Goal: Task Accomplishment & Management: Manage account settings

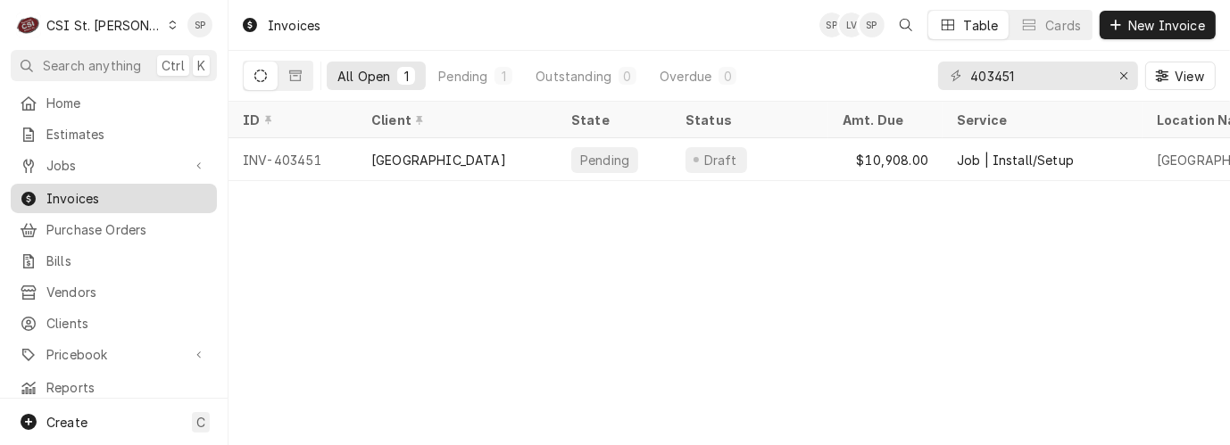
click at [77, 189] on span "Invoices" at bounding box center [127, 198] width 162 height 19
click at [1118, 75] on div "Erase input" at bounding box center [1124, 76] width 18 height 18
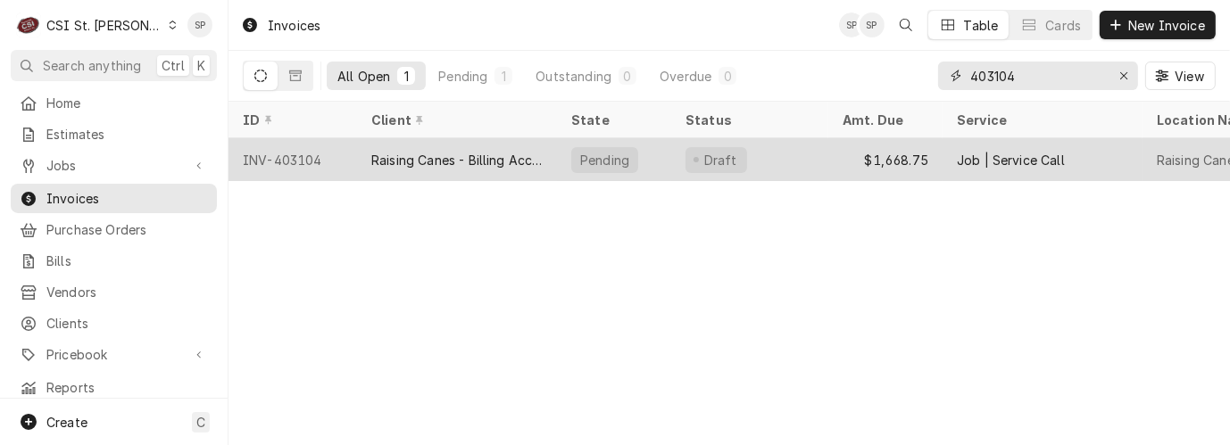
type input "403104"
click at [284, 146] on div "INV-403104" at bounding box center [293, 159] width 129 height 43
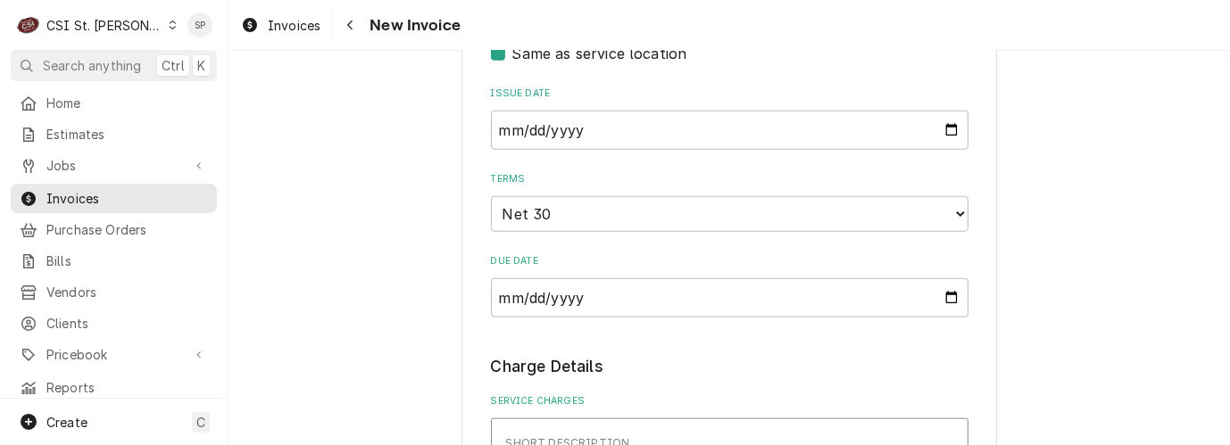
scroll to position [1586, 0]
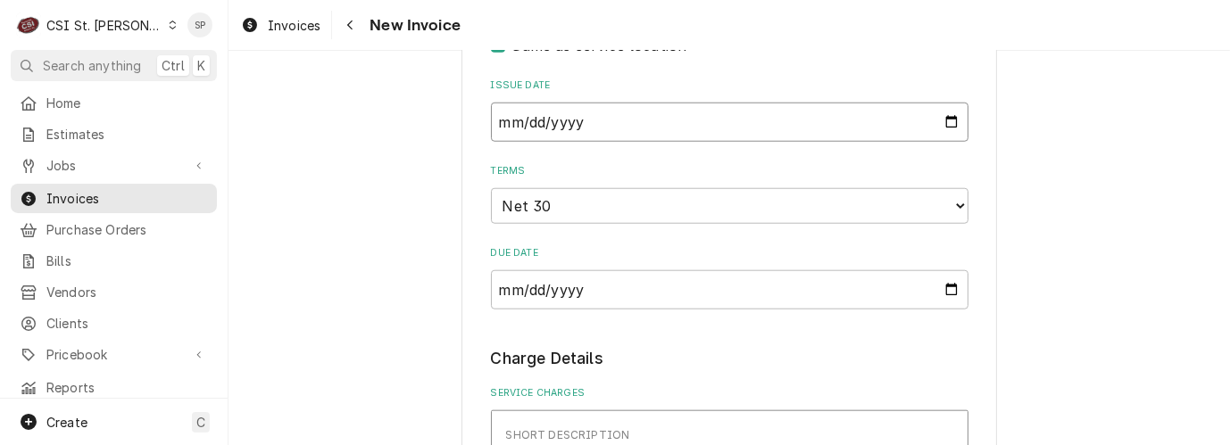
click at [945, 103] on input "2025-08-11" at bounding box center [730, 122] width 478 height 39
type input "2025-08-28"
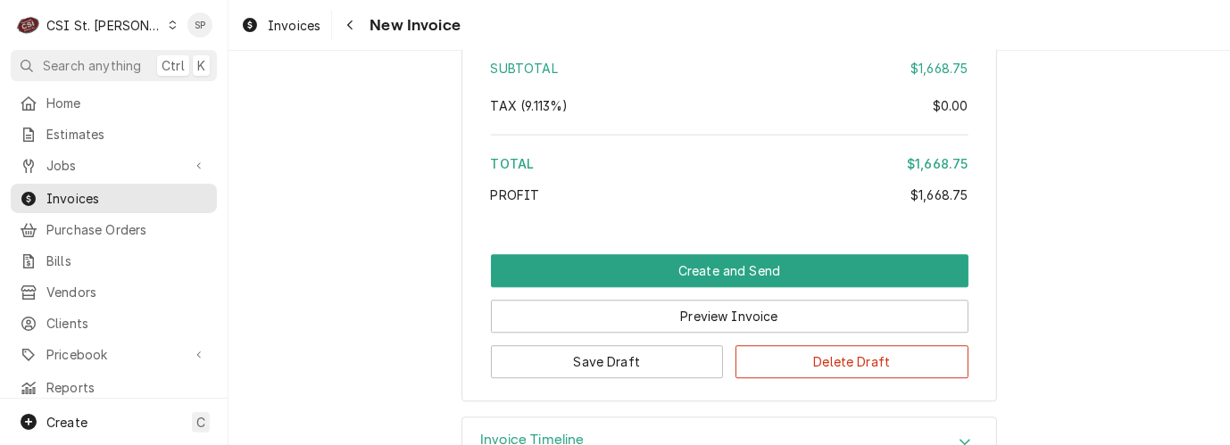
scroll to position [4126, 0]
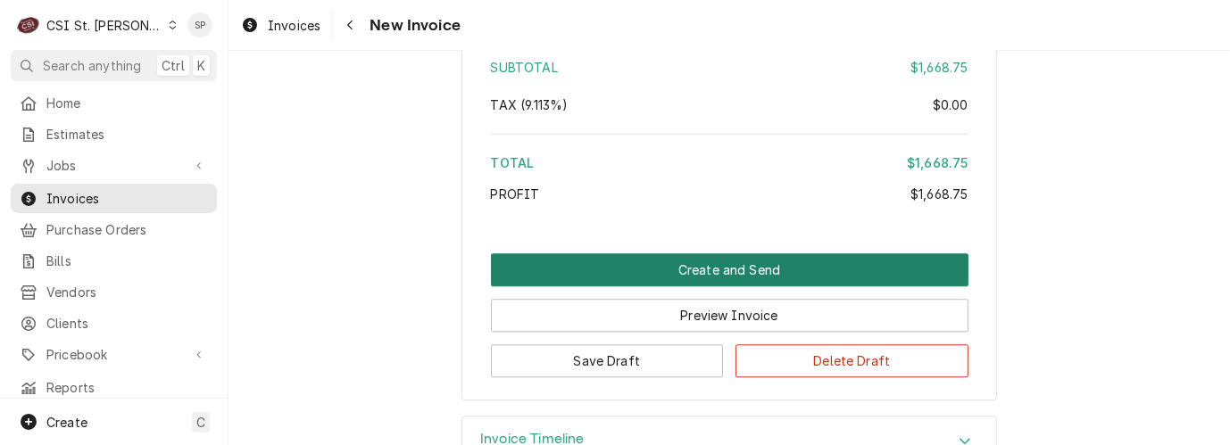
click at [673, 256] on button "Create and Send" at bounding box center [730, 270] width 478 height 33
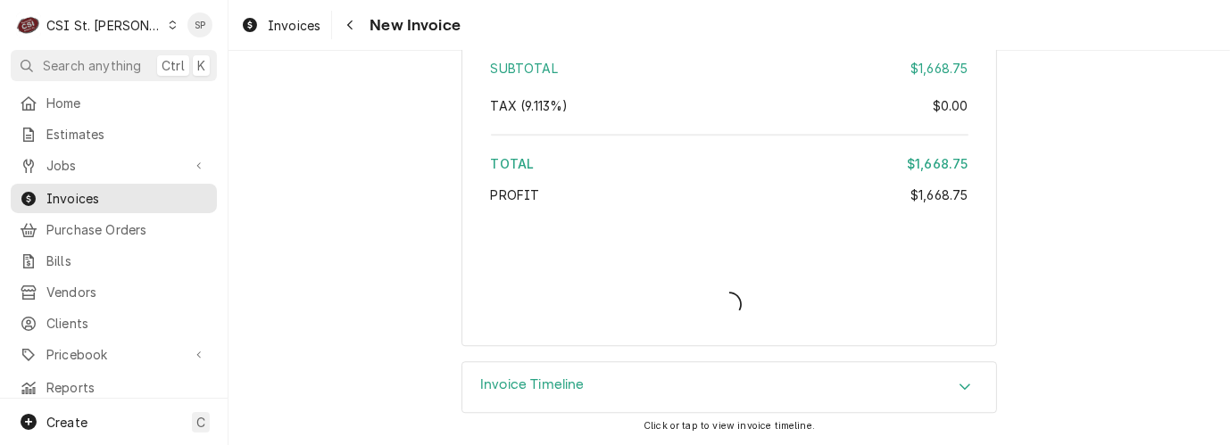
scroll to position [4108, 0]
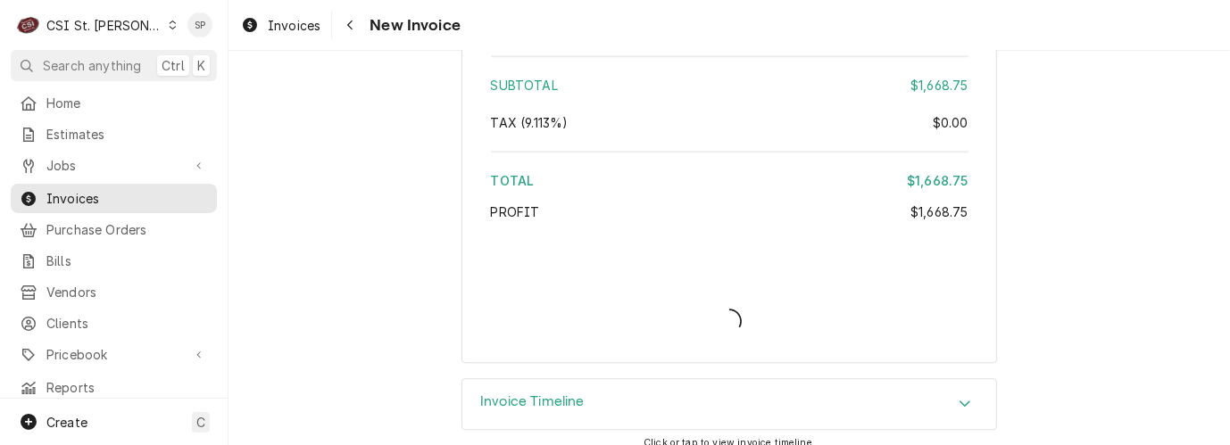
type textarea "x"
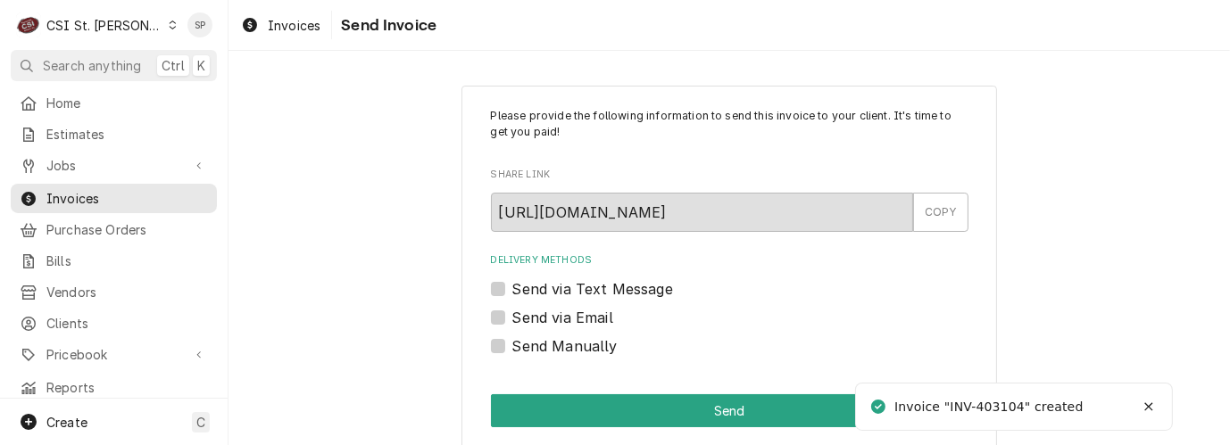
click at [570, 317] on label "Send via Email" at bounding box center [562, 317] width 101 height 21
click at [570, 317] on input "Send via Email" at bounding box center [751, 326] width 478 height 39
checkbox input "true"
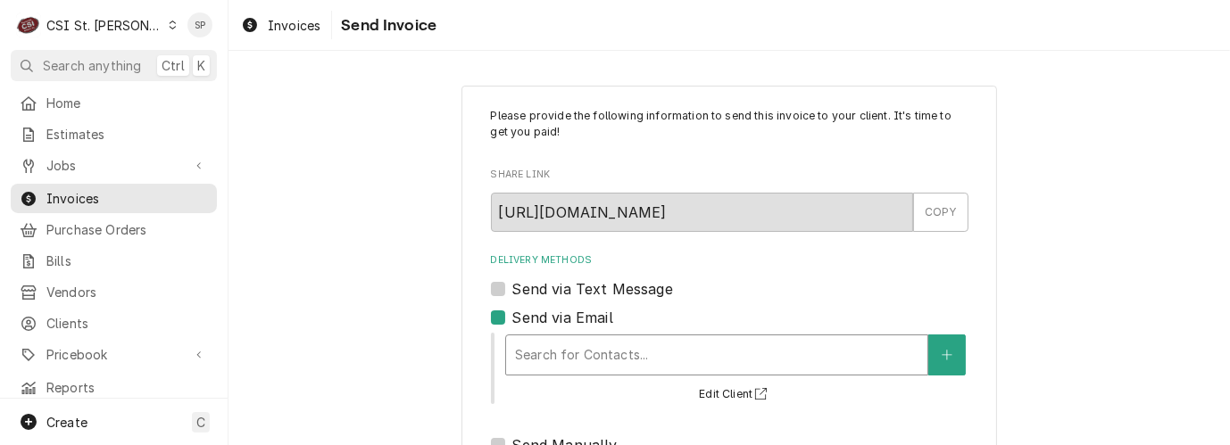
click at [572, 354] on div "Delivery Methods" at bounding box center [717, 355] width 404 height 32
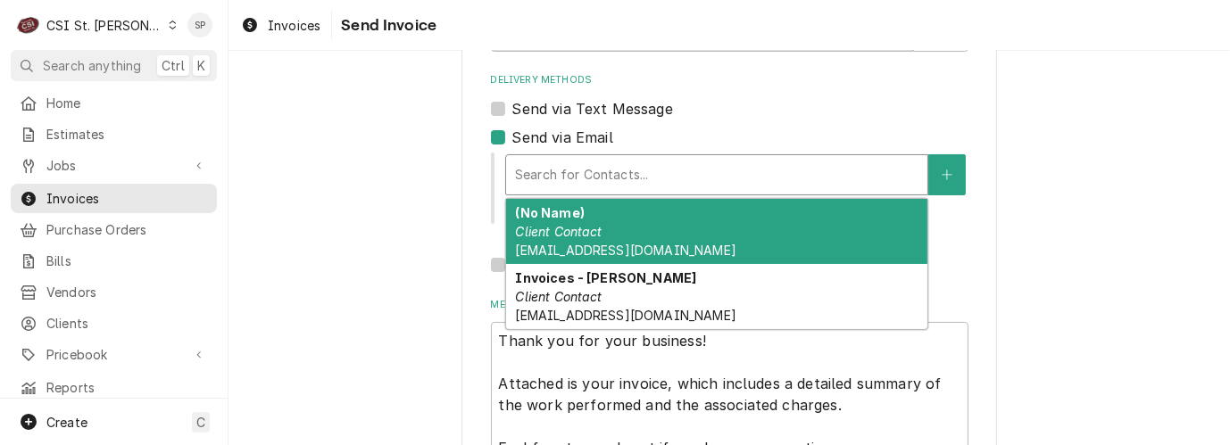
scroll to position [198, 0]
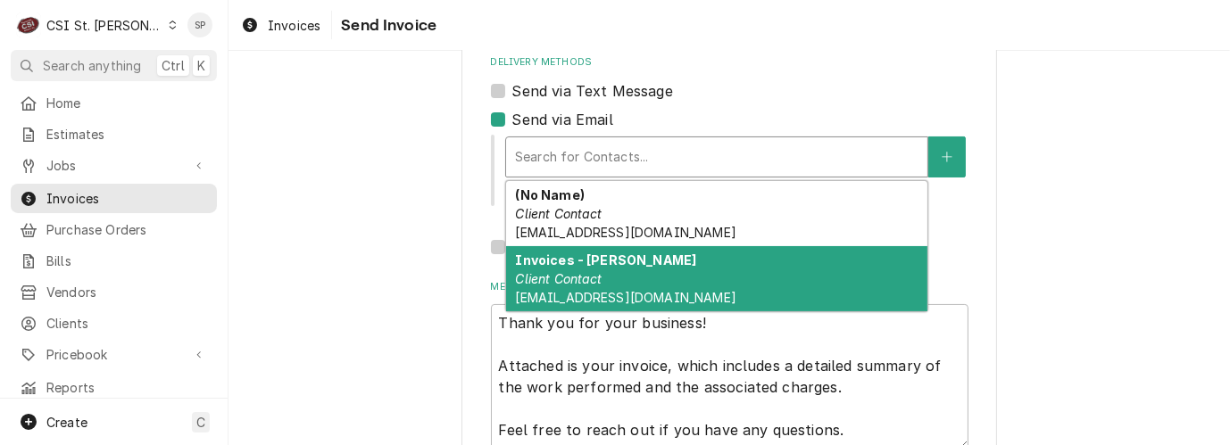
click at [646, 287] on div "Invoices - Kelsey Client Contact kelsey.hetlage@csi1.com" at bounding box center [716, 278] width 421 height 65
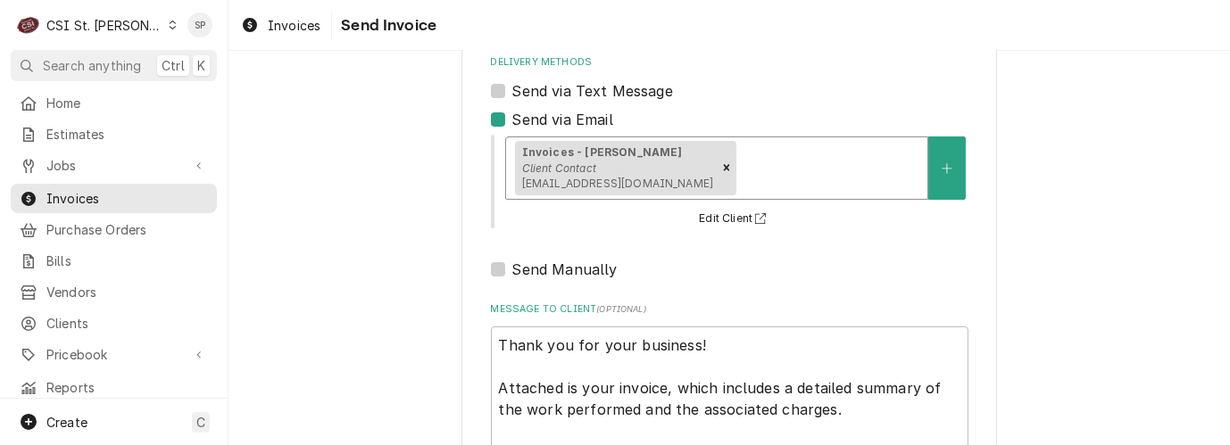
scroll to position [333, 0]
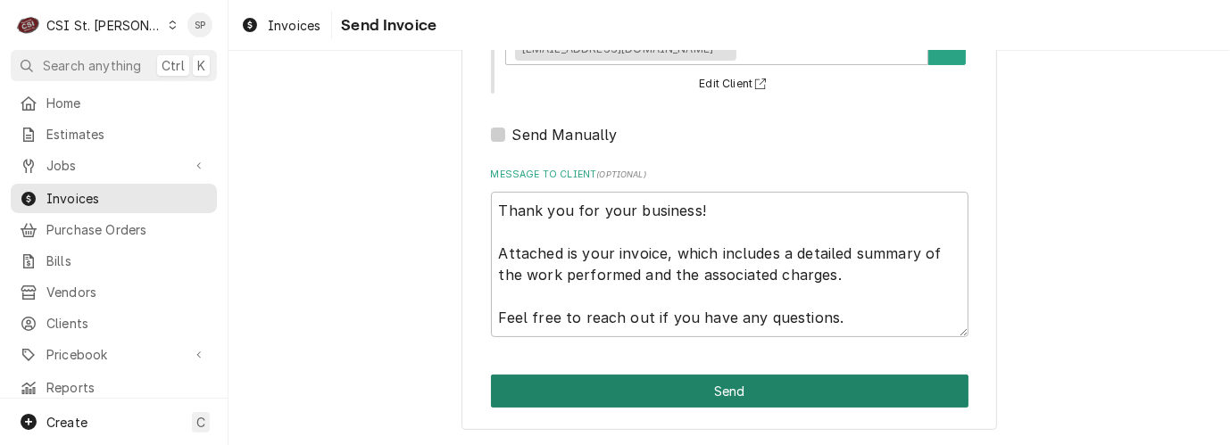
click at [664, 394] on button "Send" at bounding box center [730, 391] width 478 height 33
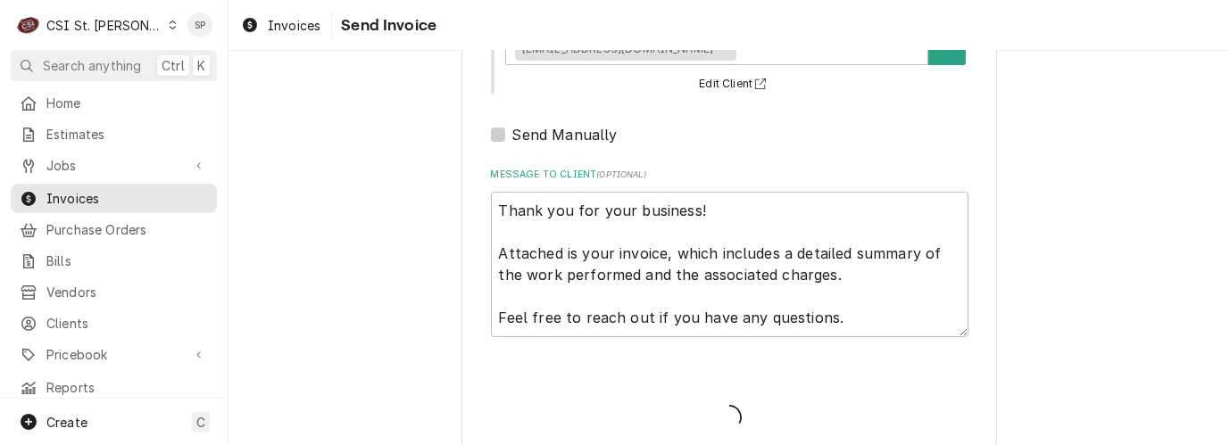
type textarea "x"
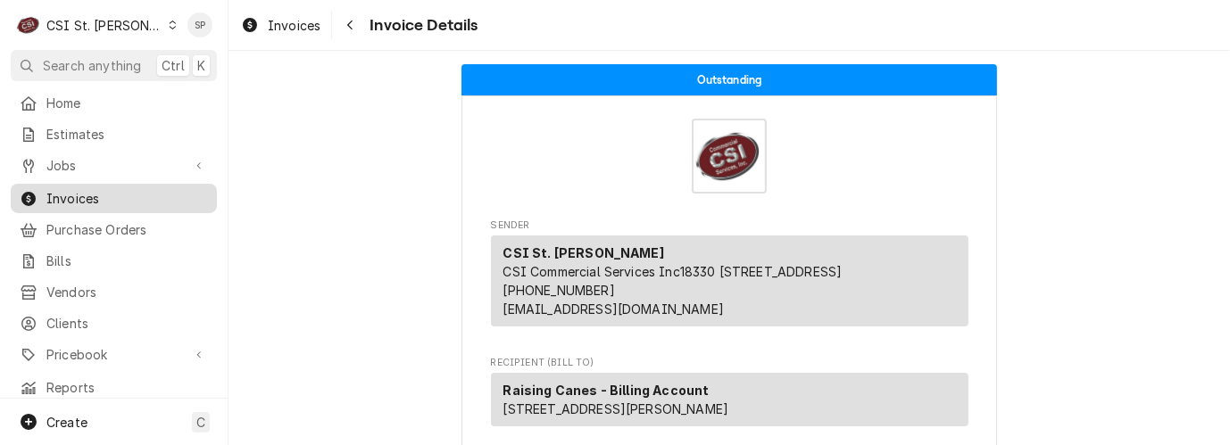
click at [121, 194] on span "Invoices" at bounding box center [127, 198] width 162 height 19
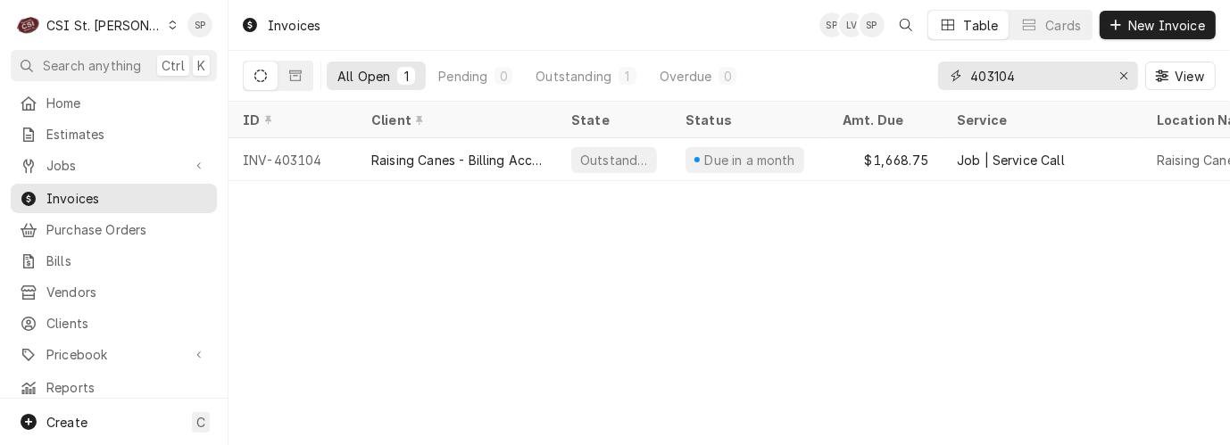
click at [1053, 75] on input "403104" at bounding box center [1037, 76] width 134 height 29
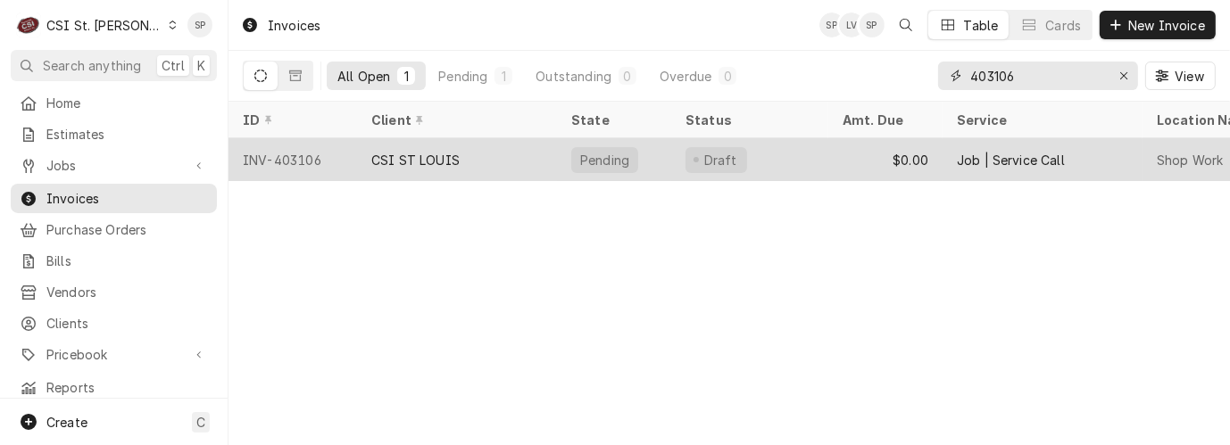
type input "403106"
click at [339, 156] on div "INV-403106" at bounding box center [293, 159] width 129 height 43
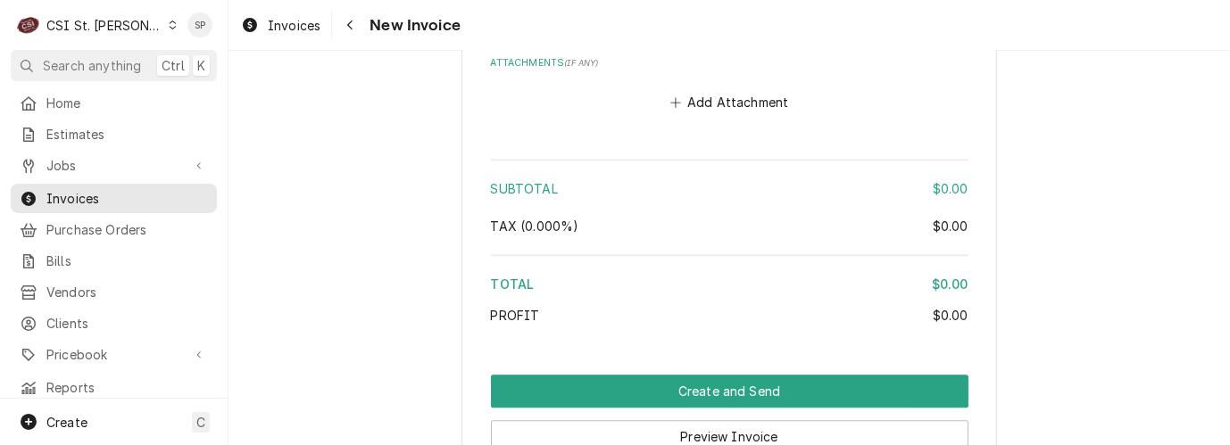
scroll to position [4148, 0]
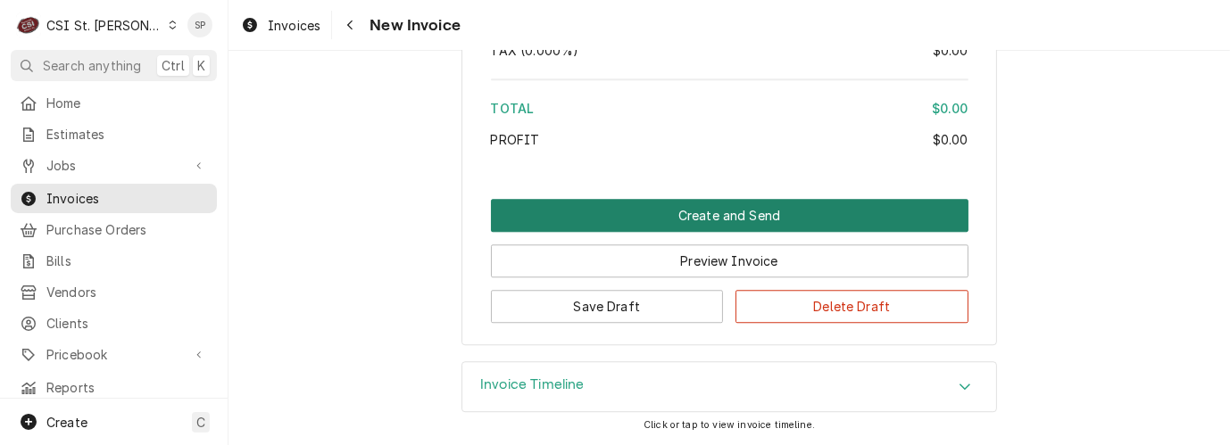
click at [609, 212] on button "Create and Send" at bounding box center [730, 215] width 478 height 33
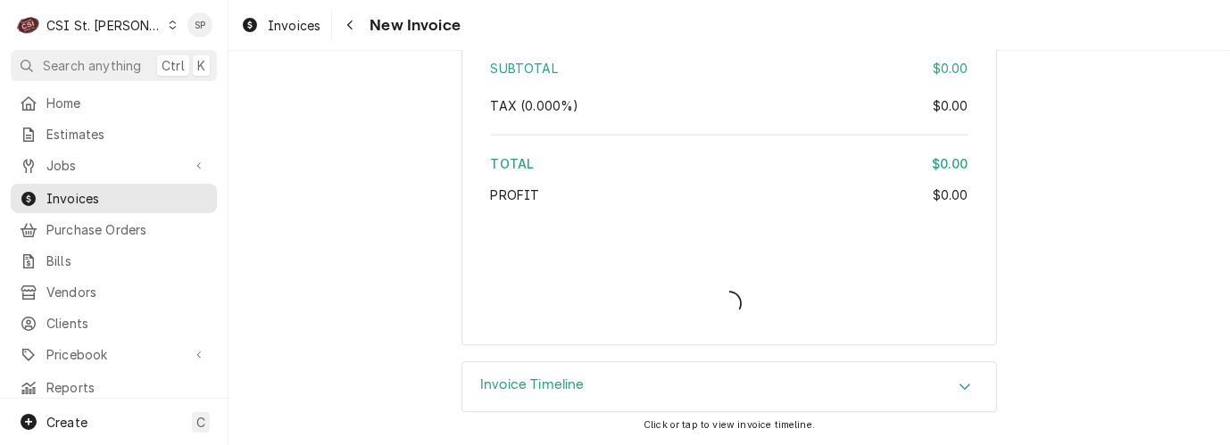
scroll to position [4091, 0]
type textarea "x"
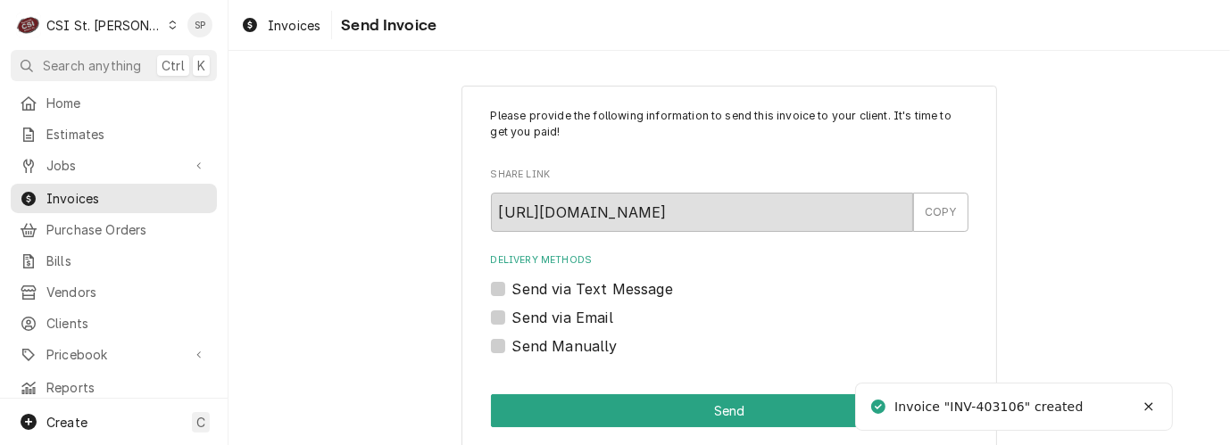
click at [512, 343] on label "Send Manually" at bounding box center [564, 346] width 105 height 21
click at [512, 343] on input "Send Manually" at bounding box center [751, 355] width 478 height 39
checkbox input "true"
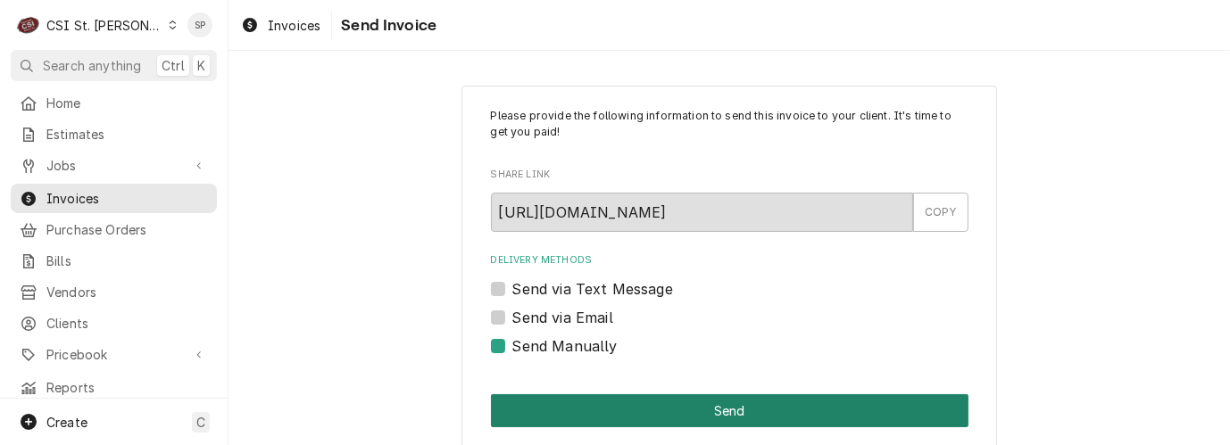
click at [574, 422] on button "Send" at bounding box center [730, 411] width 478 height 33
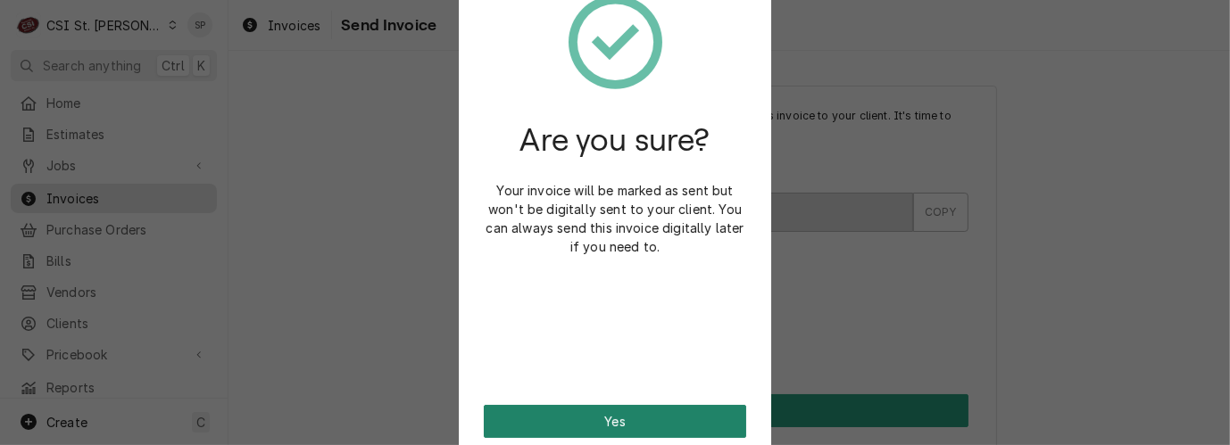
click at [628, 418] on button "Yes" at bounding box center [615, 421] width 262 height 33
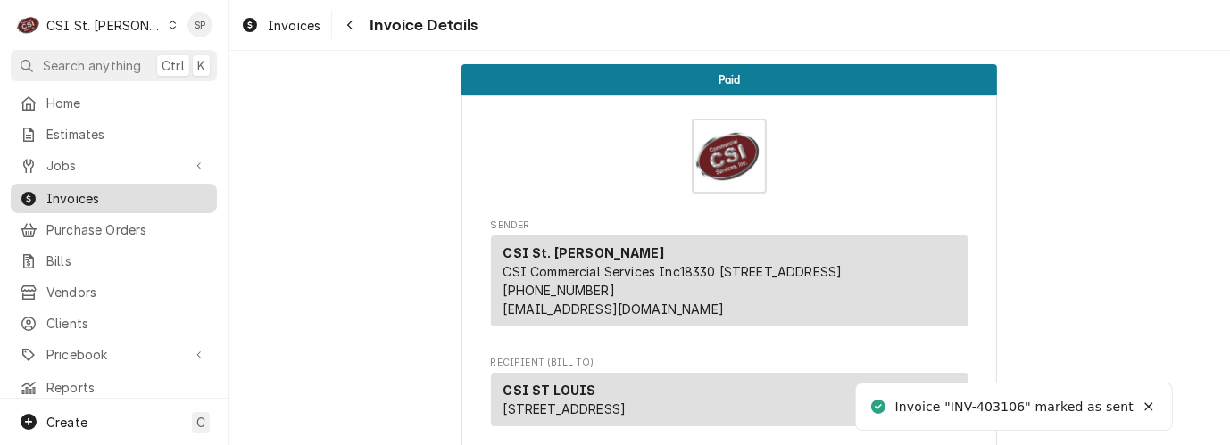
click at [117, 195] on span "Invoices" at bounding box center [127, 198] width 162 height 19
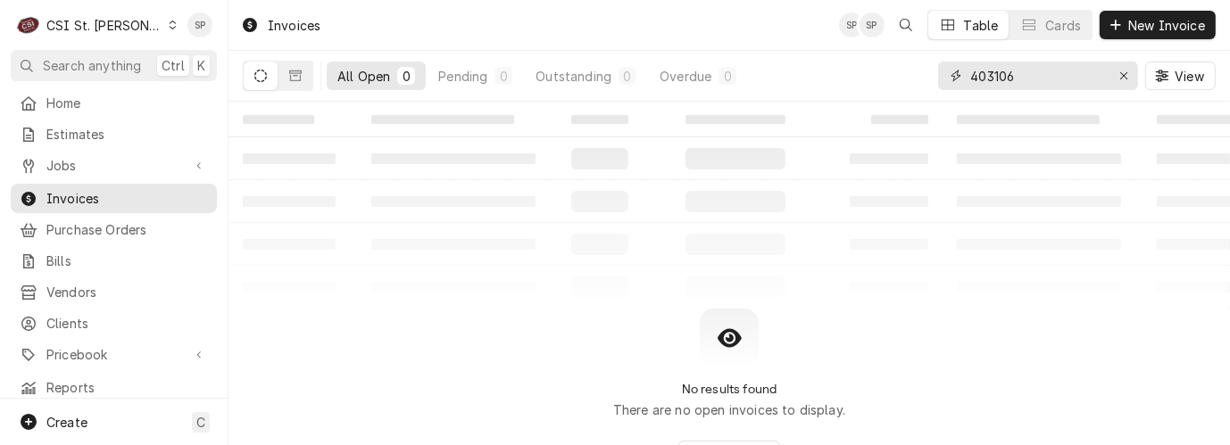
click at [1034, 79] on input "403106" at bounding box center [1037, 76] width 134 height 29
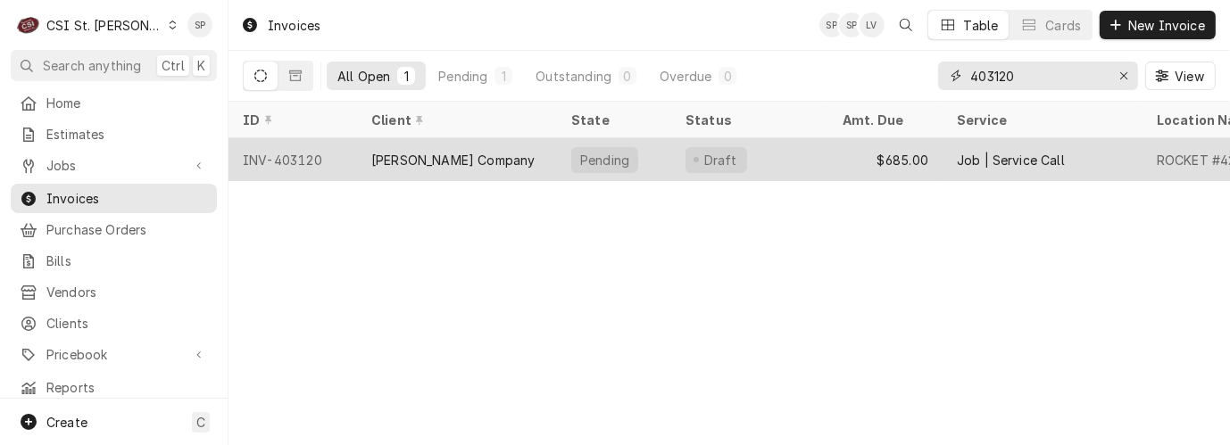
type input "403120"
click at [304, 152] on div "INV-403120" at bounding box center [293, 159] width 129 height 43
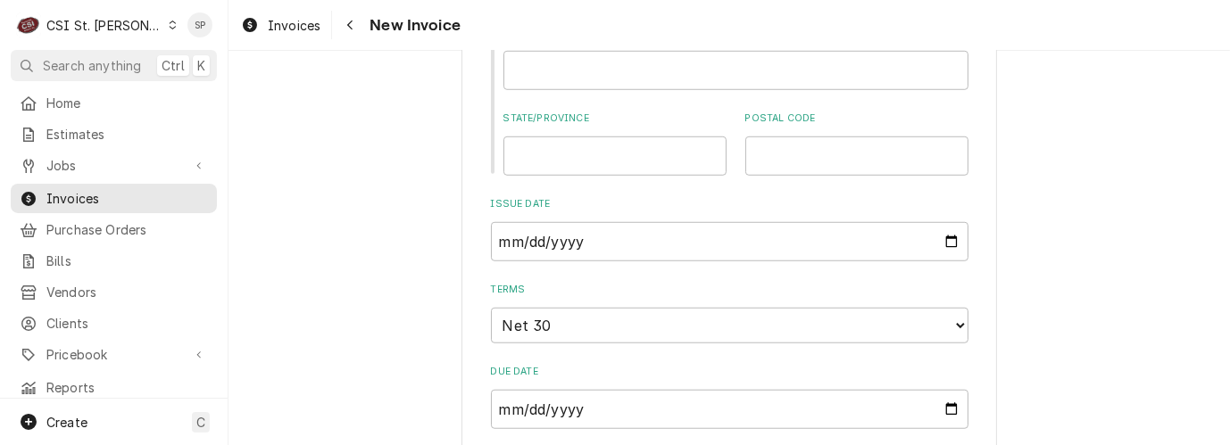
scroll to position [1269, 0]
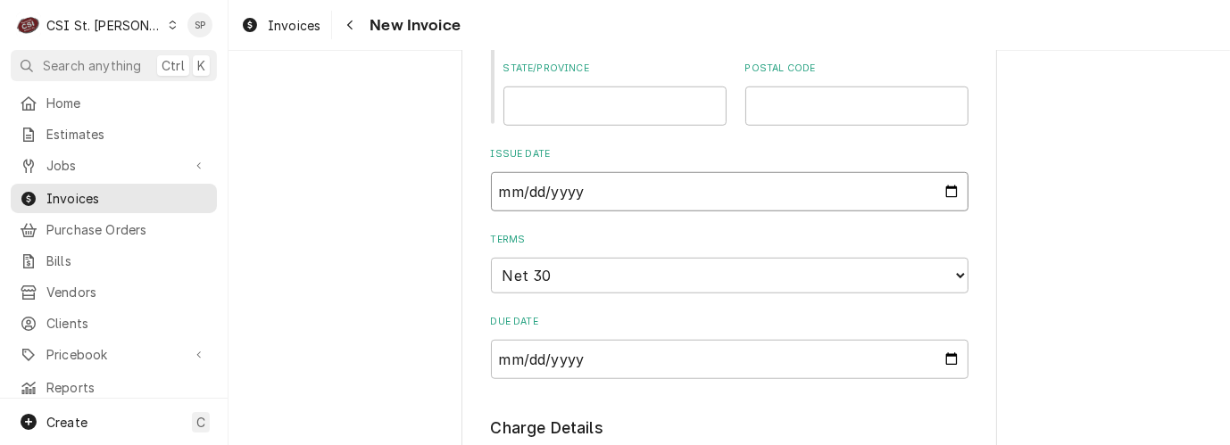
click at [943, 189] on input "[DATE]" at bounding box center [730, 191] width 478 height 39
type input "[DATE]"
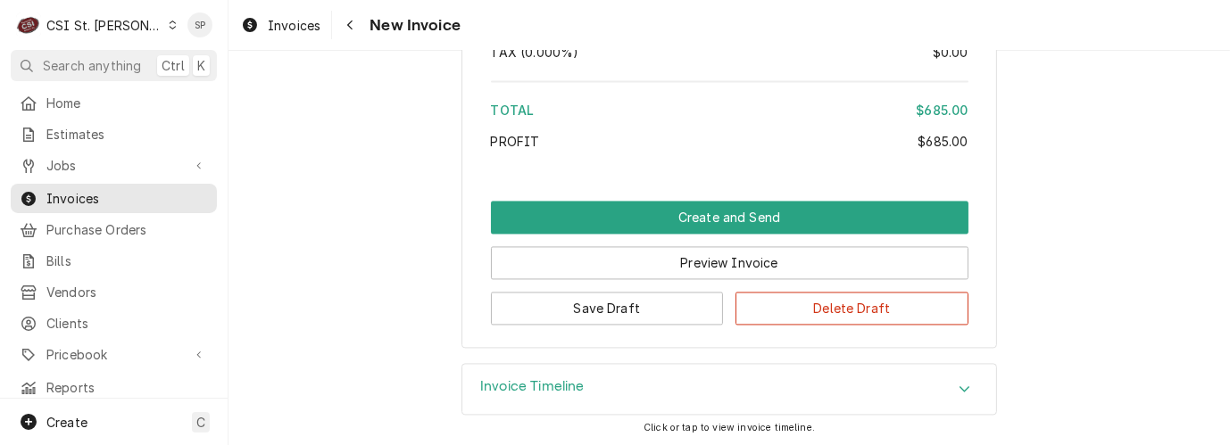
scroll to position [3190, 0]
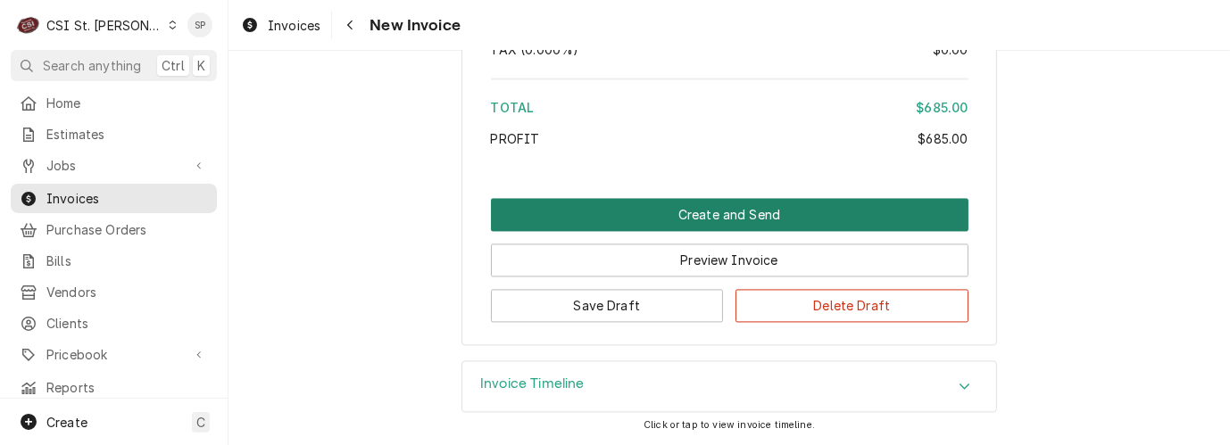
click at [667, 219] on button "Create and Send" at bounding box center [730, 214] width 478 height 33
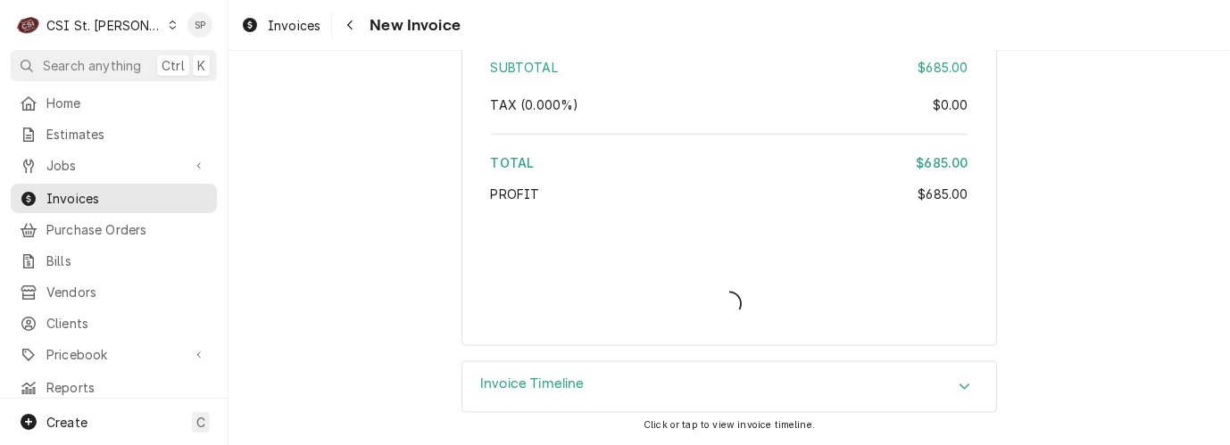
type textarea "x"
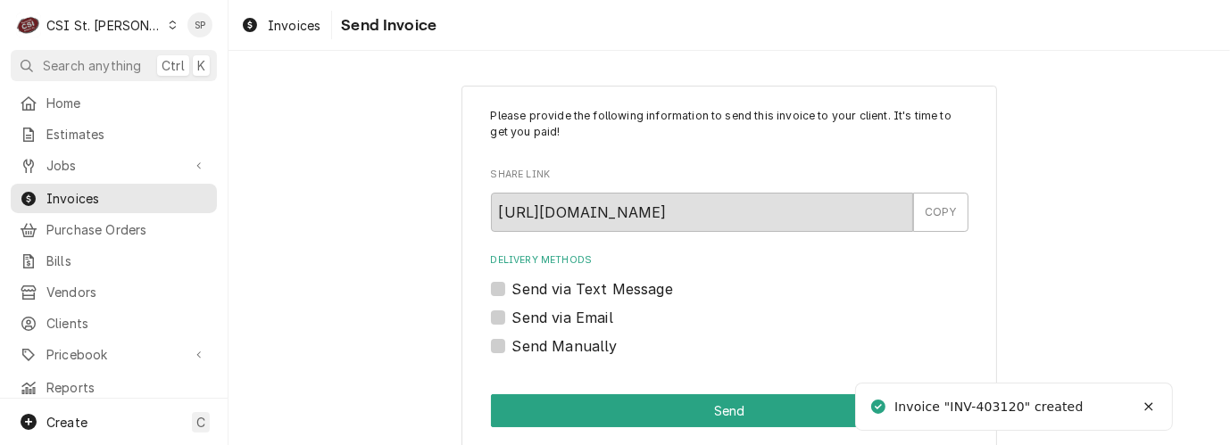
click at [512, 319] on label "Send via Email" at bounding box center [562, 317] width 101 height 21
click at [512, 319] on input "Send via Email" at bounding box center [751, 326] width 478 height 39
checkbox input "true"
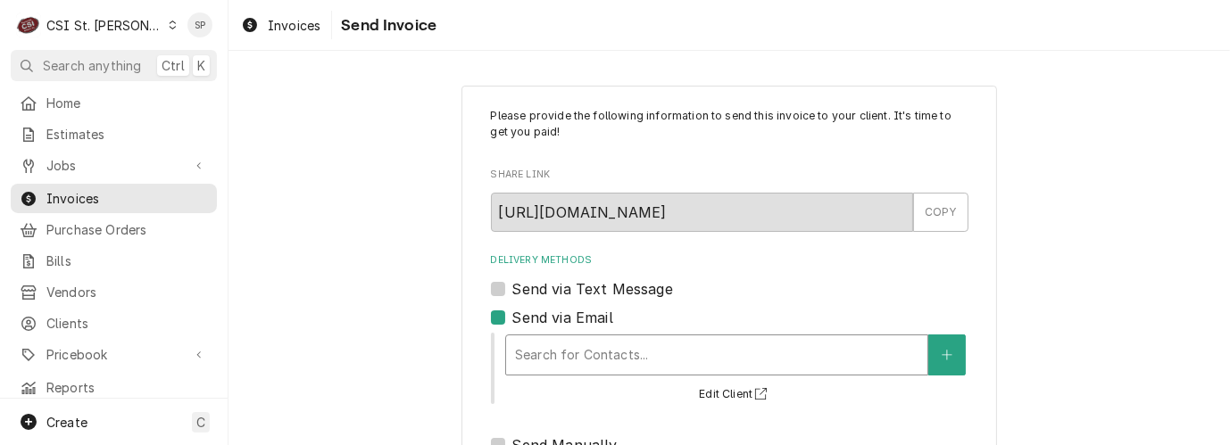
click at [562, 350] on div "Delivery Methods" at bounding box center [717, 355] width 404 height 32
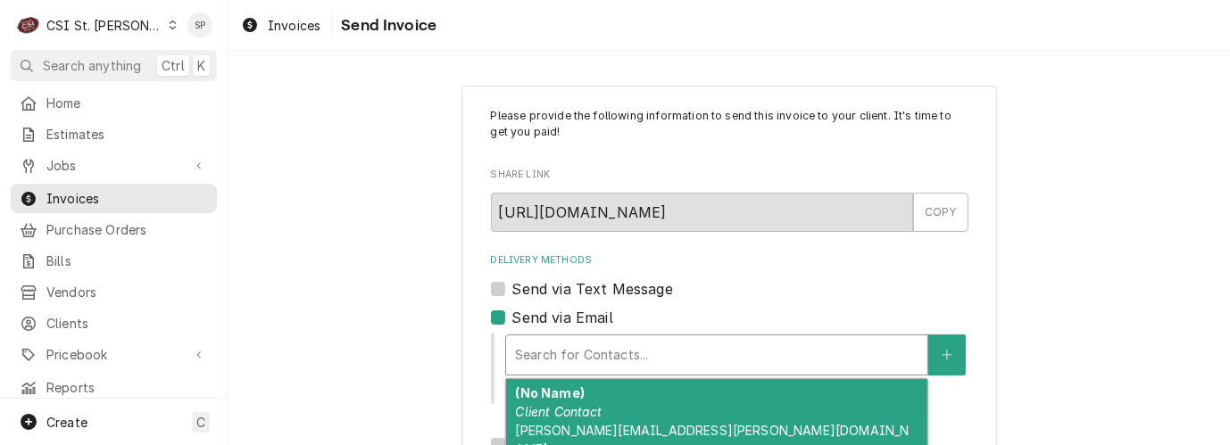
click at [565, 416] on em "Client Contact" at bounding box center [558, 411] width 87 height 15
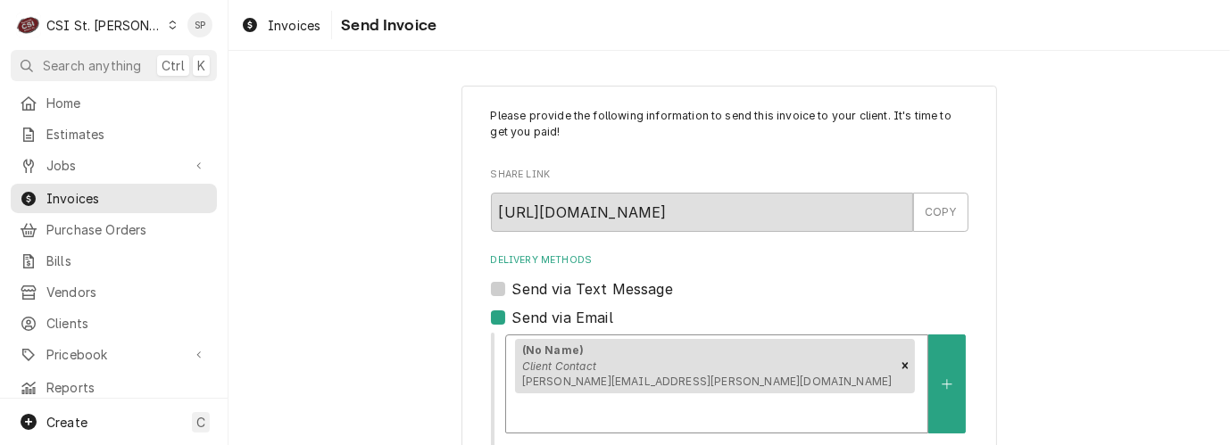
scroll to position [333, 0]
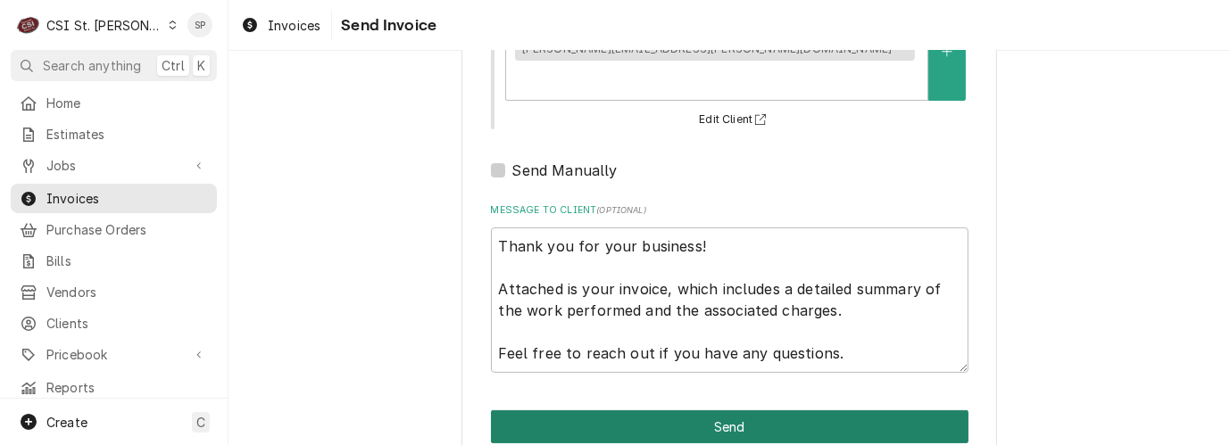
click at [715, 411] on button "Send" at bounding box center [730, 427] width 478 height 33
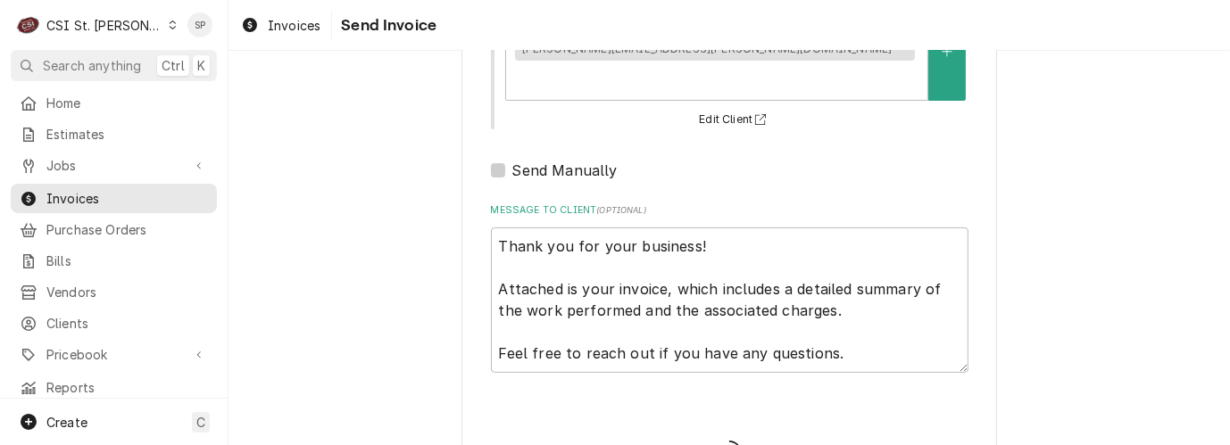
type textarea "x"
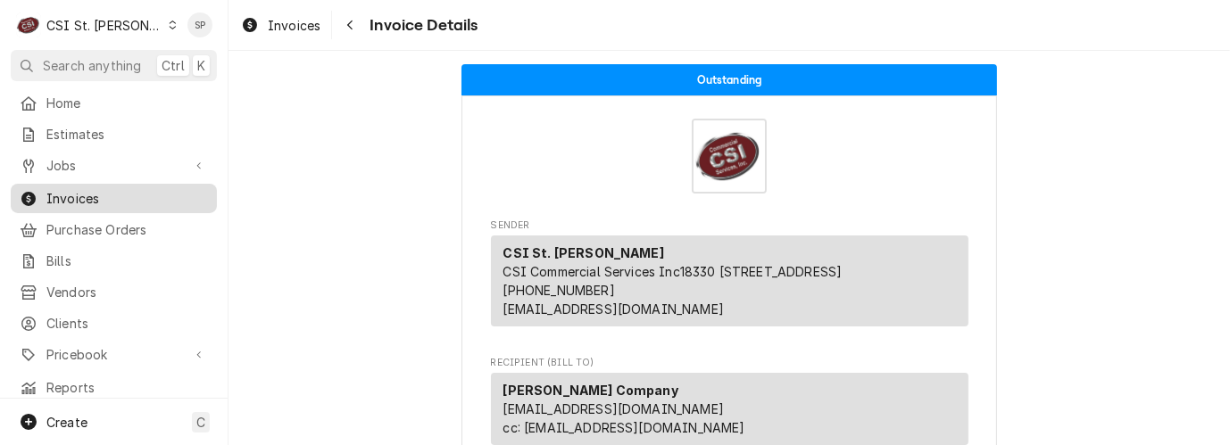
click at [118, 189] on span "Invoices" at bounding box center [127, 198] width 162 height 19
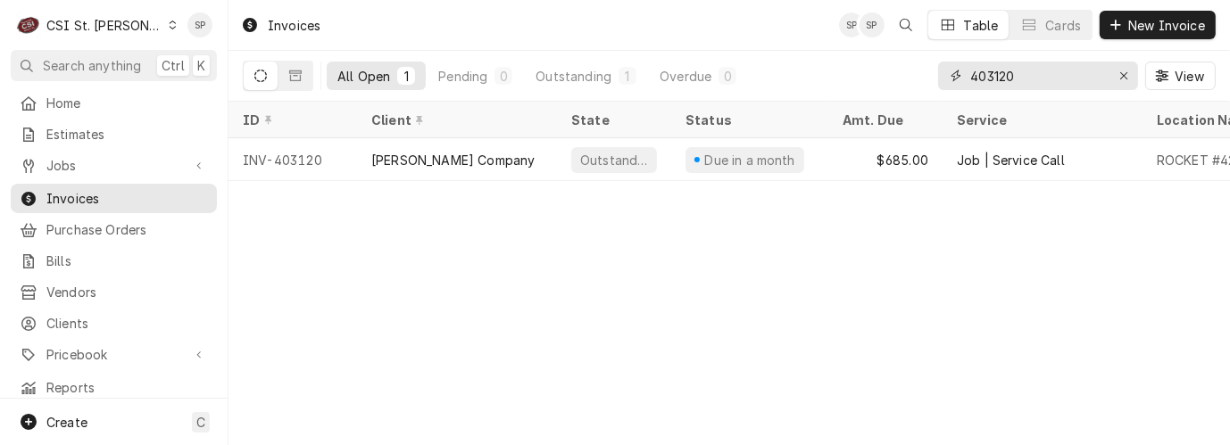
click at [1017, 79] on input "403120" at bounding box center [1037, 76] width 134 height 29
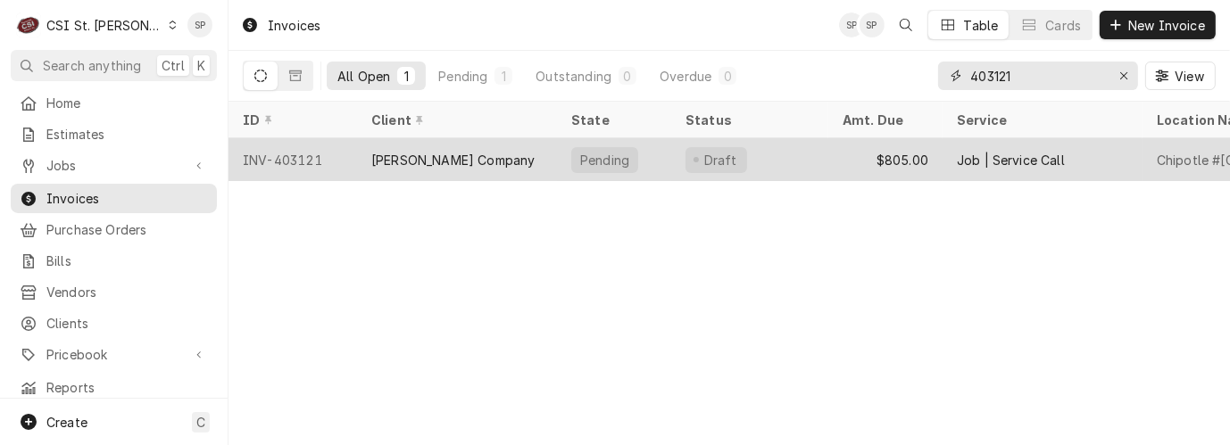
type input "403121"
click at [311, 156] on div "INV-403121" at bounding box center [293, 159] width 129 height 43
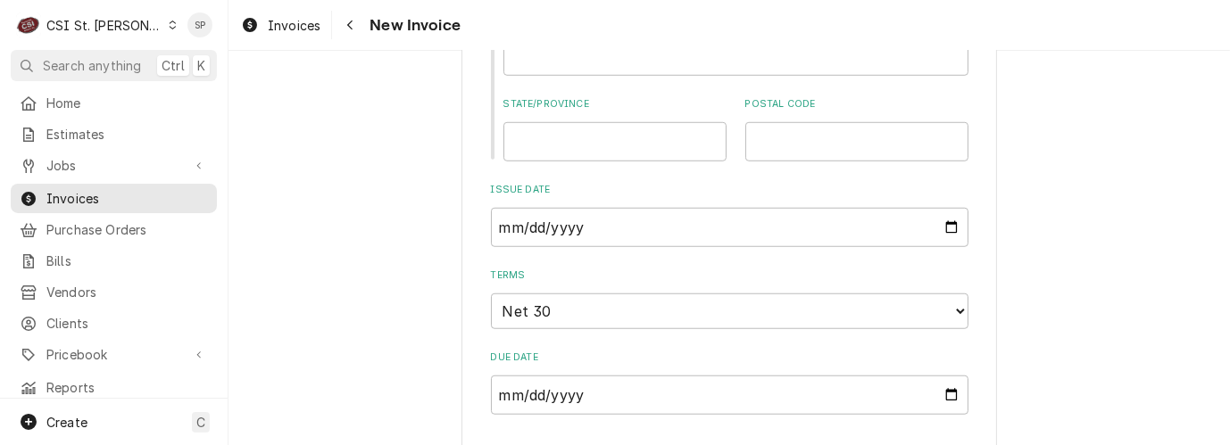
scroll to position [1309, 0]
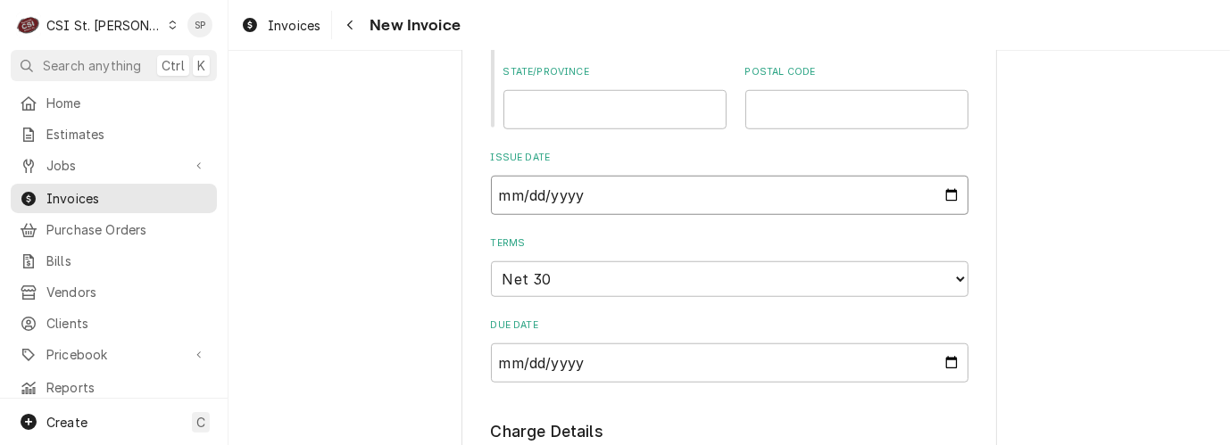
click at [938, 196] on input "2025-08-12" at bounding box center [730, 195] width 478 height 39
type input "2025-08-28"
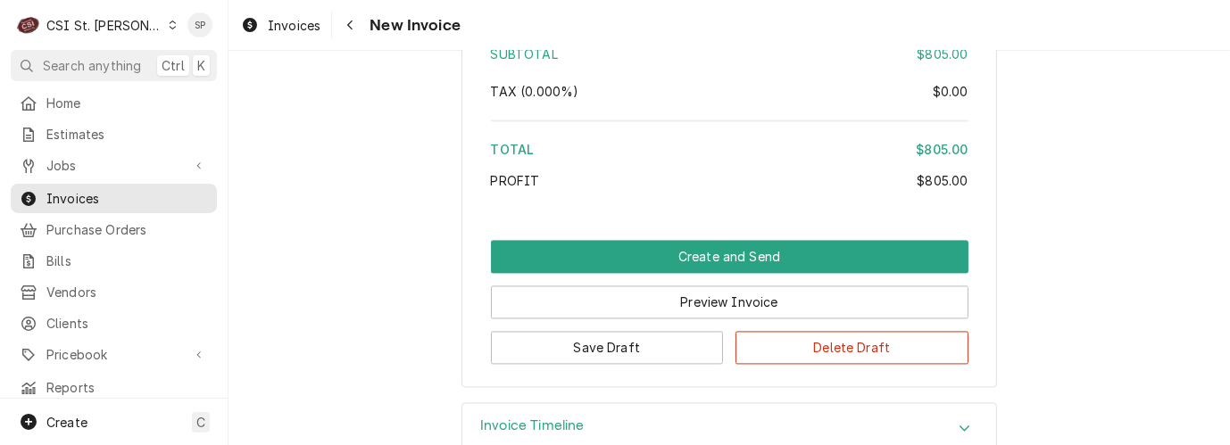
scroll to position [3226, 0]
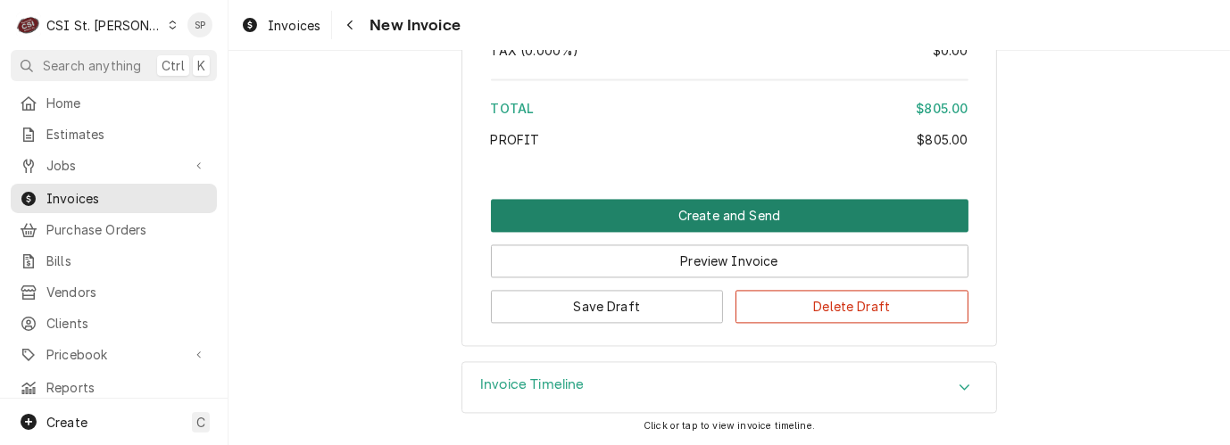
click at [713, 226] on button "Create and Send" at bounding box center [730, 215] width 478 height 33
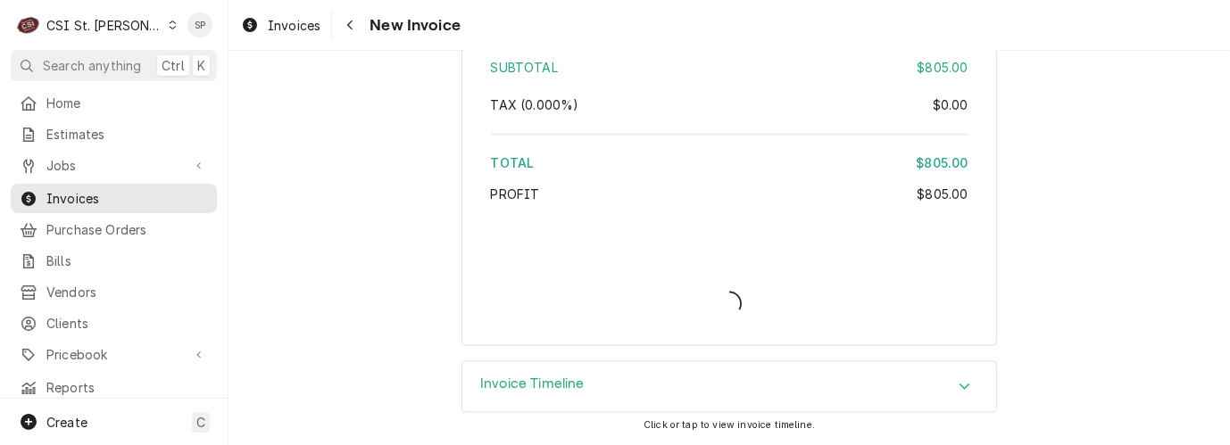
scroll to position [3174, 0]
type textarea "x"
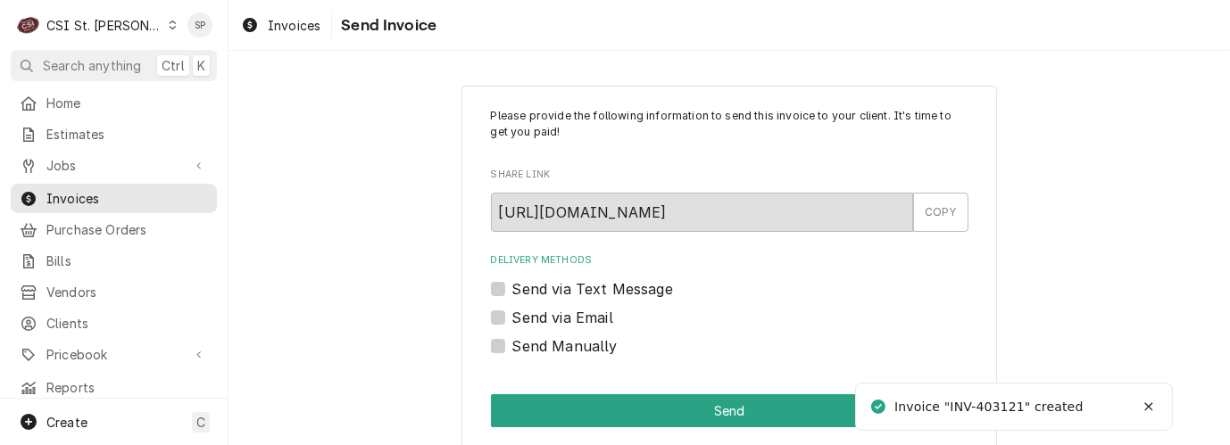
click at [585, 320] on label "Send via Email" at bounding box center [562, 317] width 101 height 21
click at [585, 320] on input "Send via Email" at bounding box center [751, 326] width 478 height 39
checkbox input "true"
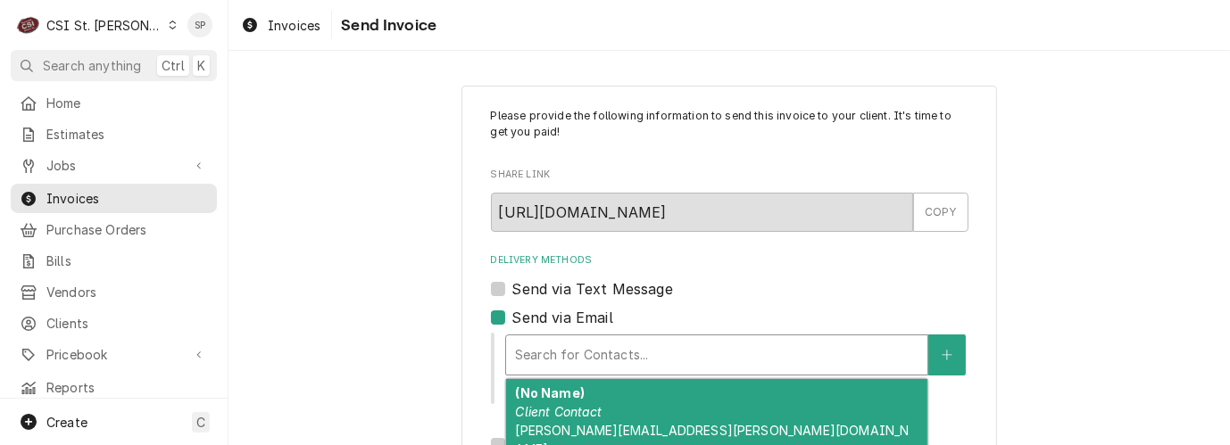
click at [640, 354] on div "Delivery Methods" at bounding box center [717, 355] width 404 height 32
click at [563, 436] on span "vicky.stuesse@csi1.com" at bounding box center [712, 440] width 394 height 34
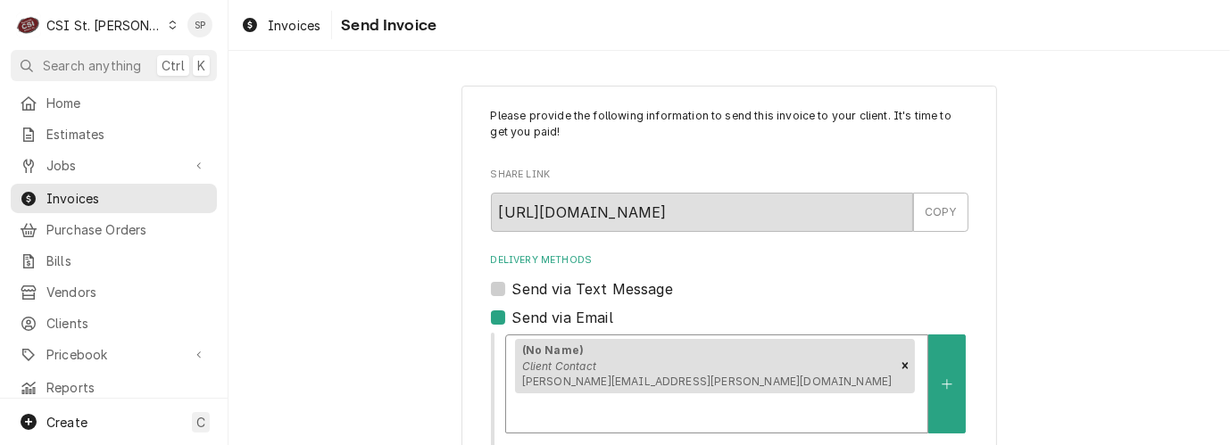
scroll to position [333, 0]
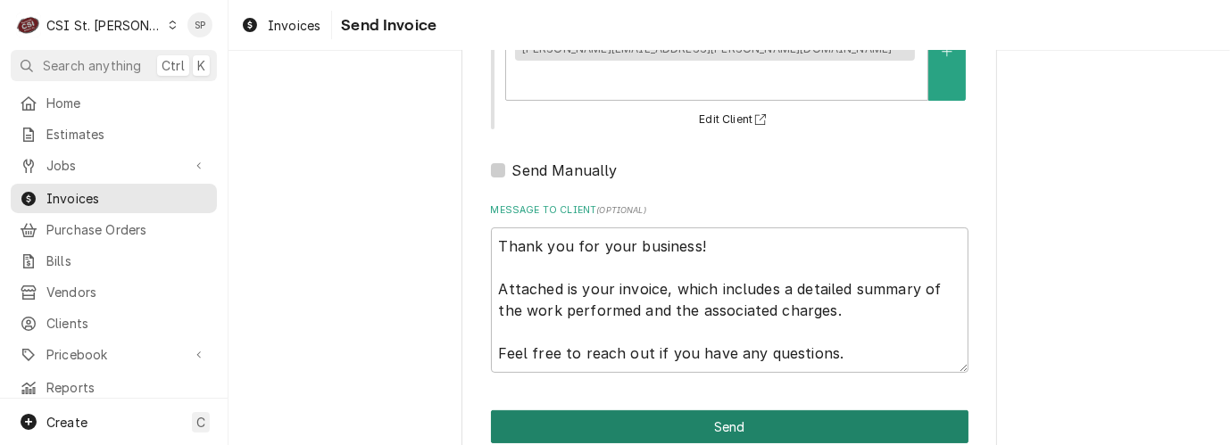
click at [763, 411] on button "Send" at bounding box center [730, 427] width 478 height 33
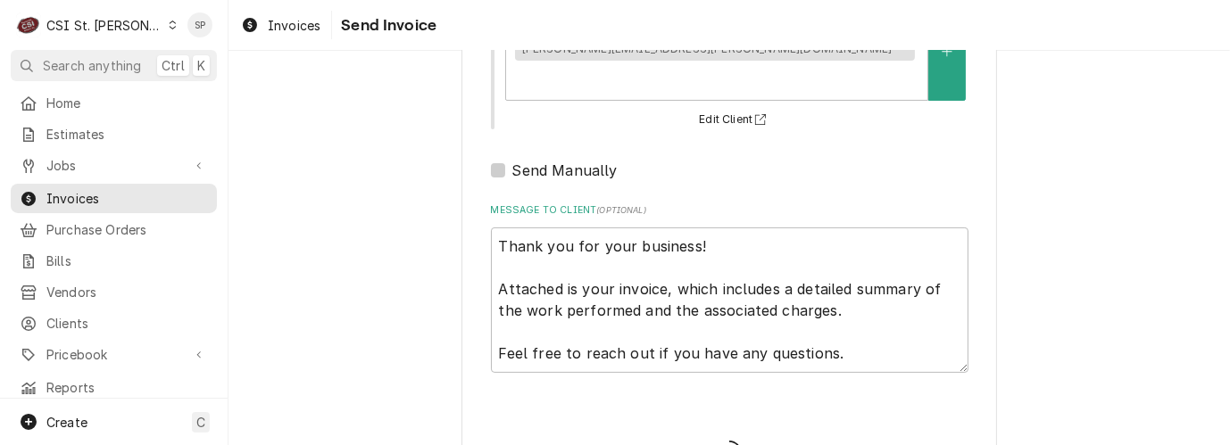
type textarea "x"
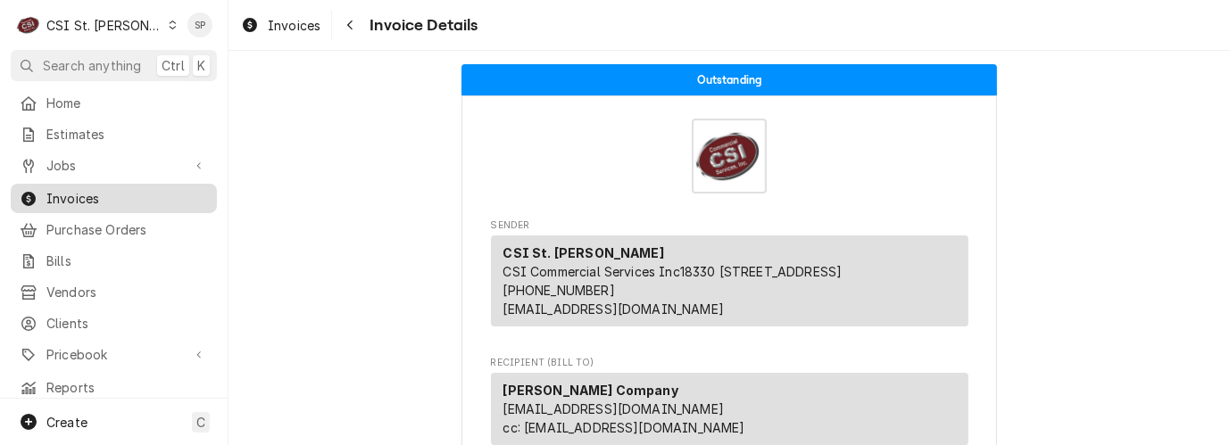
click at [127, 189] on span "Invoices" at bounding box center [127, 198] width 162 height 19
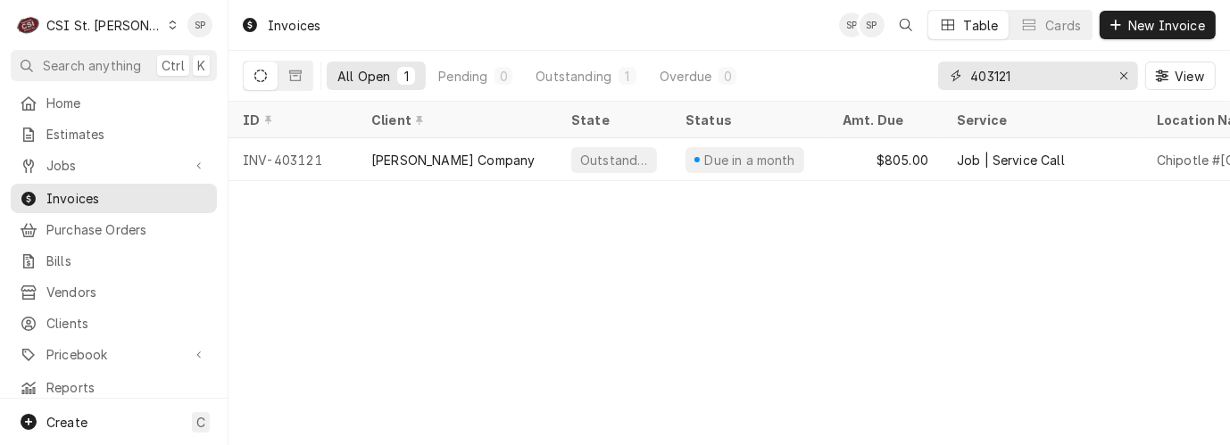
click at [1014, 76] on input "403121" at bounding box center [1037, 76] width 134 height 29
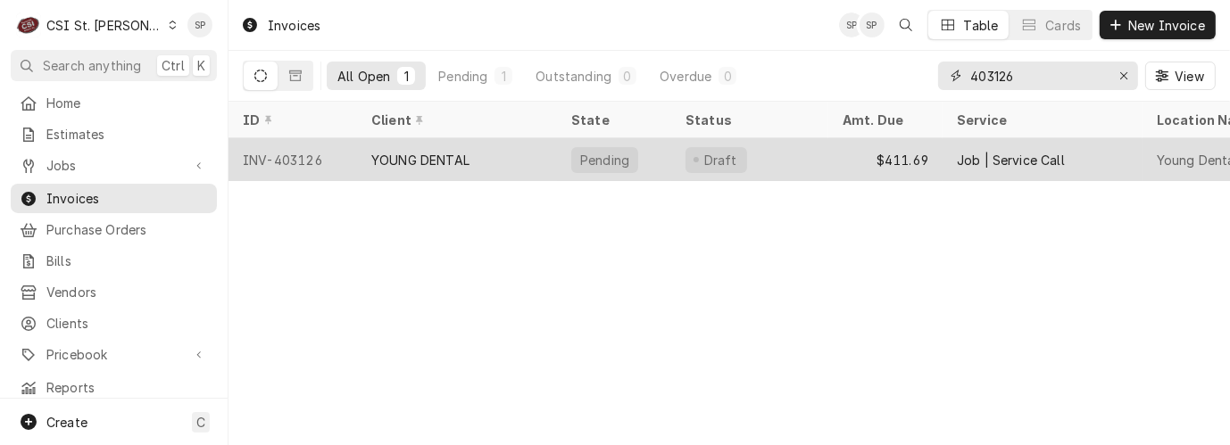
type input "403126"
click at [270, 150] on div "INV-403126" at bounding box center [293, 159] width 129 height 43
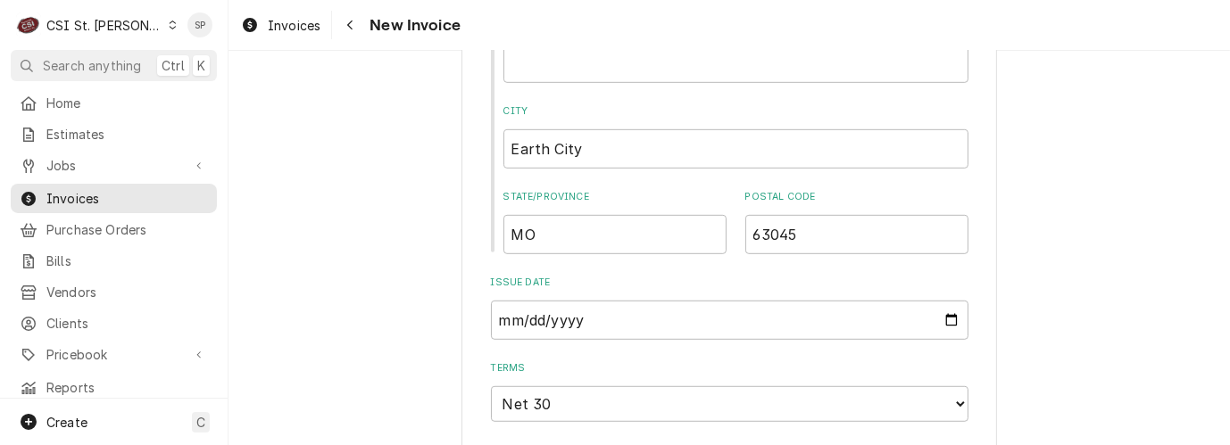
scroll to position [912, 0]
click at [943, 319] on input "[DATE]" at bounding box center [730, 316] width 478 height 39
type textarea "x"
type input "[DATE]"
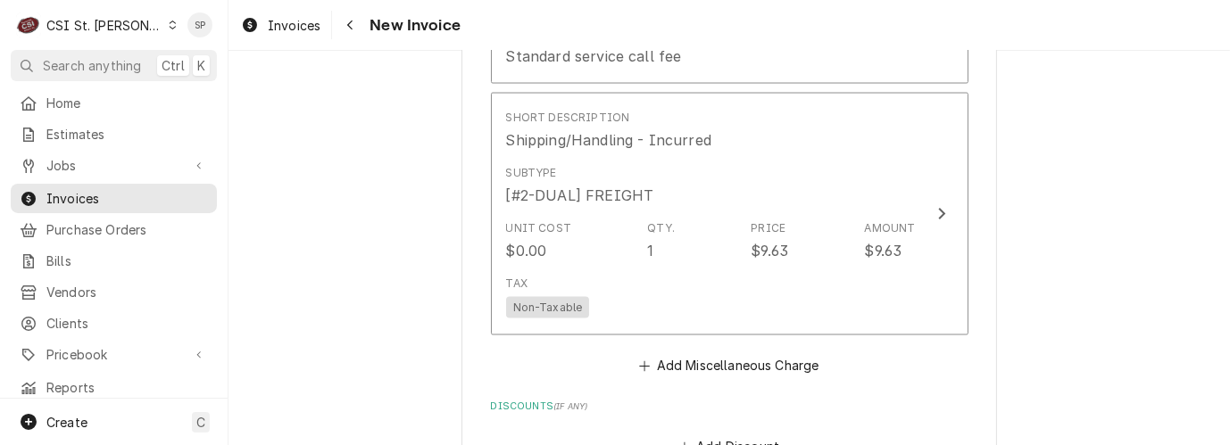
scroll to position [2654, 0]
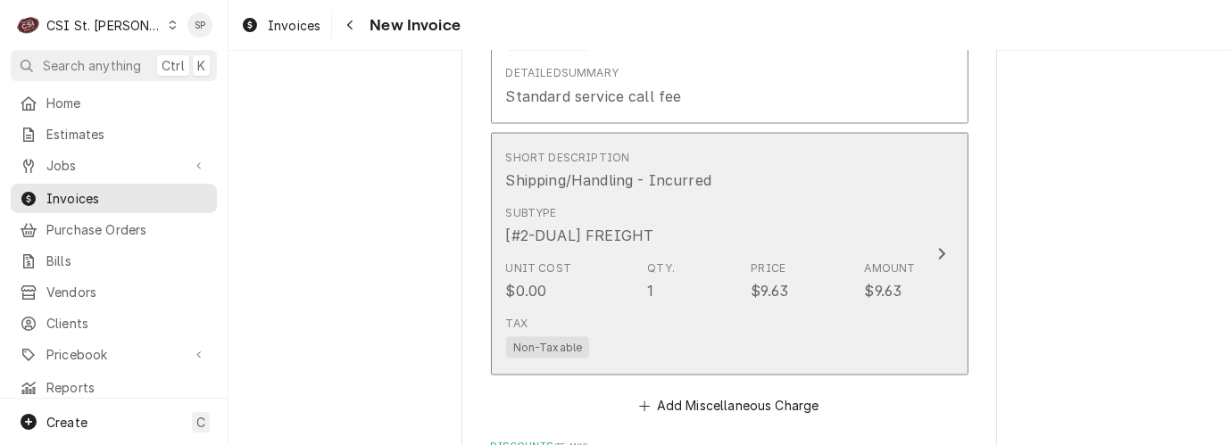
click at [702, 281] on div "Unit Cost $0.00 Qty. 1 Price $9.63 Amount $9.63" at bounding box center [711, 281] width 410 height 55
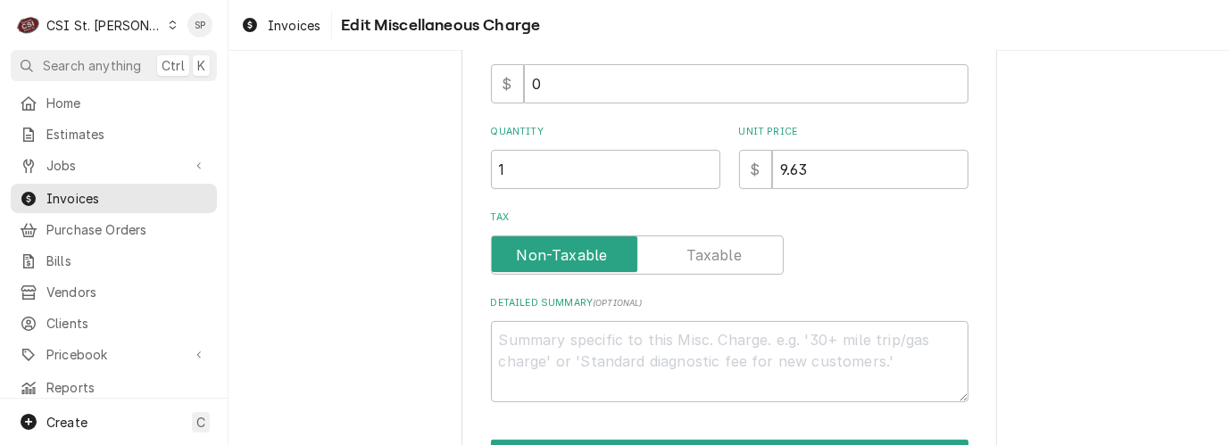
scroll to position [415, 0]
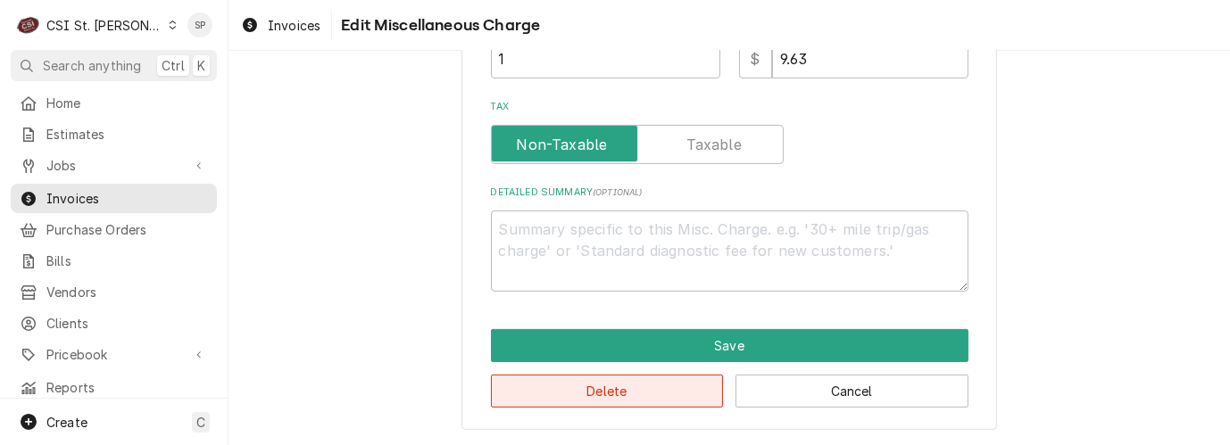
click at [537, 394] on button "Delete" at bounding box center [607, 391] width 233 height 33
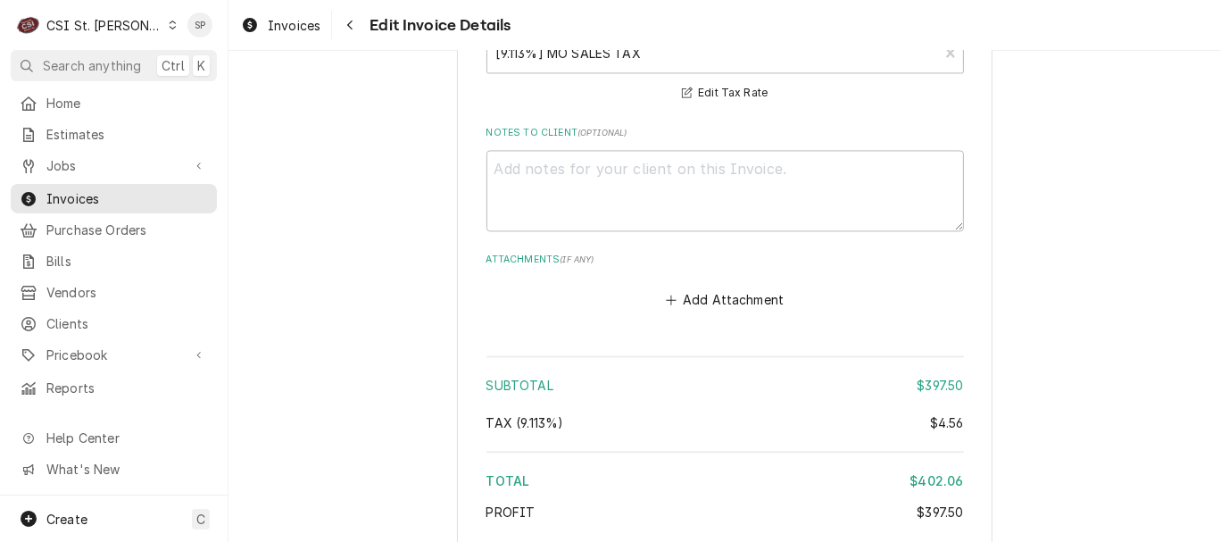
scroll to position [3191, 0]
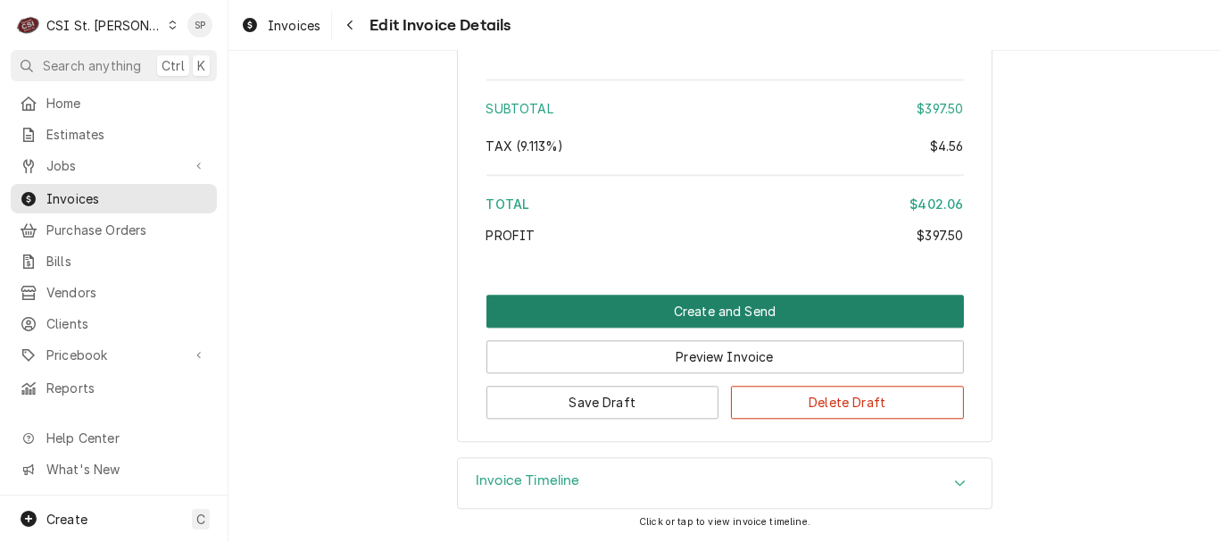
click at [628, 306] on button "Create and Send" at bounding box center [726, 311] width 478 height 33
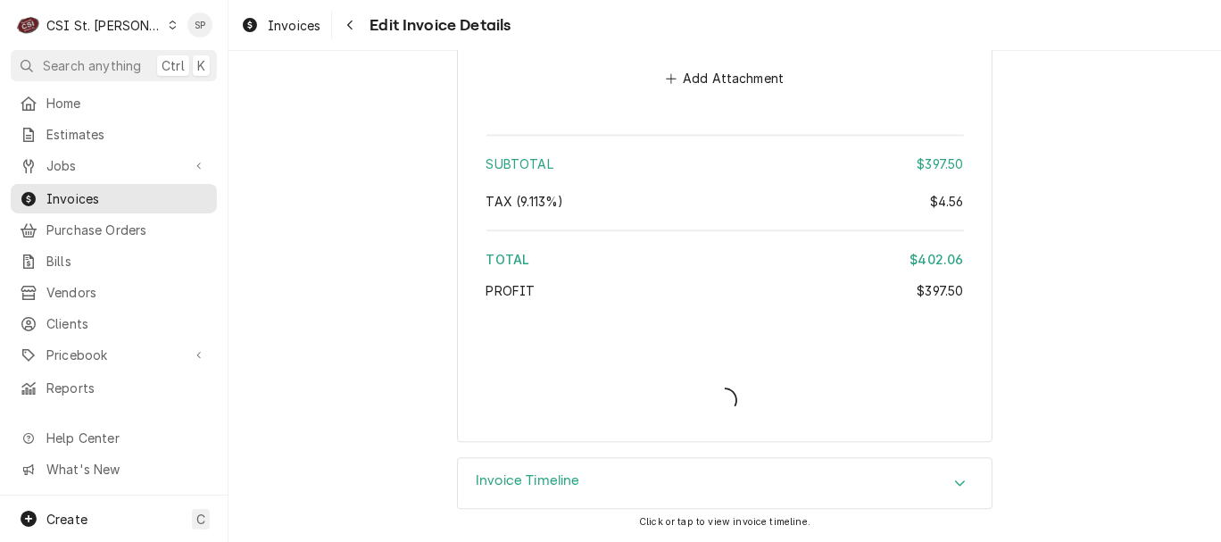
type textarea "x"
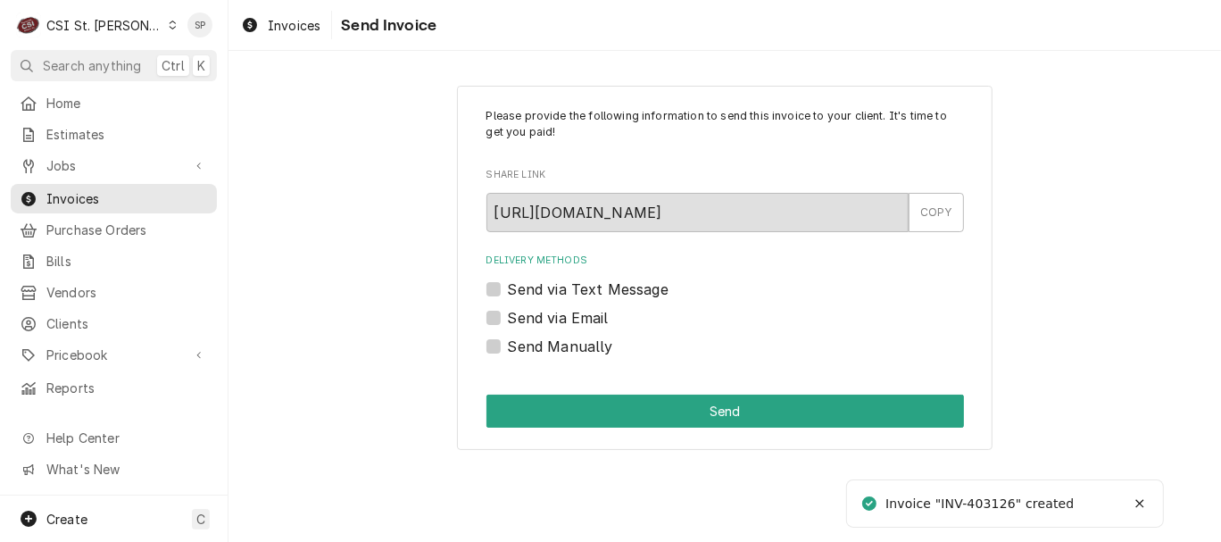
click at [545, 318] on label "Send via Email" at bounding box center [558, 317] width 101 height 21
click at [545, 318] on input "Send via Email" at bounding box center [747, 326] width 478 height 39
checkbox input "true"
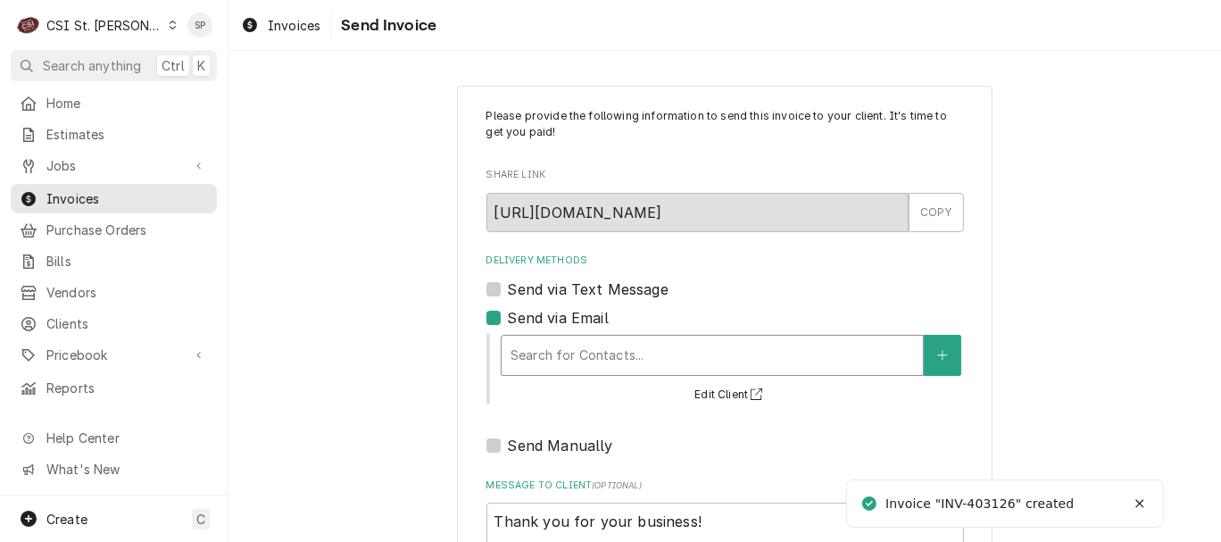
click at [534, 354] on div "Delivery Methods" at bounding box center [713, 355] width 404 height 32
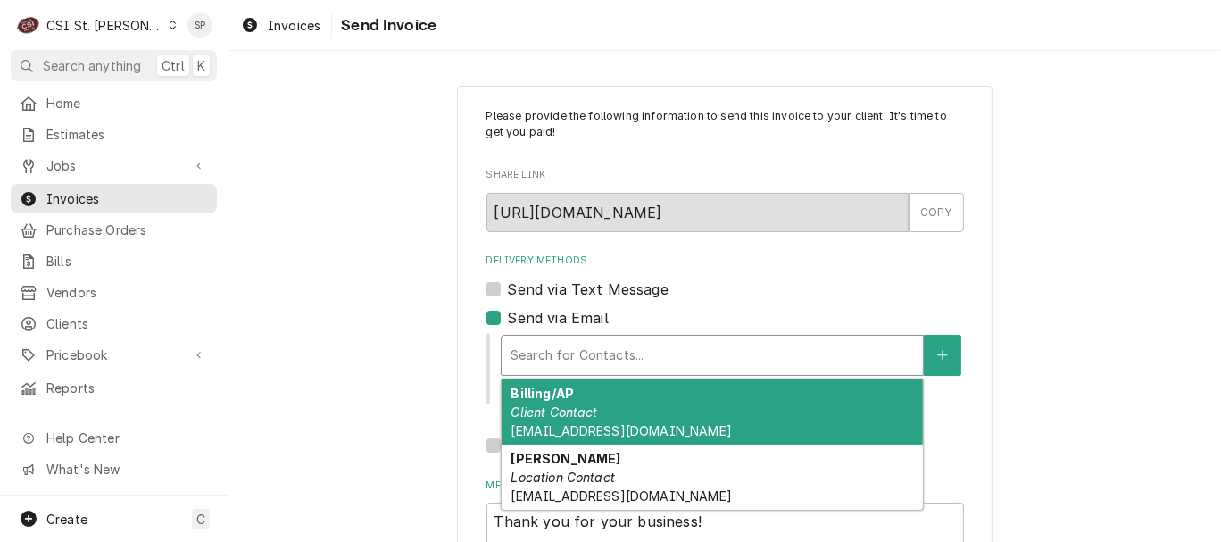
click at [534, 412] on em "Client Contact" at bounding box center [554, 411] width 87 height 15
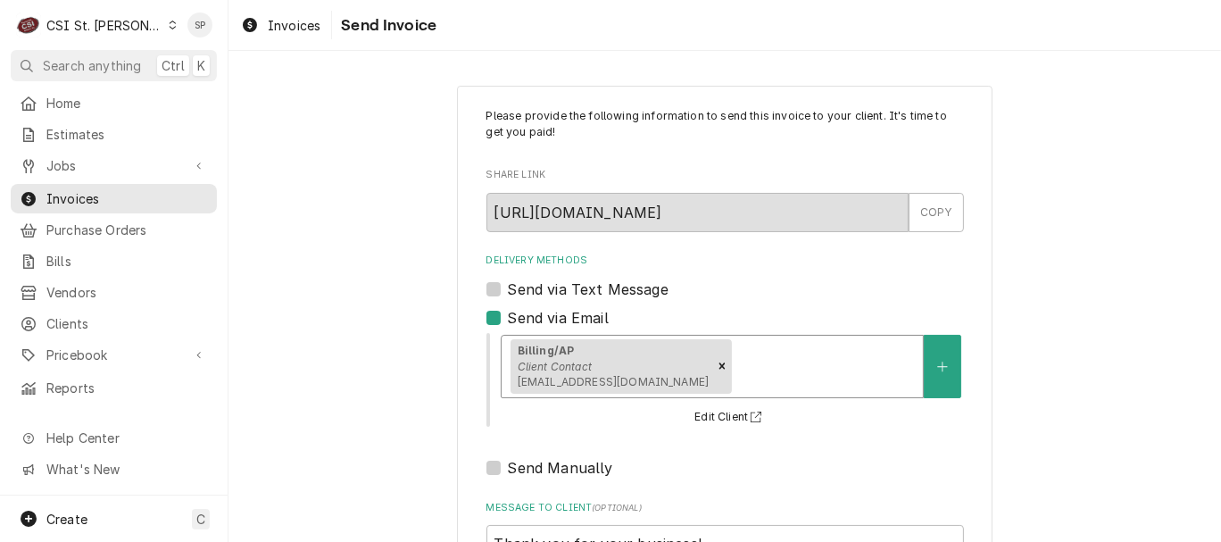
scroll to position [237, 0]
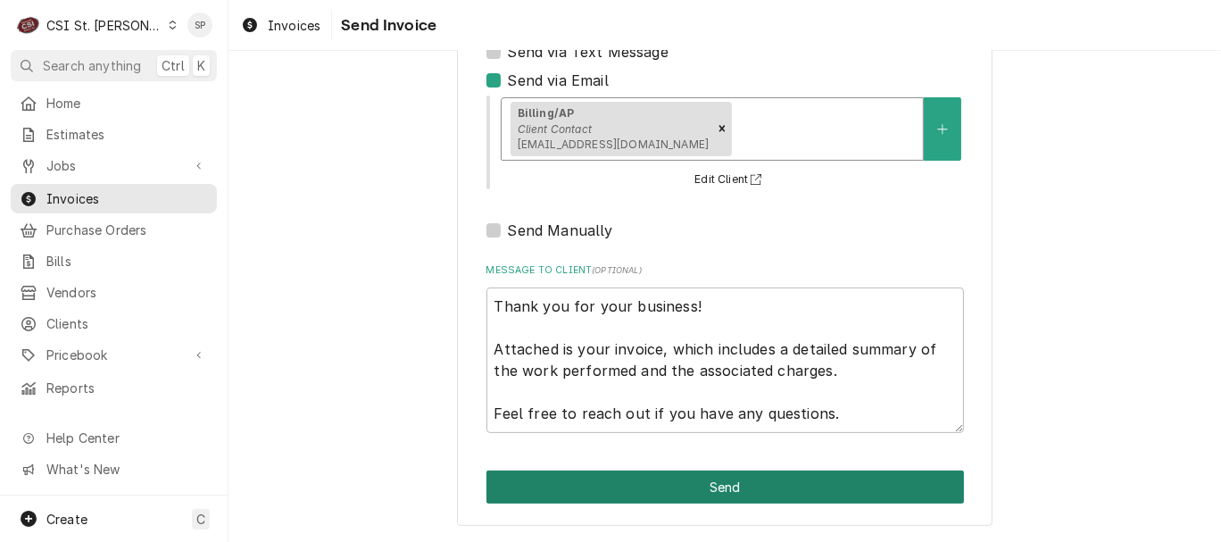
click at [724, 490] on button "Send" at bounding box center [726, 486] width 478 height 33
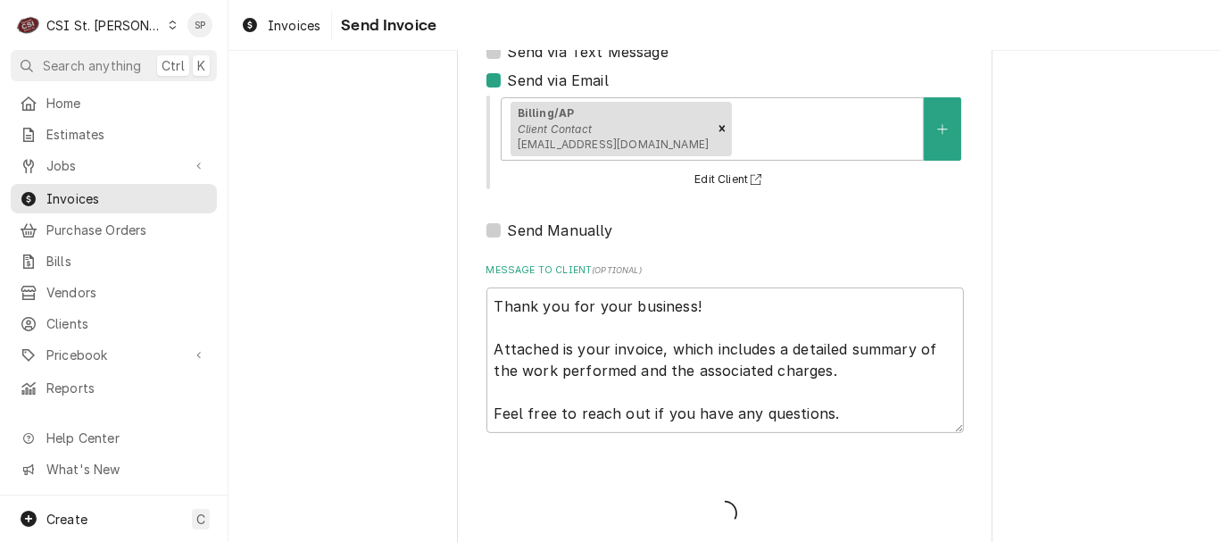
type textarea "x"
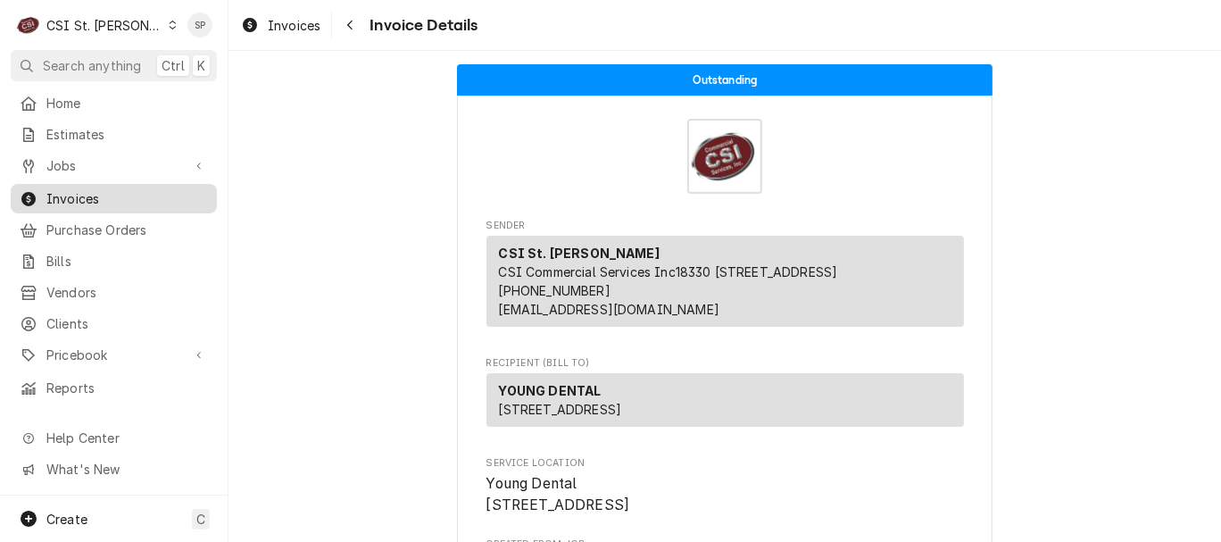
click at [123, 189] on span "Invoices" at bounding box center [127, 198] width 162 height 19
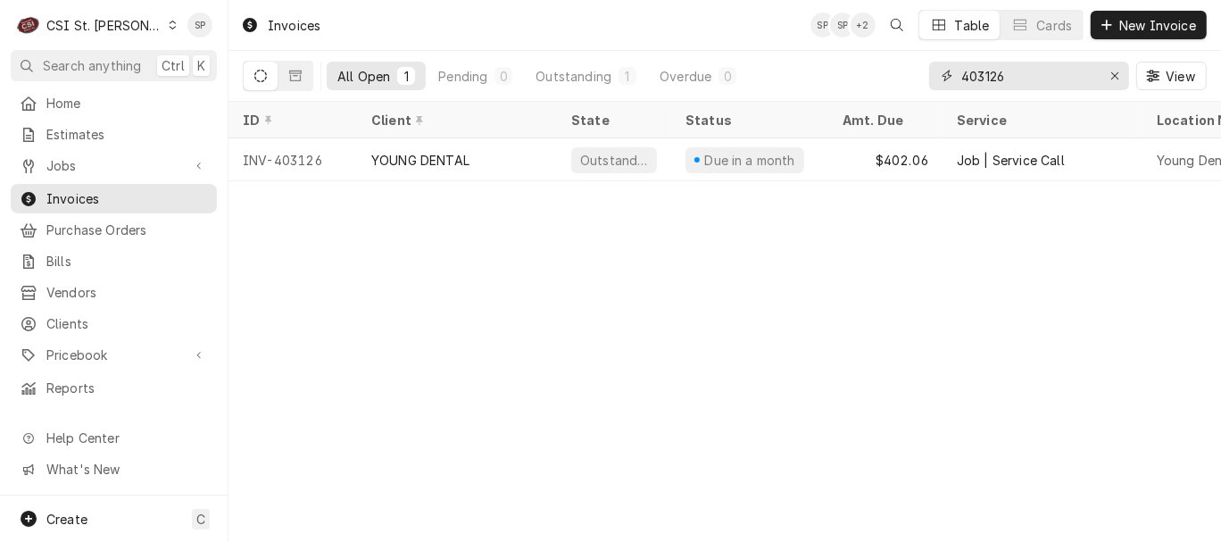
click at [1017, 75] on input "403126" at bounding box center [1028, 76] width 134 height 29
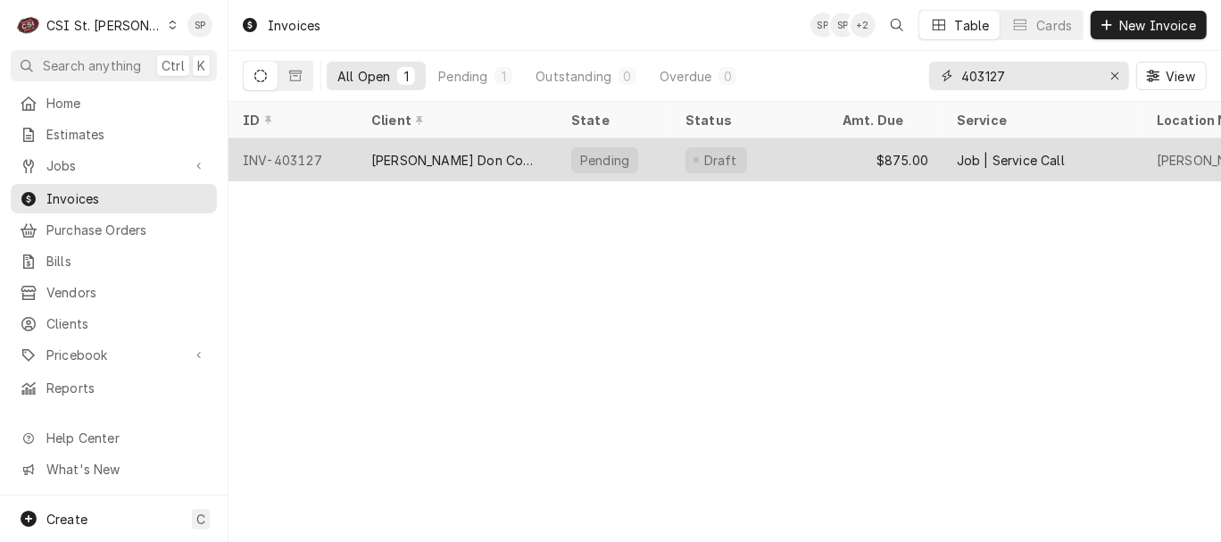
type input "403127"
click at [301, 150] on div "INV-403127" at bounding box center [293, 159] width 129 height 43
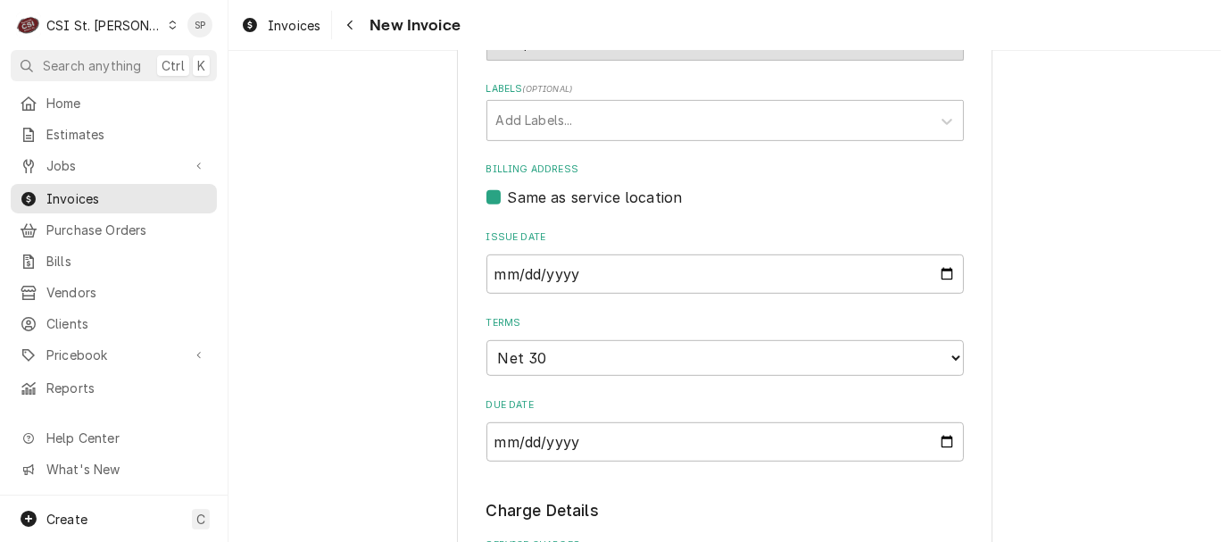
scroll to position [634, 0]
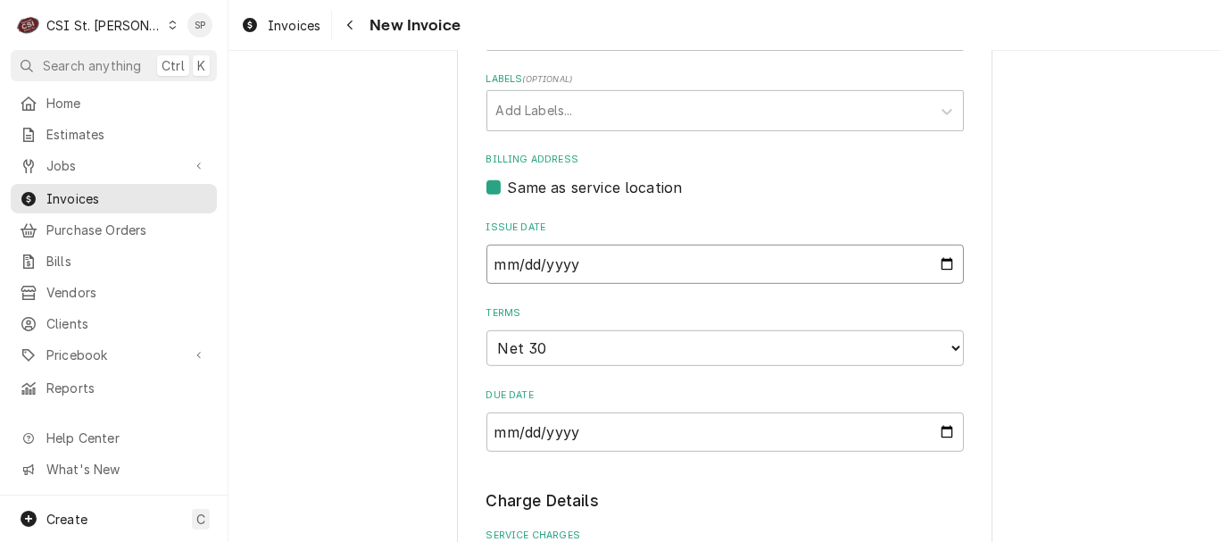
click at [936, 271] on input "2025-08-12" at bounding box center [726, 264] width 478 height 39
type input "2025-08-28"
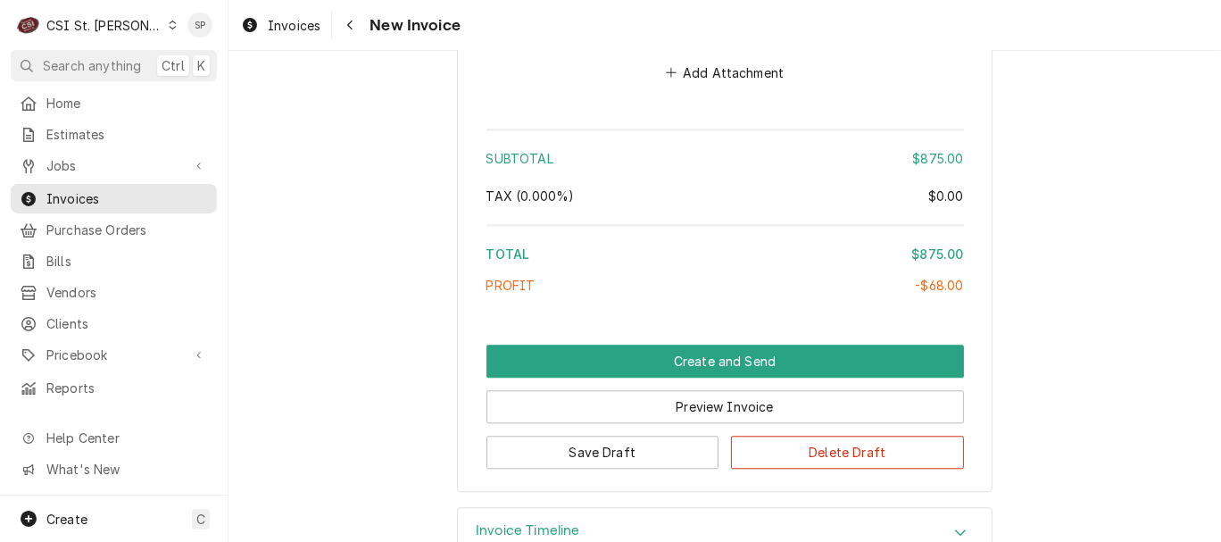
scroll to position [3372, 0]
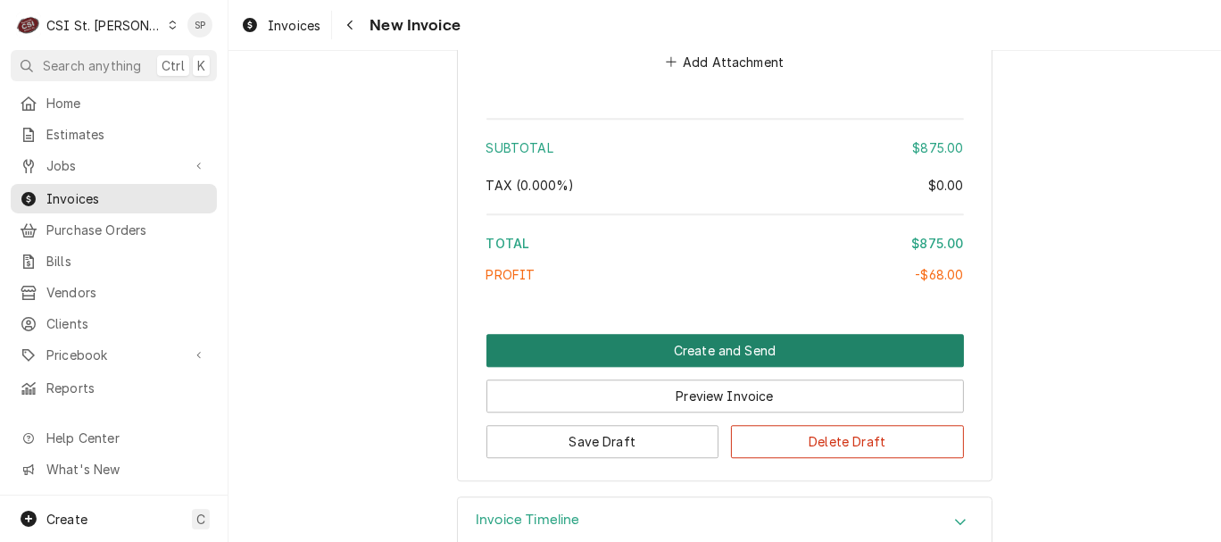
click at [669, 334] on button "Create and Send" at bounding box center [726, 350] width 478 height 33
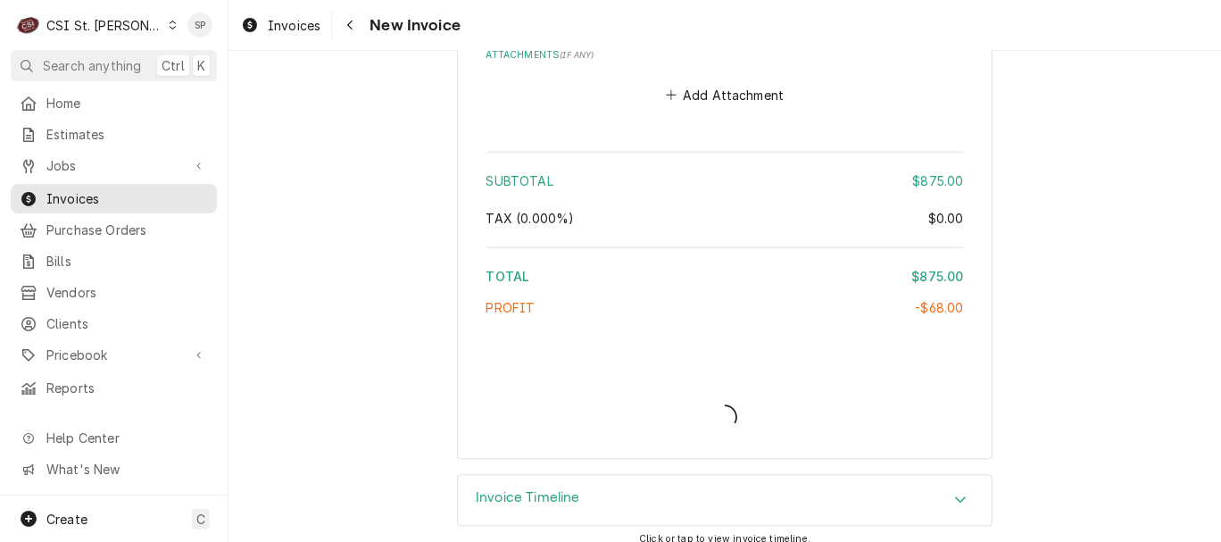
type textarea "x"
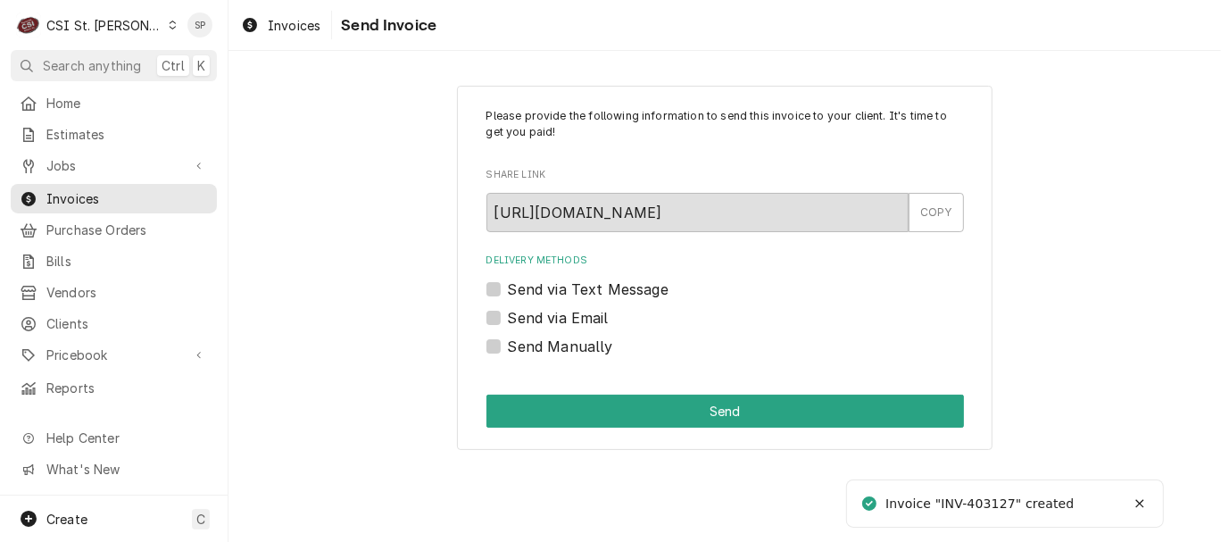
click at [570, 315] on label "Send via Email" at bounding box center [558, 317] width 101 height 21
click at [570, 315] on input "Send via Email" at bounding box center [747, 326] width 478 height 39
checkbox input "true"
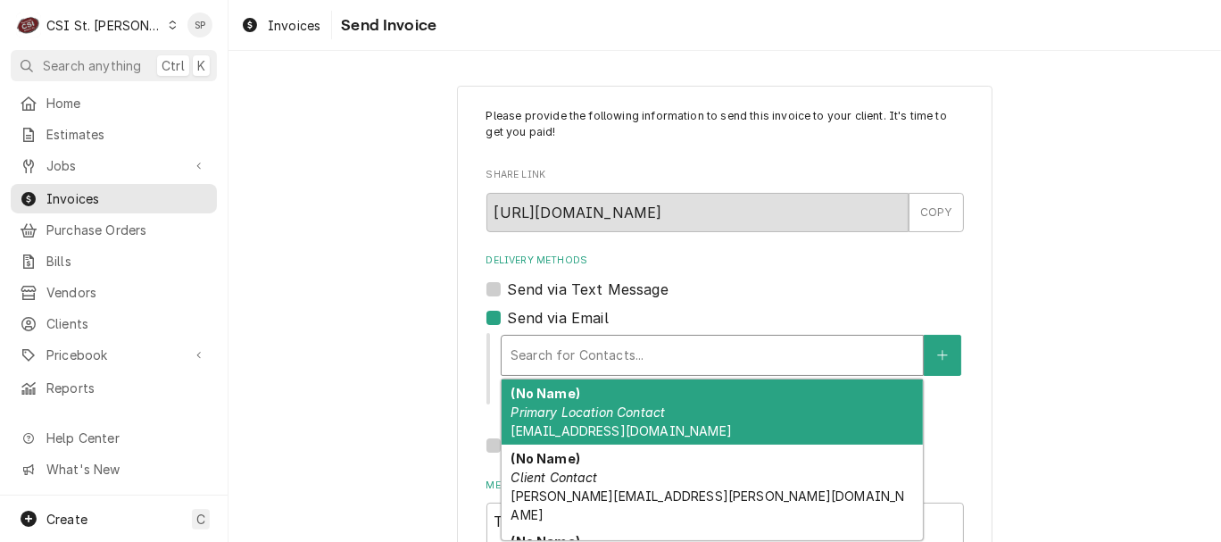
click at [580, 352] on div "Delivery Methods" at bounding box center [713, 355] width 404 height 32
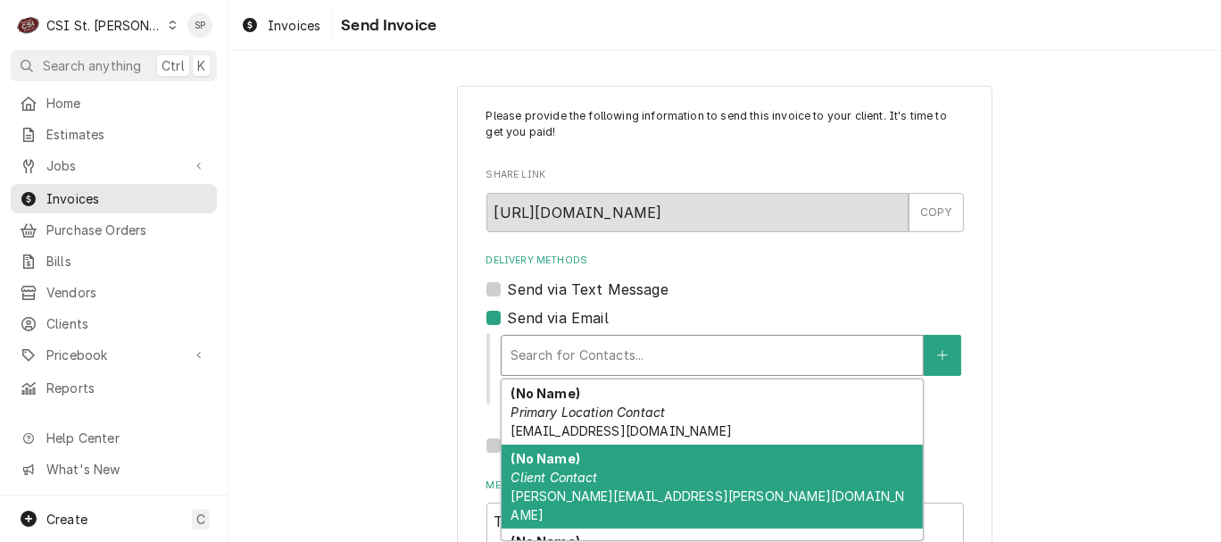
click at [563, 487] on div "(No Name) Client Contact [PERSON_NAME][EMAIL_ADDRESS][PERSON_NAME][DOMAIN_NAME]" at bounding box center [712, 487] width 421 height 84
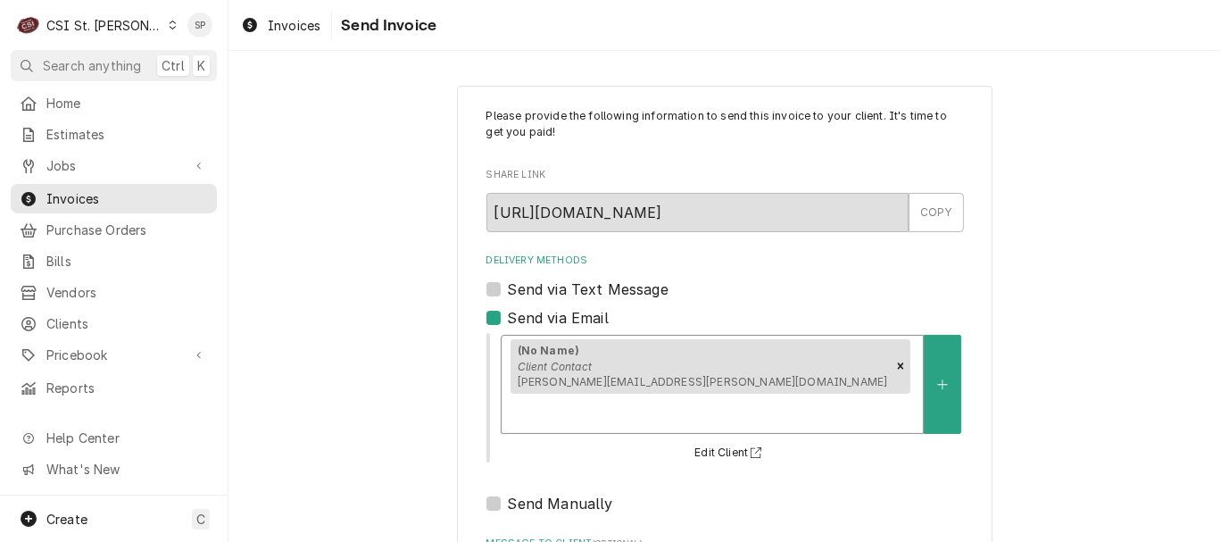
scroll to position [237, 0]
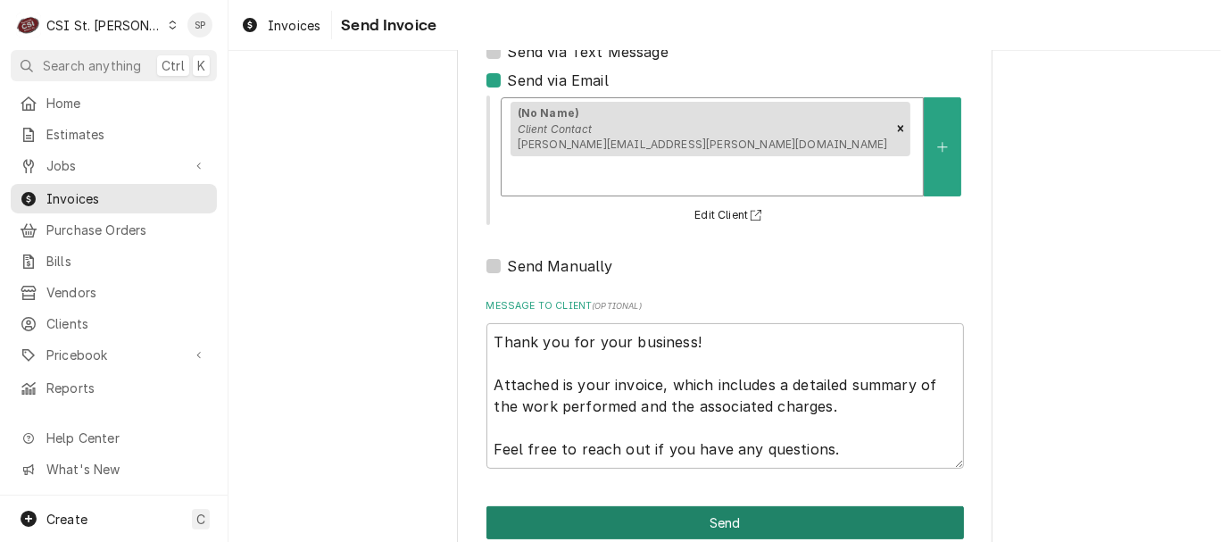
click at [658, 506] on button "Send" at bounding box center [726, 522] width 478 height 33
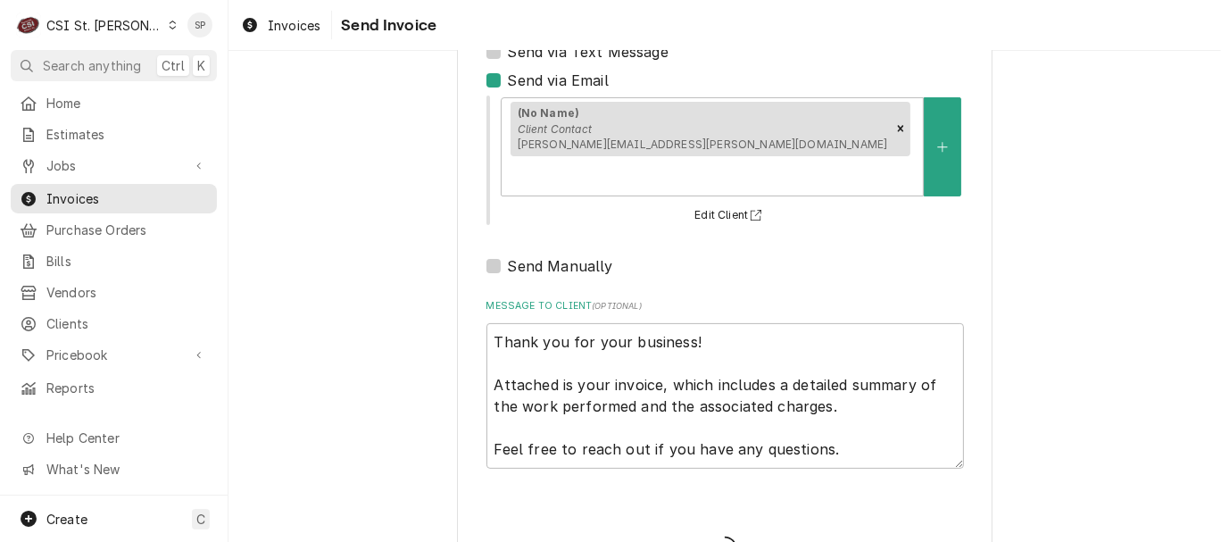
type textarea "x"
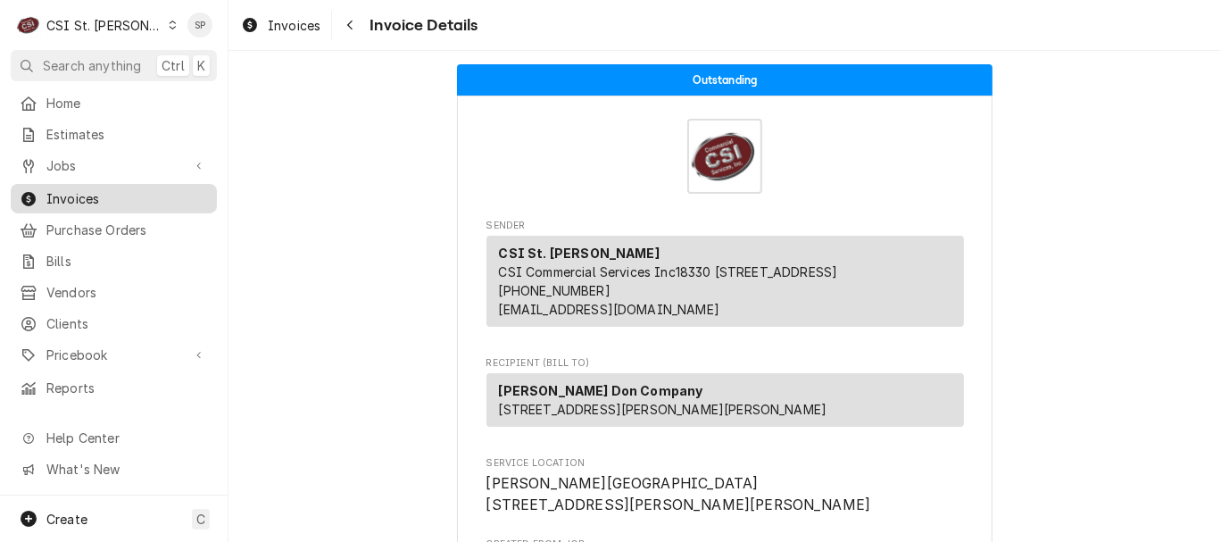
click at [145, 195] on span "Invoices" at bounding box center [127, 198] width 162 height 19
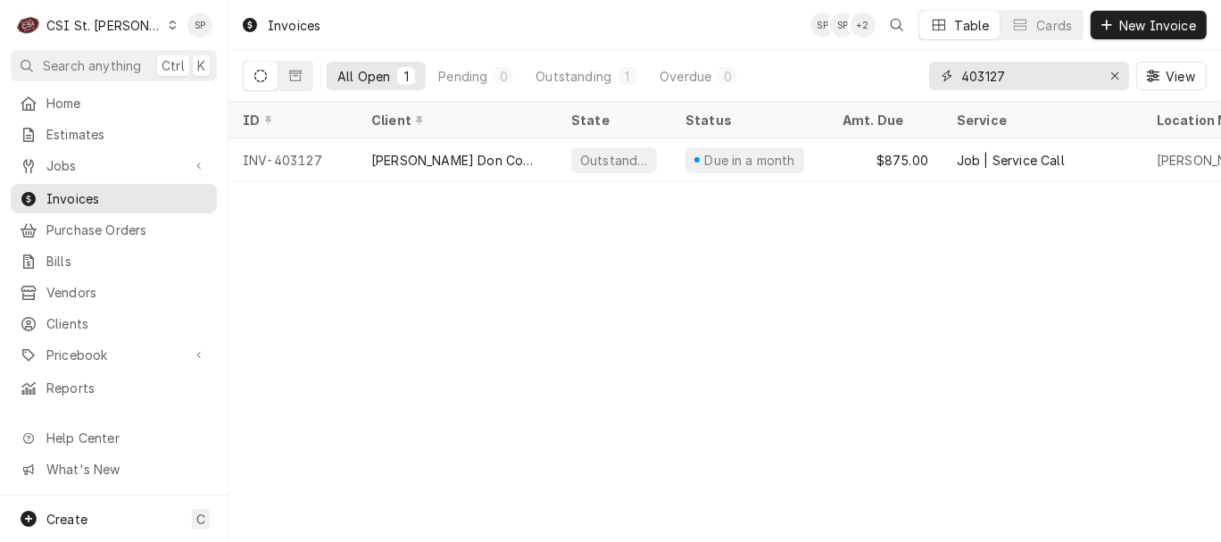
click at [1019, 75] on input "403127" at bounding box center [1028, 76] width 134 height 29
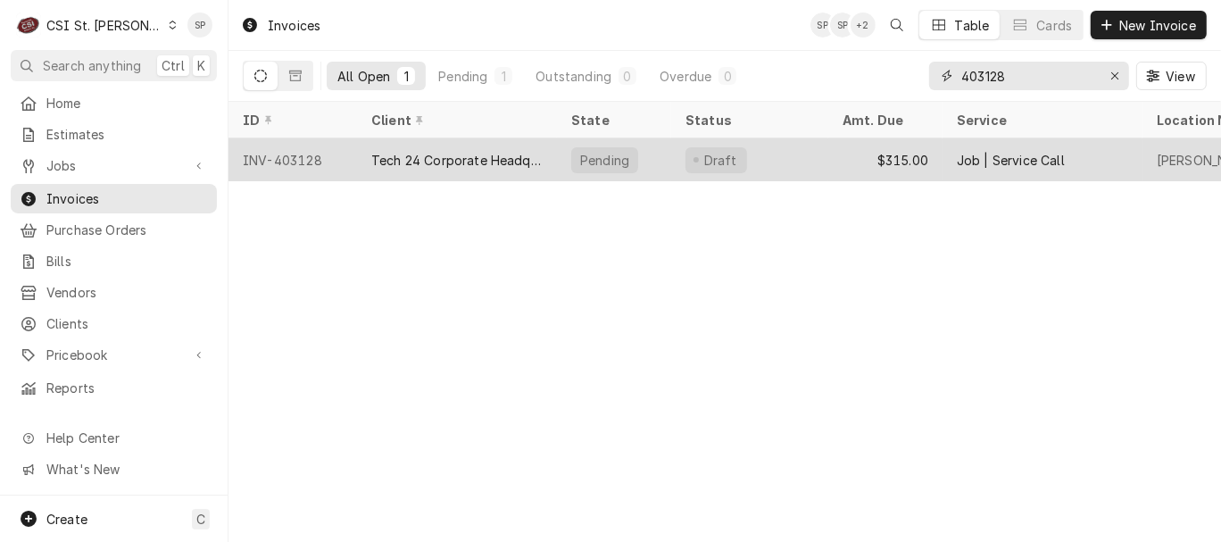
type input "403128"
click at [278, 153] on div "INV-403128" at bounding box center [293, 159] width 129 height 43
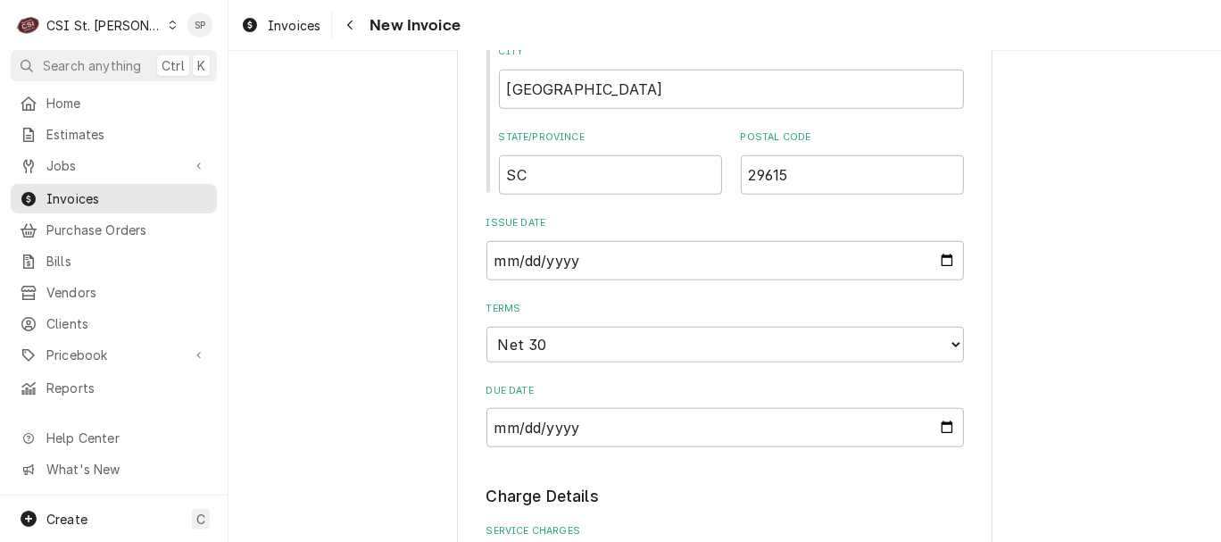
scroll to position [1261, 0]
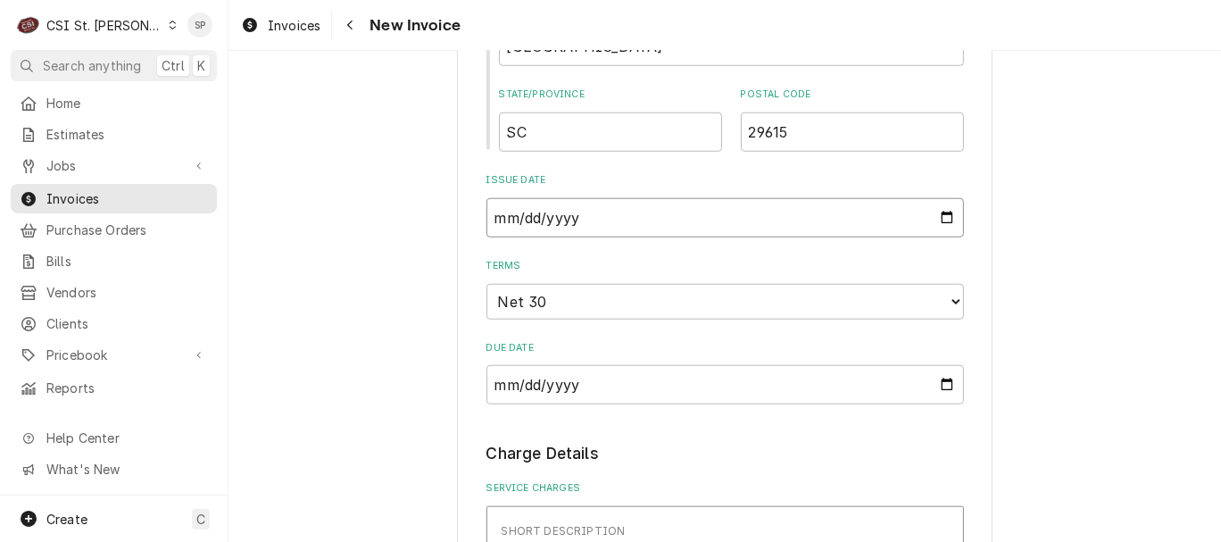
click at [933, 201] on input "2025-08-12" at bounding box center [726, 217] width 478 height 39
type input "2025-08-28"
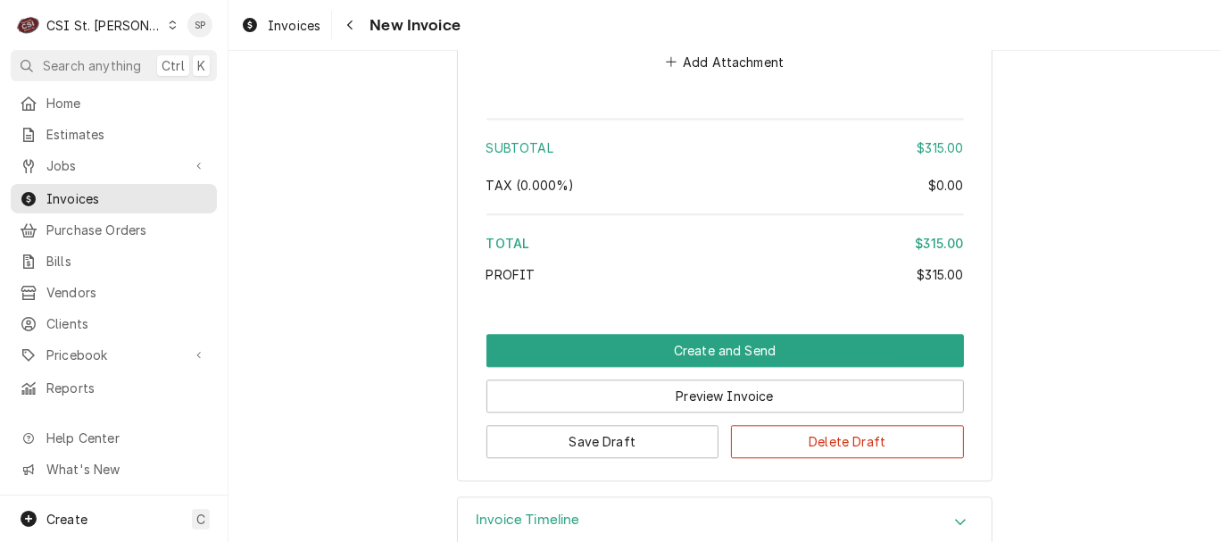
scroll to position [3154, 0]
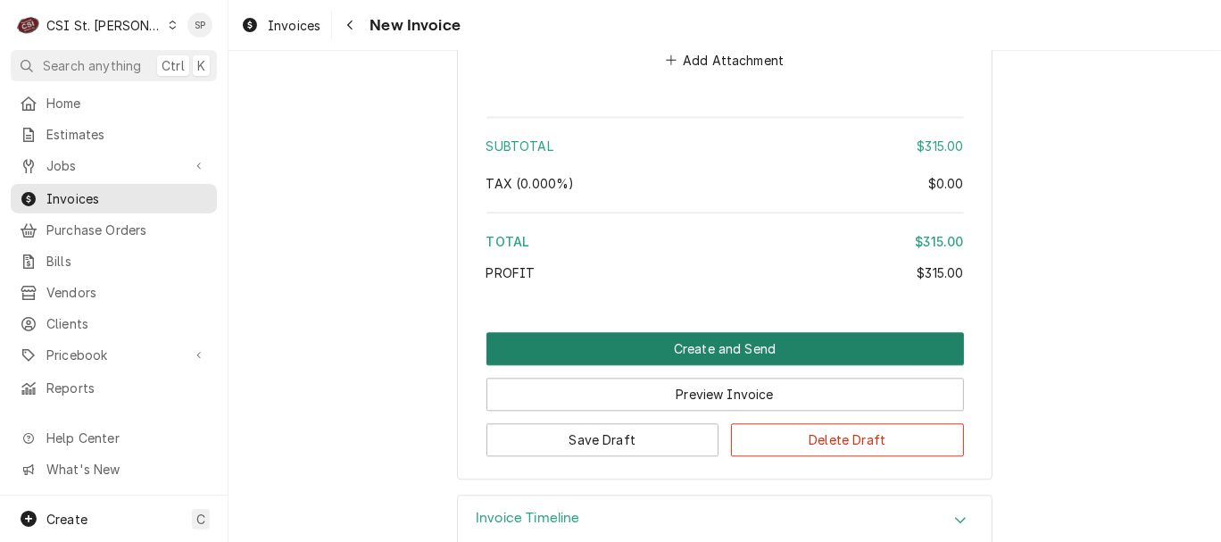
click at [761, 332] on button "Create and Send" at bounding box center [726, 348] width 478 height 33
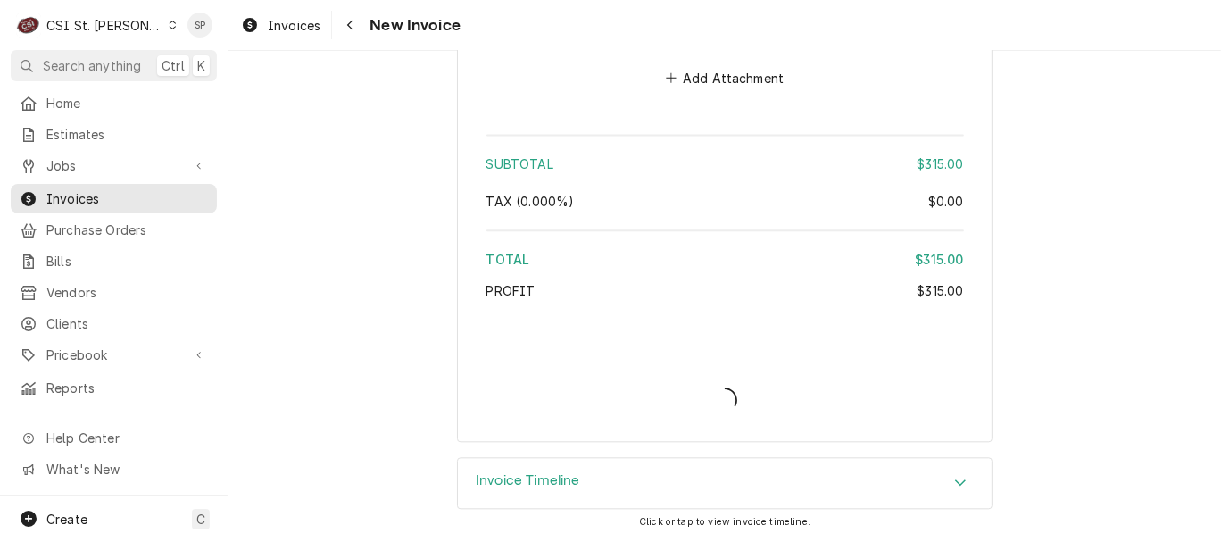
scroll to position [3097, 0]
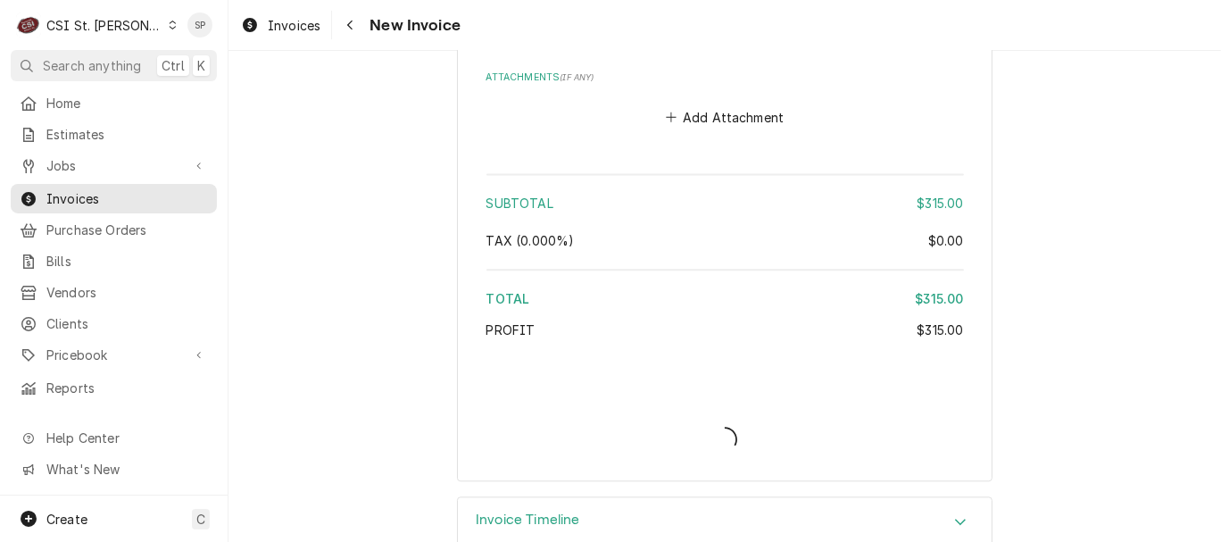
type textarea "x"
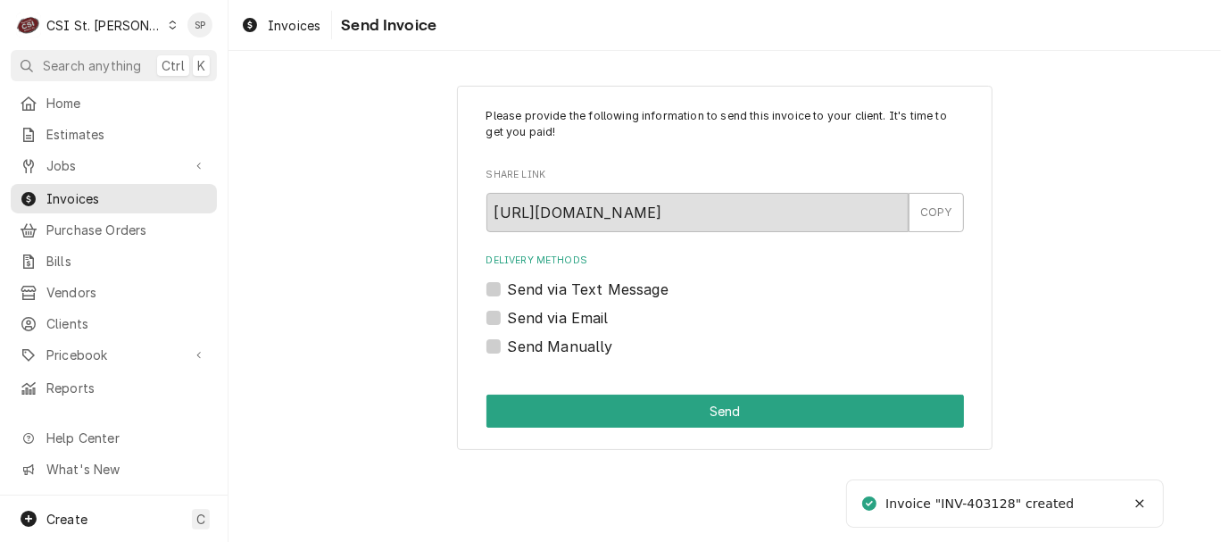
click at [508, 312] on label "Send via Email" at bounding box center [558, 317] width 101 height 21
click at [508, 312] on input "Send via Email" at bounding box center [747, 326] width 478 height 39
checkbox input "true"
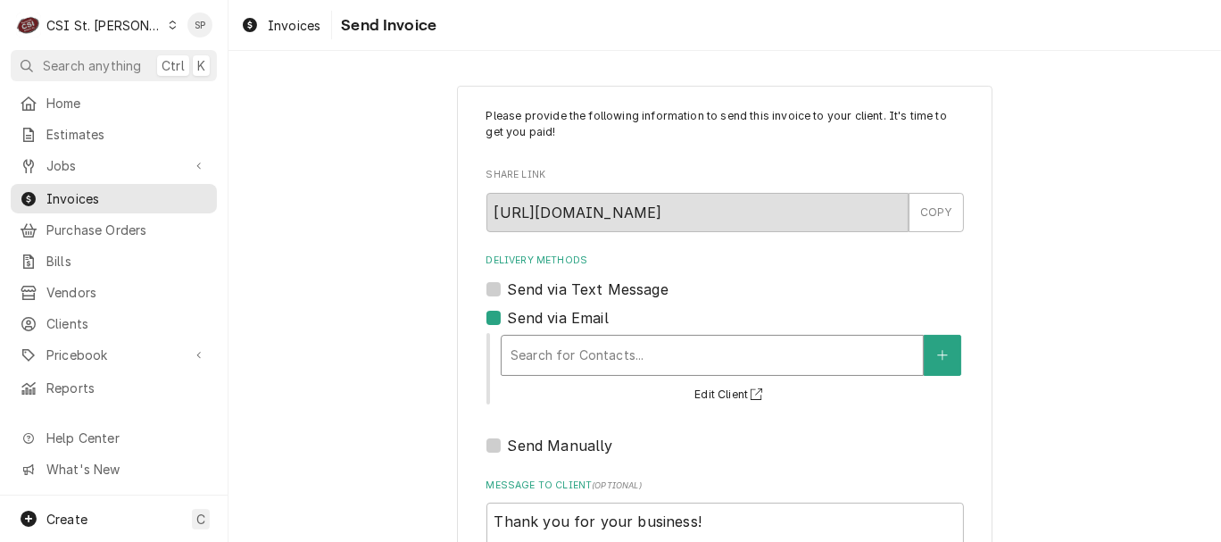
click at [530, 354] on div "Delivery Methods" at bounding box center [713, 355] width 404 height 32
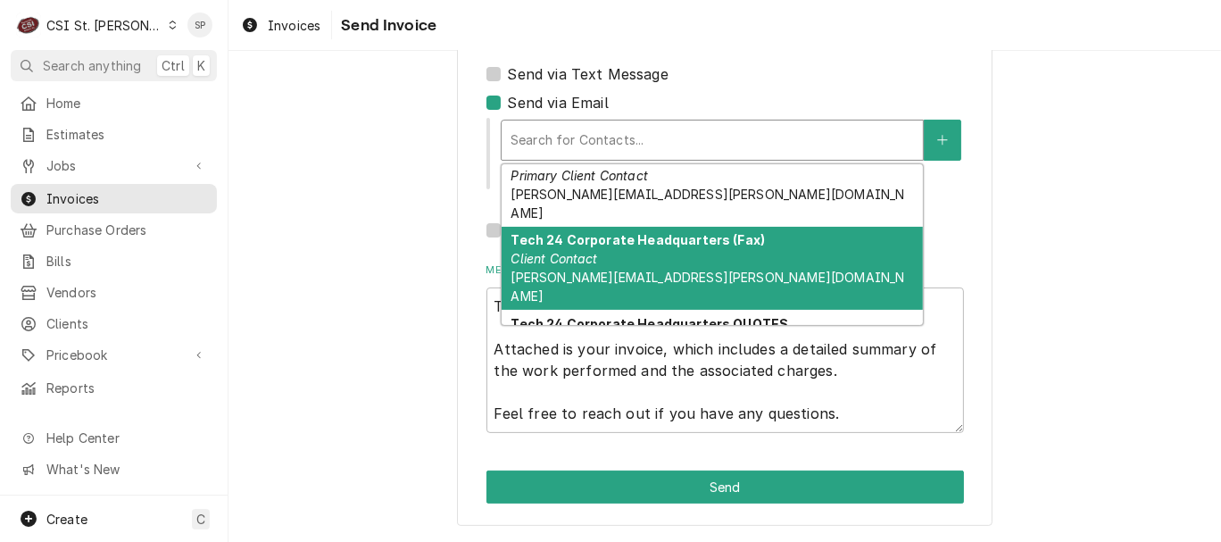
scroll to position [99, 0]
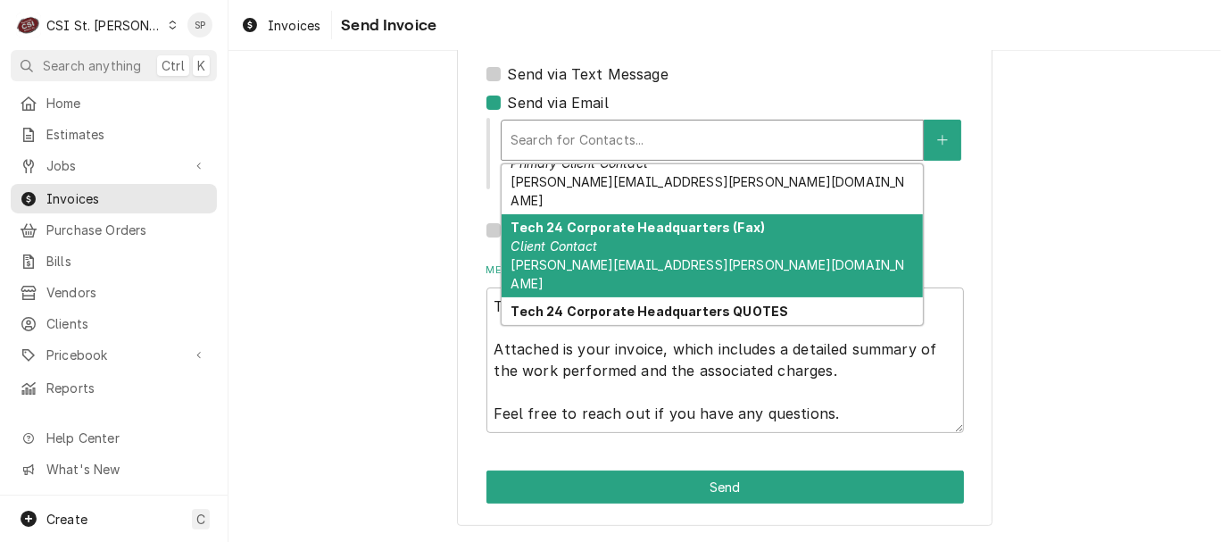
click at [631, 230] on div "Tech 24 Corporate Headquarters (Fax) Client Contact vicky.stuesse@csi1.com" at bounding box center [712, 256] width 421 height 84
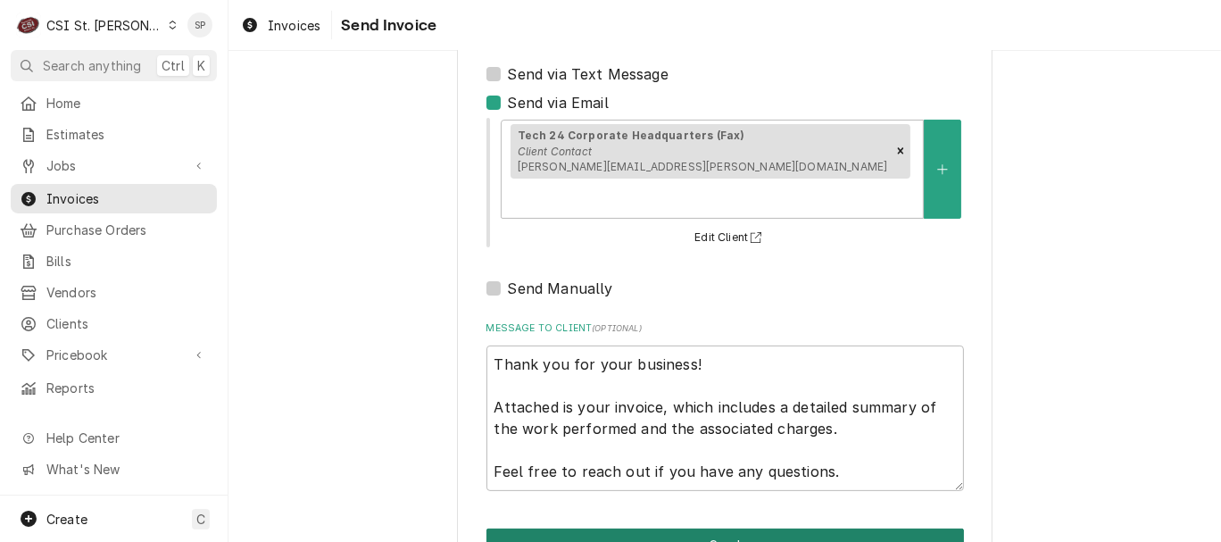
click at [791, 528] on button "Send" at bounding box center [726, 544] width 478 height 33
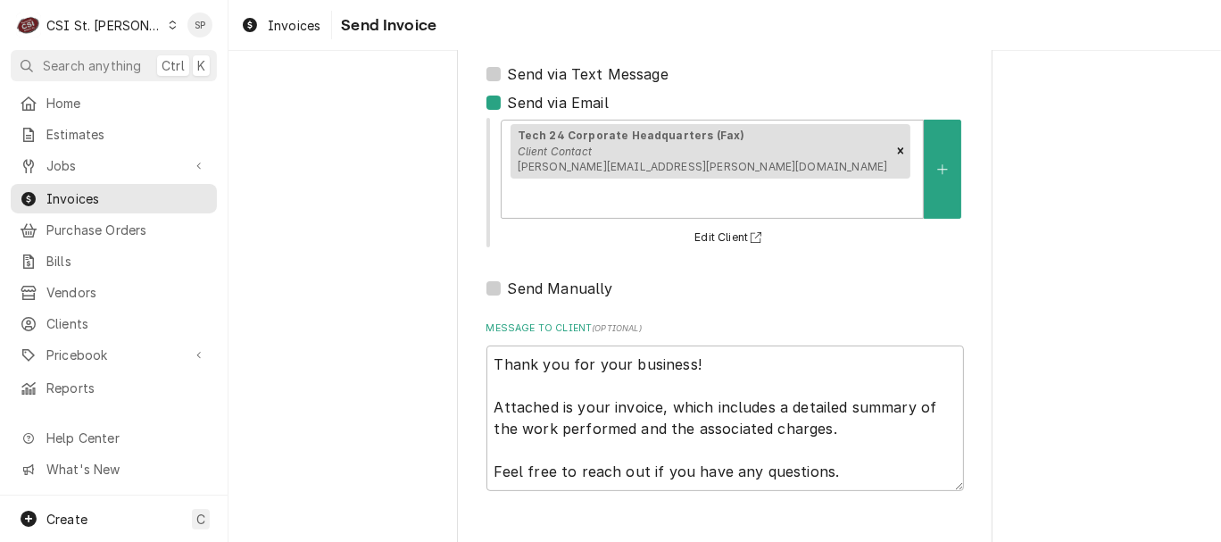
type textarea "x"
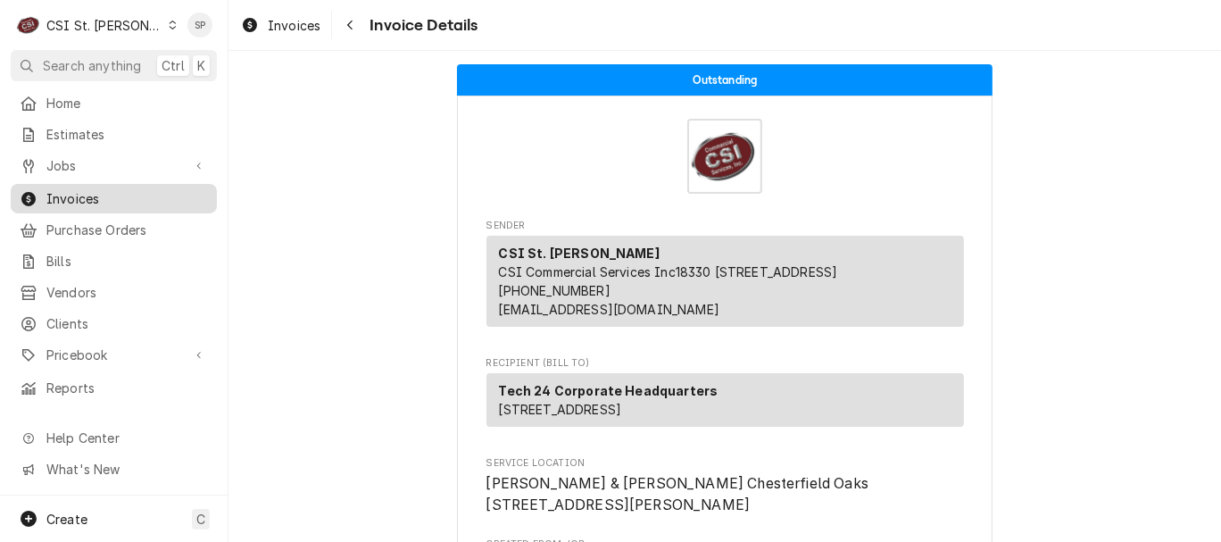
click at [175, 194] on span "Invoices" at bounding box center [127, 198] width 162 height 19
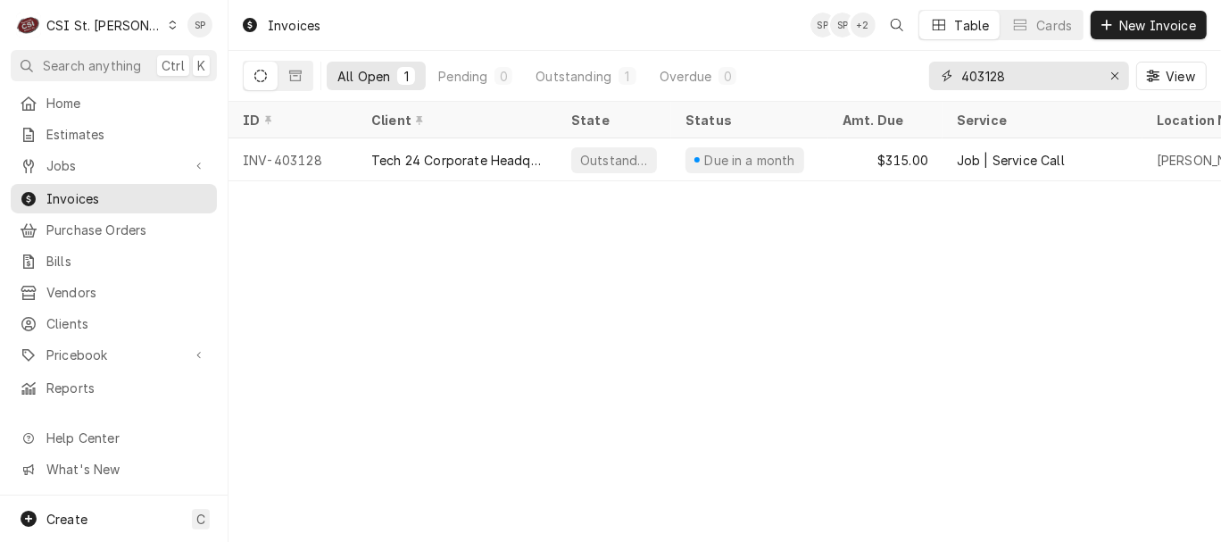
click at [1017, 79] on input "403128" at bounding box center [1028, 76] width 134 height 29
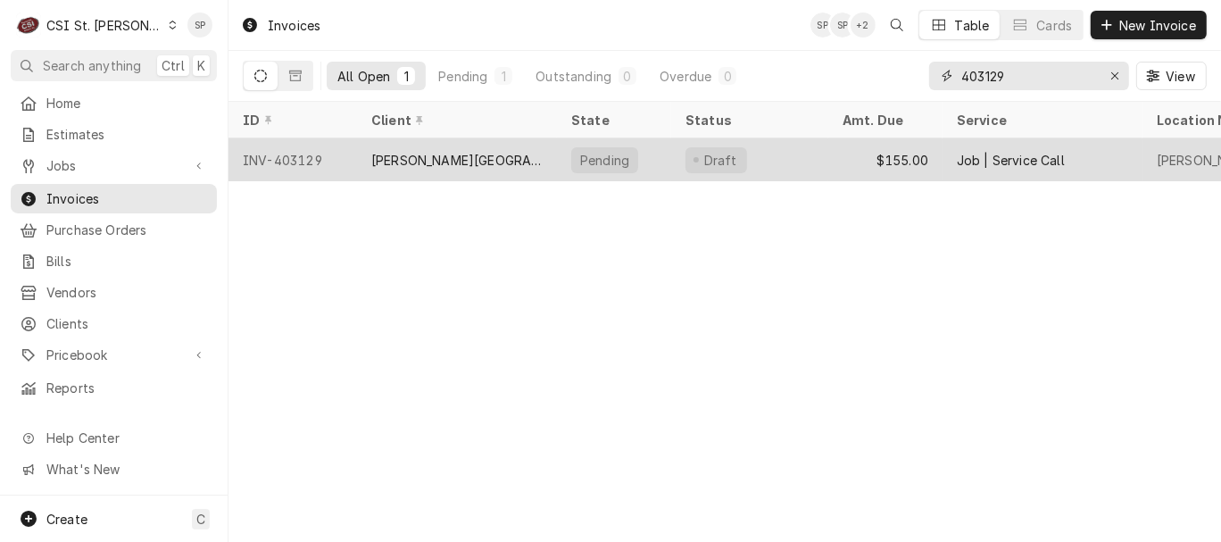
type input "403129"
click at [292, 159] on div "INV-403129" at bounding box center [293, 159] width 129 height 43
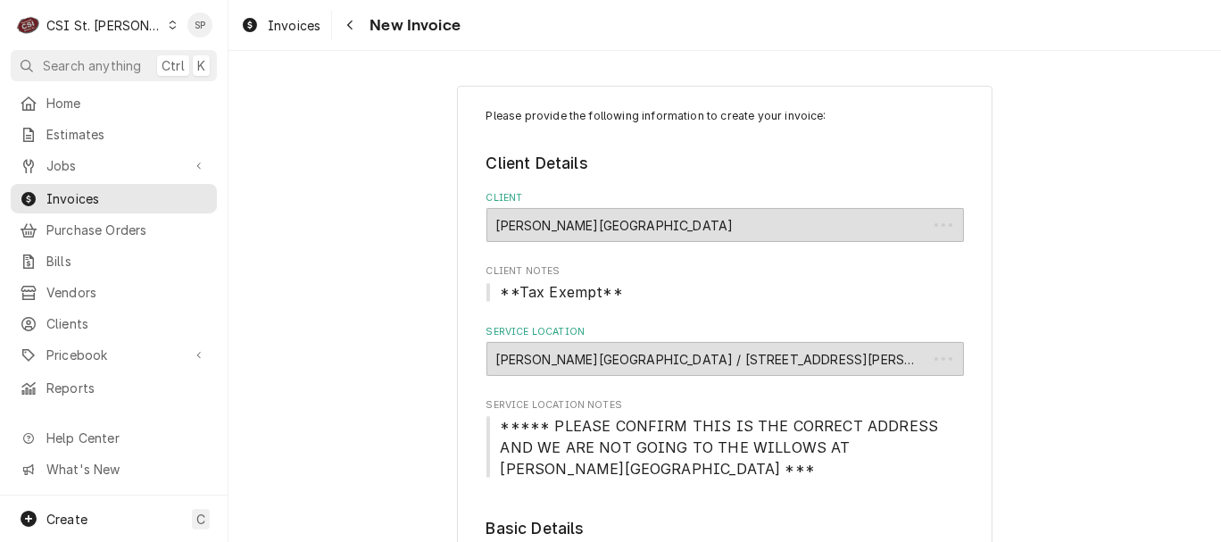
type textarea "x"
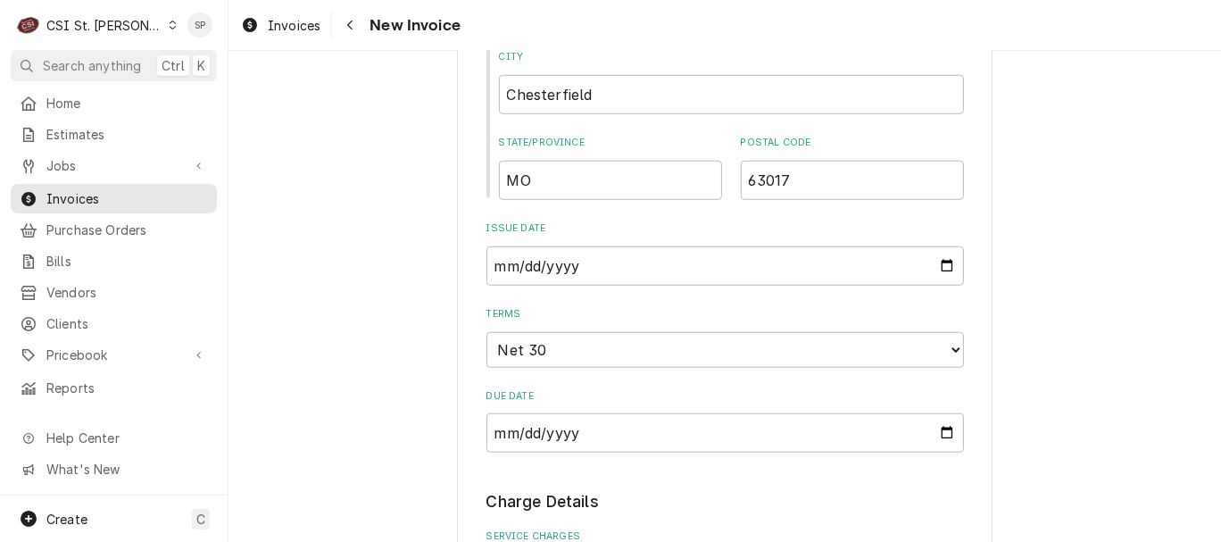
scroll to position [1190, 0]
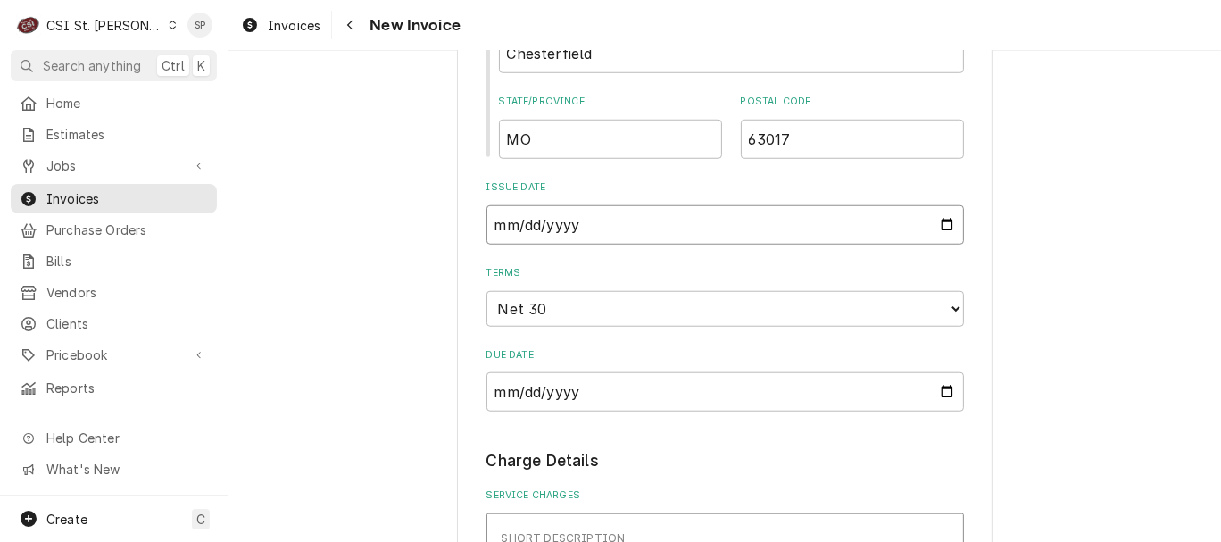
click at [944, 213] on input "2025-08-12" at bounding box center [726, 224] width 478 height 39
type input "2025-08-28"
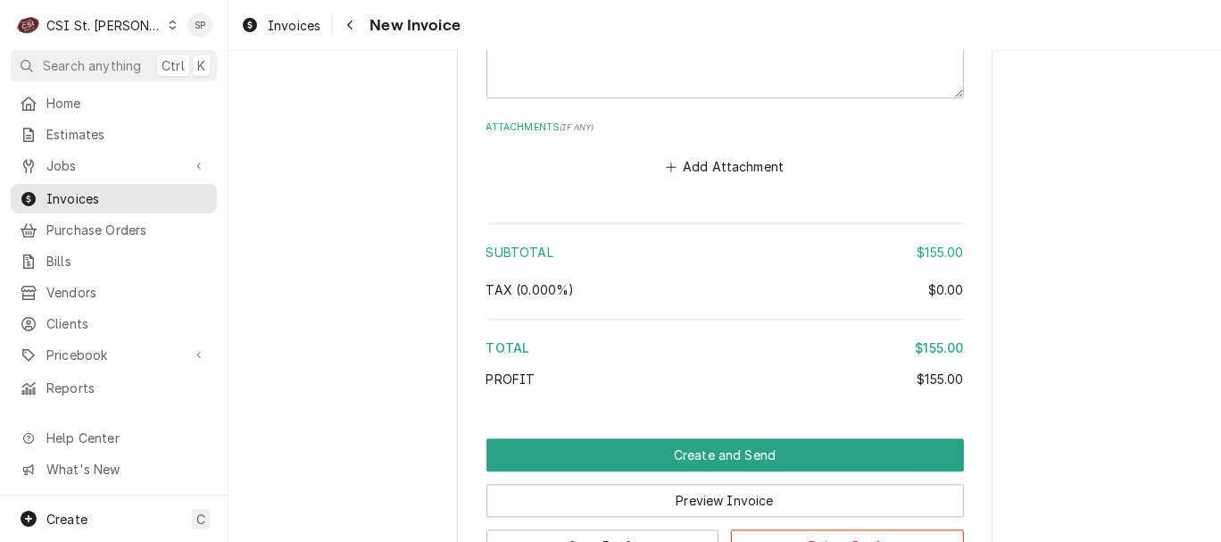
scroll to position [2994, 0]
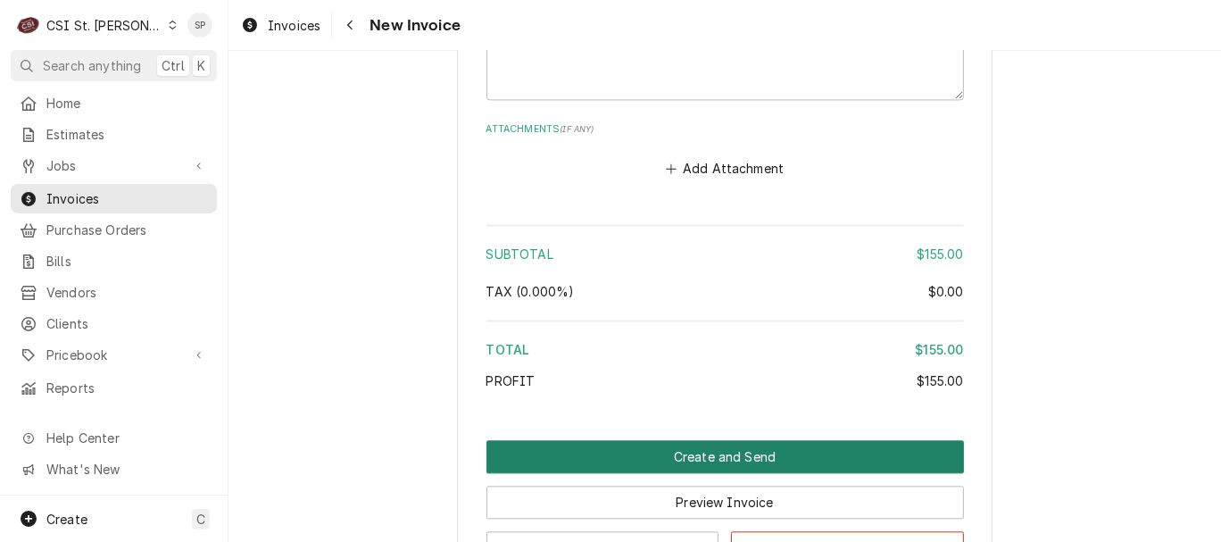
click at [777, 440] on button "Create and Send" at bounding box center [726, 456] width 478 height 33
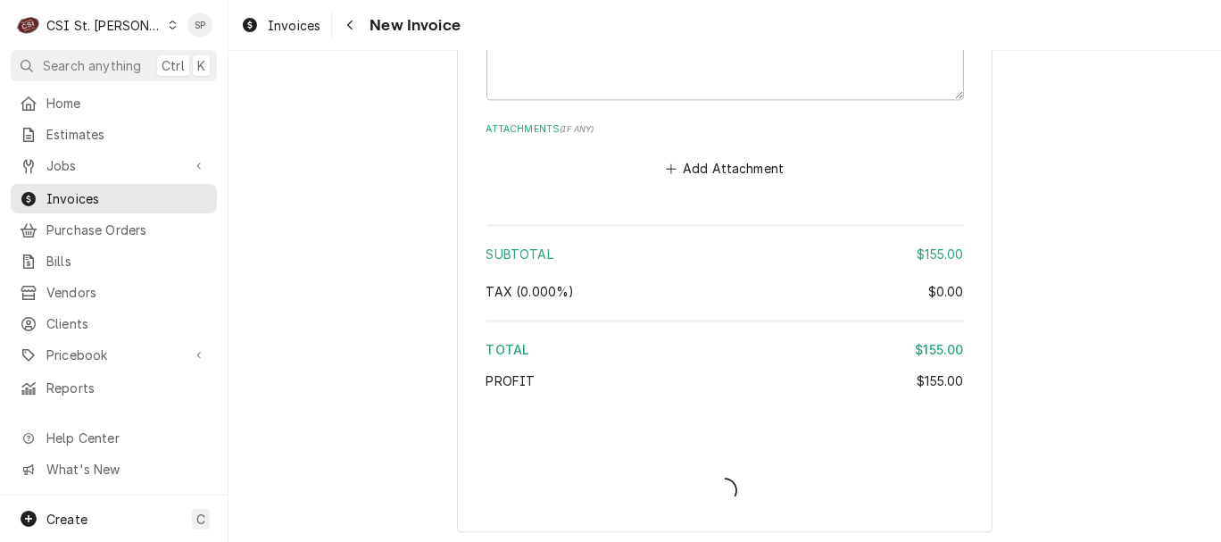
type textarea "x"
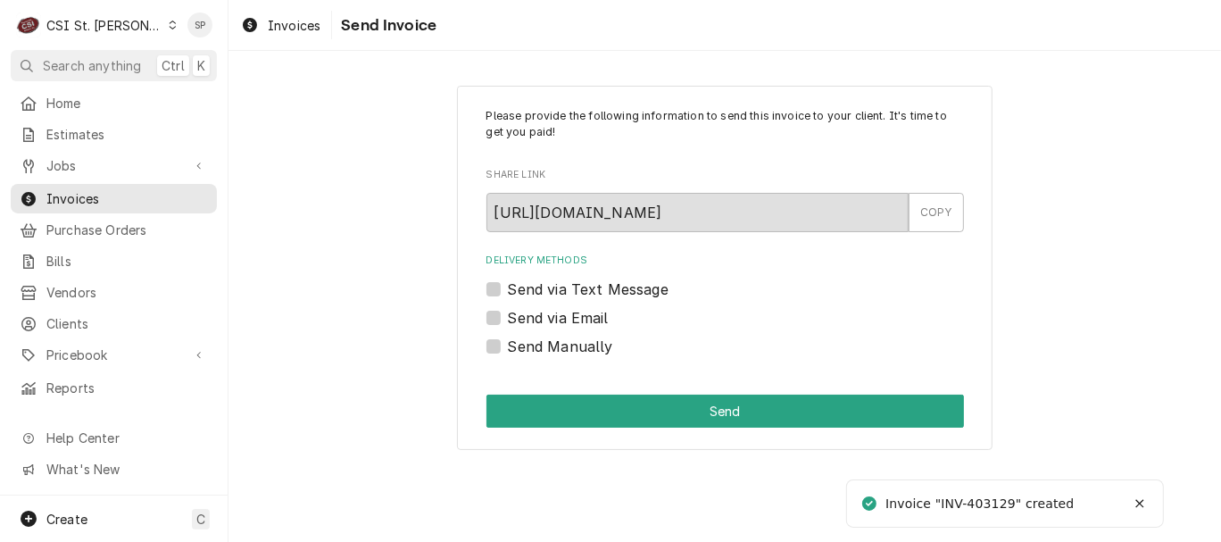
click at [508, 318] on label "Send via Email" at bounding box center [558, 317] width 101 height 21
click at [508, 318] on input "Send via Email" at bounding box center [747, 326] width 478 height 39
checkbox input "true"
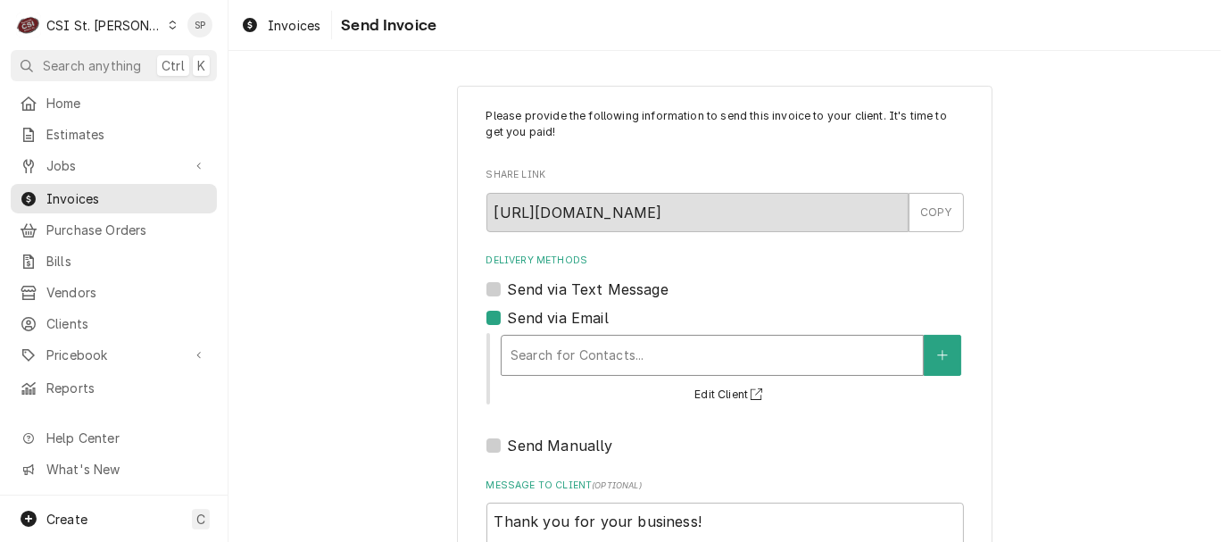
click at [528, 359] on div "Delivery Methods" at bounding box center [713, 355] width 404 height 32
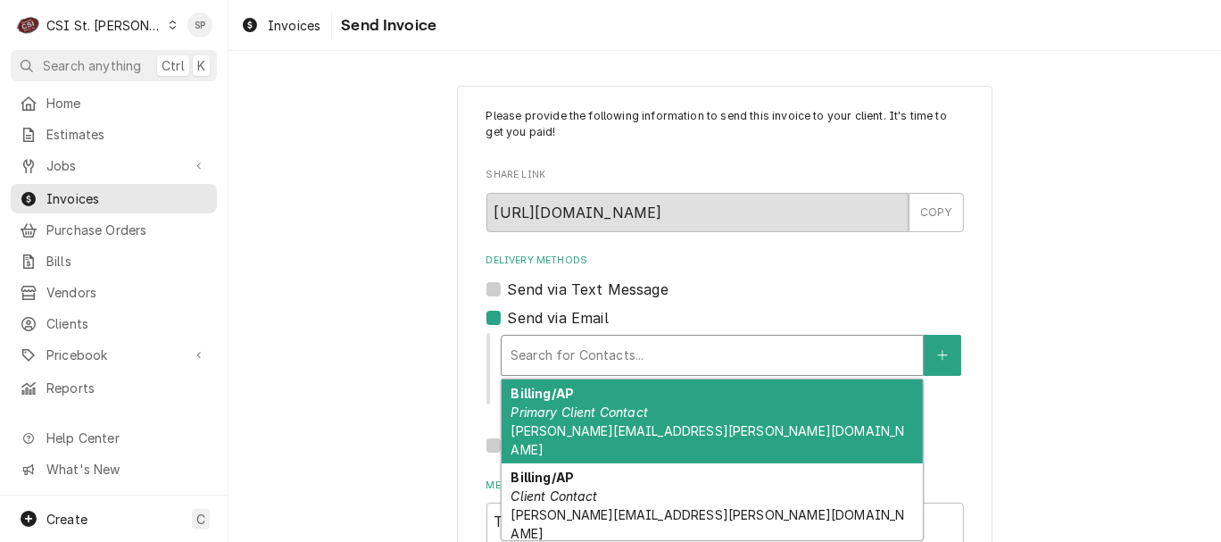
click at [556, 411] on em "Primary Client Contact" at bounding box center [579, 411] width 137 height 15
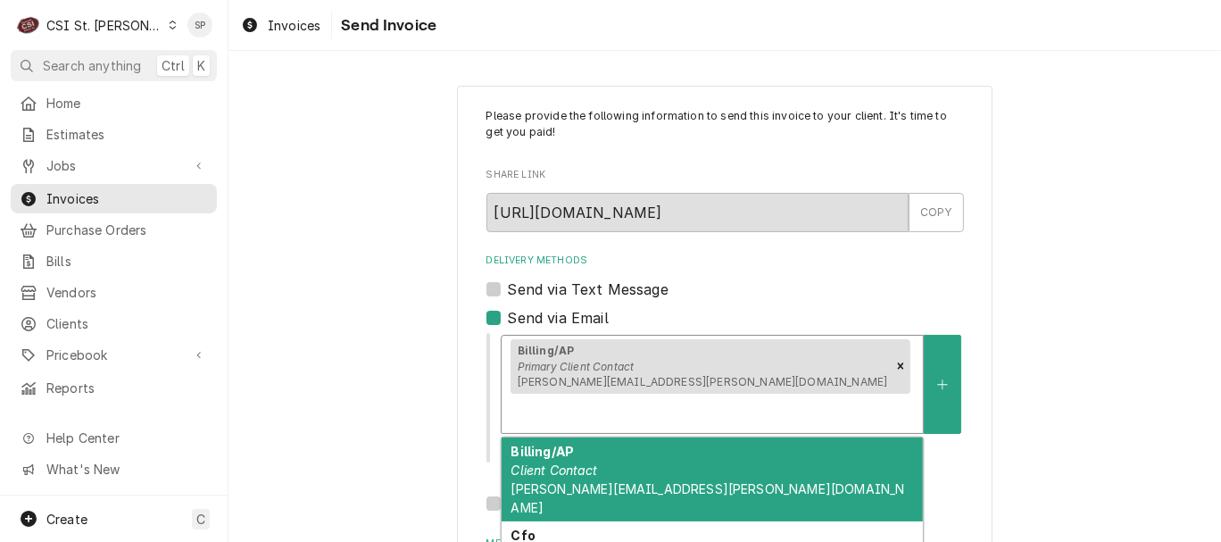
click at [765, 344] on div "Billing/AP Primary Client Contact robert.klug@standrews1.com" at bounding box center [712, 384] width 421 height 97
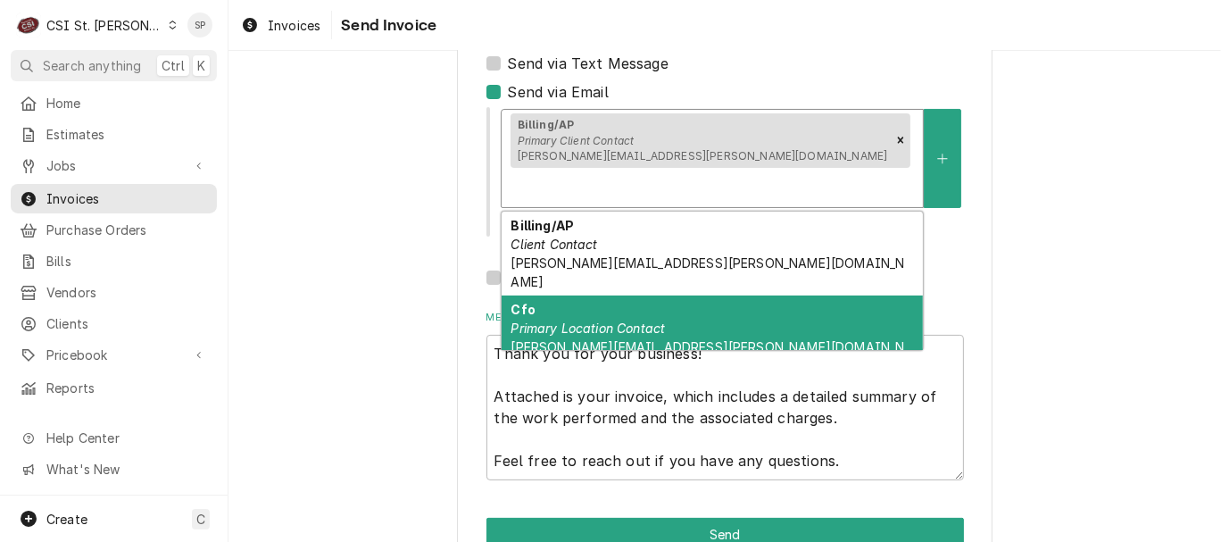
scroll to position [237, 0]
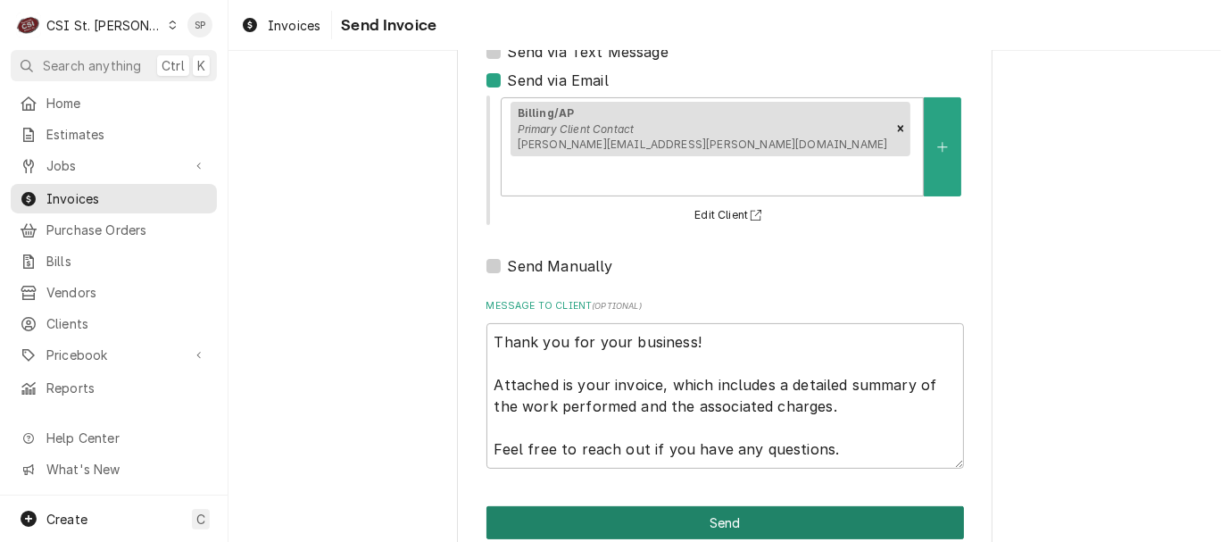
click at [682, 506] on button "Send" at bounding box center [726, 522] width 478 height 33
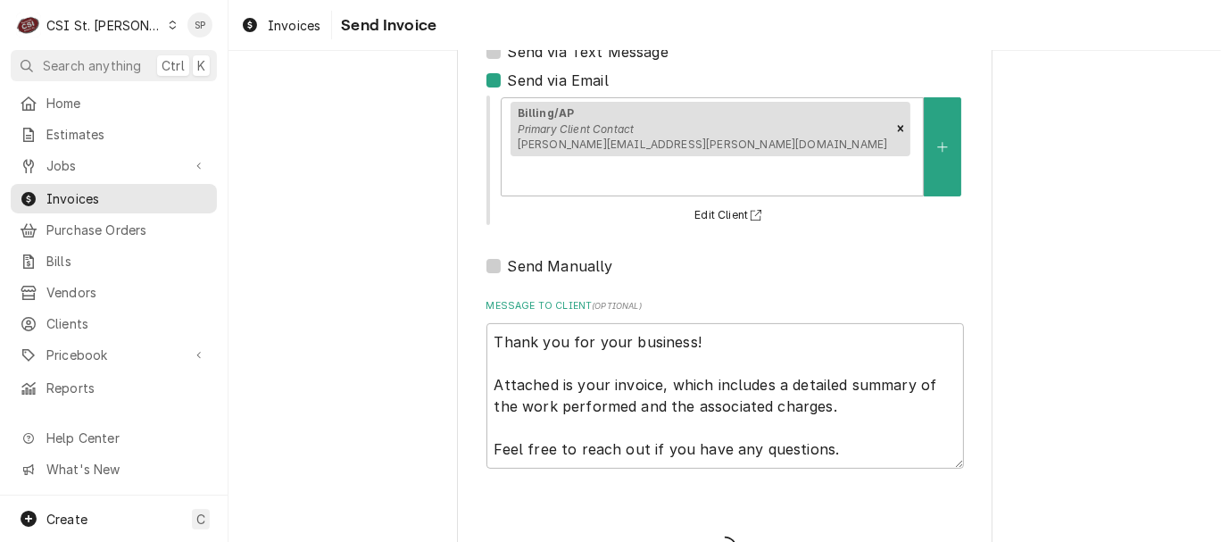
type textarea "x"
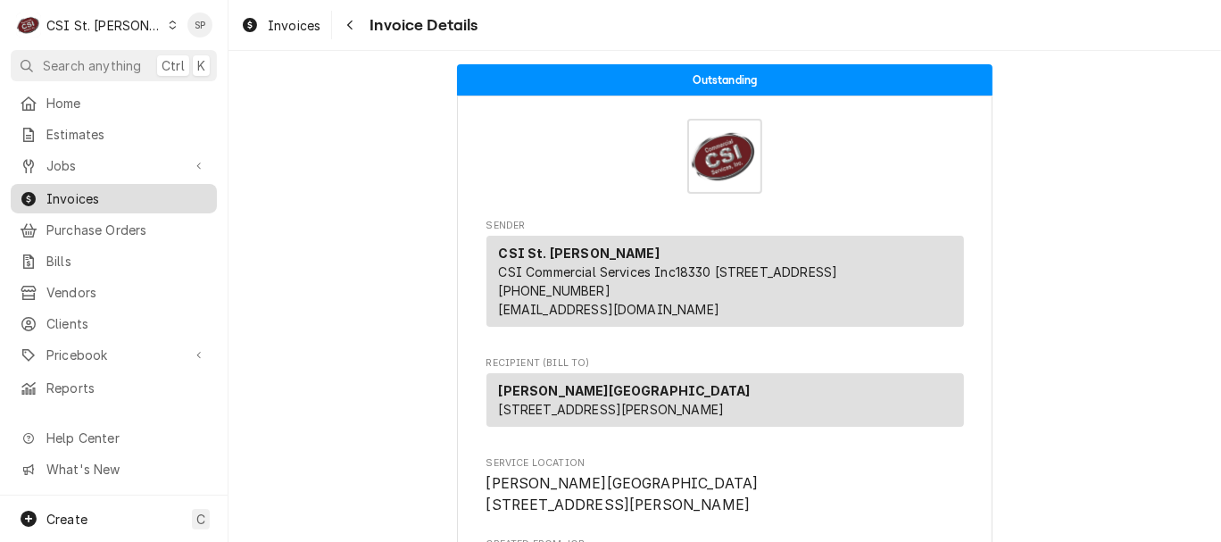
click at [158, 196] on span "Invoices" at bounding box center [127, 198] width 162 height 19
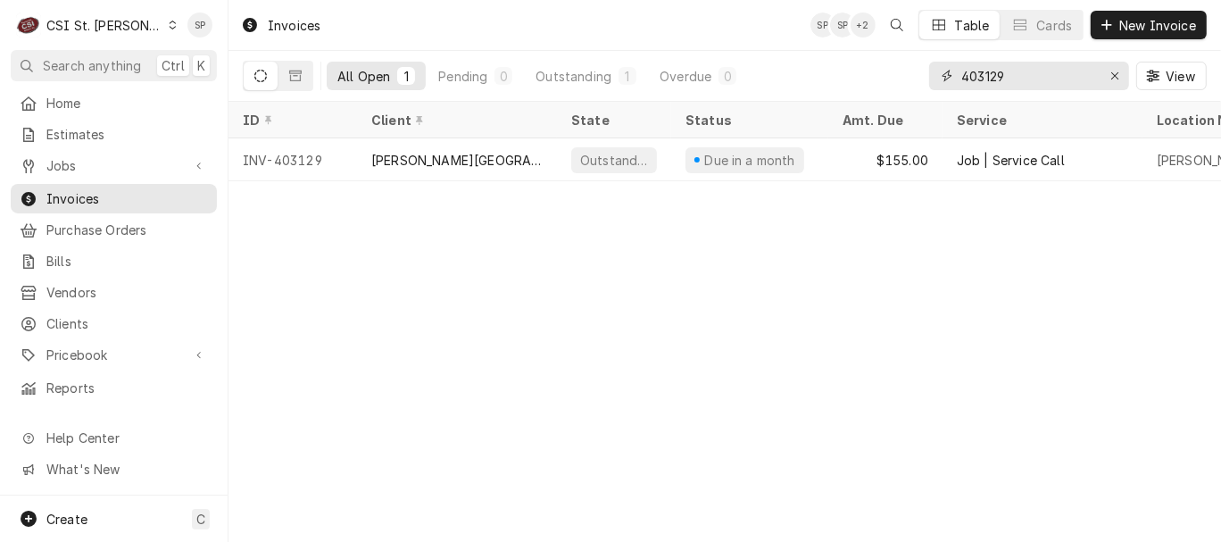
click at [1010, 75] on input "403129" at bounding box center [1028, 76] width 134 height 29
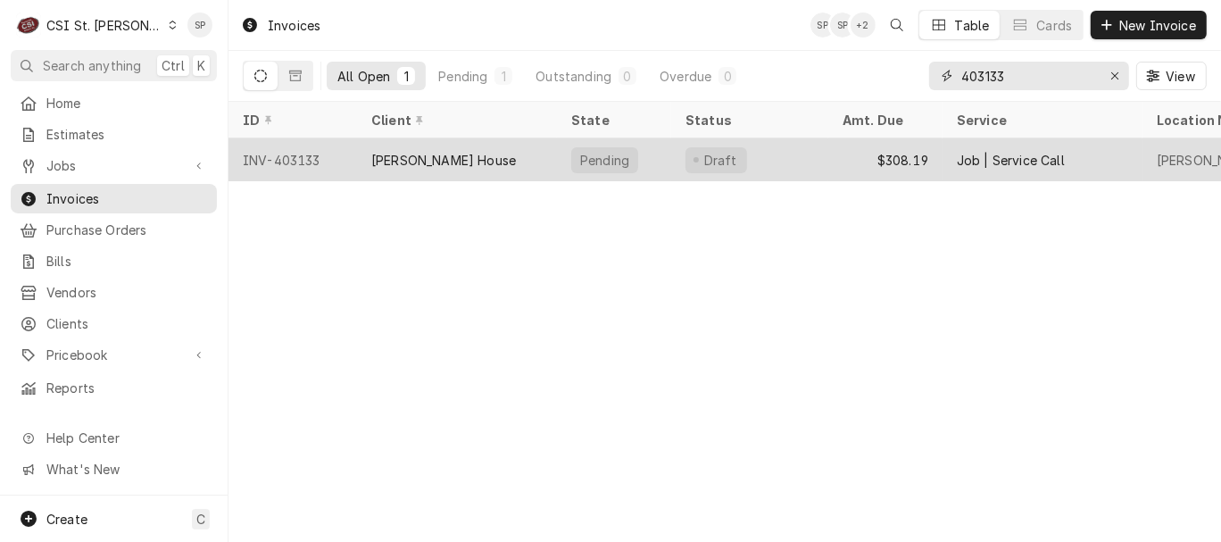
type input "403133"
click at [301, 153] on div "INV-403133" at bounding box center [293, 159] width 129 height 43
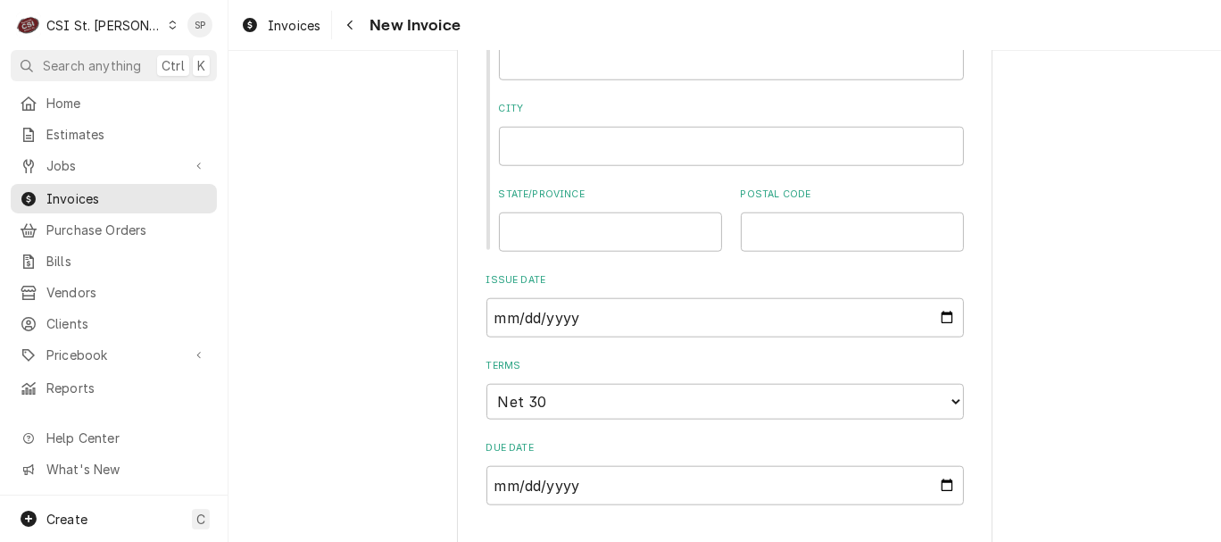
scroll to position [1388, 0]
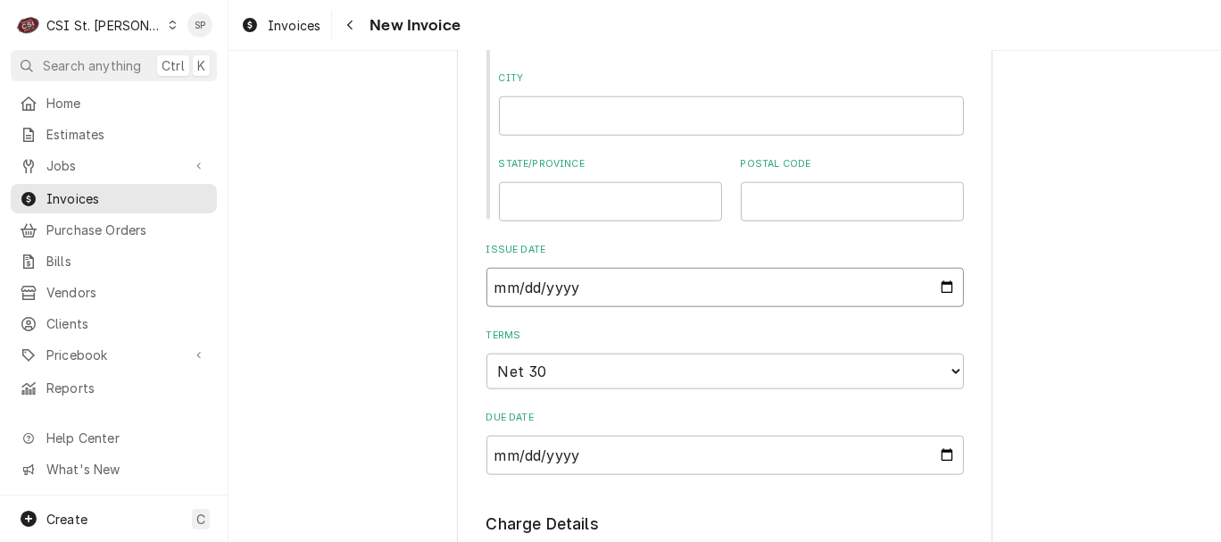
click at [936, 268] on input "2025-08-12" at bounding box center [726, 287] width 478 height 39
type input "2025-08-28"
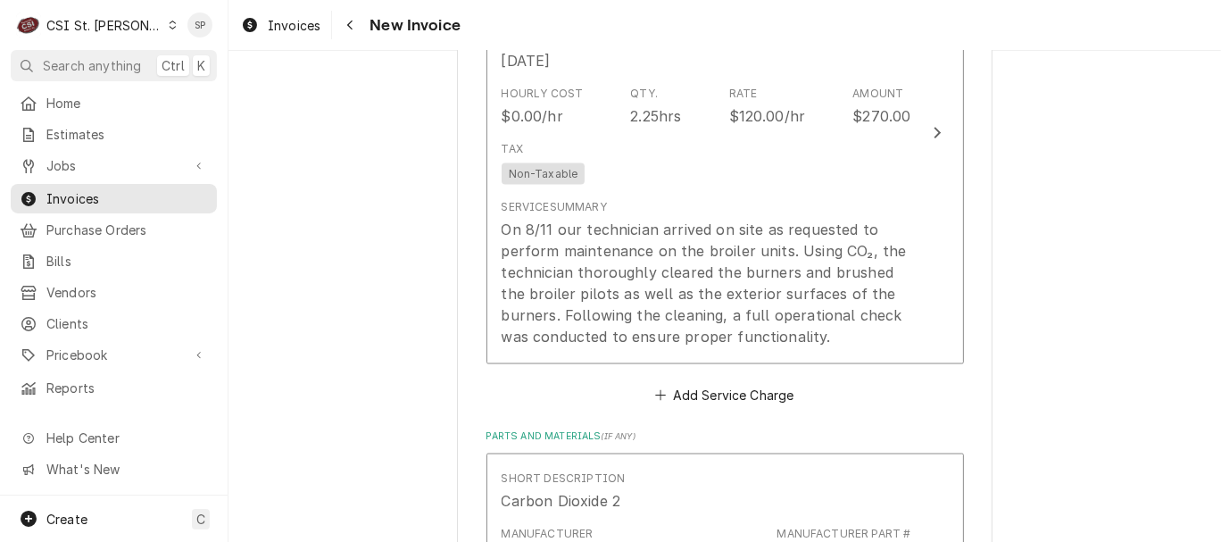
scroll to position [2102, 0]
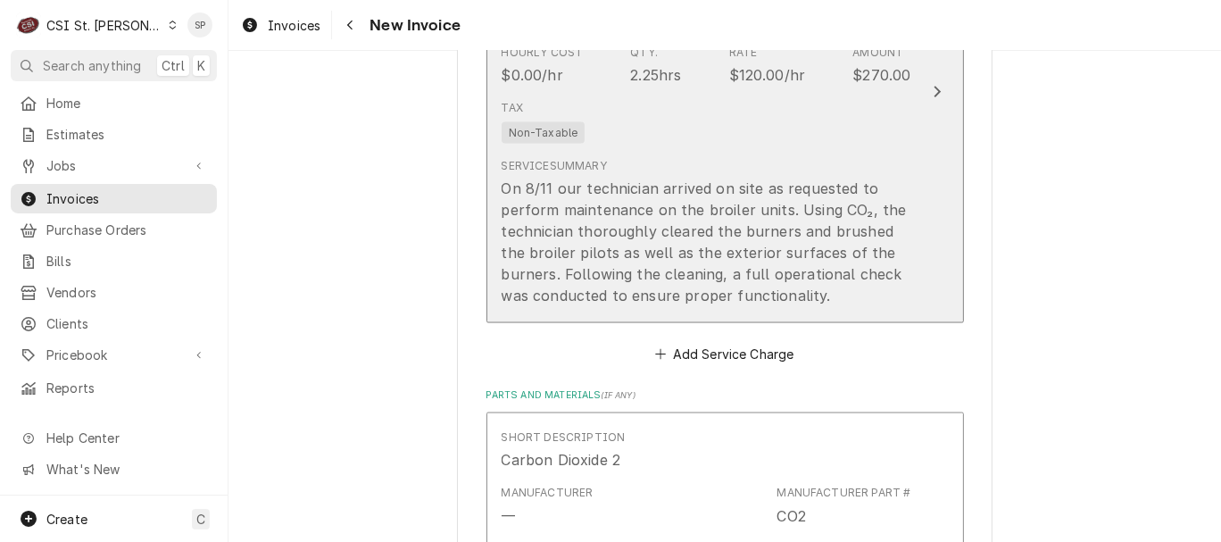
click at [653, 151] on div "Service Summary On 8/11 our technician arrived on site as requested to perform …" at bounding box center [707, 232] width 410 height 162
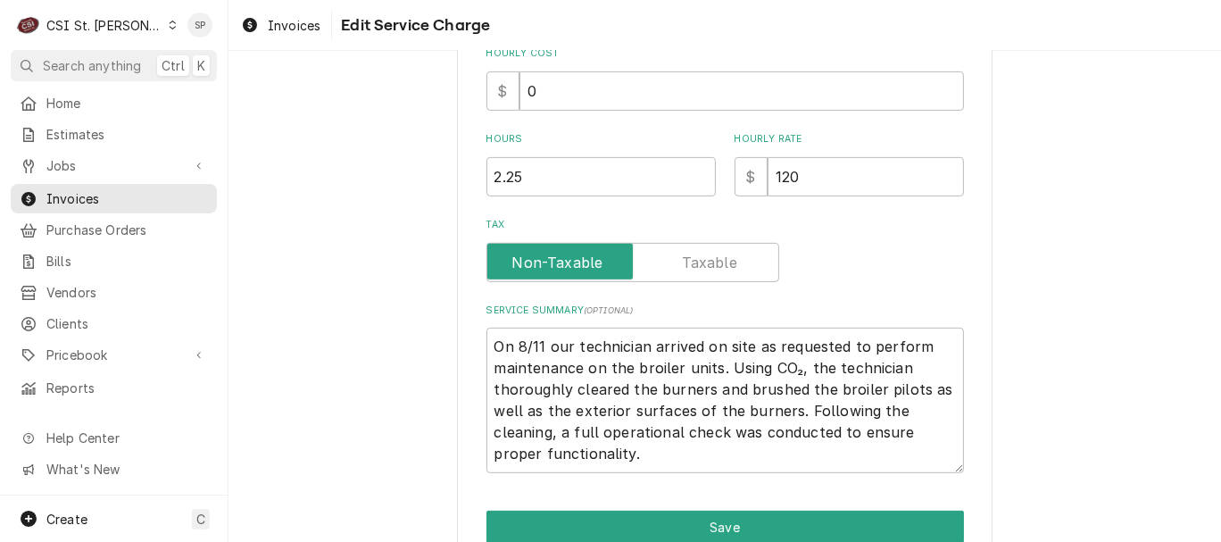
type textarea "x"
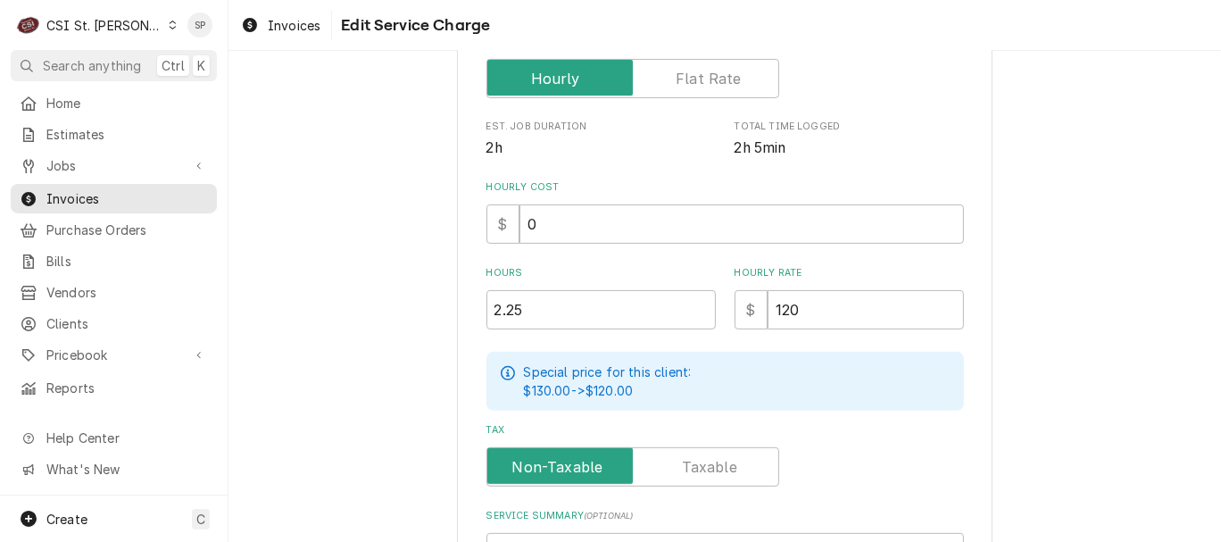
scroll to position [396, 0]
click at [800, 301] on input "120" at bounding box center [866, 308] width 196 height 39
type input "12"
type textarea "x"
type input "1"
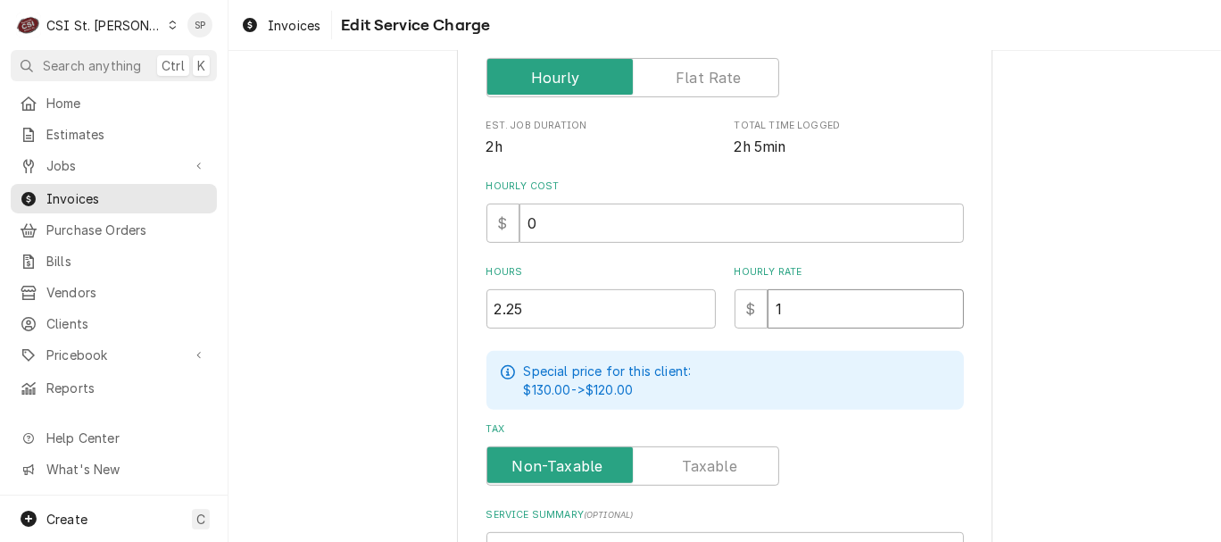
type textarea "x"
type input "13"
type textarea "x"
type input "130"
type textarea "x"
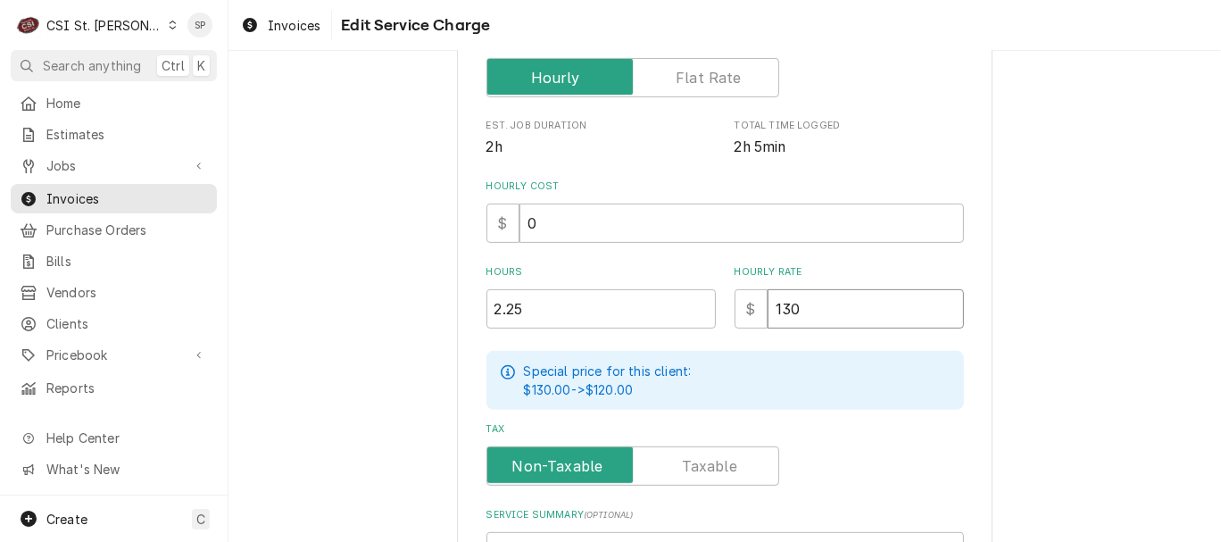
type input "130"
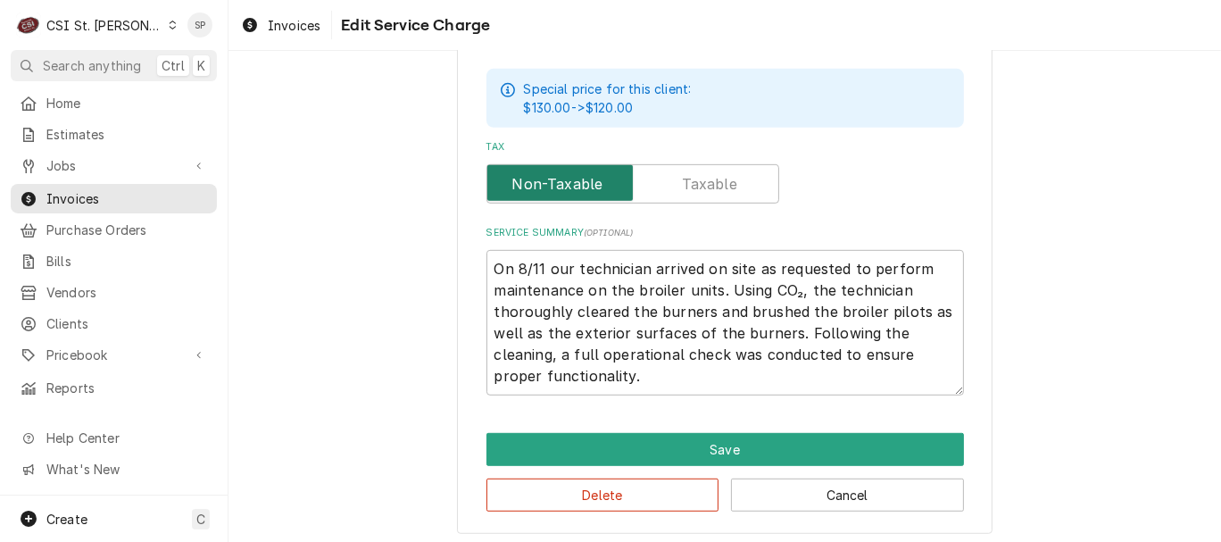
scroll to position [685, 0]
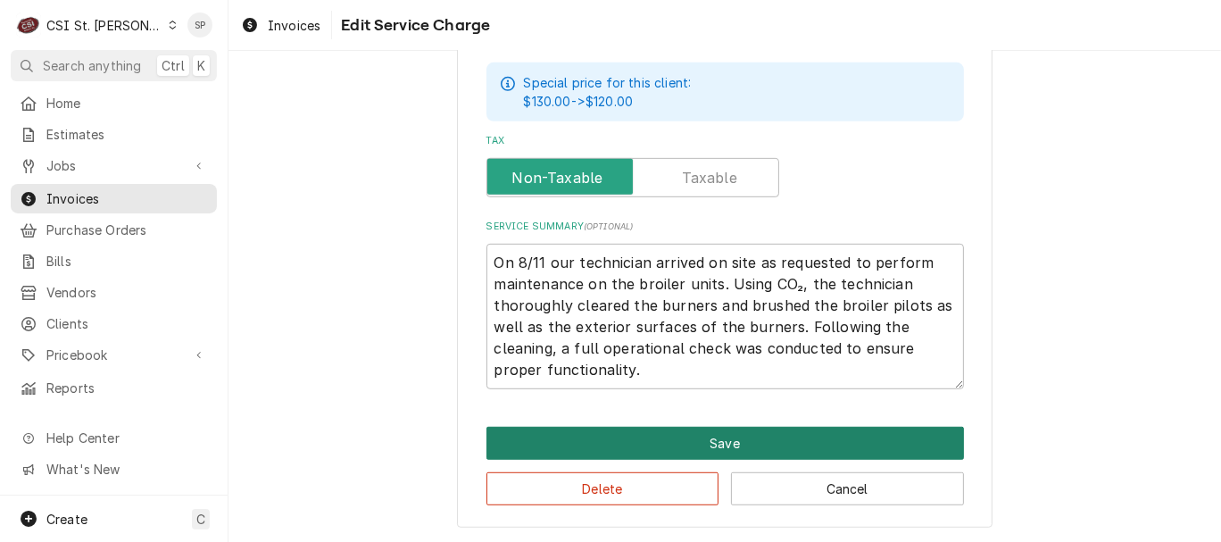
click at [832, 432] on button "Save" at bounding box center [726, 443] width 478 height 33
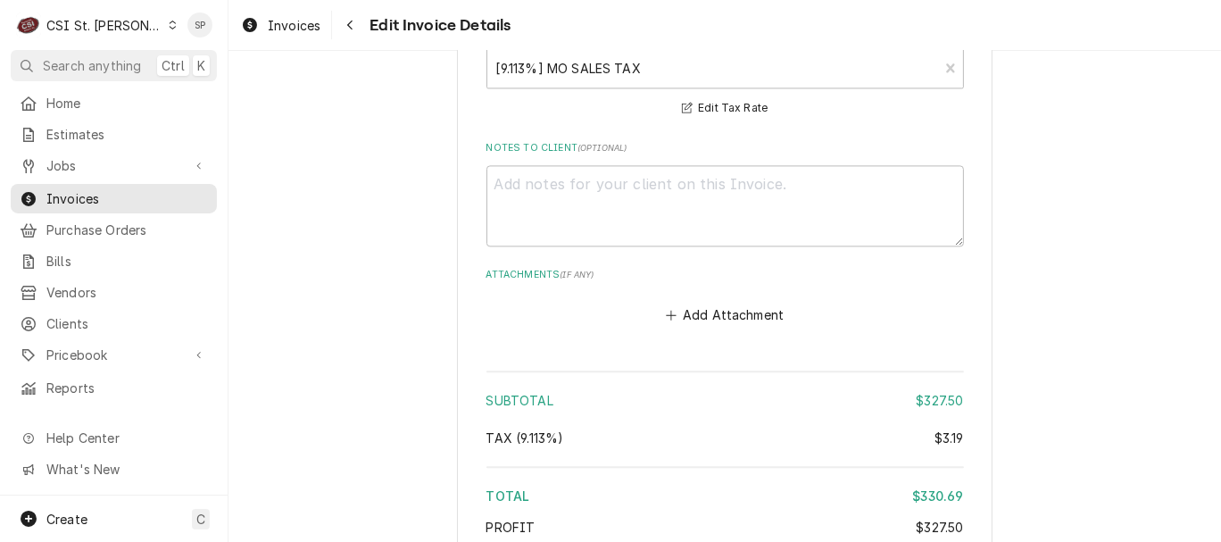
scroll to position [3063, 0]
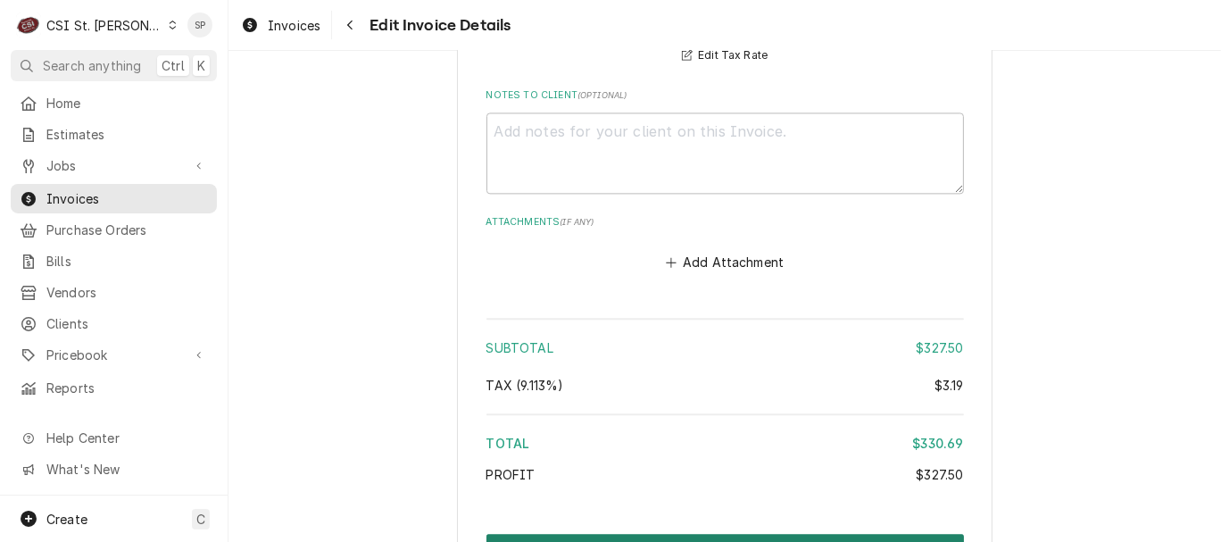
click at [780, 534] on button "Create and Send" at bounding box center [726, 550] width 478 height 33
type textarea "x"
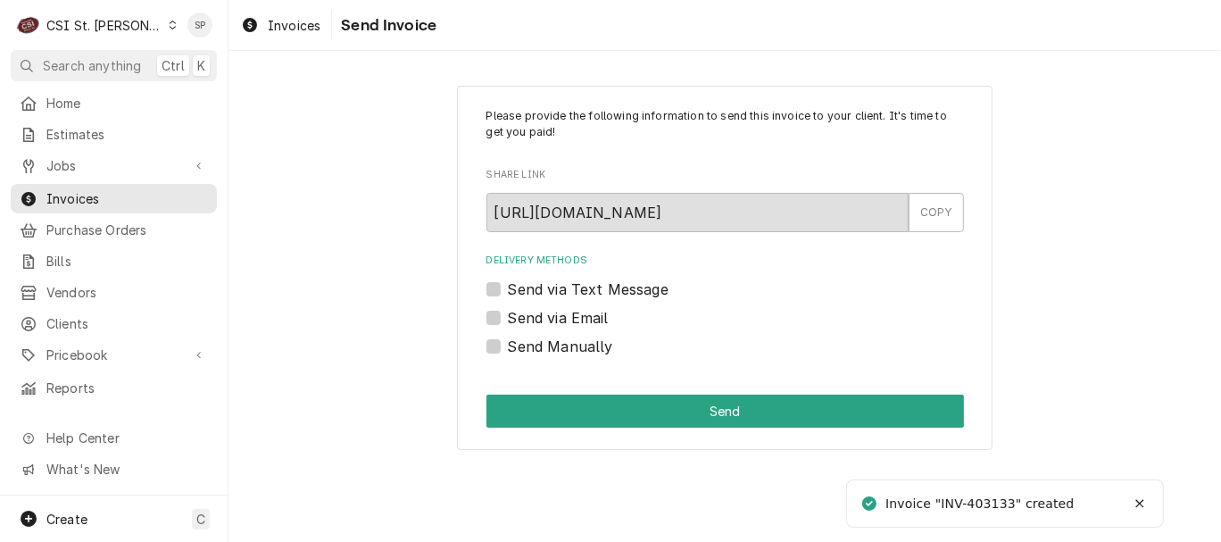
click at [508, 315] on label "Send via Email" at bounding box center [558, 317] width 101 height 21
click at [508, 315] on input "Send via Email" at bounding box center [747, 326] width 478 height 39
checkbox input "true"
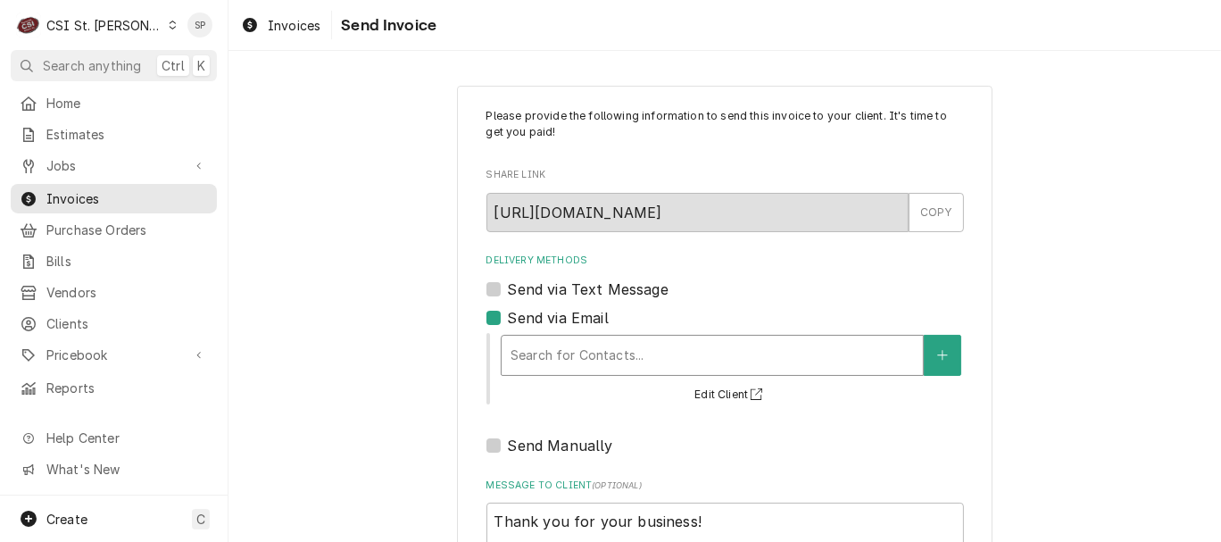
click at [552, 349] on div "Delivery Methods" at bounding box center [713, 355] width 404 height 32
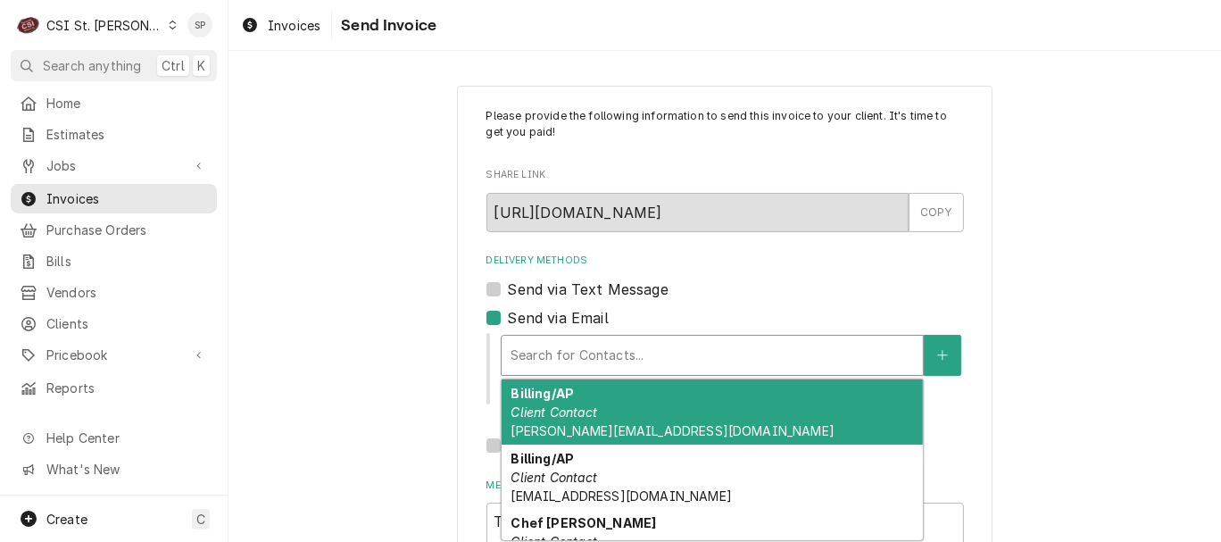
click at [559, 399] on strong "Billing/AP" at bounding box center [542, 393] width 63 height 15
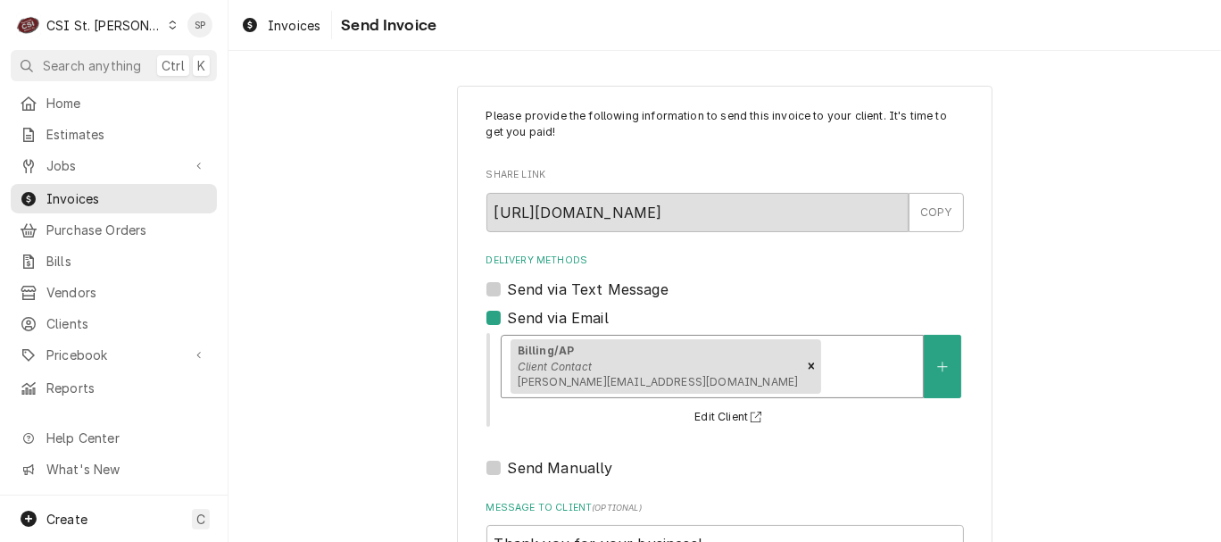
click at [825, 368] on div "Delivery Methods" at bounding box center [869, 366] width 89 height 32
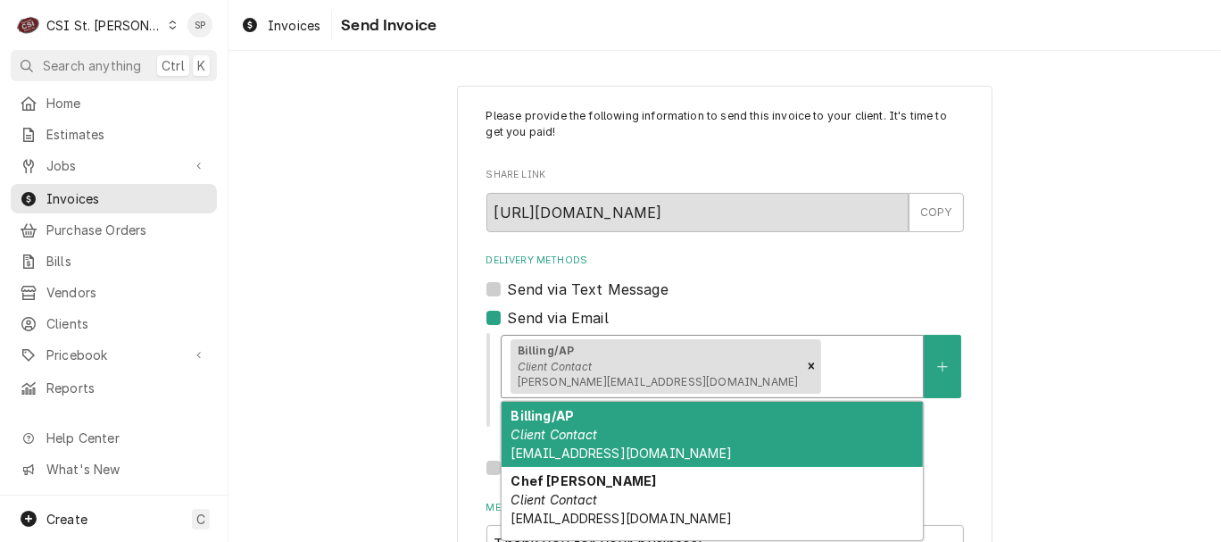
click at [605, 443] on div "Billing/AP Client Contact [EMAIL_ADDRESS][DOMAIN_NAME]" at bounding box center [712, 434] width 421 height 65
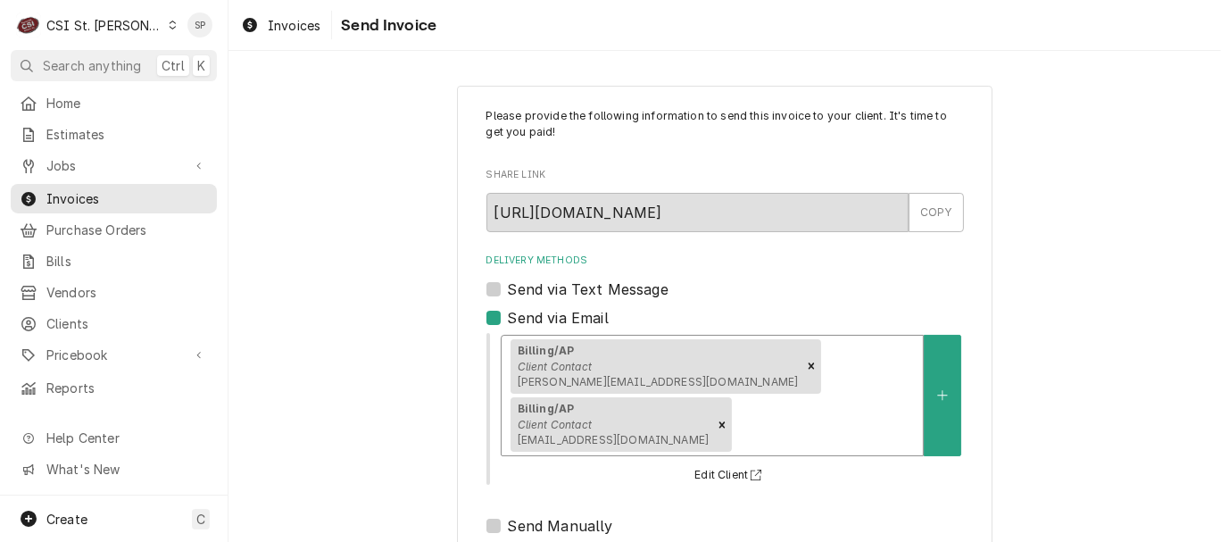
scroll to position [237, 0]
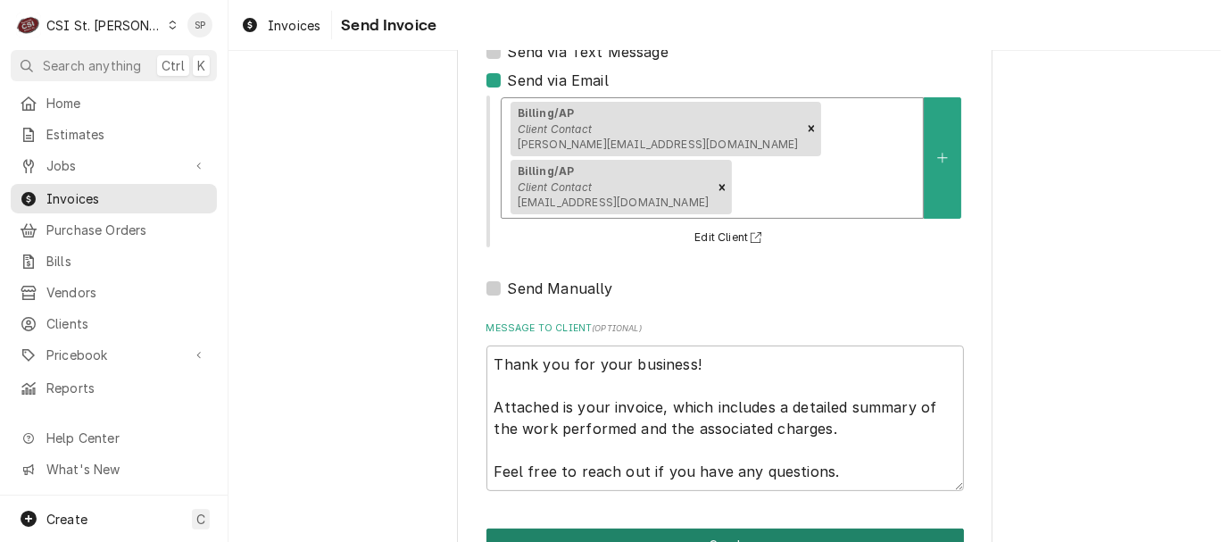
click at [744, 528] on button "Send" at bounding box center [726, 544] width 478 height 33
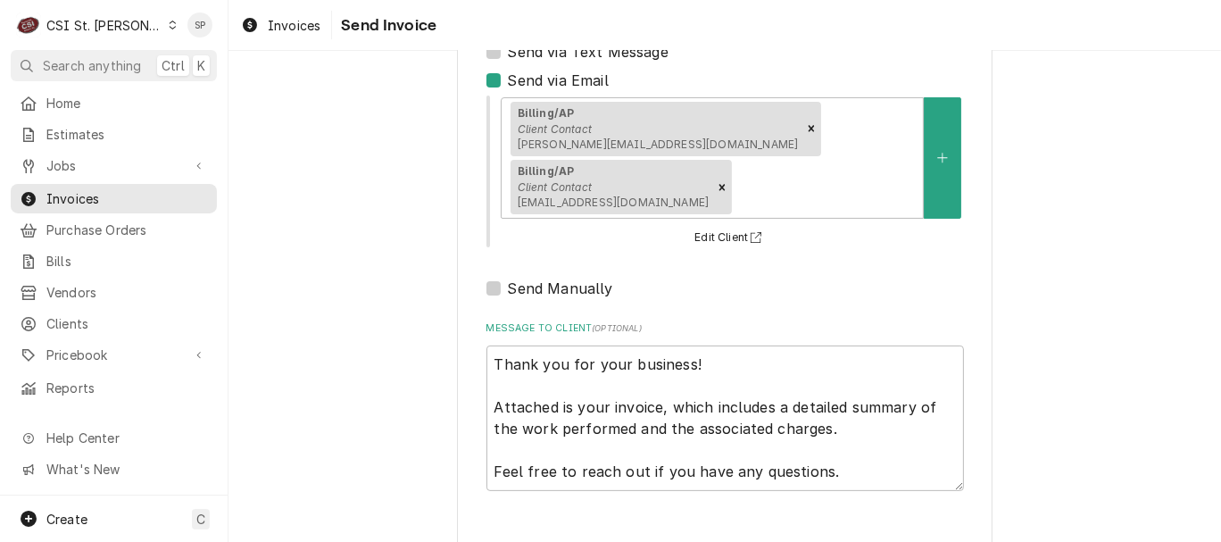
type textarea "x"
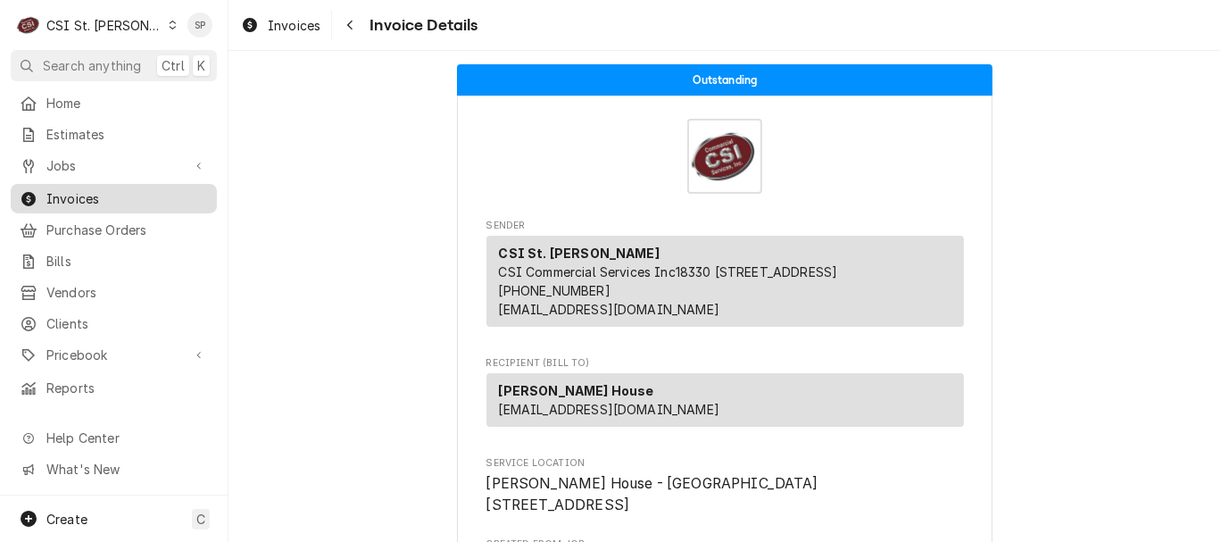
click at [131, 194] on span "Invoices" at bounding box center [127, 198] width 162 height 19
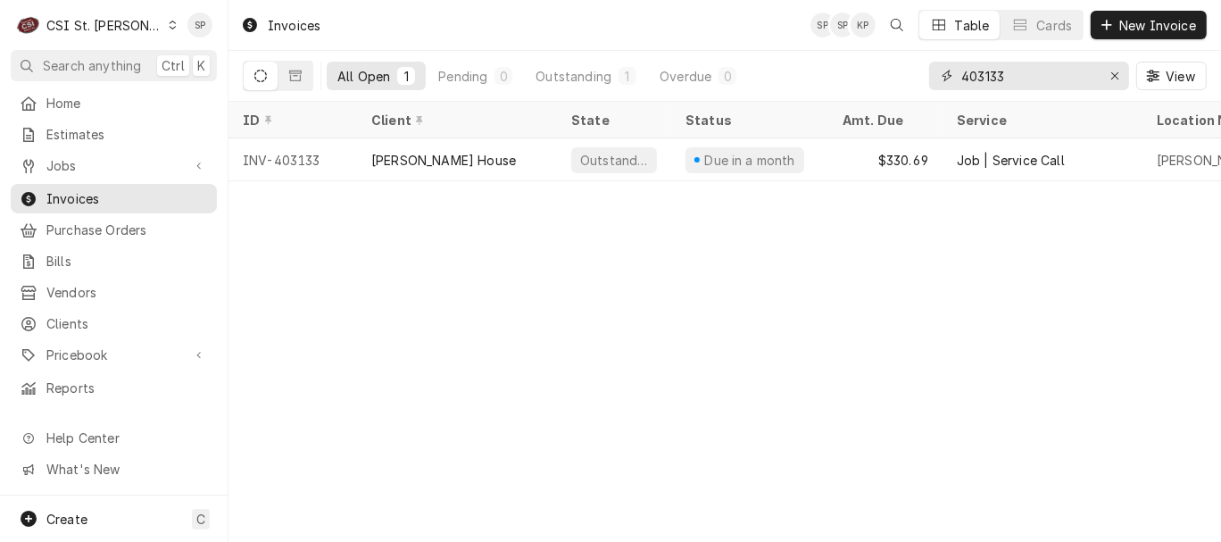
click at [1035, 69] on input "403133" at bounding box center [1028, 76] width 134 height 29
type input "403141"
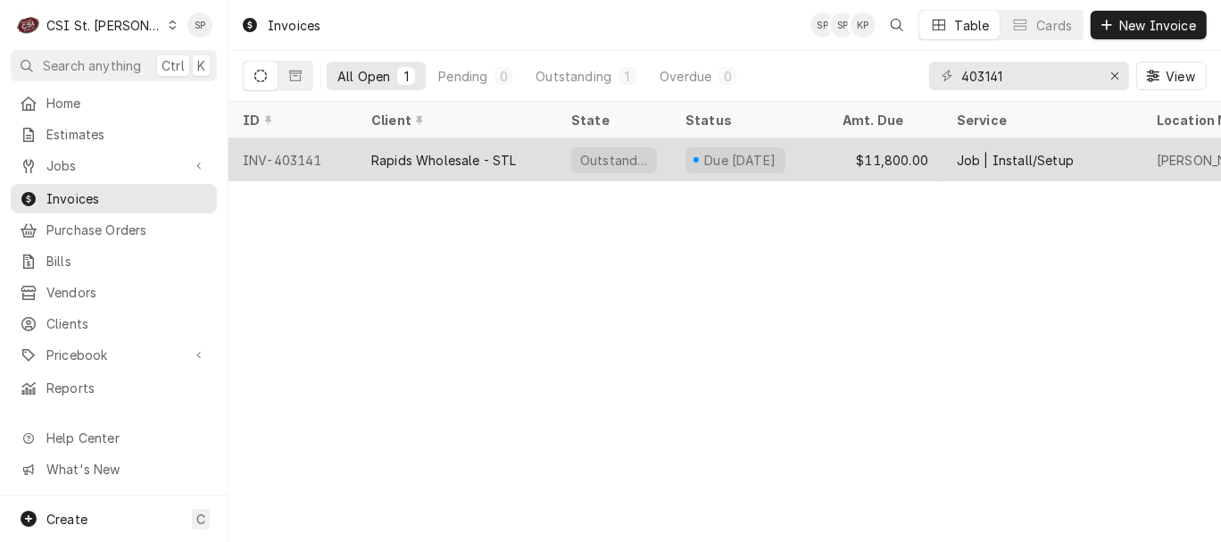
click at [275, 150] on div "INV-403141" at bounding box center [293, 159] width 129 height 43
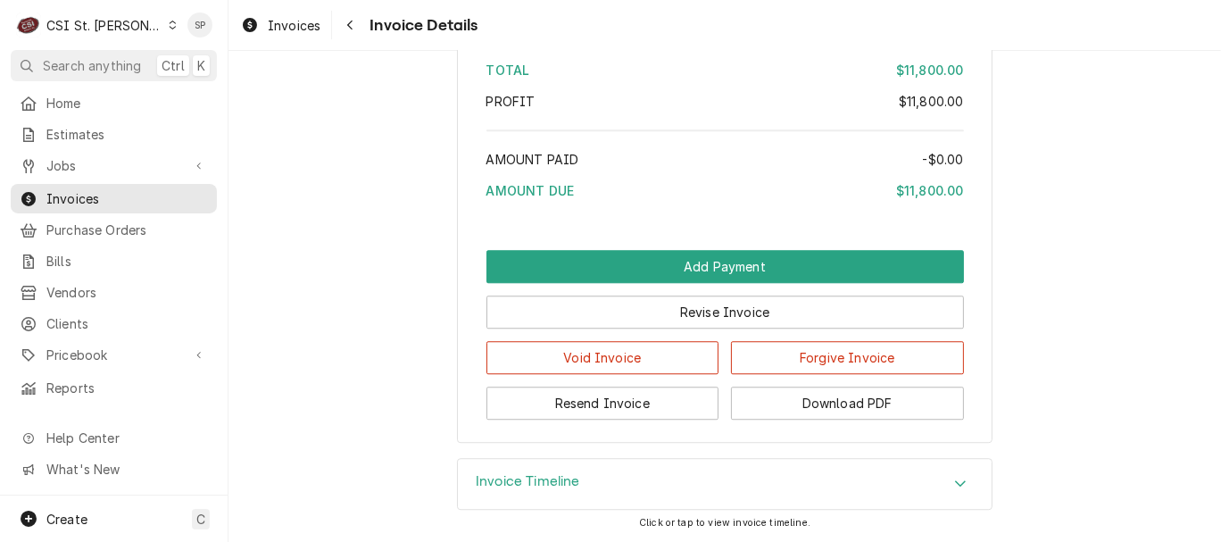
scroll to position [3640, 0]
click at [955, 486] on icon "Accordion Header" at bounding box center [960, 483] width 11 height 6
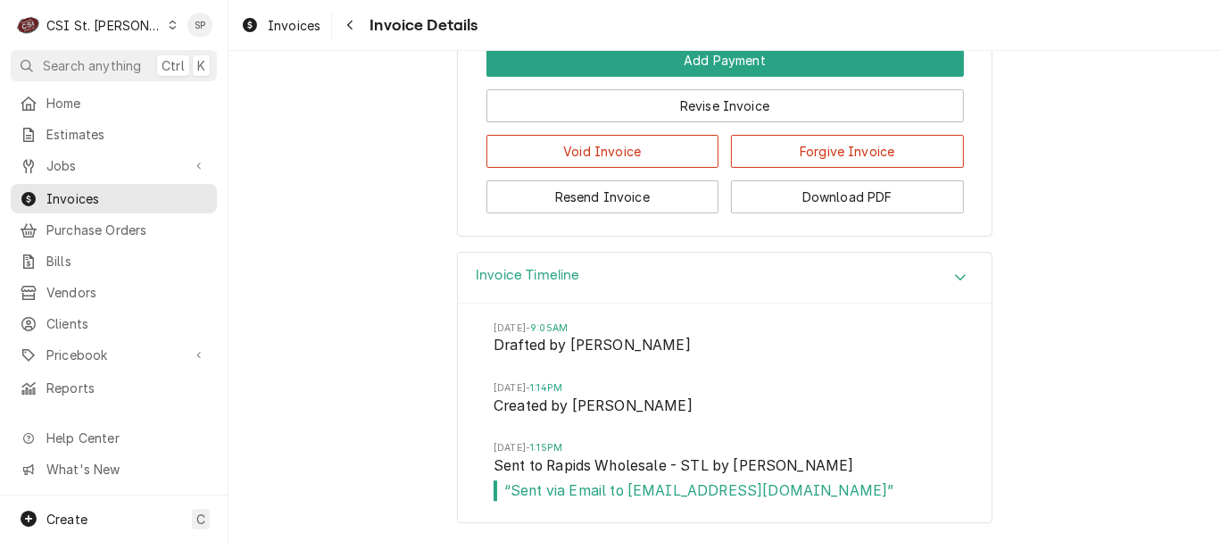
scroll to position [3847, 0]
click at [132, 189] on span "Invoices" at bounding box center [127, 198] width 162 height 19
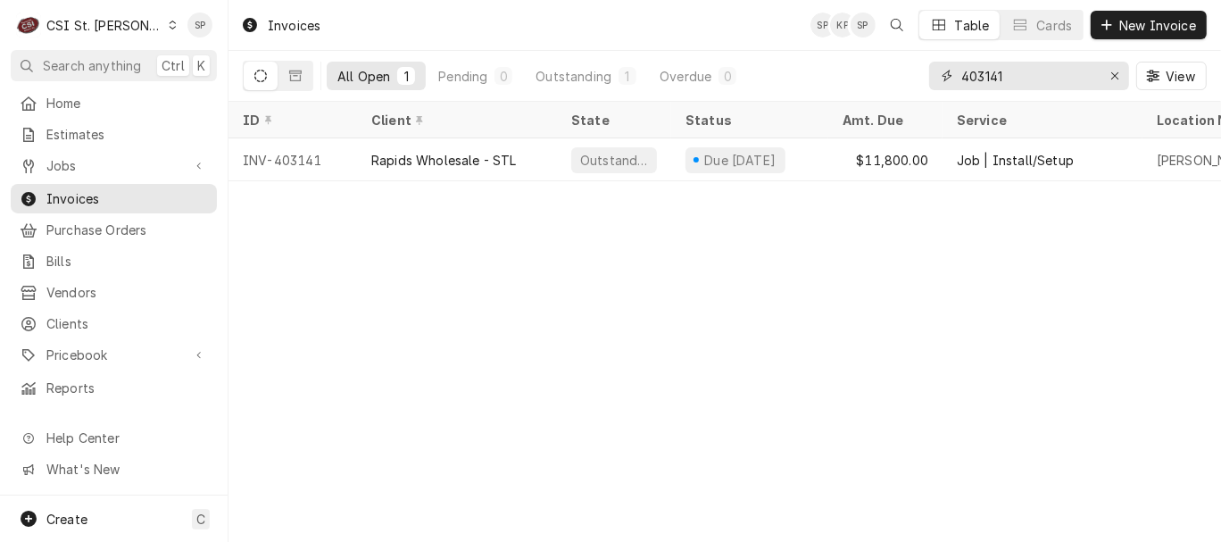
click at [1036, 79] on input "403141" at bounding box center [1028, 76] width 134 height 29
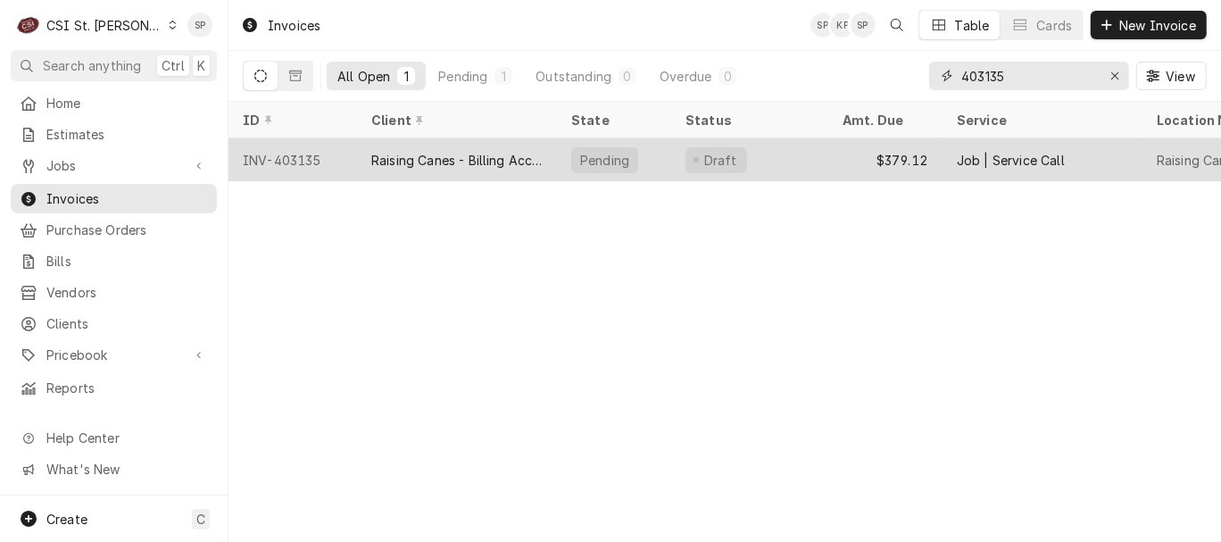
type input "403135"
click at [293, 154] on div "INV-403135" at bounding box center [293, 159] width 129 height 43
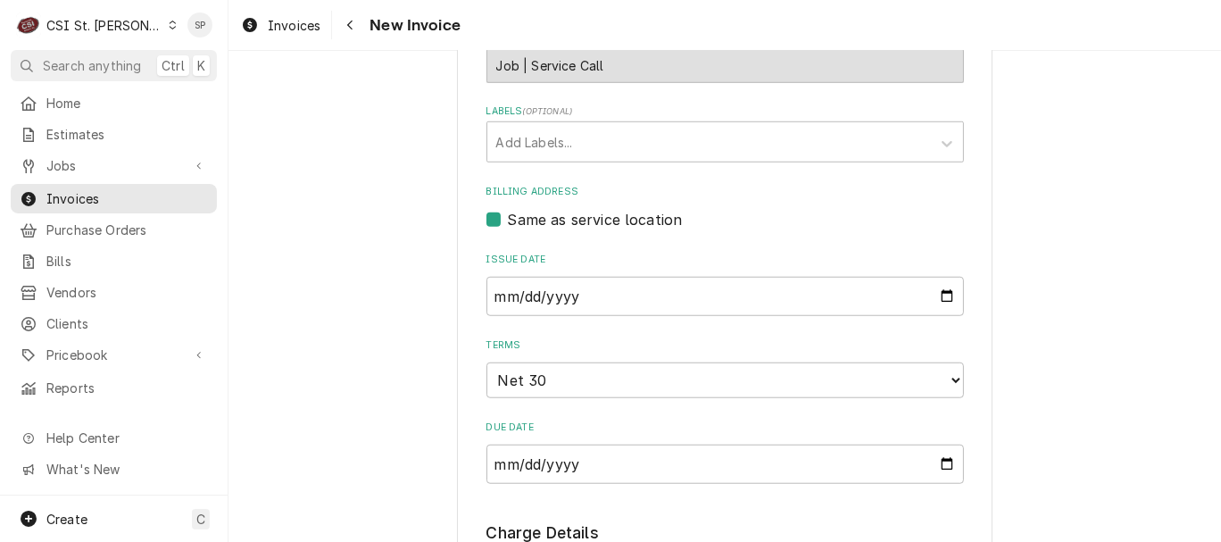
scroll to position [1111, 0]
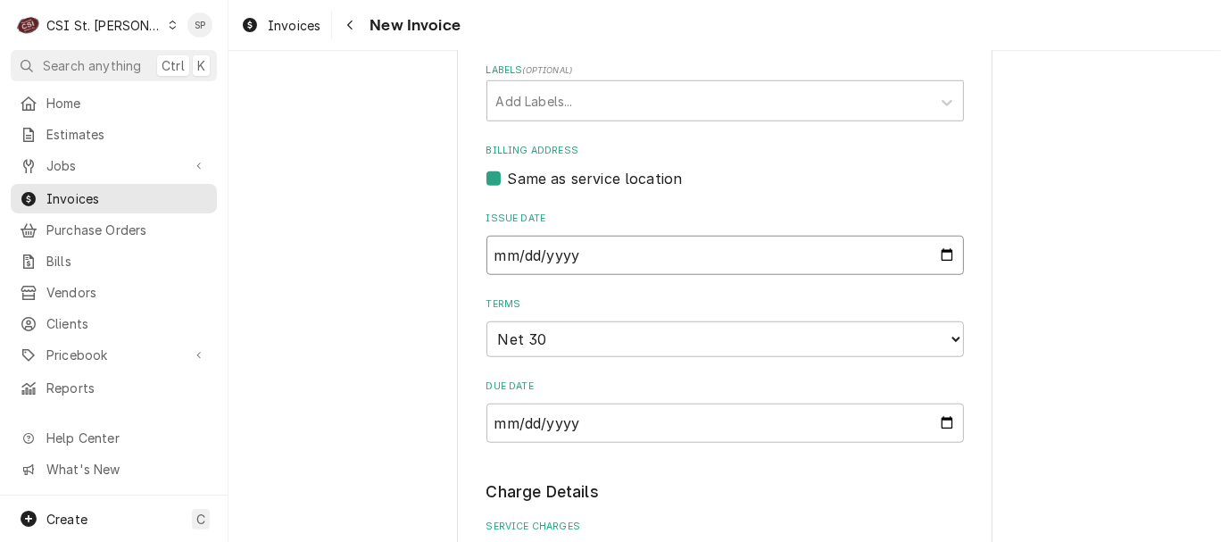
click at [937, 236] on input "2025-08-12" at bounding box center [726, 255] width 478 height 39
type input "2025-08-28"
type textarea "x"
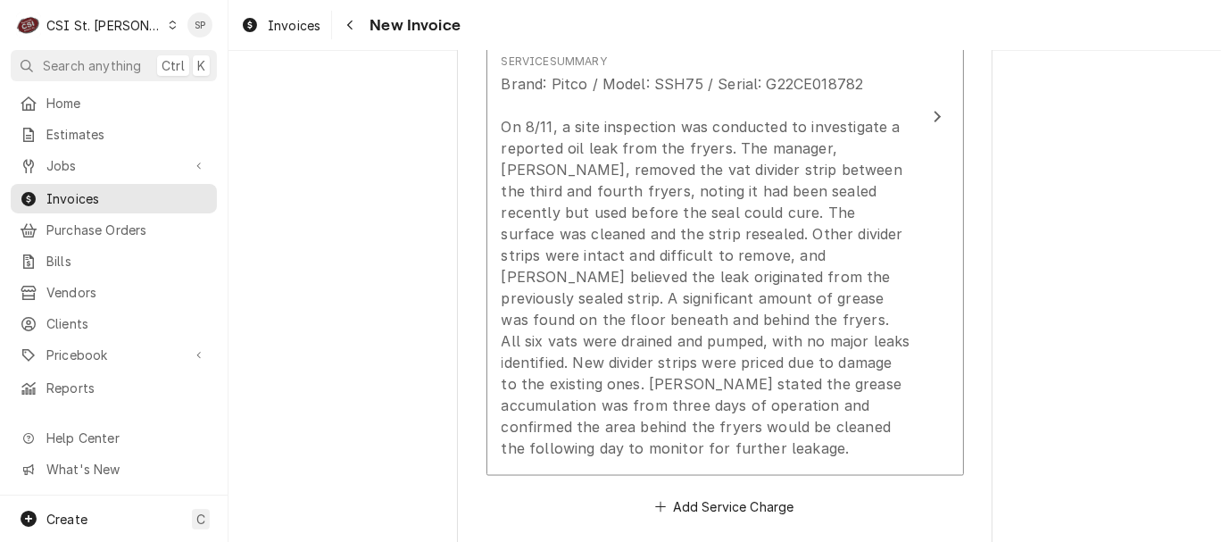
scroll to position [1904, 0]
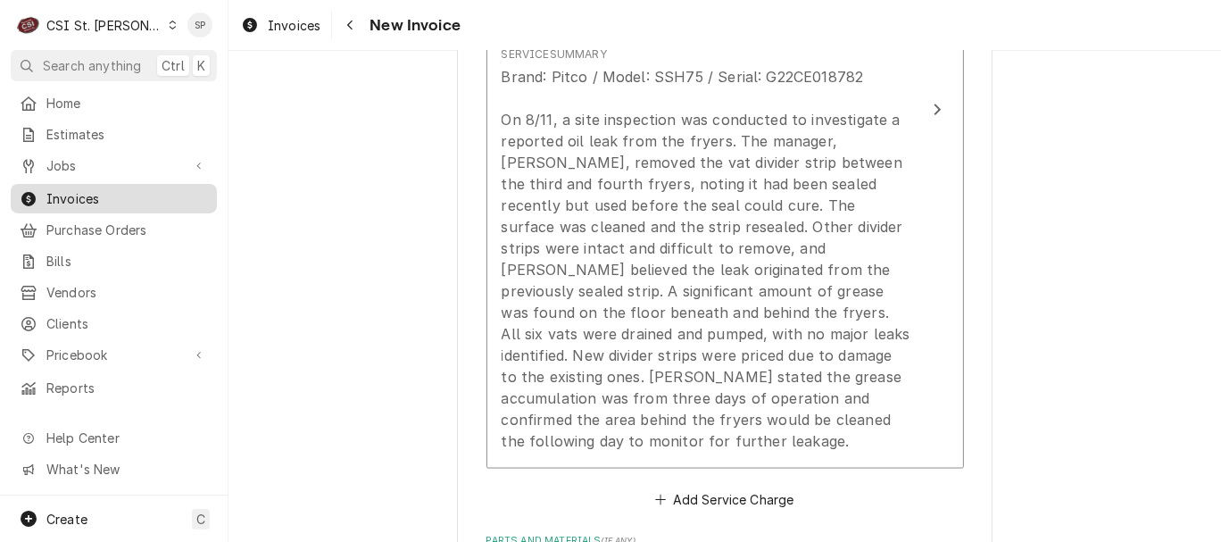
click at [143, 204] on link "Invoices" at bounding box center [114, 198] width 206 height 29
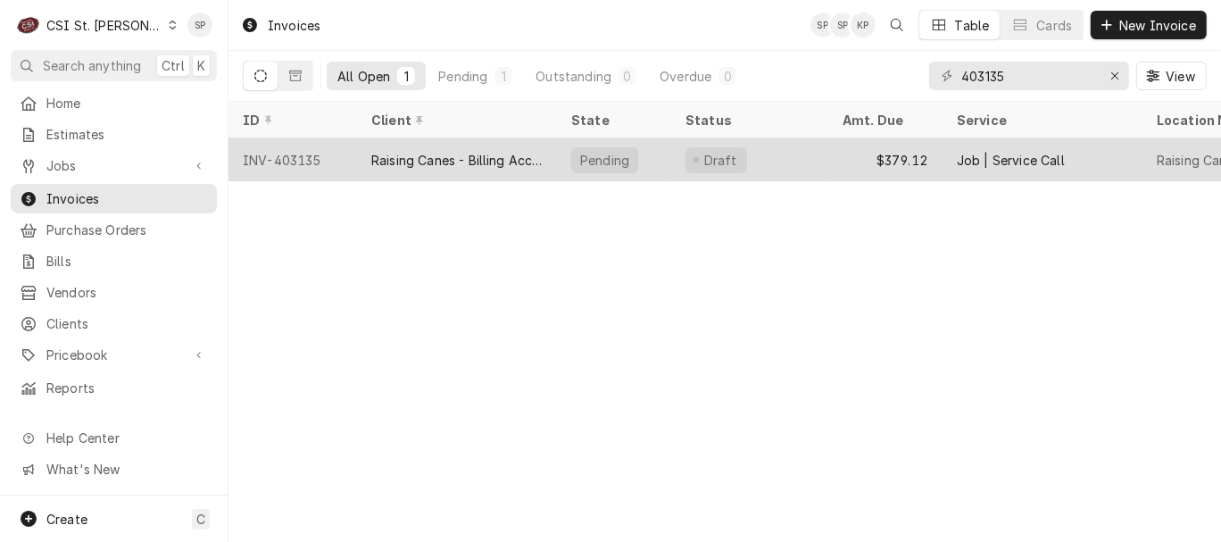
click at [296, 162] on div "INV-403135" at bounding box center [293, 159] width 129 height 43
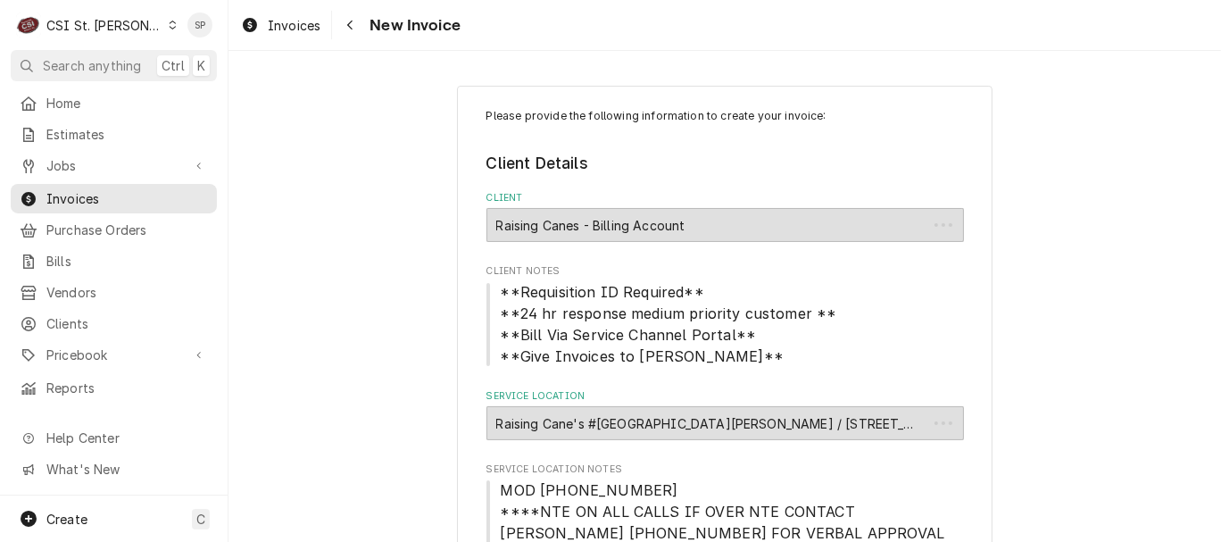
type textarea "x"
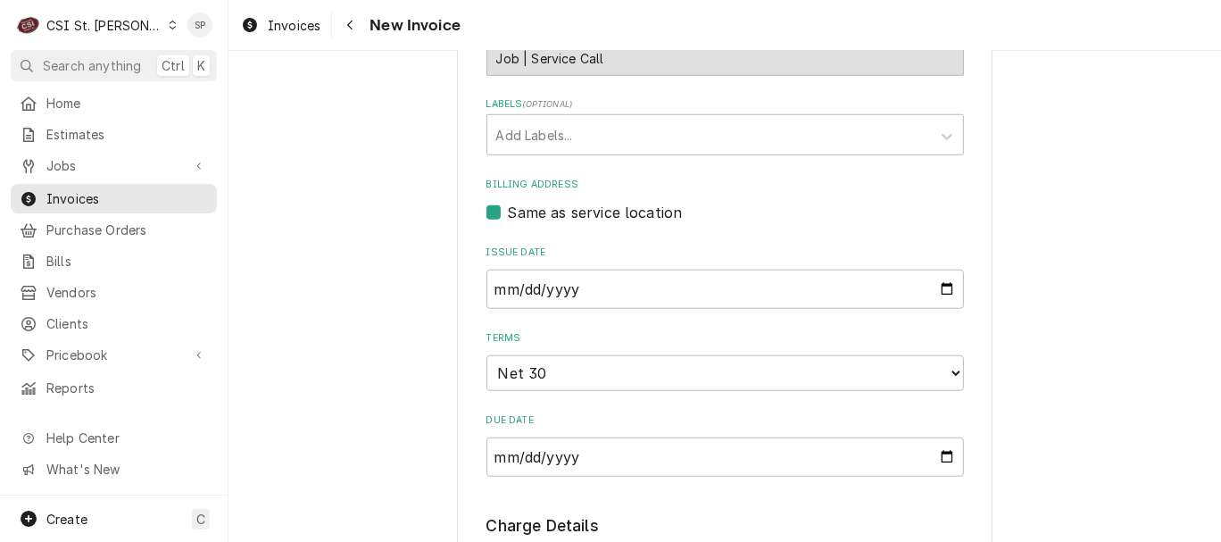
scroll to position [1085, 0]
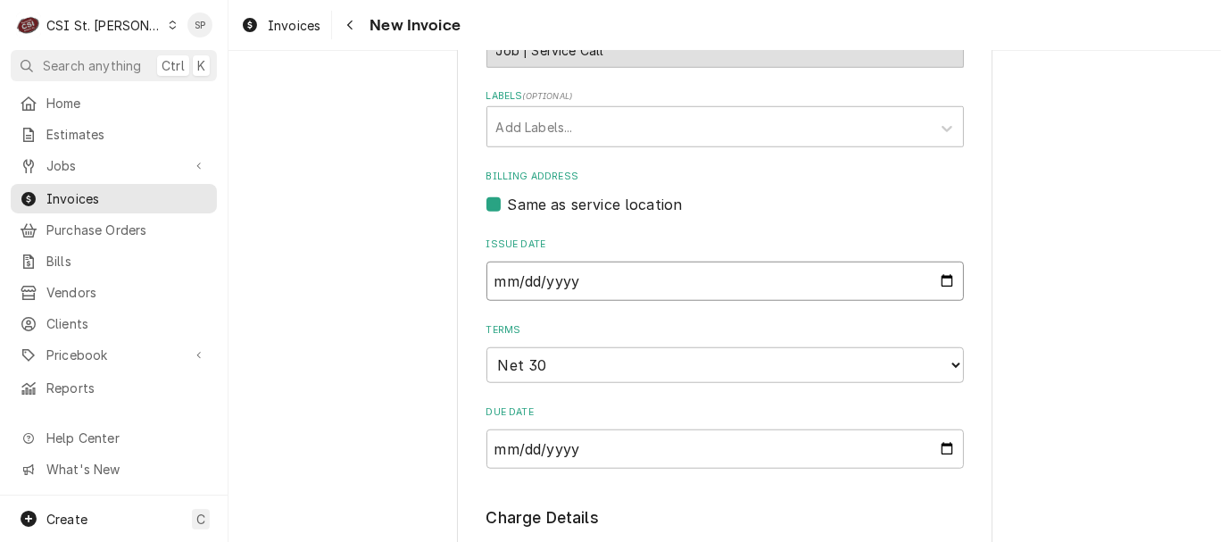
click at [935, 263] on input "2025-08-12" at bounding box center [726, 281] width 478 height 39
type input "2025-08-28"
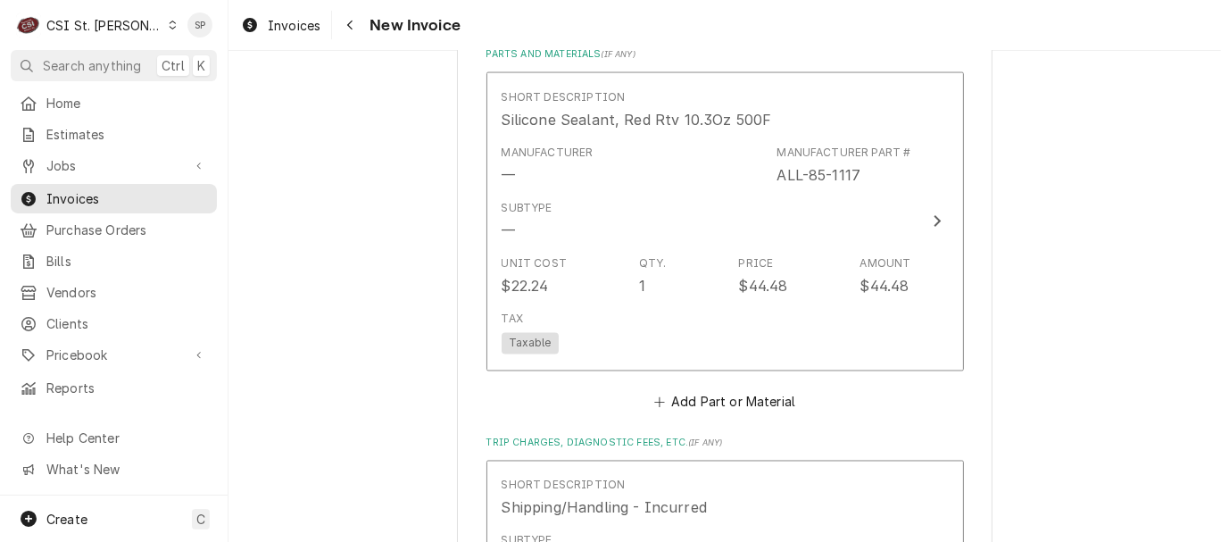
scroll to position [2351, 0]
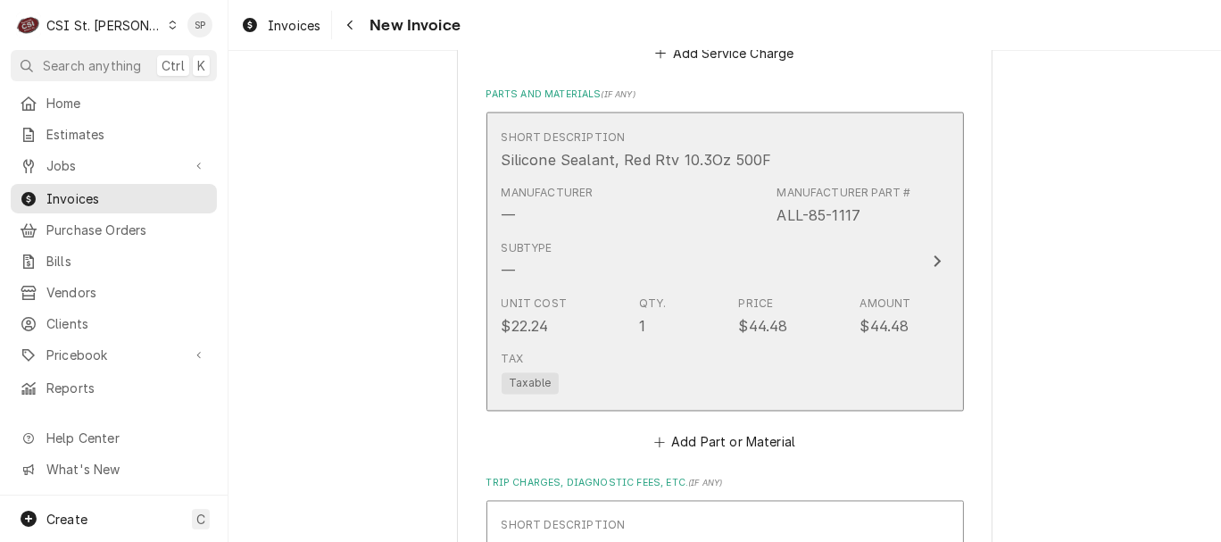
click at [625, 186] on div "Manufacturer — Manufacturer Part # ALL-85-1117" at bounding box center [707, 205] width 410 height 55
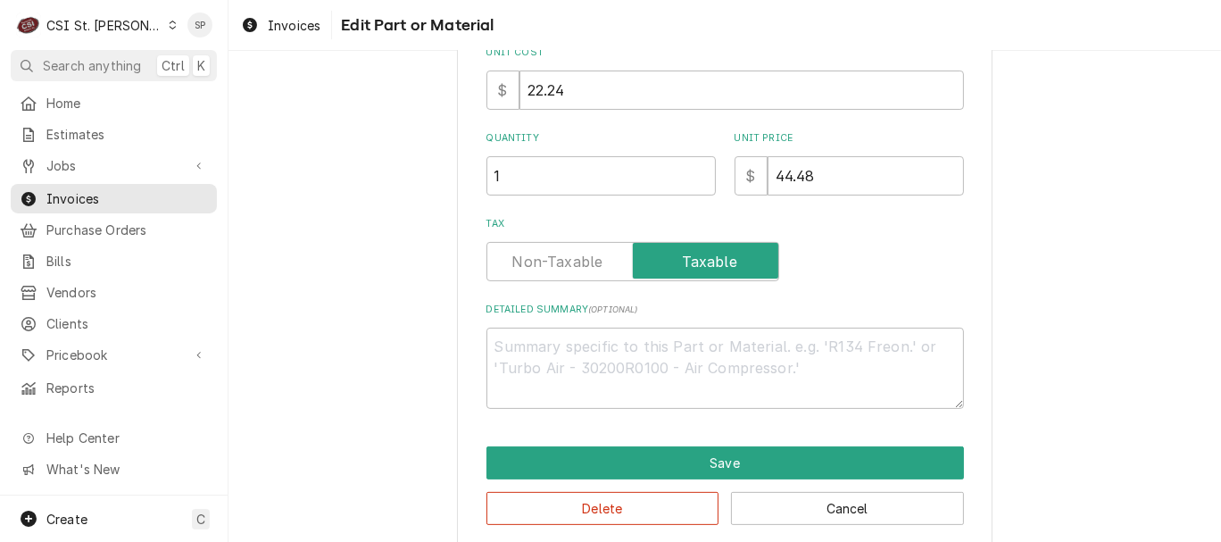
scroll to position [324, 0]
type textarea "x"
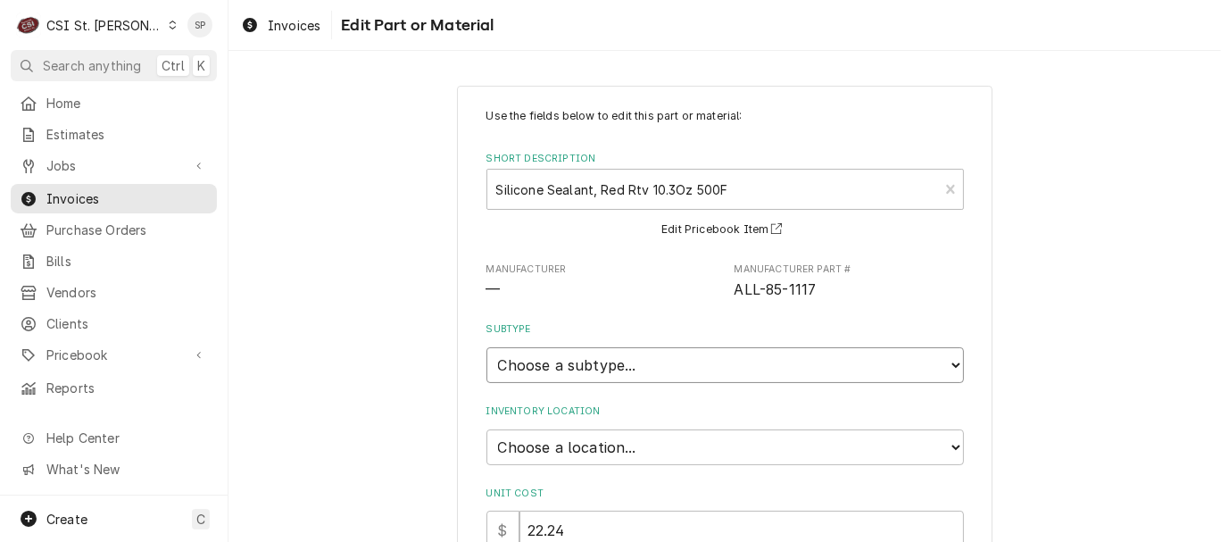
click at [948, 368] on select "Choose a subtype... [#2-DUAL] AFTERHRS-WH-CHG-2 [#2-DUAL] BEV-EQUIP [#2-DUAL] B…" at bounding box center [726, 365] width 478 height 36
select select "6"
click at [487, 347] on select "Choose a subtype... [#2-DUAL] AFTERHRS-WH-CHG-2 [#2-DUAL] BEV-EQUIP [#2-DUAL] B…" at bounding box center [726, 365] width 478 height 36
type textarea "x"
click at [946, 445] on select "Choose a location... 00 | STL WAREHOUSE 01 | CHUCK WAMBOLDT V#93 01 | COURTNEY …" at bounding box center [726, 447] width 478 height 36
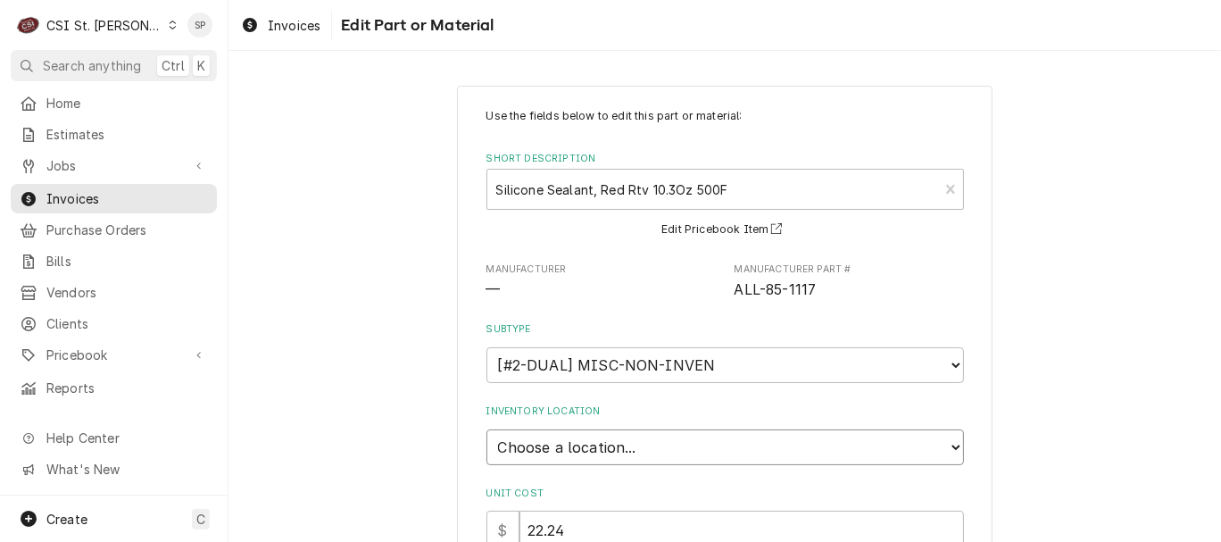
select select "1370"
click at [487, 429] on select "Choose a location... 00 | STL WAREHOUSE 01 | CHUCK WAMBOLDT V#93 01 | COURTNEY …" at bounding box center [726, 447] width 478 height 36
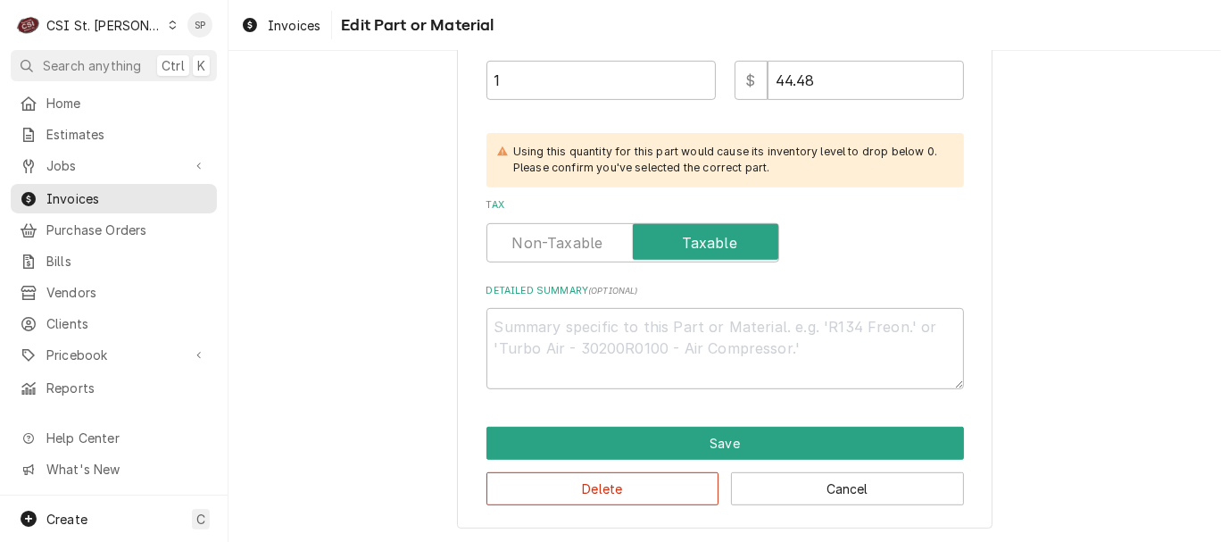
scroll to position [537, 0]
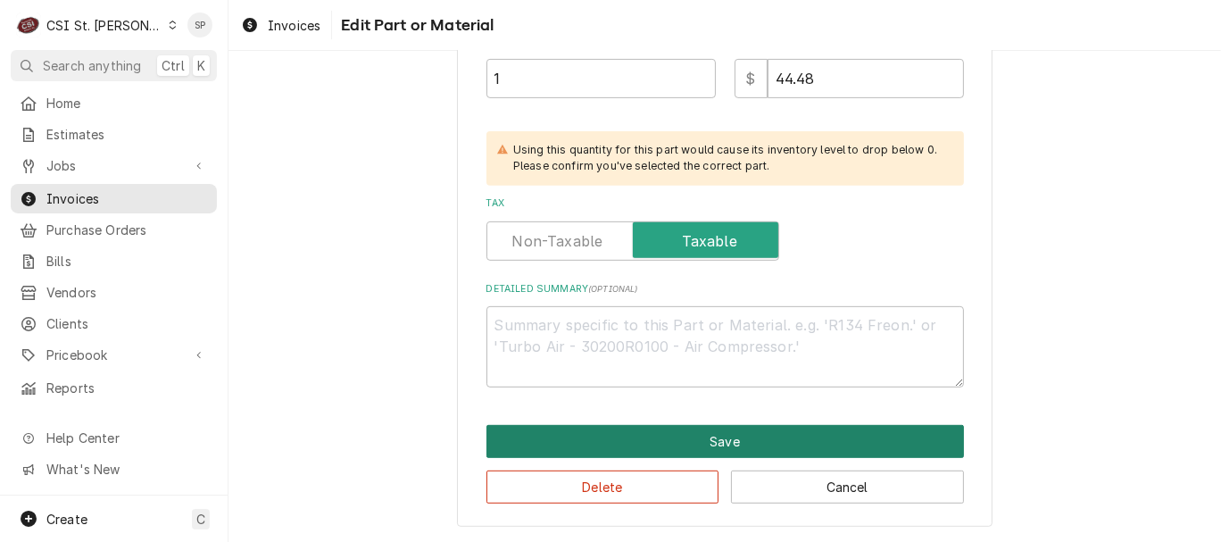
click at [824, 440] on button "Save" at bounding box center [726, 441] width 478 height 33
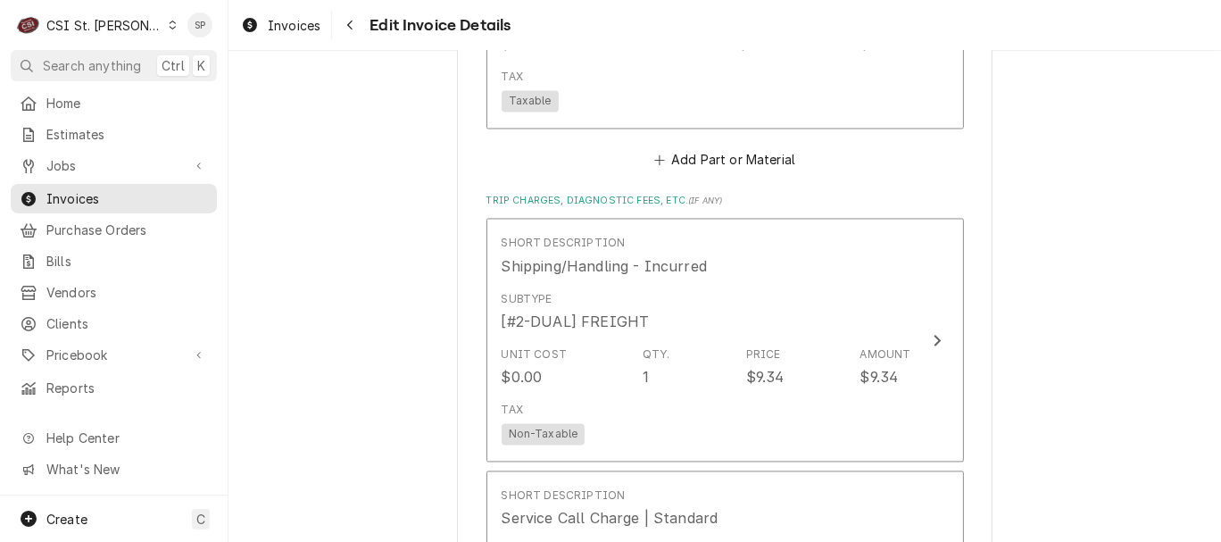
scroll to position [2723, 0]
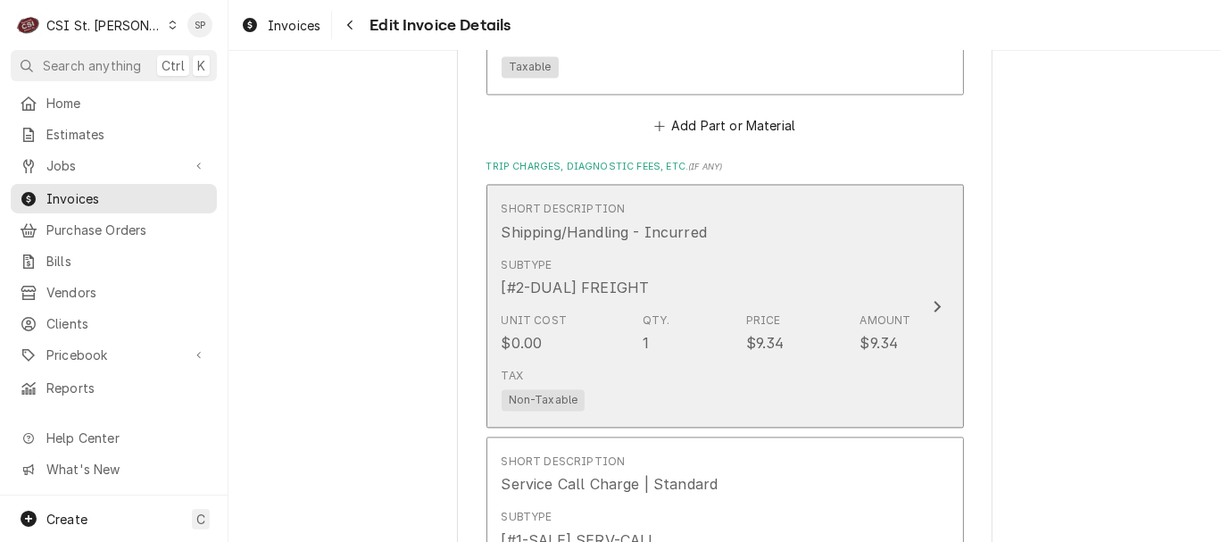
click at [607, 305] on div "Unit Cost $0.00 Qty. 1 Price $9.34 Amount $9.34" at bounding box center [707, 332] width 410 height 55
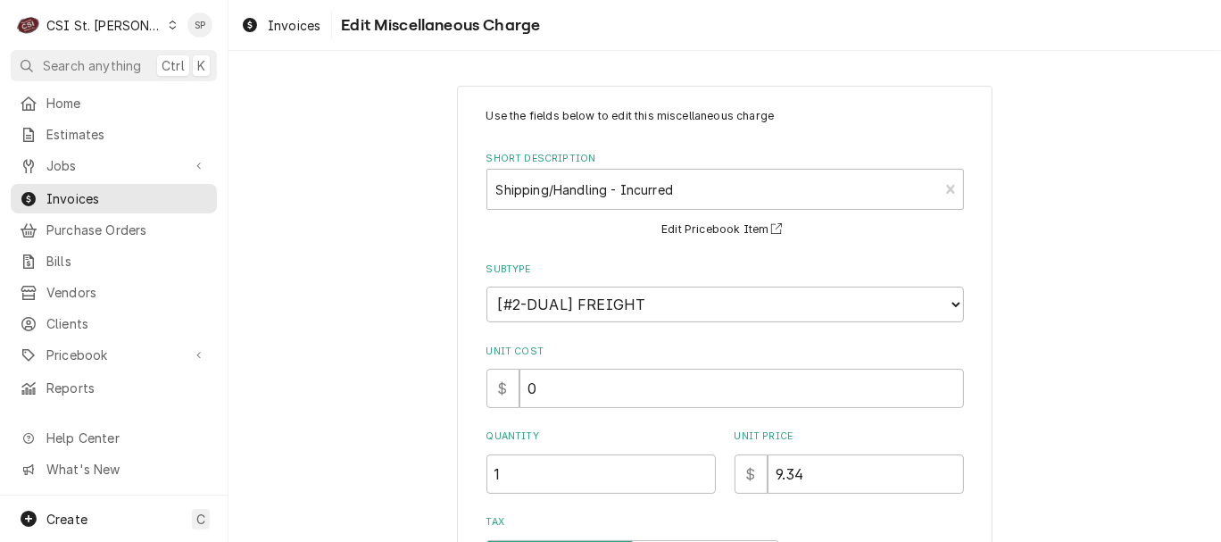
scroll to position [320, 0]
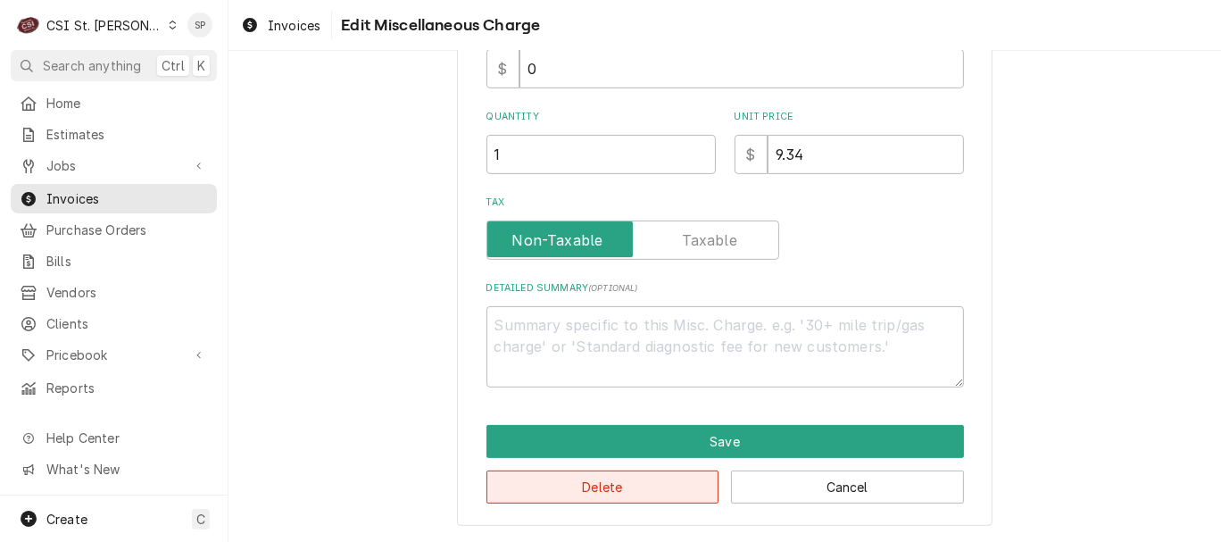
click at [627, 491] on button "Delete" at bounding box center [603, 486] width 233 height 33
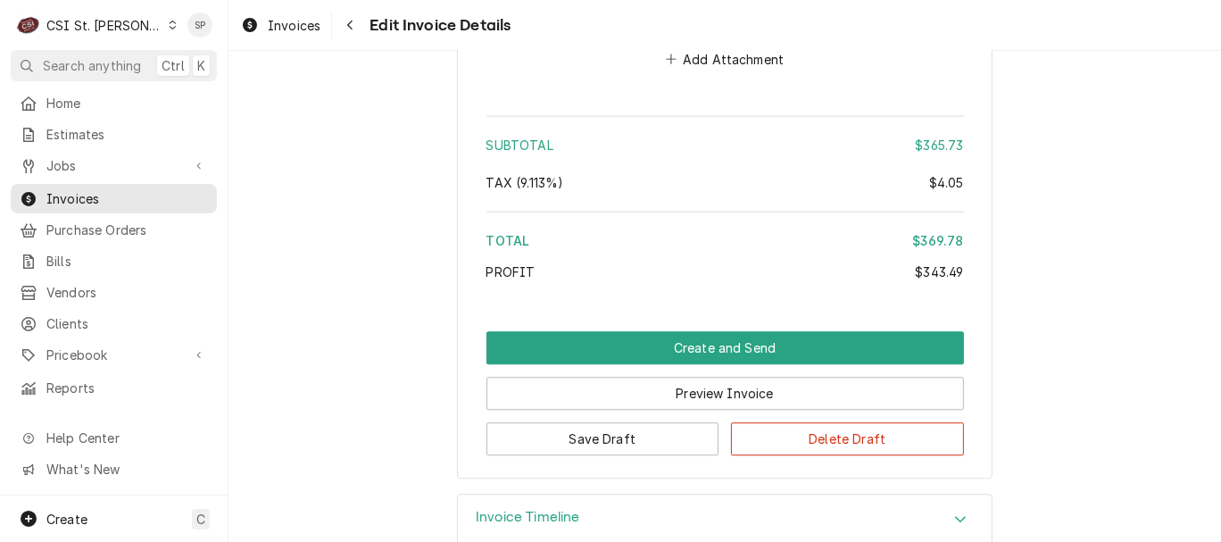
scroll to position [3575, 0]
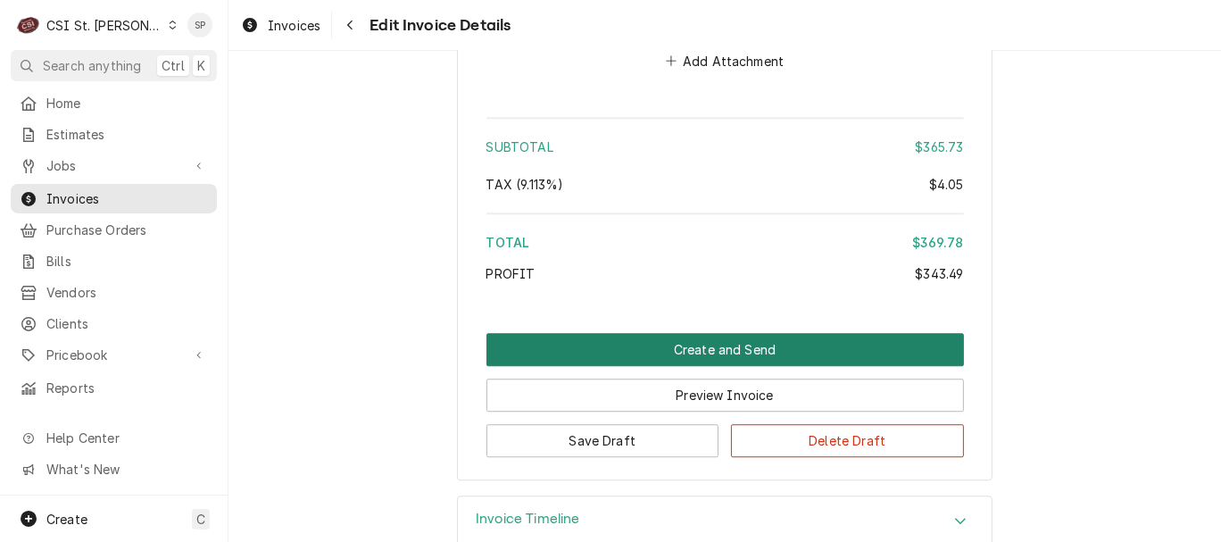
click at [649, 333] on button "Create and Send" at bounding box center [726, 349] width 478 height 33
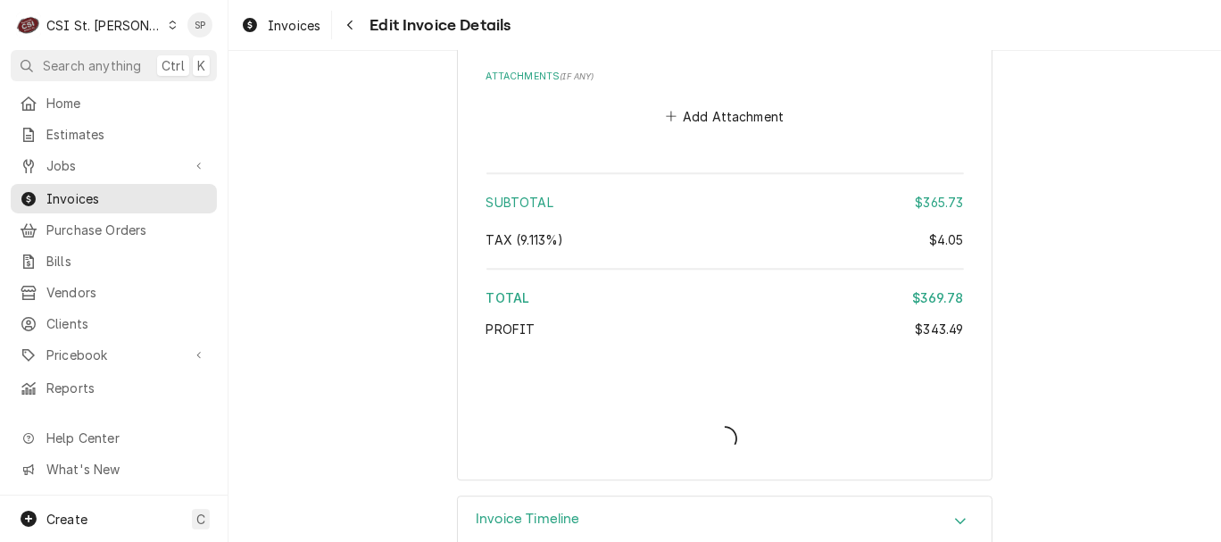
type textarea "x"
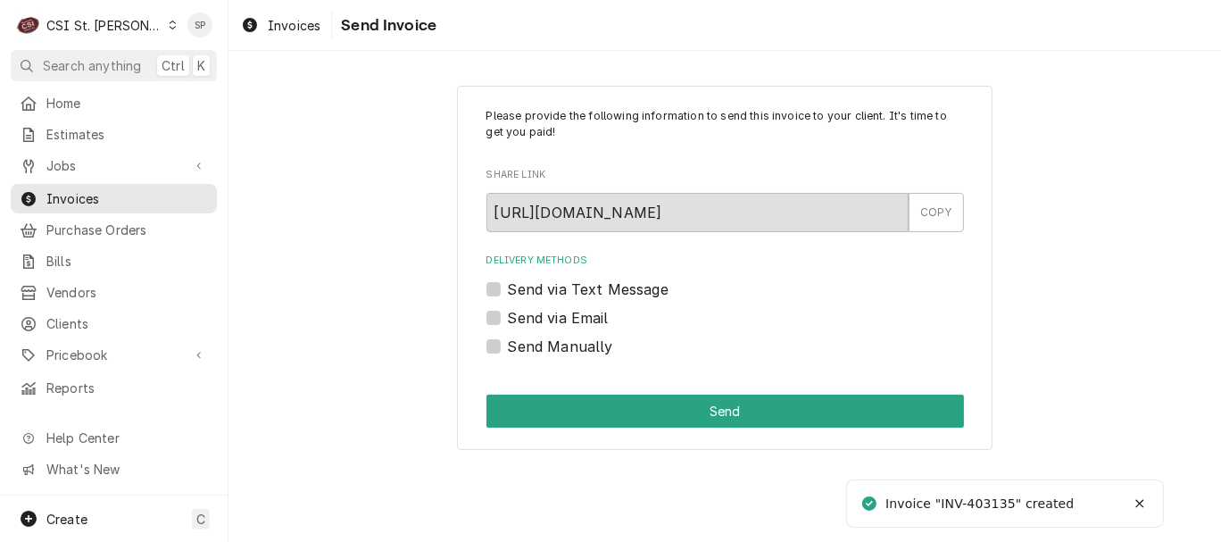
click at [508, 318] on label "Send via Email" at bounding box center [558, 317] width 101 height 21
click at [508, 318] on input "Send via Email" at bounding box center [747, 326] width 478 height 39
checkbox input "true"
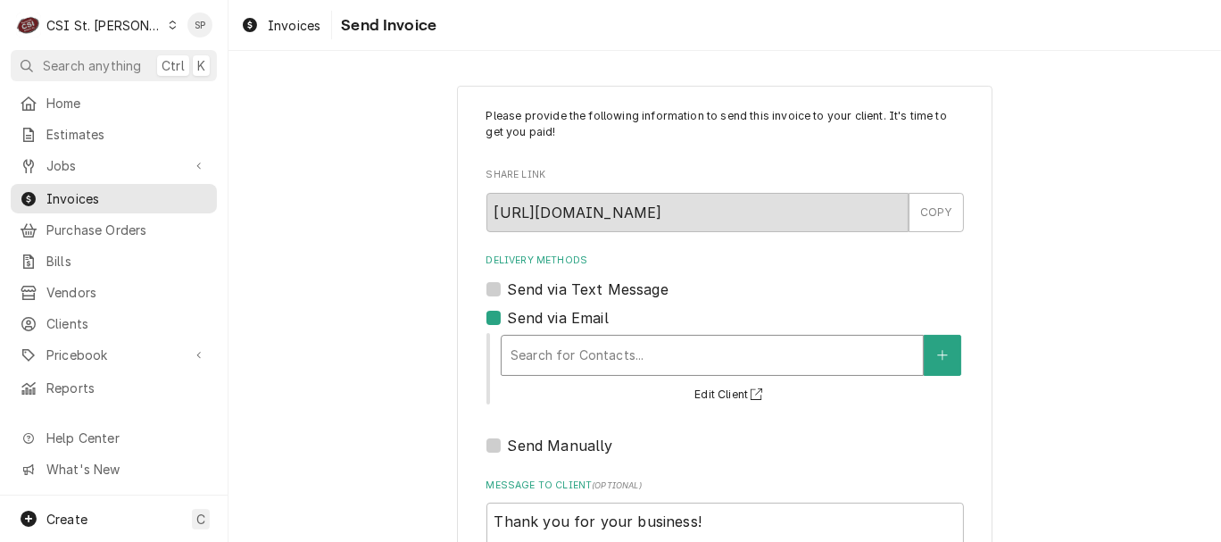
click at [589, 344] on div "Delivery Methods" at bounding box center [713, 355] width 404 height 32
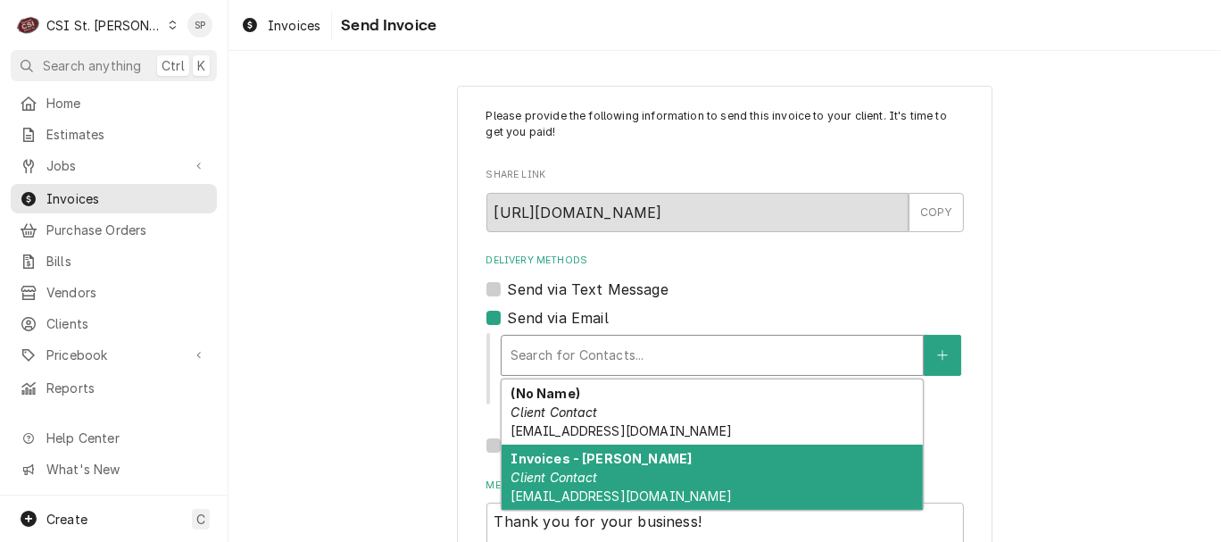
click at [554, 482] on em "Client Contact" at bounding box center [554, 477] width 87 height 15
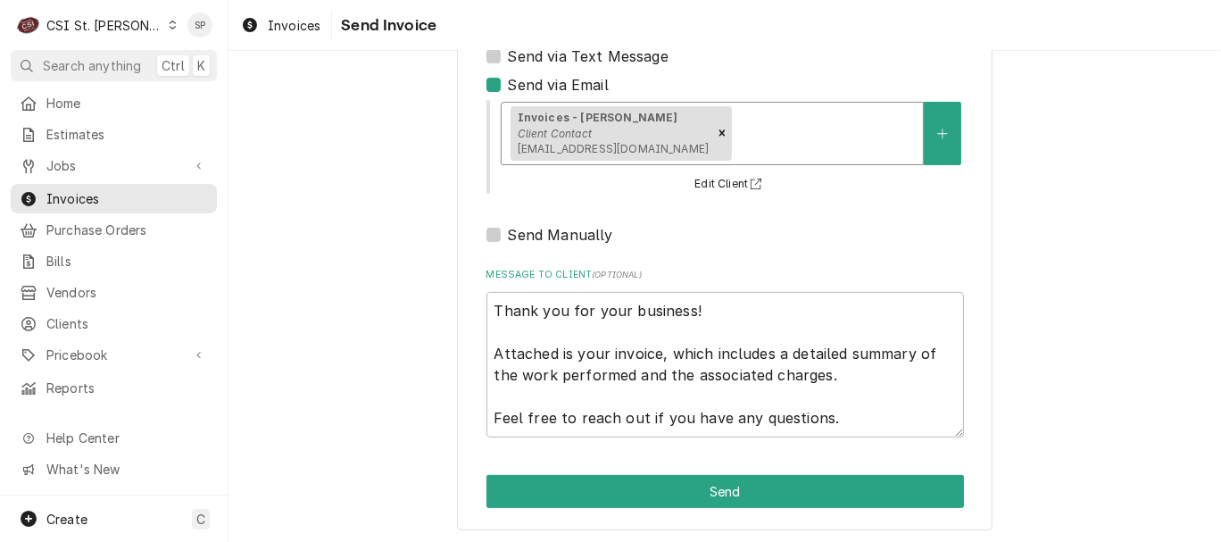
scroll to position [237, 0]
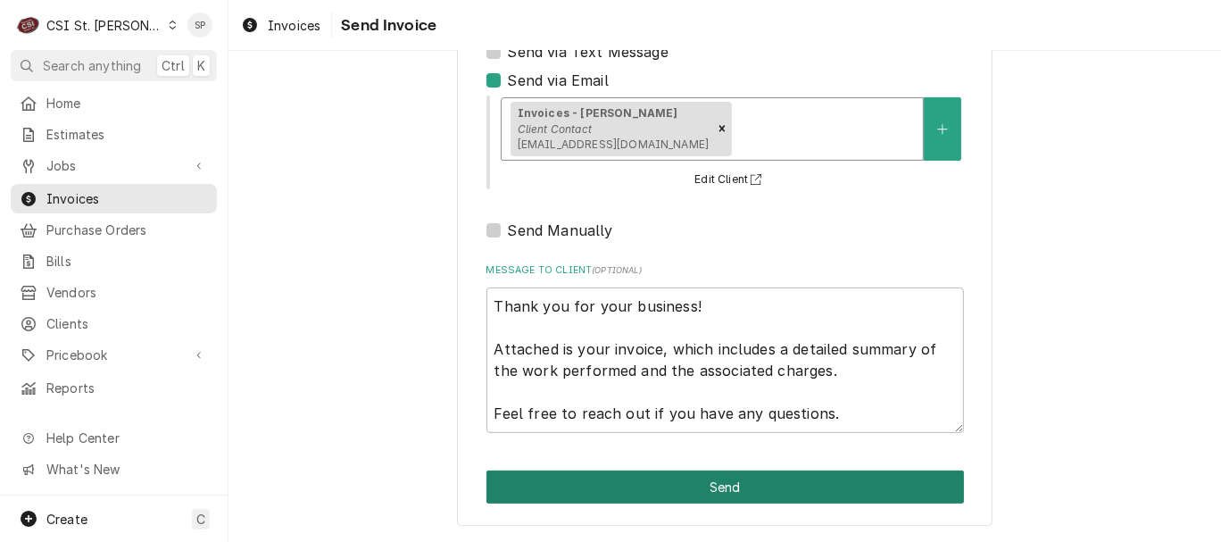
click at [736, 490] on button "Send" at bounding box center [726, 486] width 478 height 33
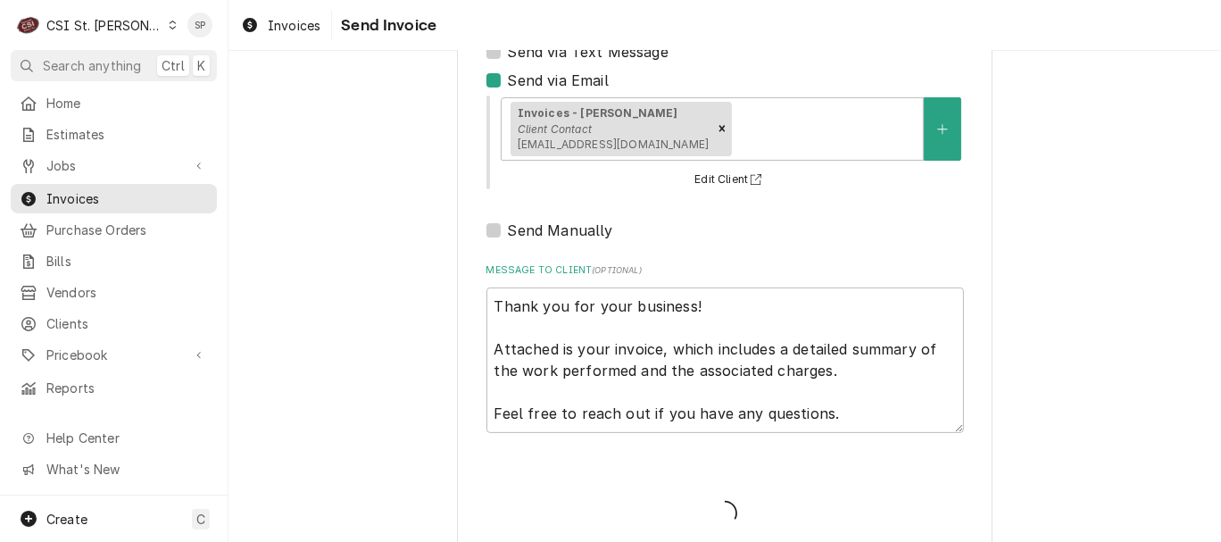
type textarea "x"
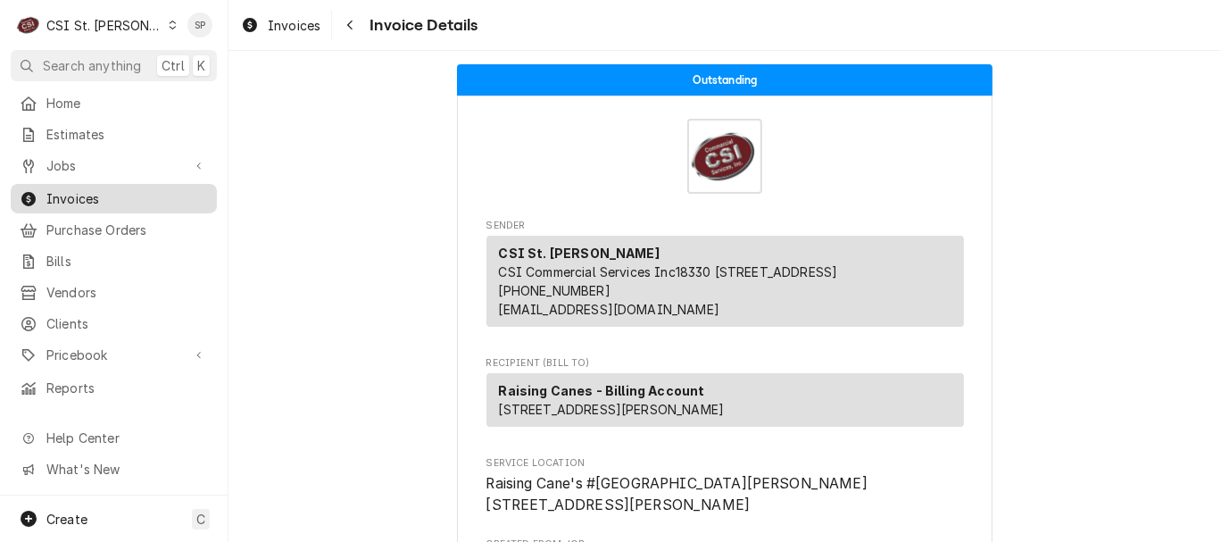
click at [163, 189] on span "Invoices" at bounding box center [127, 198] width 162 height 19
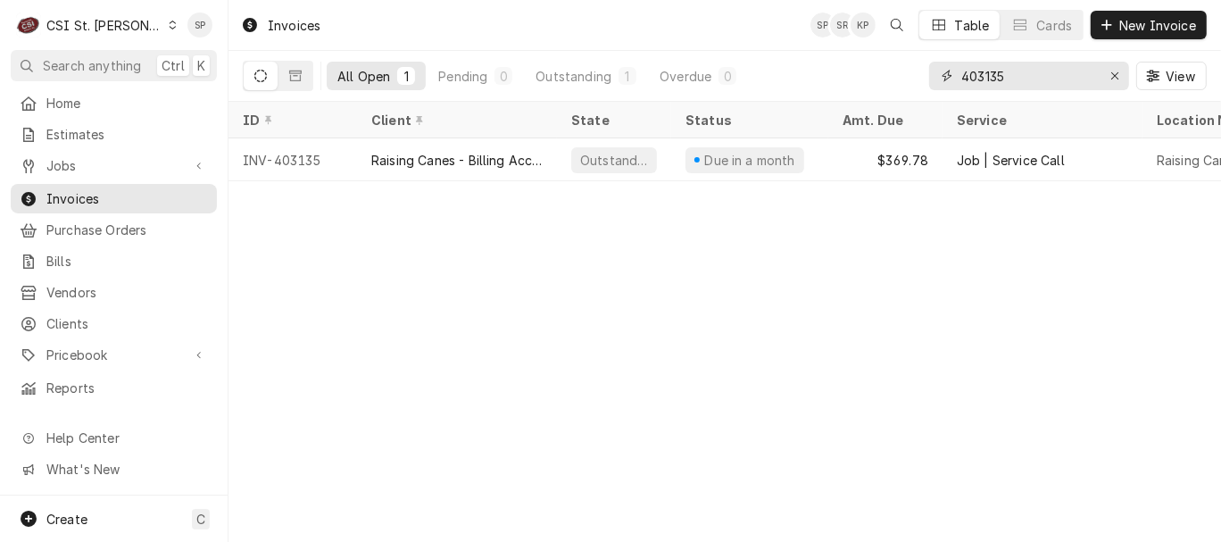
click at [1019, 64] on input "403135" at bounding box center [1028, 76] width 134 height 29
type input "403341"
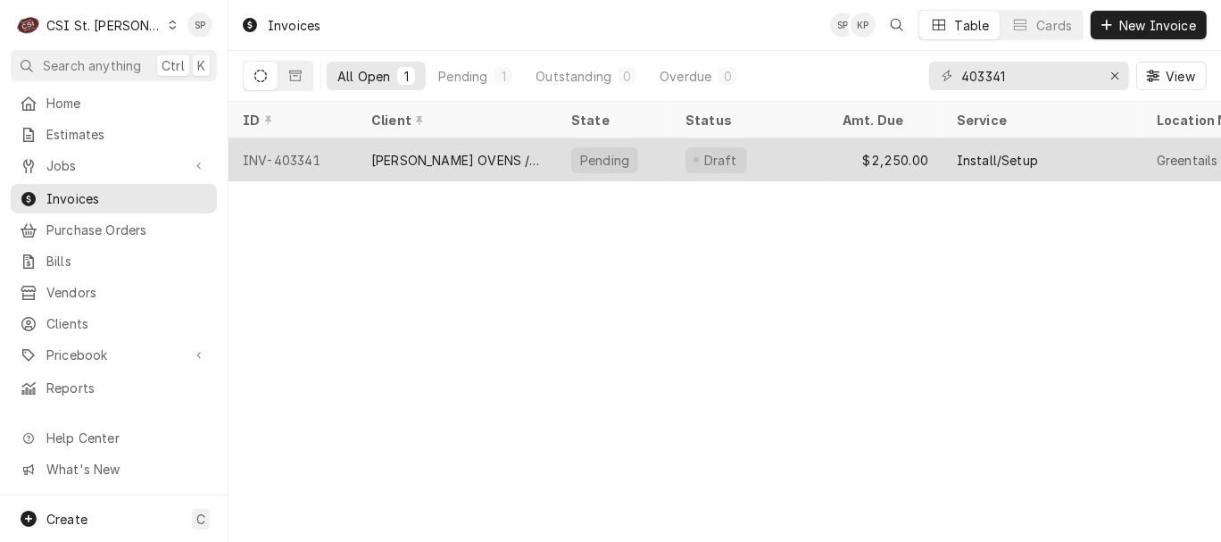
click at [283, 146] on div "INV-403341" at bounding box center [293, 159] width 129 height 43
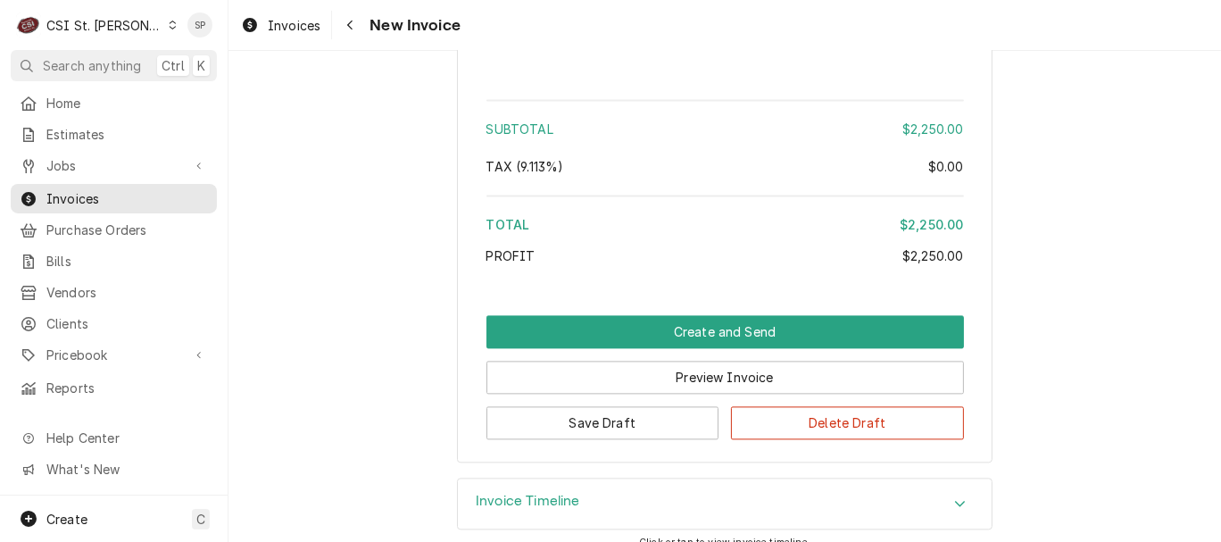
scroll to position [2896, 0]
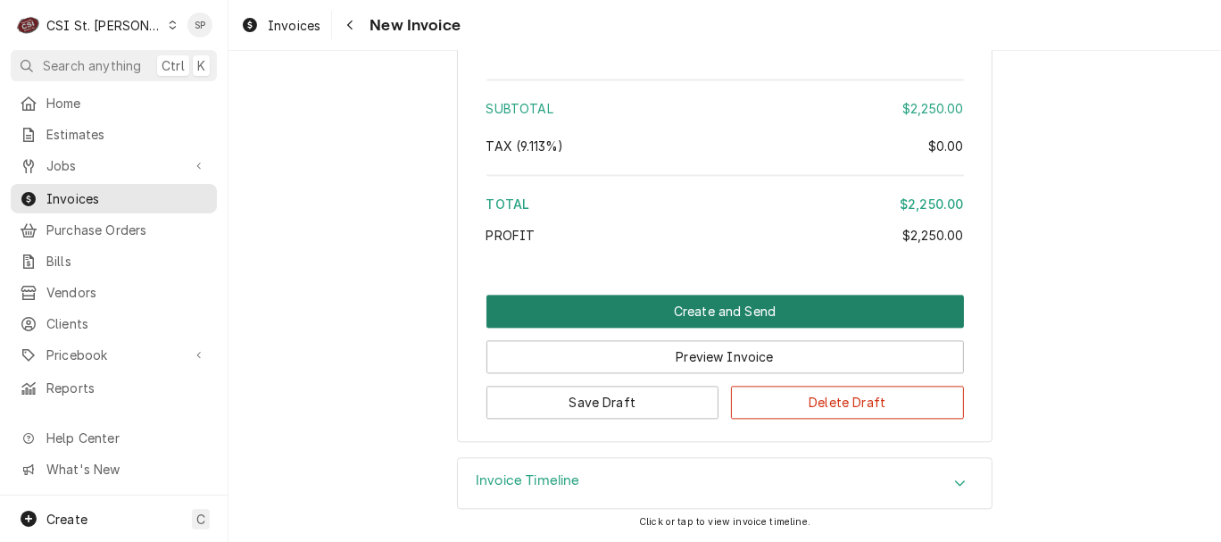
click at [717, 305] on button "Create and Send" at bounding box center [726, 311] width 478 height 33
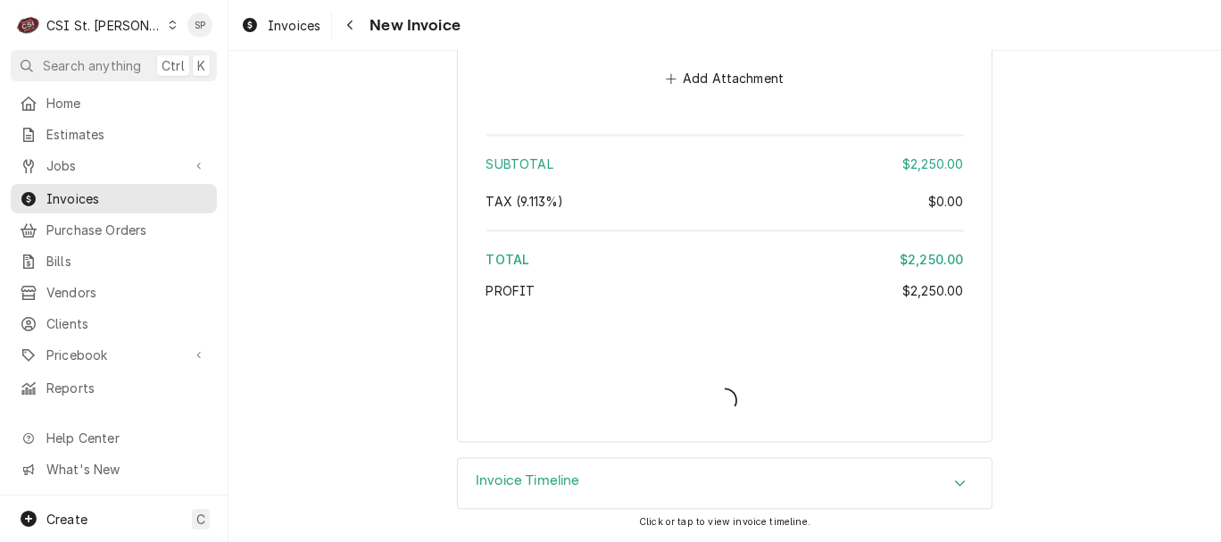
type textarea "x"
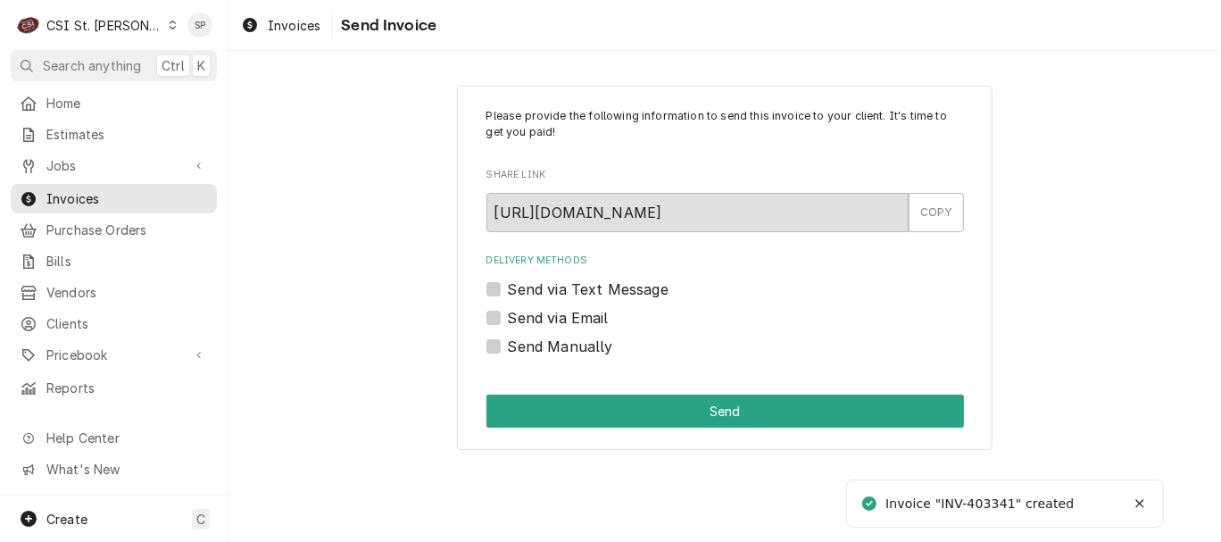
click at [508, 313] on label "Send via Email" at bounding box center [558, 317] width 101 height 21
click at [508, 313] on input "Send via Email" at bounding box center [747, 326] width 478 height 39
checkbox input "true"
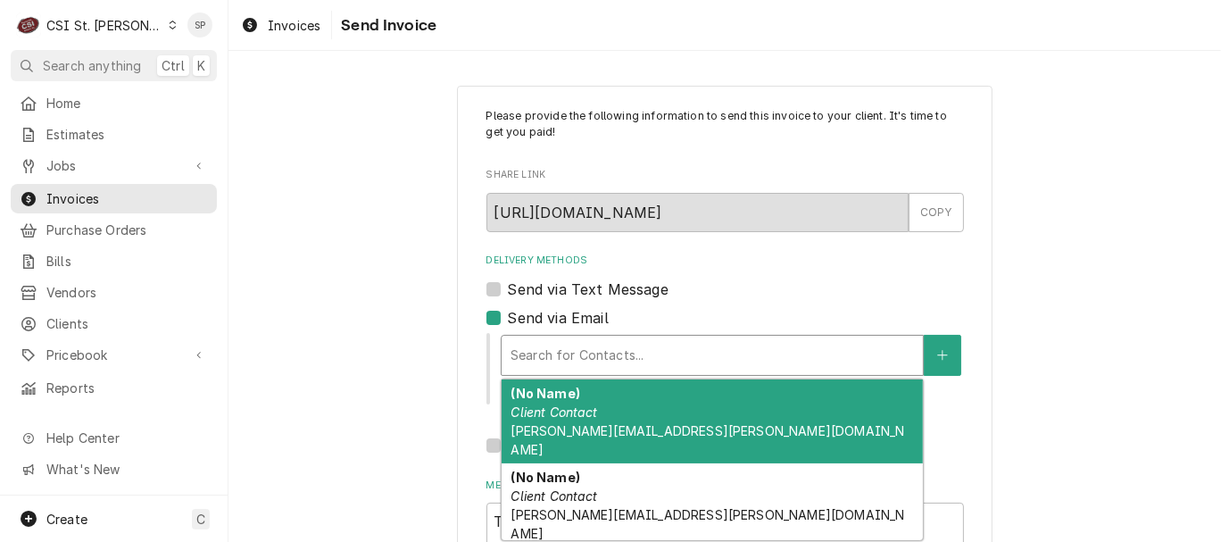
click at [514, 345] on div "Delivery Methods" at bounding box center [713, 355] width 404 height 32
click at [559, 415] on em "Client Contact" at bounding box center [554, 411] width 87 height 15
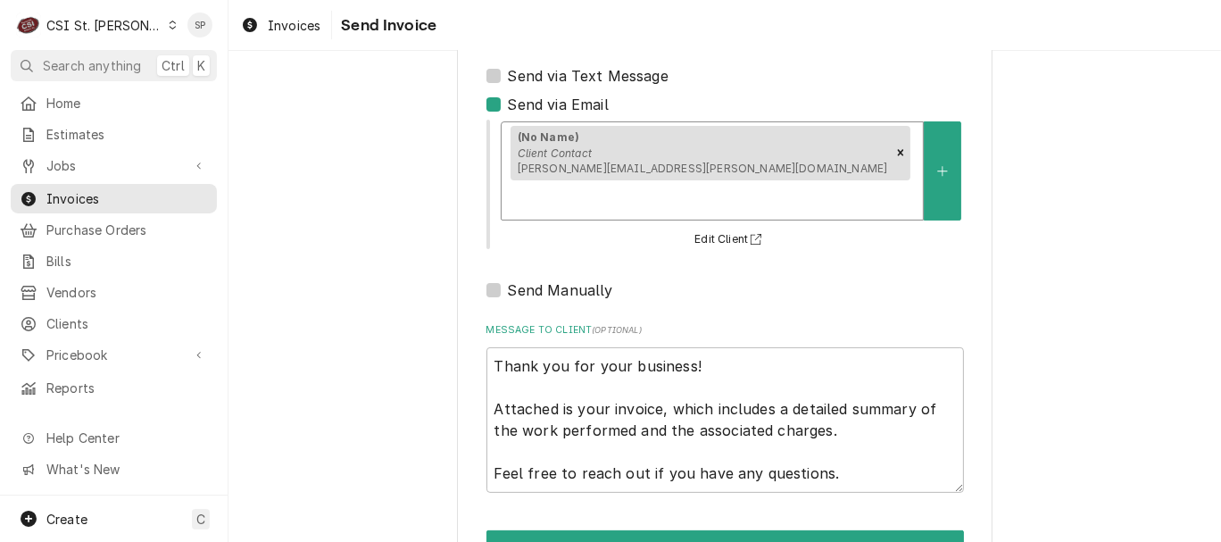
scroll to position [237, 0]
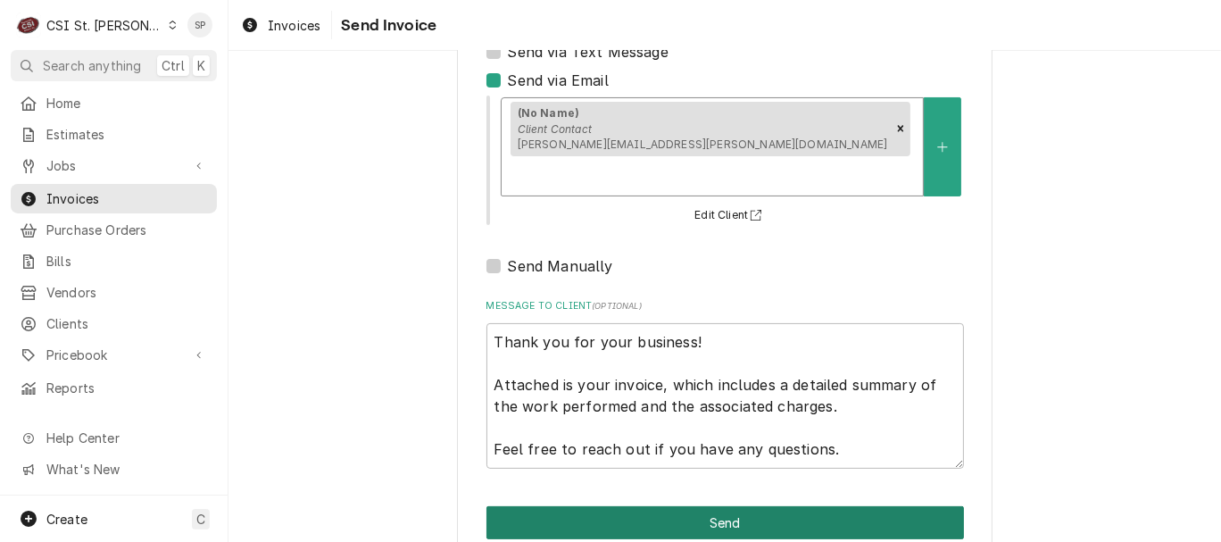
click at [730, 506] on button "Send" at bounding box center [726, 522] width 478 height 33
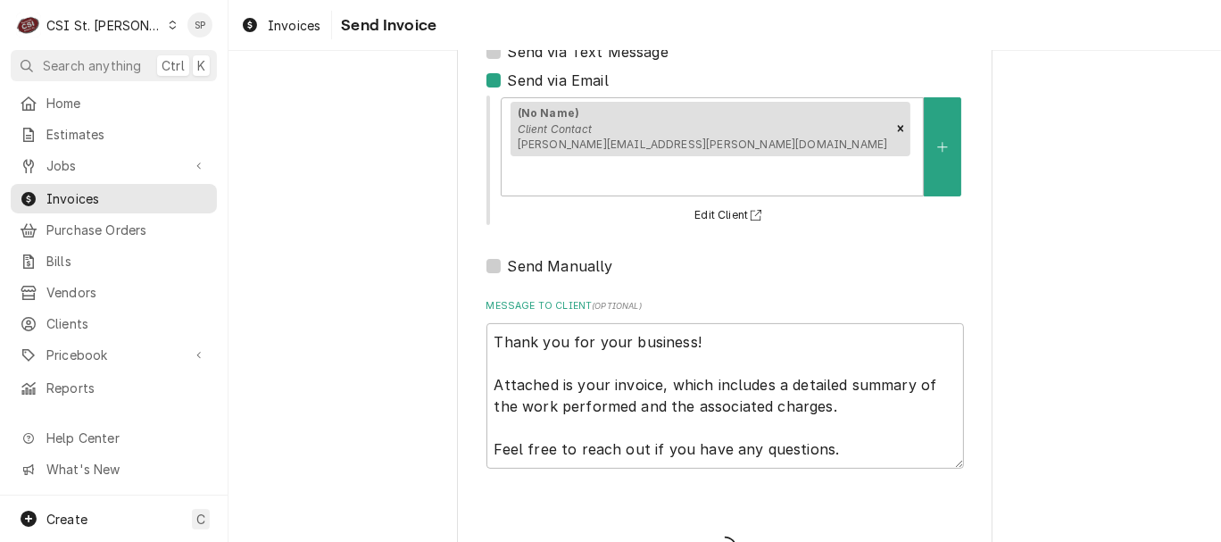
type textarea "x"
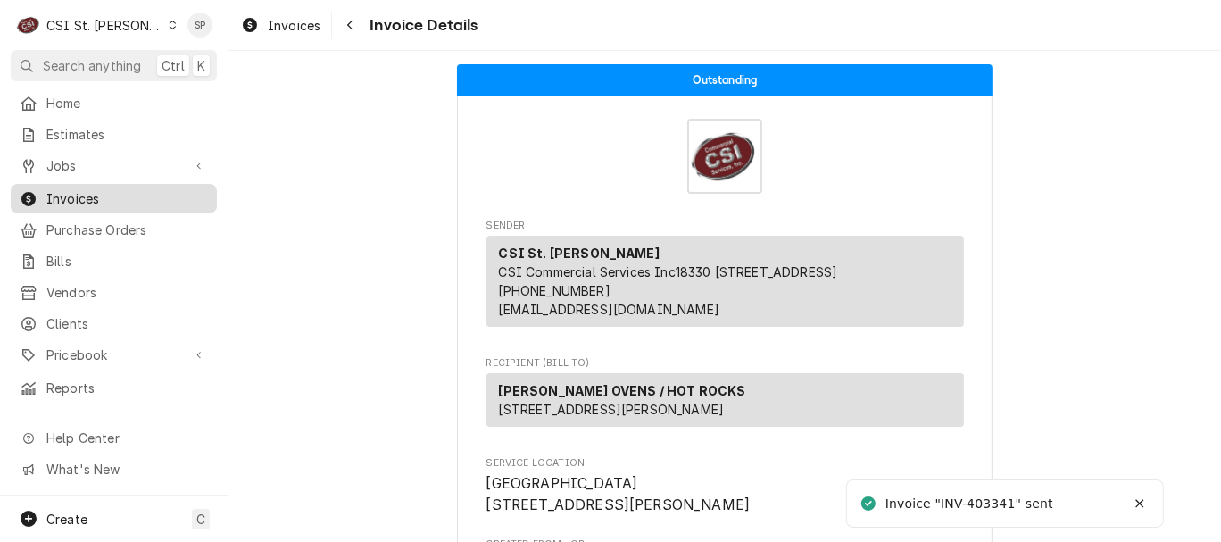
click at [77, 189] on span "Invoices" at bounding box center [127, 198] width 162 height 19
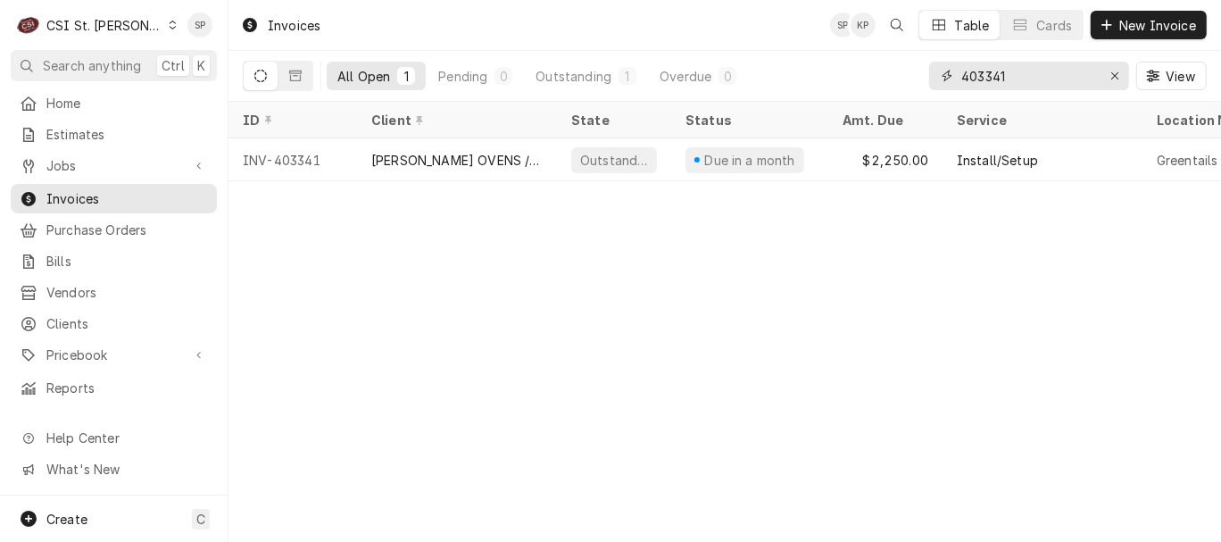
click at [1025, 71] on input "403341" at bounding box center [1028, 76] width 134 height 29
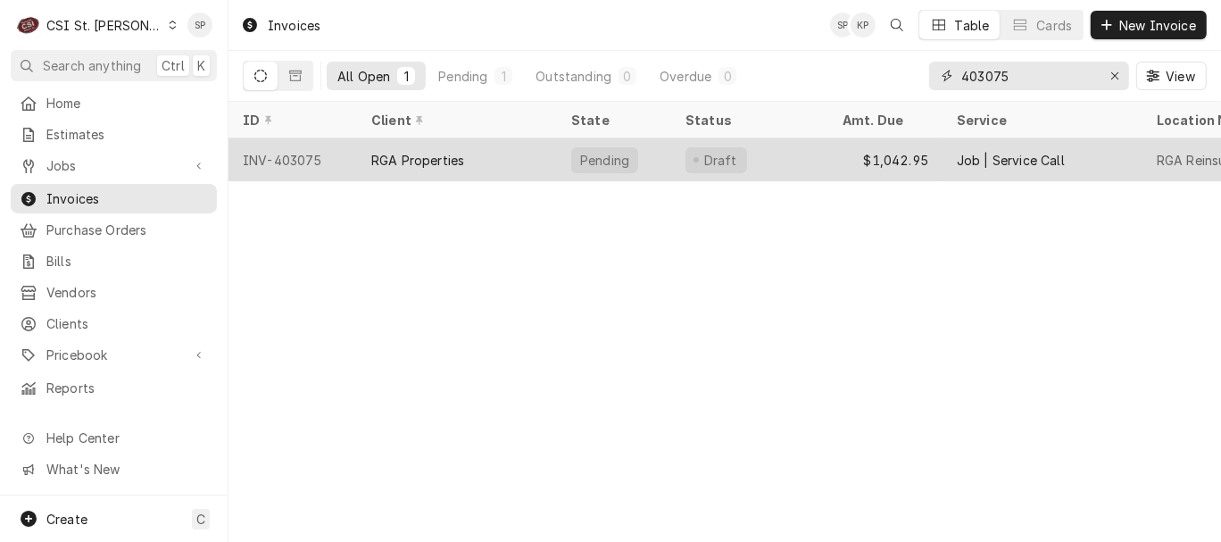
type input "403075"
click at [292, 153] on div "INV-403075" at bounding box center [293, 159] width 129 height 43
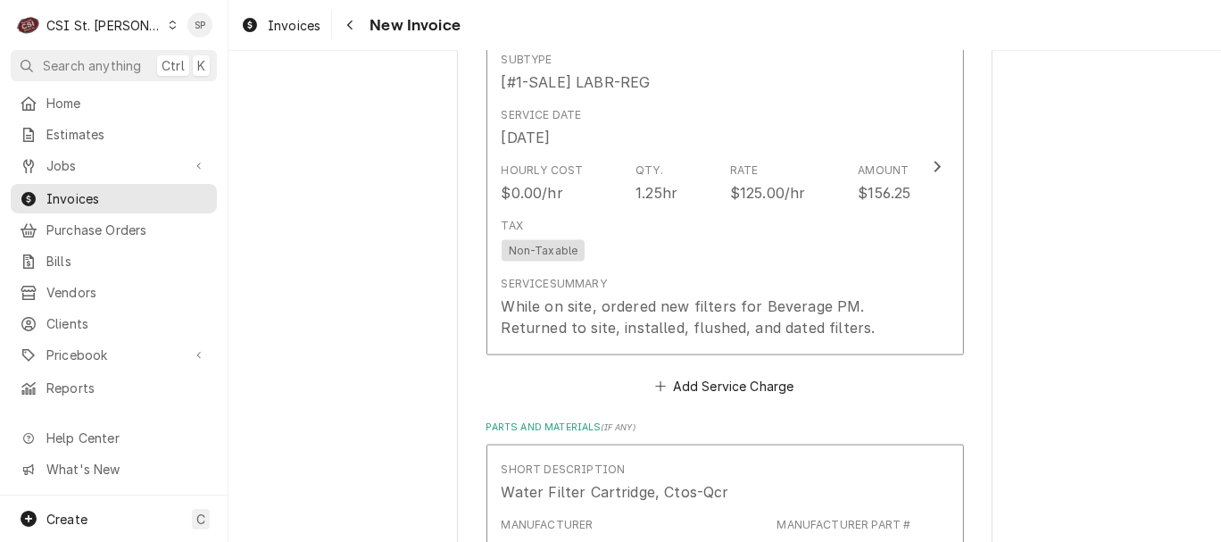
scroll to position [1904, 0]
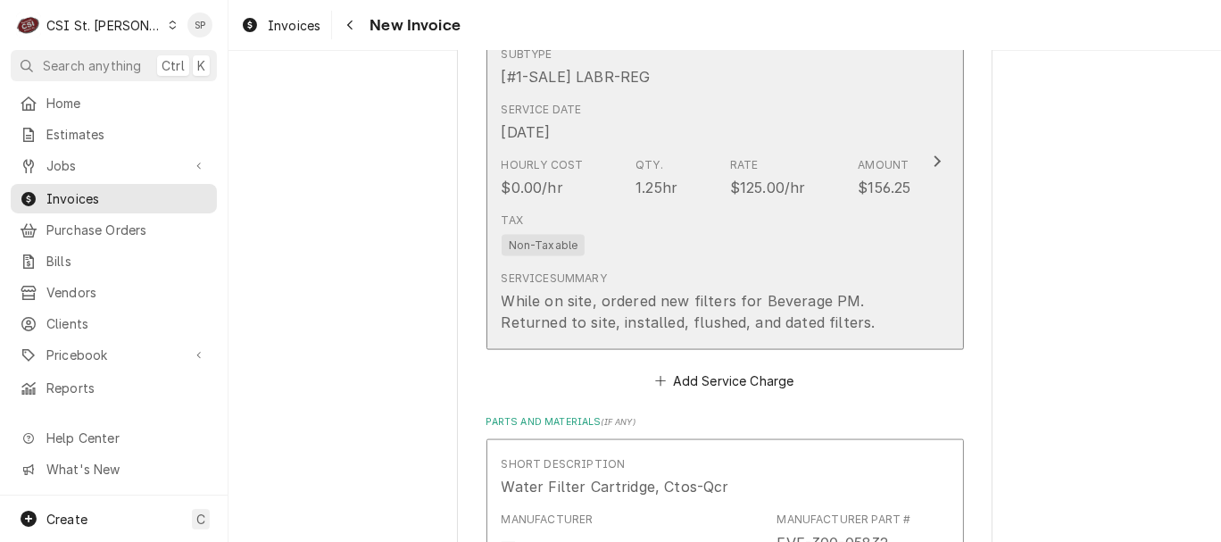
click at [502, 290] on div "While on site, ordered new filters for Beverage PM. Returned to site, installed…" at bounding box center [707, 311] width 410 height 43
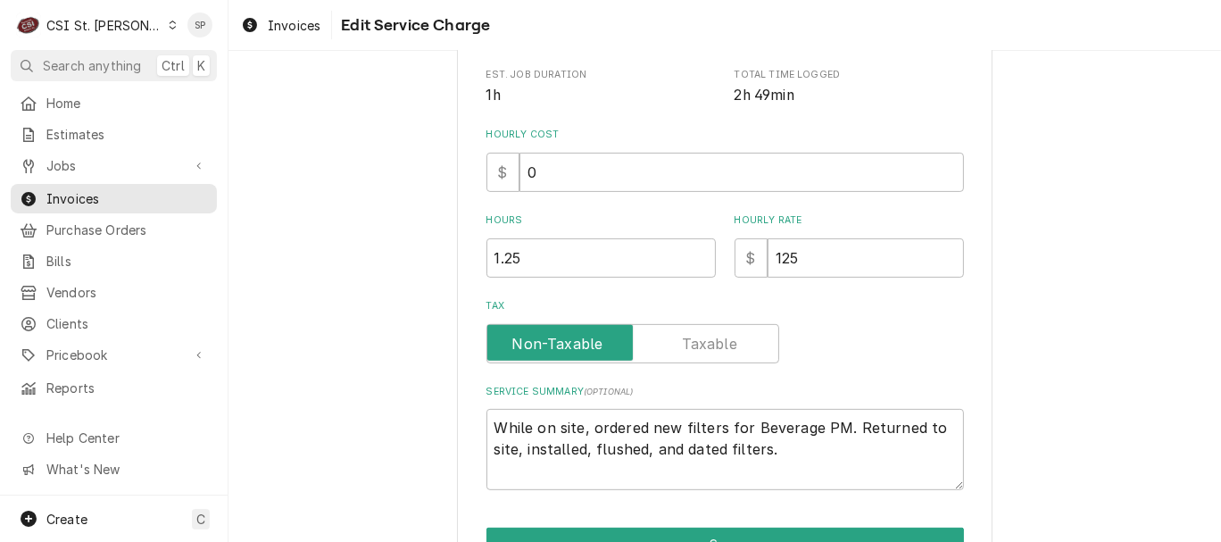
scroll to position [495, 0]
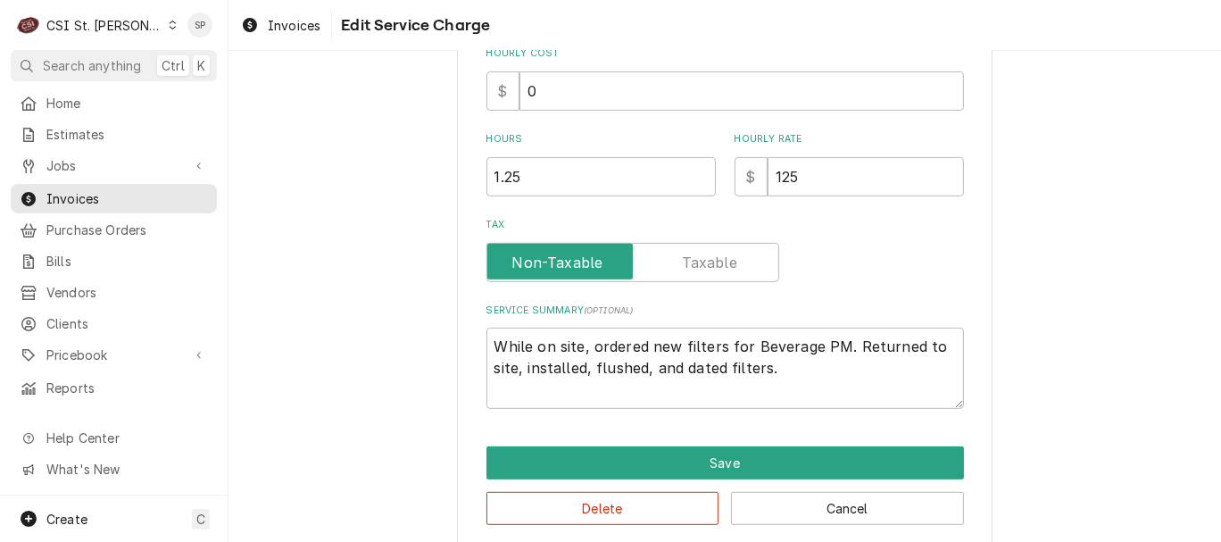
type textarea "x"
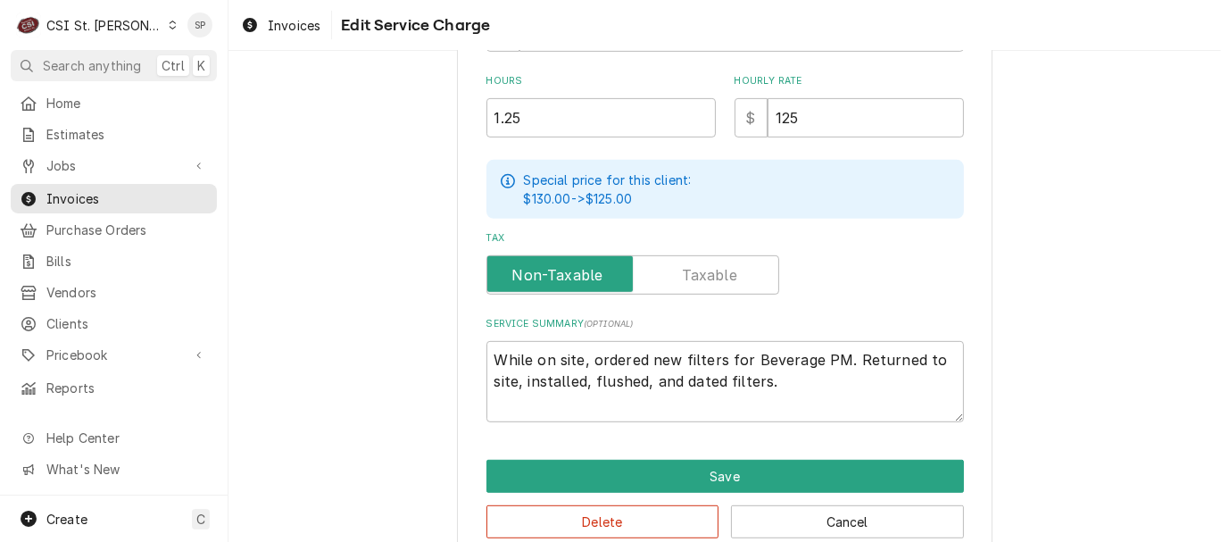
scroll to position [620, 0]
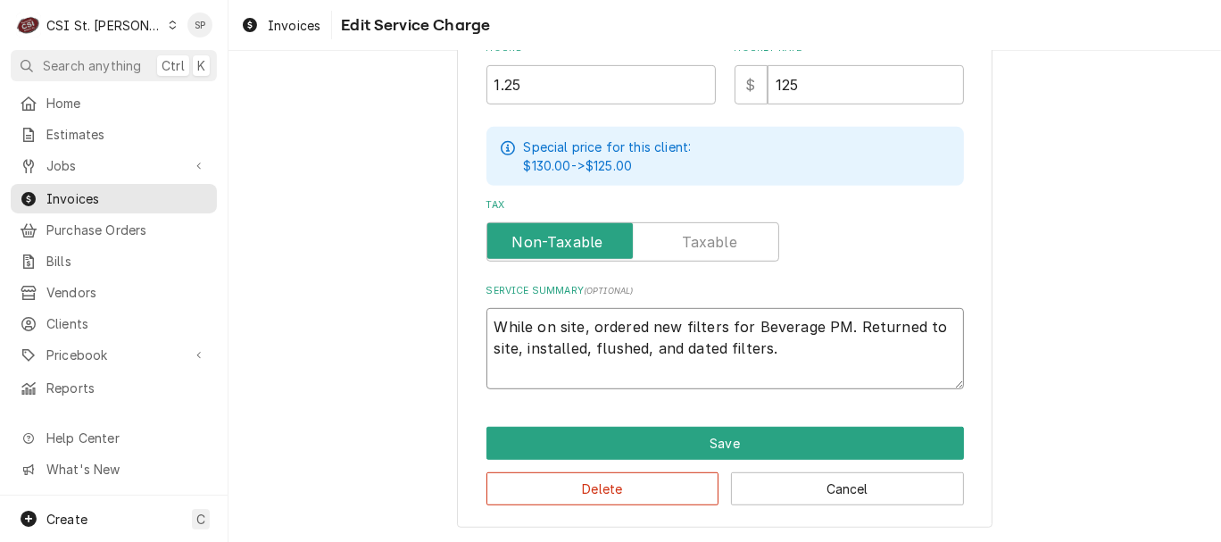
click at [487, 320] on textarea "While on site, ordered new filters for Beverage PM. Returned to site, installed…" at bounding box center [726, 348] width 478 height 81
type textarea "mWhile on site, ordered new filters for Beverage PM. Returned to site, installe…"
type textarea "x"
type textarea "maWhile on site, ordered new filters for Beverage PM. Returned to site, install…"
type textarea "x"
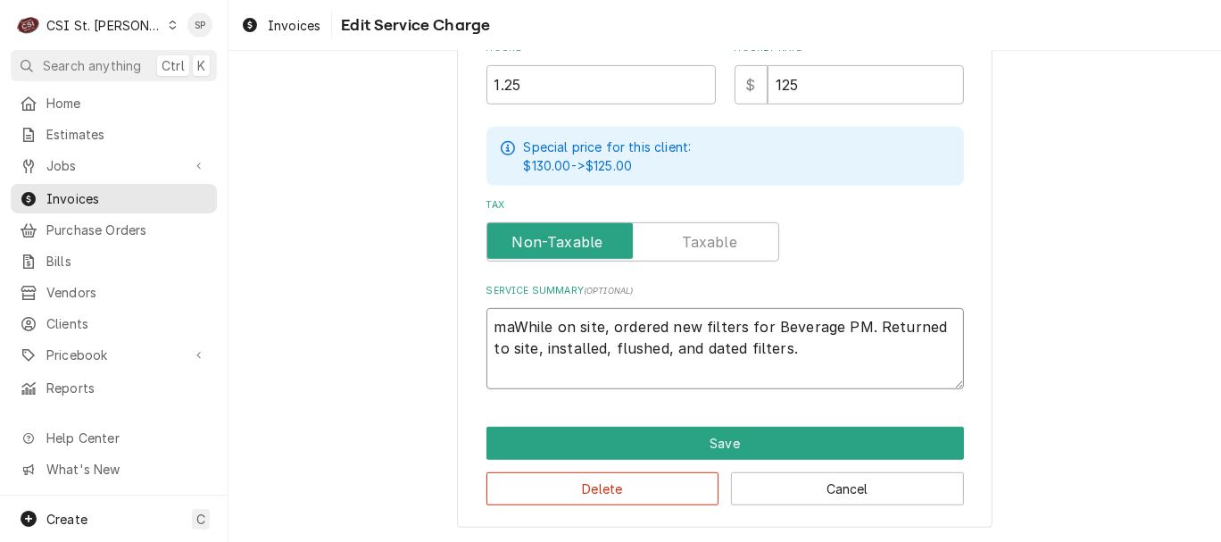
type textarea "matWhile on site, ordered new filters for Beverage PM. Returned to site, instal…"
type textarea "x"
type textarea "mateWhile on site, ordered new filters for Beverage PM. Returned to site, insta…"
type textarea "x"
type textarea "materWhile on site, ordered new filters for Beverage PM. Returned to site, inst…"
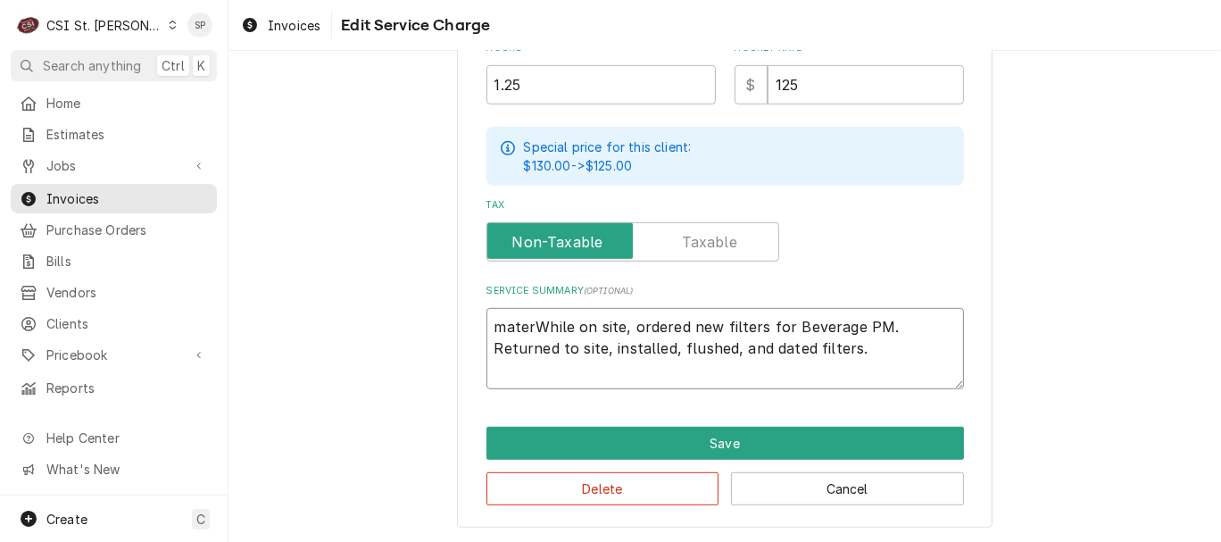
type textarea "x"
type textarea "materiWhile on site, ordered new filters for Beverage PM. Returned to site, ins…"
type textarea "x"
type textarea "materiaWhile on site, ordered new filters for Beverage PM. Returned to site, in…"
type textarea "x"
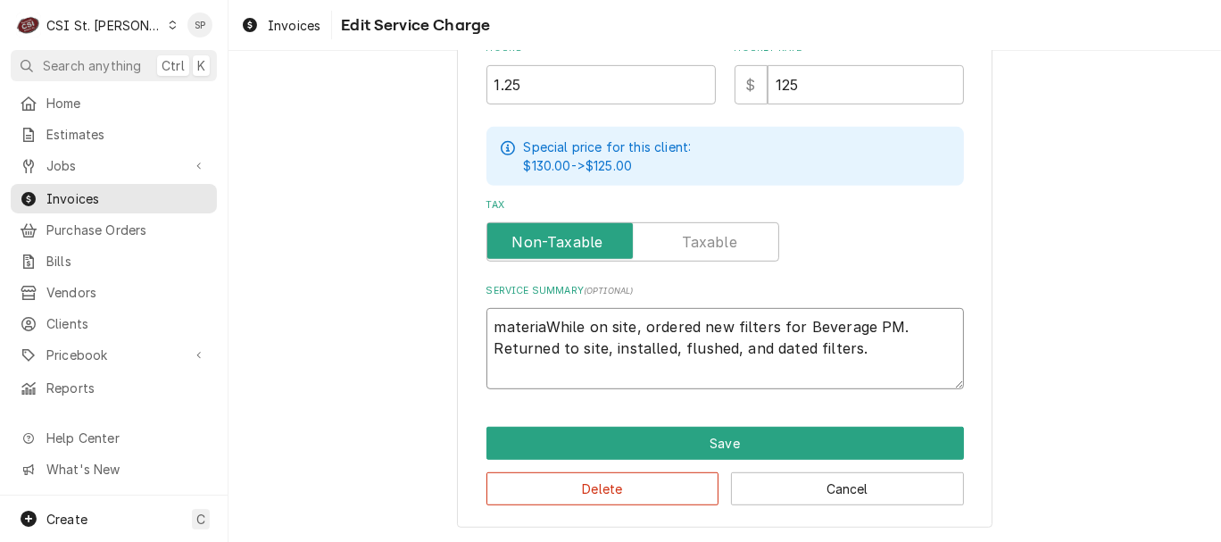
type textarea "materialWhile on site, ordered new filters for Beverage PM. Returned to site, i…"
type textarea "x"
type textarea "material While on site, ordered new filters for Beverage PM. Returned to site, …"
type textarea "x"
type textarea "material iWhile on site, ordered new filters for Beverage PM. Returned to site,…"
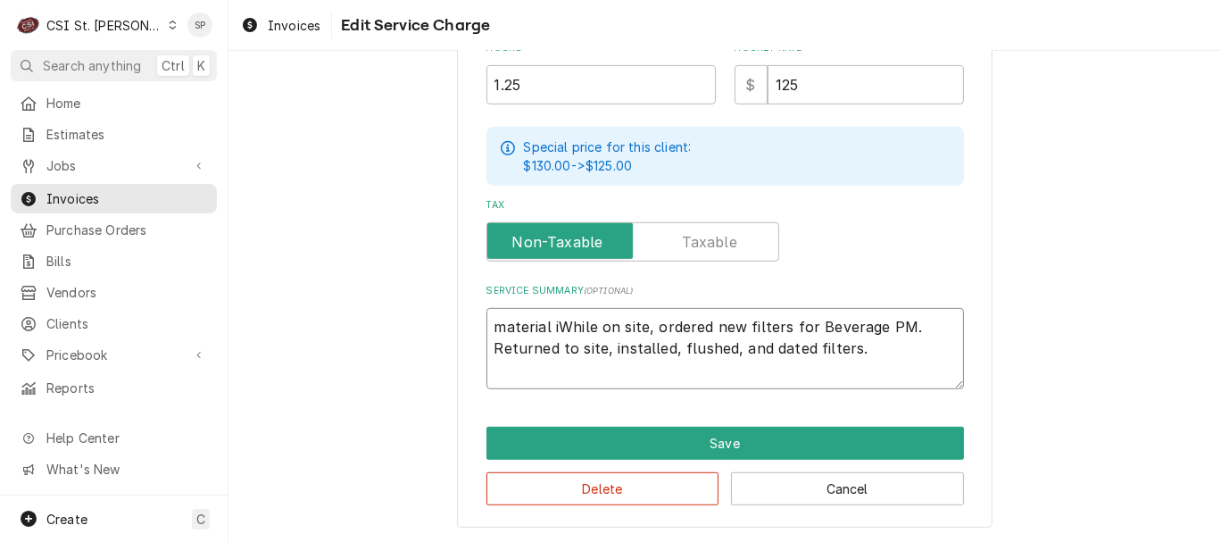
type textarea "x"
type textarea "material inWhile on site, ordered new filters for Beverage PM. Returned to site…"
type textarea "x"
type textarea "material incWhile on site, ordered new filters for Beverage PM. Returned to sit…"
type textarea "x"
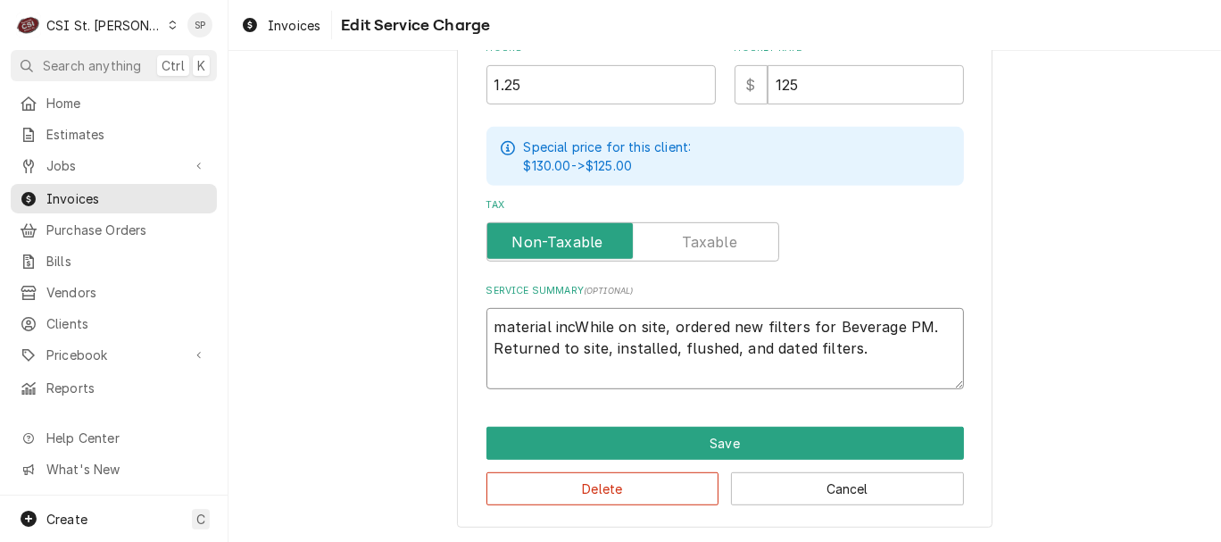
type textarea "material inclWhile on site, ordered new filters for Beverage PM. Returned to si…"
type textarea "x"
type textarea "material incluWhile on site, ordered new filters for Beverage PM. Returned to s…"
type textarea "x"
type textarea "material includWhile on site, ordered new filters for Beverage PM. Returned to …"
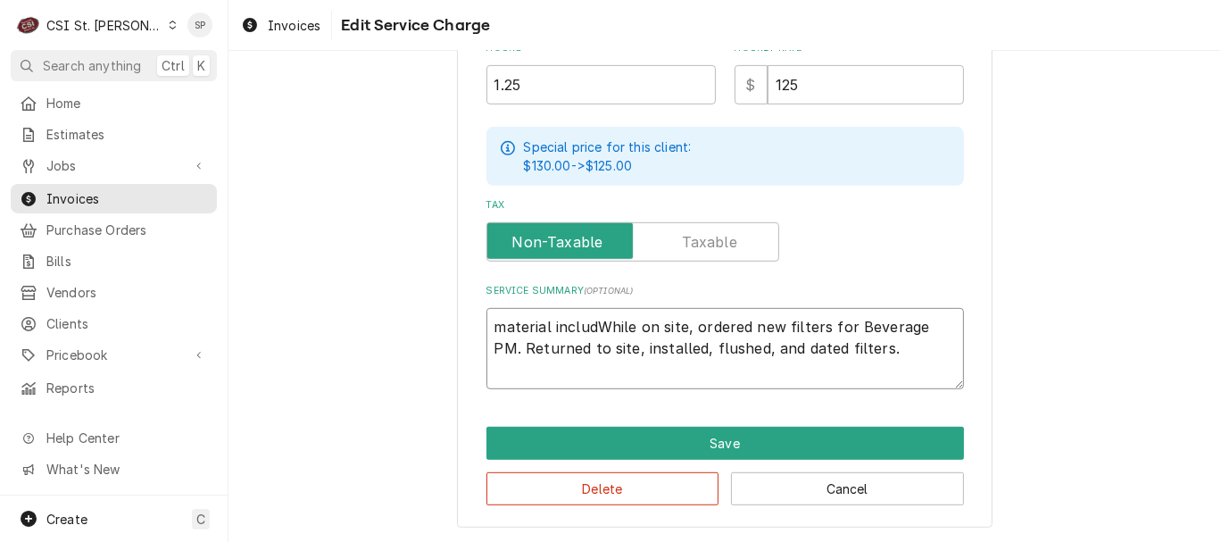
type textarea "x"
type textarea "material includeWhile on site, ordered new filters for Beverage PM. Returned to…"
type textarea "x"
type textarea "material includedWhile on site, ordered new filters for Beverage PM. Returned t…"
type textarea "x"
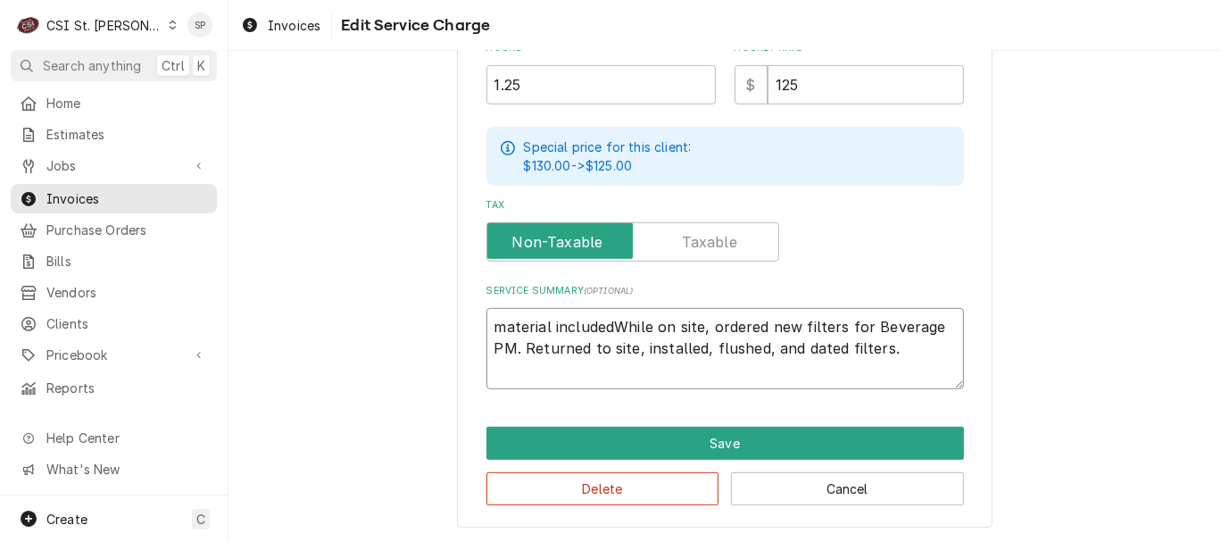
type textarea "material included While on site, ordered new filters for Beverage PM. Returned …"
type textarea "x"
type textarea "material included iWhile on site, ordered new filters for Beverage PM. Returned…"
type textarea "x"
type textarea "material included inWhile on site, ordered new filters for Beverage PM. Returne…"
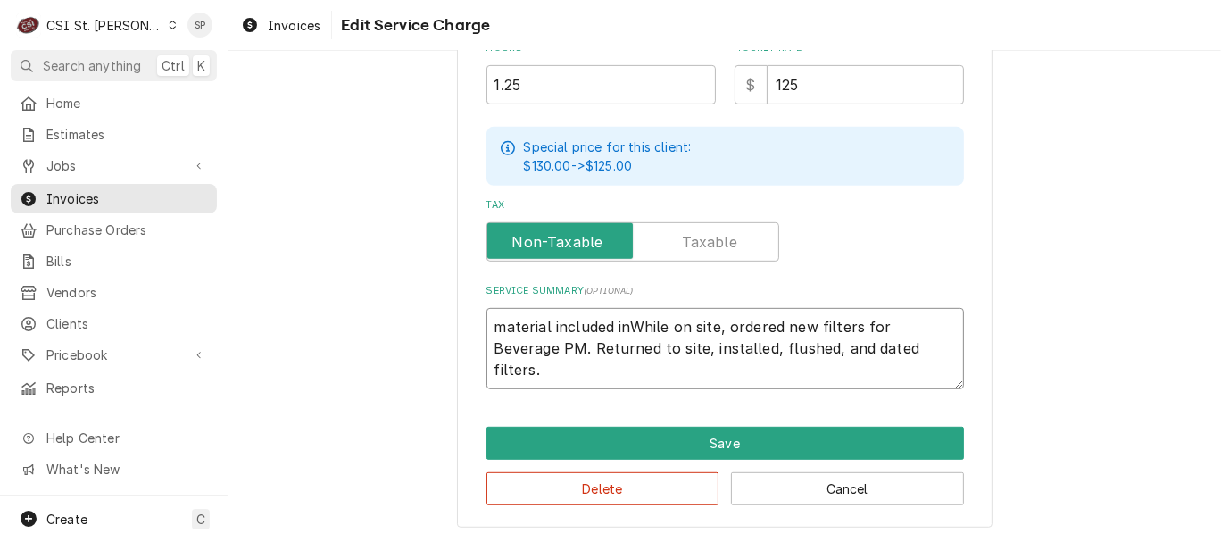
type textarea "x"
type textarea "material included in While on site, ordered new filters for Beverage PM. Return…"
type textarea "x"
type textarea "material included in mWhile on site, ordered new filters for Beverage PM. Retur…"
type textarea "x"
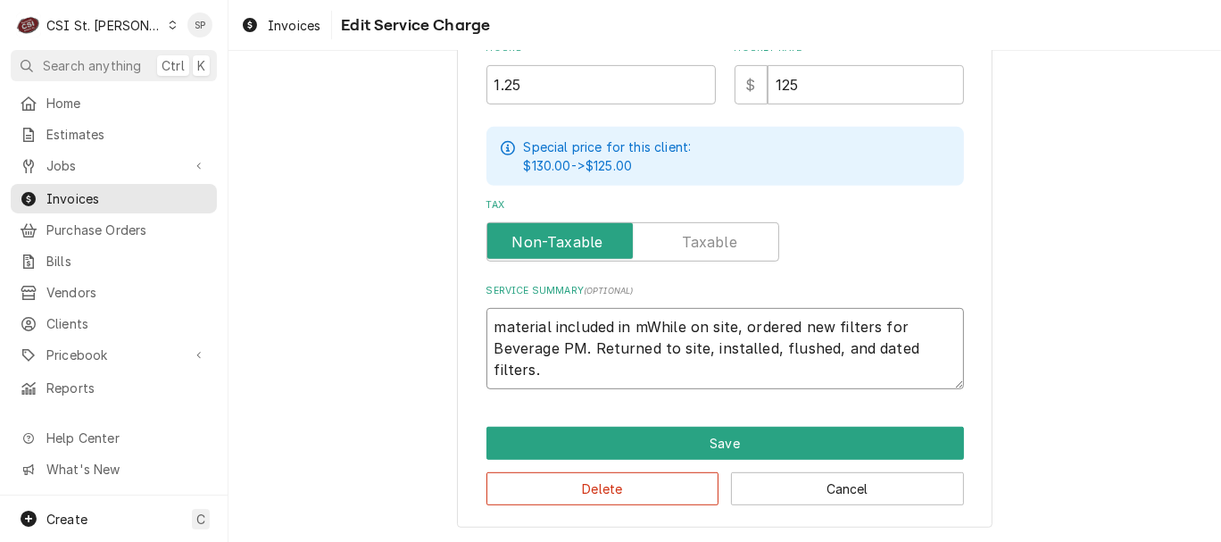
type textarea "material included in maWhile on site, ordered new filters for Beverage PM. Retu…"
type textarea "x"
type textarea "material included in maiWhile on site, ordered new filters for Beverage PM. Ret…"
type textarea "x"
type textarea "material included in mainWhile on site, ordered new filters for Beverage PM. Re…"
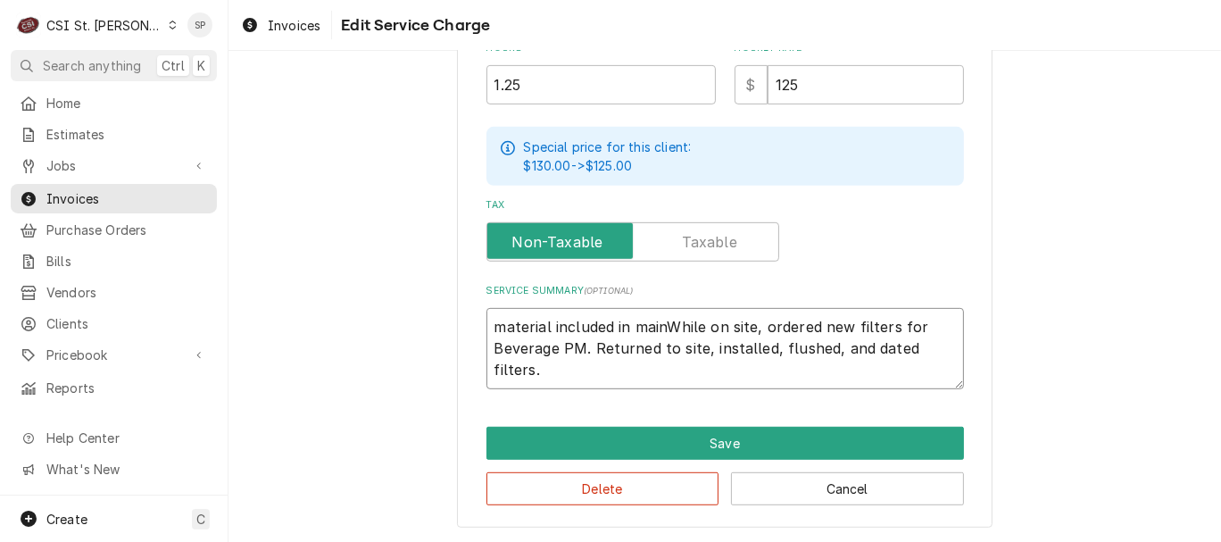
type textarea "x"
type textarea "material included in maintWhile on site, ordered new filters for Beverage PM. R…"
type textarea "x"
type textarea "material included in mainteWhile on site, ordered new filters for Beverage PM. …"
type textarea "x"
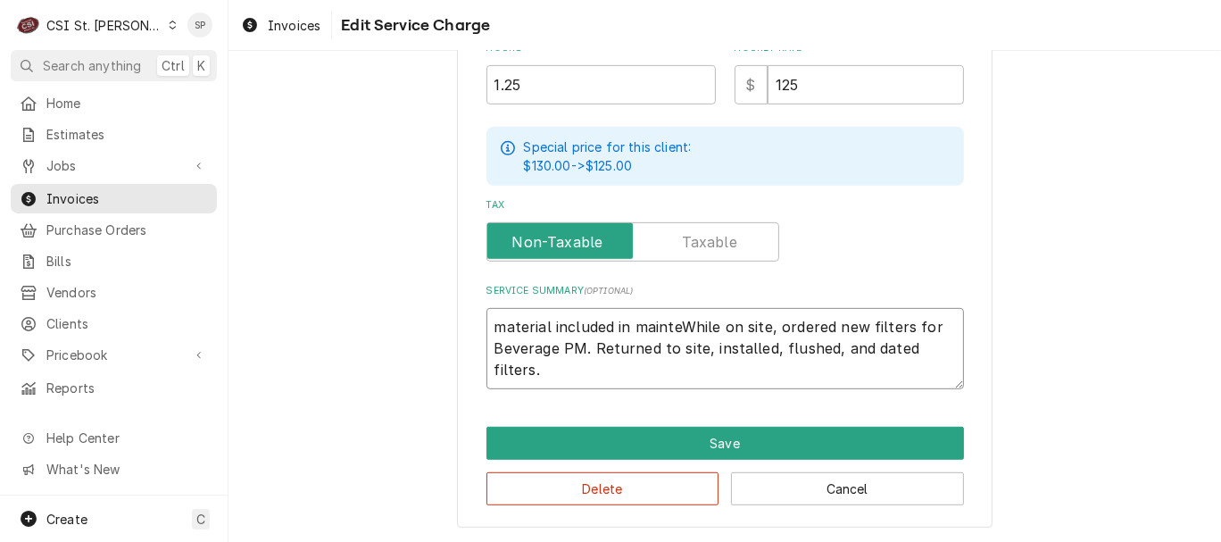
type textarea "material included in maintenWhile on site, ordered new filters for Beverage PM.…"
type textarea "x"
type textarea "material included in maintenaWhile on site, ordered new filters for Beverage PM…"
type textarea "x"
type textarea "material included in maintenanWhile on site, ordered new filters for Beverage P…"
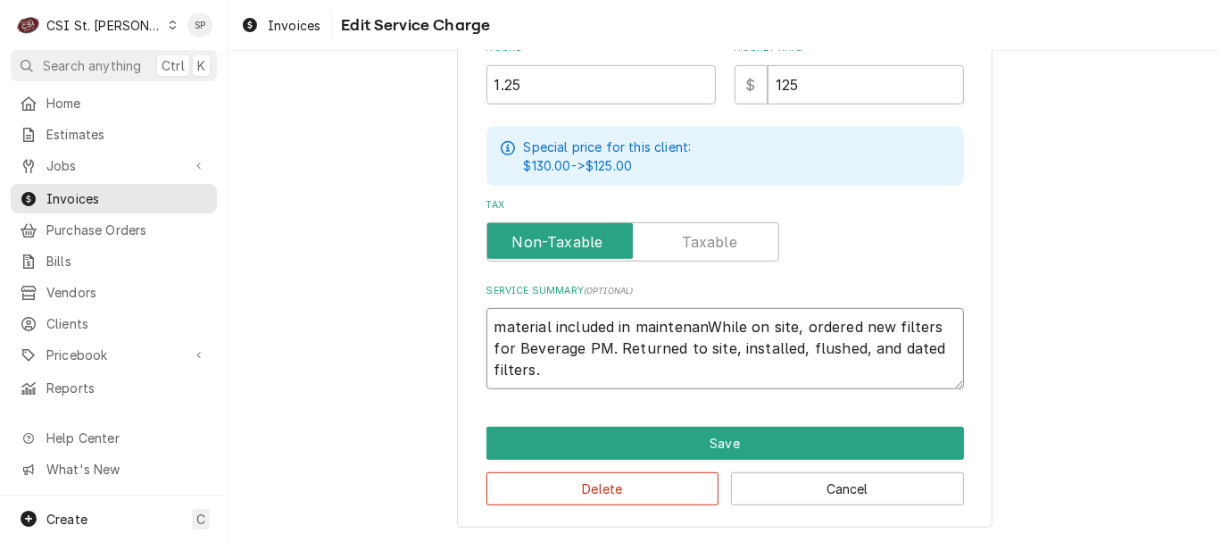
type textarea "x"
type textarea "material included in maintenancWhile on site, ordered new filters for Beverage …"
type textarea "x"
type textarea "material included in maintenanceWhile on site, ordered new filters for Beverage…"
type textarea "x"
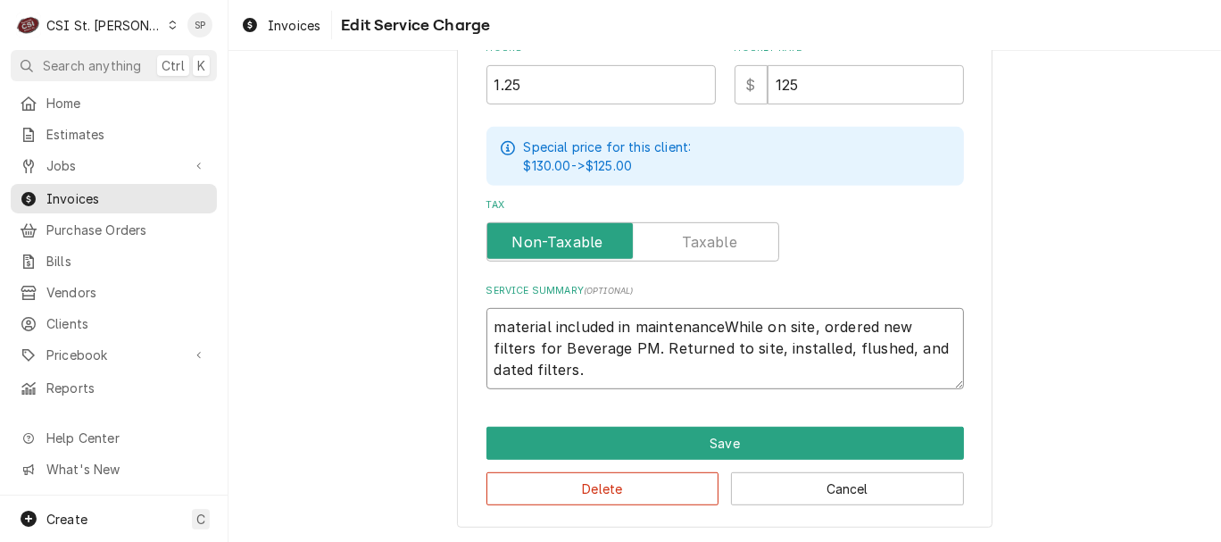
type textarea "material included in maintenance While on site, ordered new filters for Beverag…"
type textarea "x"
type textarea "material included in maintenance pWhile on site, ordered new filters for Bevera…"
type textarea "x"
type textarea "material included in maintenance prWhile on site, ordered new filters for Bever…"
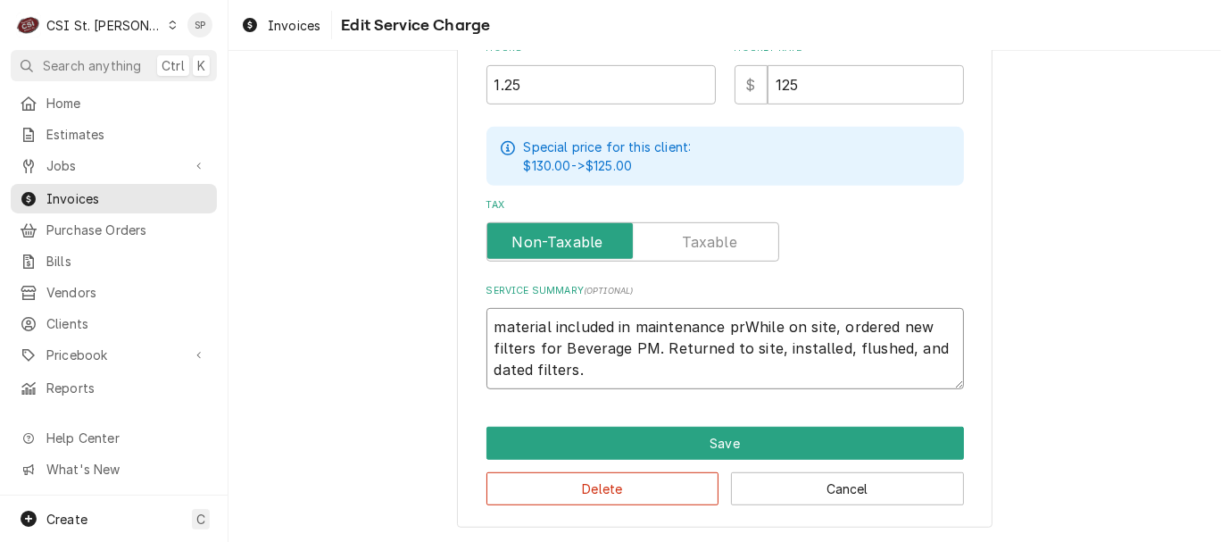
type textarea "x"
type textarea "material included in maintenance priWhile on site, ordered new filters for Beve…"
type textarea "x"
type textarea "material included in maintenance pricWhile on site, ordered new filters for Bev…"
type textarea "x"
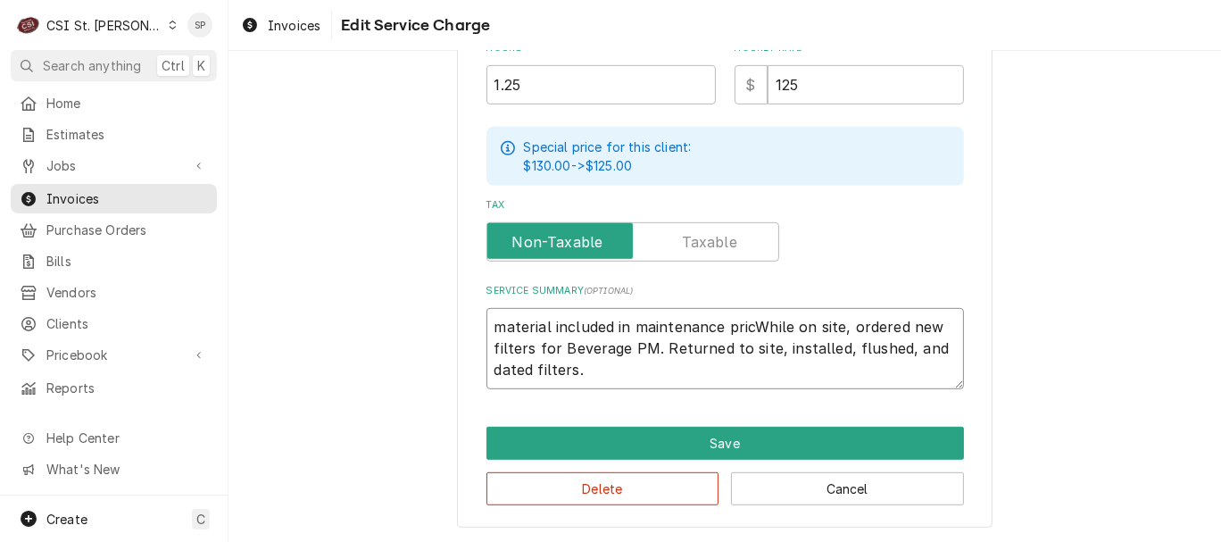
type textarea "material included in maintenance priceWhile on site, ordered new filters for Be…"
type textarea "x"
type textarea "material included in maintenance price/While on site, ordered new filters for B…"
type textarea "x"
type textarea "material included in maintenance price/sWhile on site, ordered new filters for …"
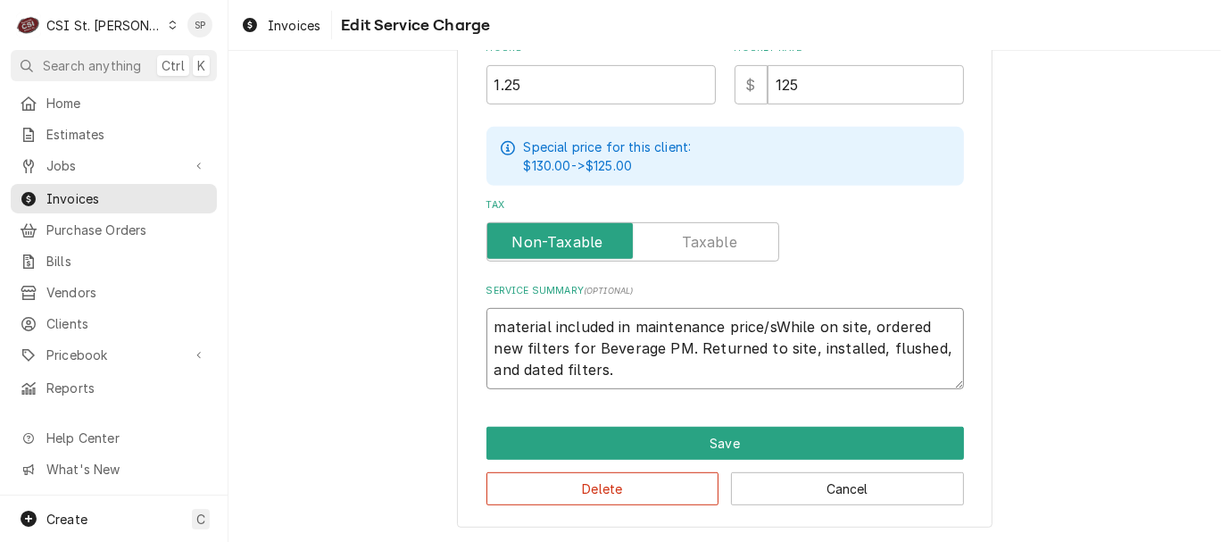
type textarea "x"
type textarea "material included in maintenance price/spWhile on site, ordered new filters for…"
type textarea "x"
type textarea "material included in maintenance price/sp While on site, ordered new filters fo…"
type textarea "x"
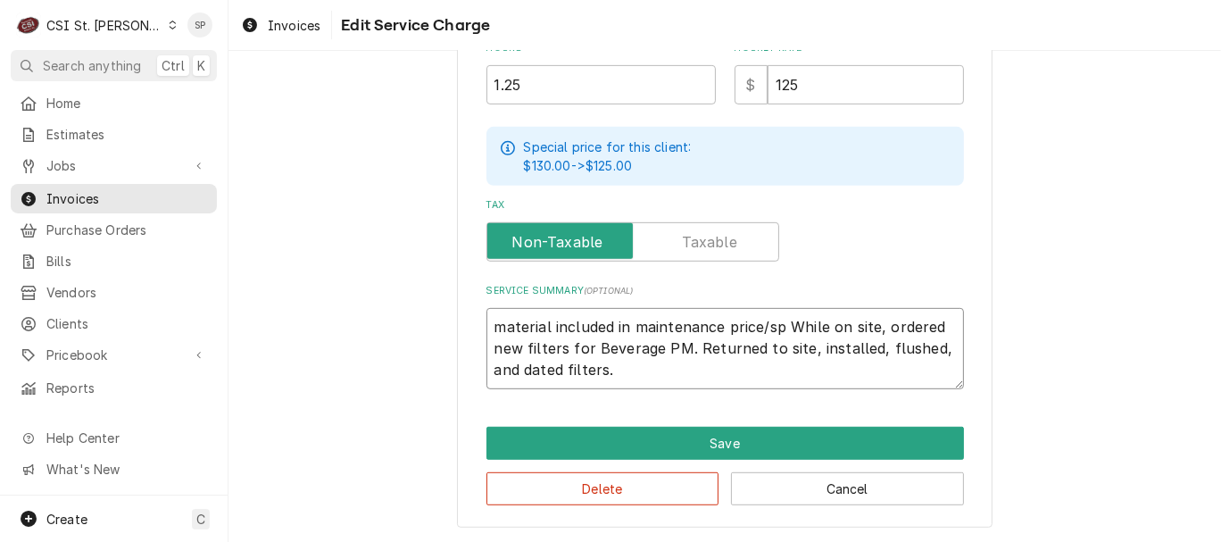
type textarea "material included in maintenance price/sp bWhile on site, ordered new filters f…"
type textarea "x"
type textarea "material included in maintenance price/sp biWhile on site, ordered new filters …"
type textarea "x"
type textarea "material included in maintenance price/sp bilWhile on site, ordered new filters…"
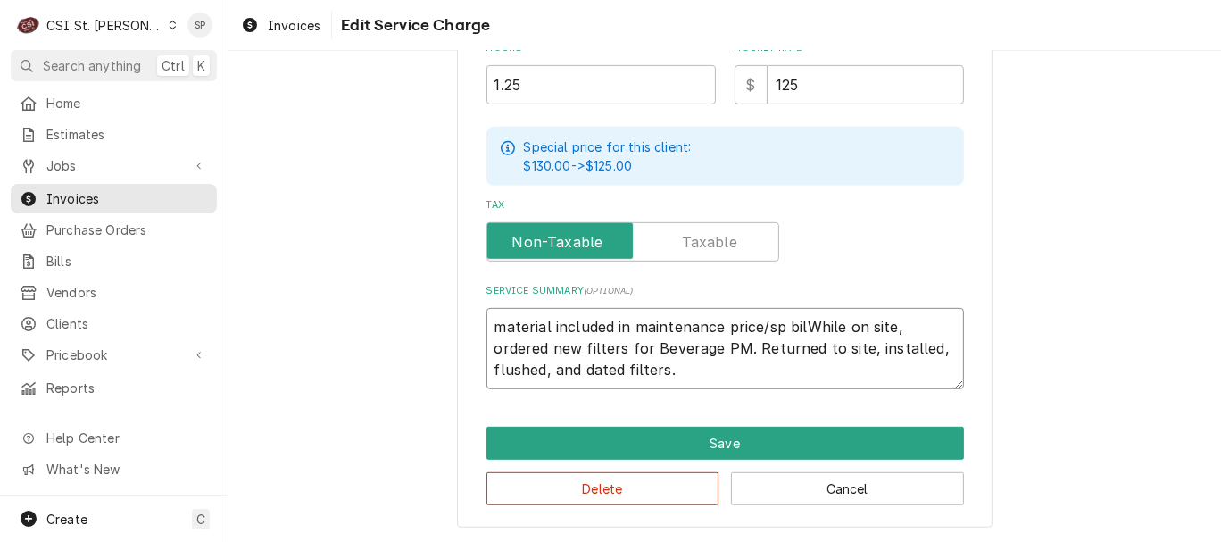
type textarea "x"
type textarea "material included in maintenance price/sp billWhile on site, ordered new filter…"
type textarea "x"
type textarea "material included in maintenance price/sp billeWhile on site, ordered new filte…"
type textarea "x"
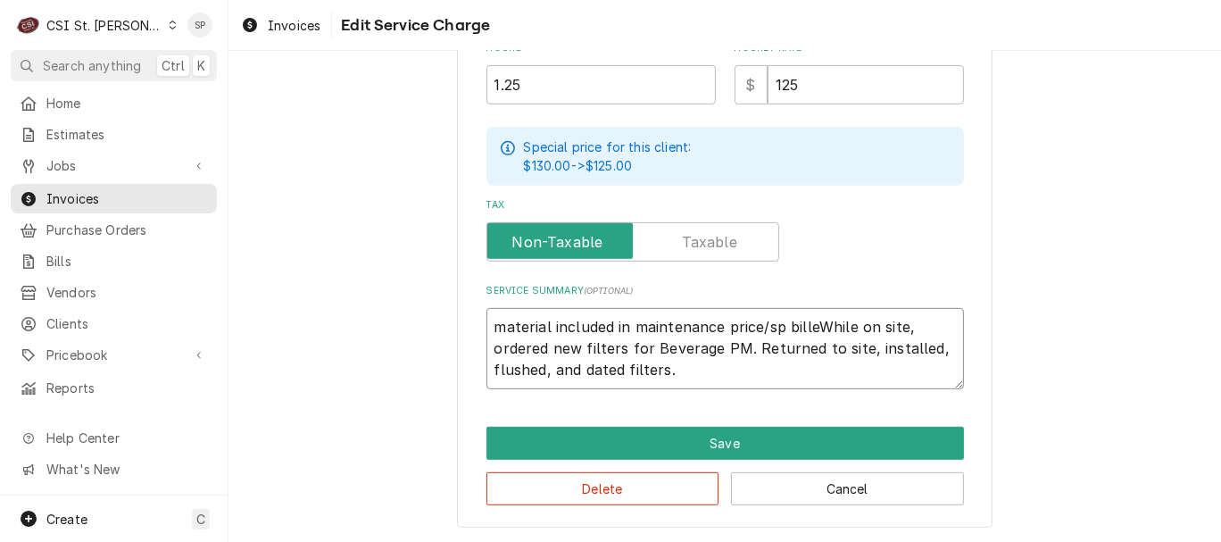
type textarea "material included in maintenance price/sp billedWhile on site, ordered new filt…"
type textarea "x"
type textarea "material included in maintenance price/sp billed While on site, ordered new fil…"
type textarea "x"
type textarea "material included in maintenance price/sp billed iWhile on site, ordered new fi…"
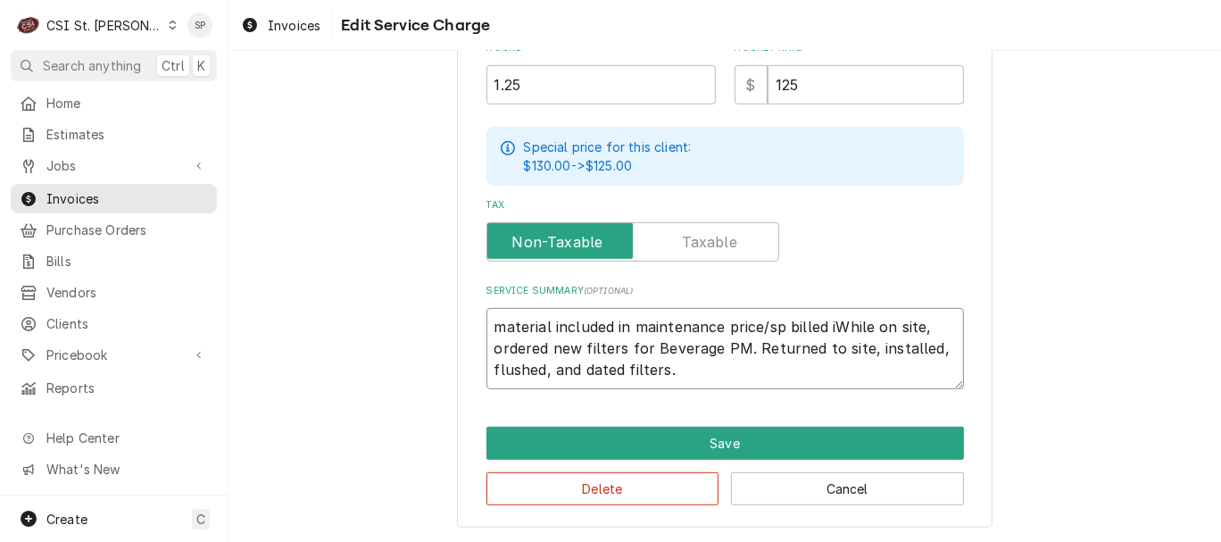
type textarea "x"
type textarea "material included in maintenance price/sp billed inWhile on site, ordered new f…"
type textarea "x"
type textarea "material included in maintenance price/sp billed infWhile on site, ordered new …"
type textarea "x"
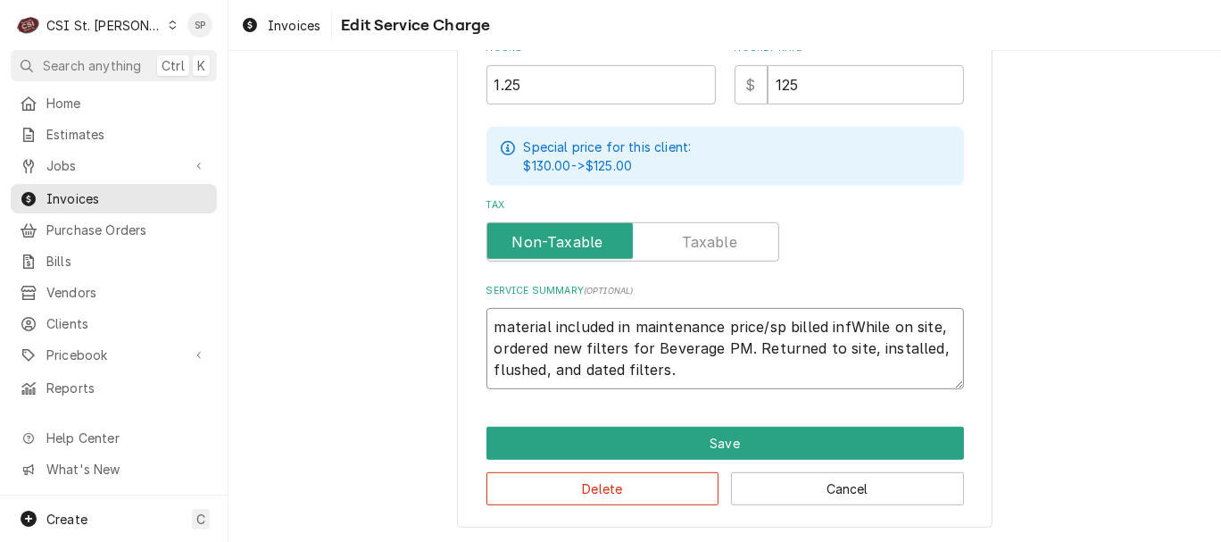
type textarea "material included in maintenance price/sp billed inWhile on site, ordered new f…"
type textarea "x"
type textarea "material included in maintenance price/sp billed invWhile on site, ordered new …"
type textarea "x"
type textarea "material included in maintenance price/sp billed inv While on site, ordered new…"
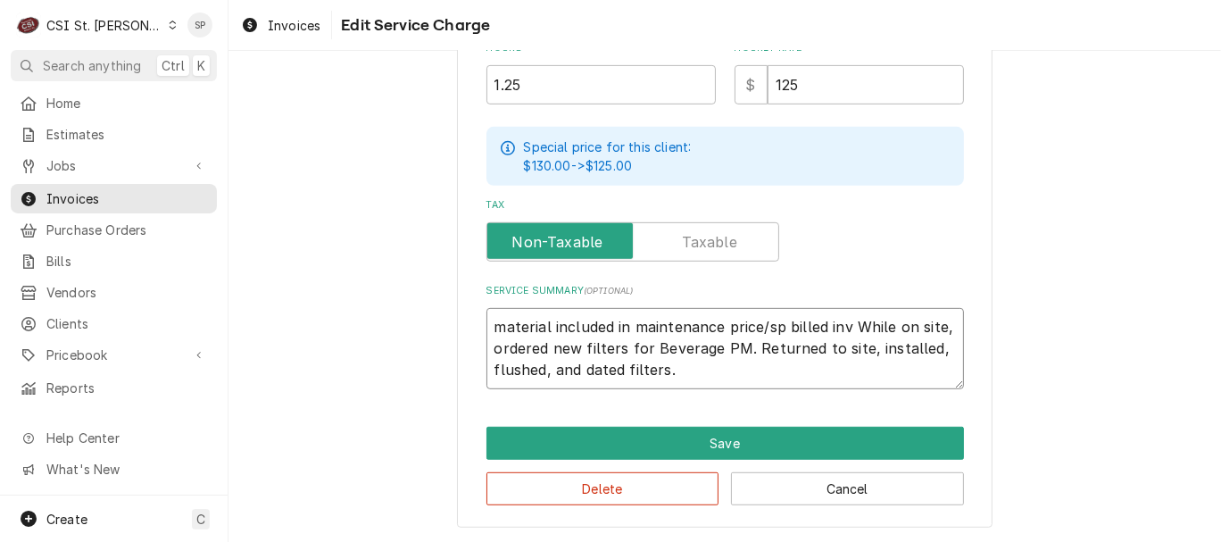
type textarea "x"
type textarea "material included in maintenance price/sp billed inv 4While on site, ordered ne…"
type textarea "x"
type textarea "material included in maintenance price/sp billed inv 40While on site, ordered n…"
type textarea "x"
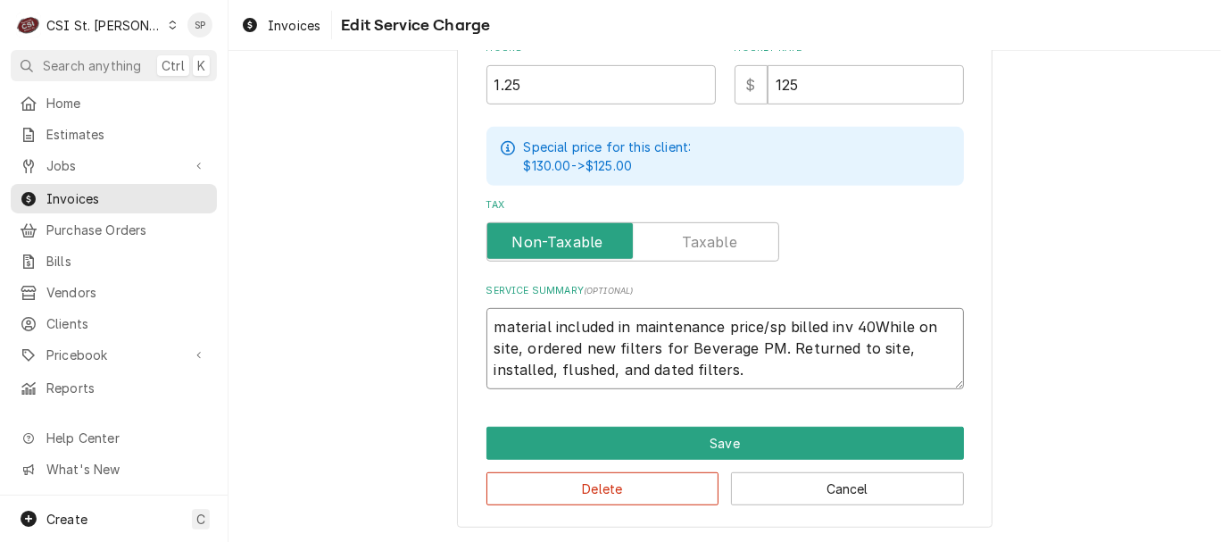
type textarea "material included in maintenance price/sp billed inv 402While on site, ordered …"
type textarea "x"
type textarea "material included in maintenance price/sp billed inv 4029While on site, ordered…"
type textarea "x"
type textarea "material included in maintenance price/sp billed inv 40293While on site, ordere…"
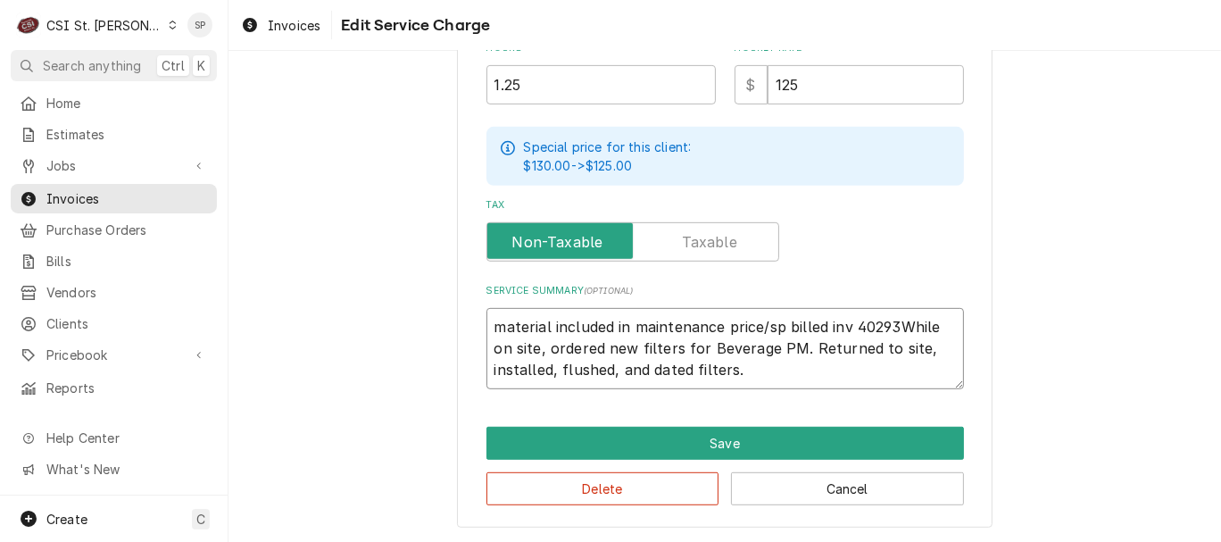
type textarea "x"
type textarea "material included in maintenance price/sp billed inv 402932While on site, order…"
type textarea "x"
type textarea "material included in maintenance price/sp billed inv 402932 While on site, orde…"
type textarea "x"
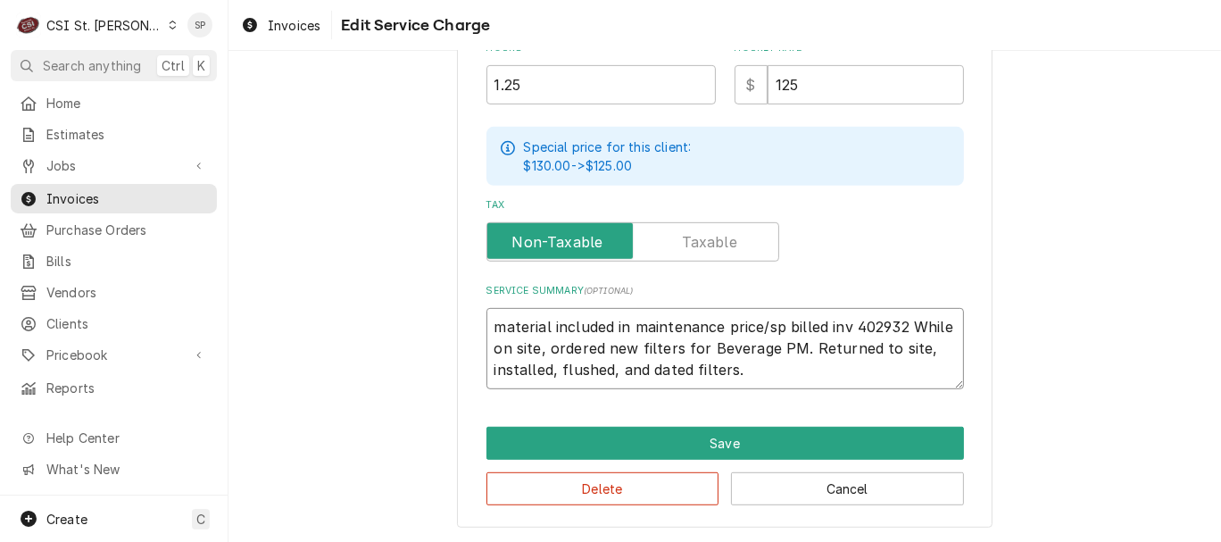
type textarea "material included in maintenance price/sp billed inv 402932 While on site, orde…"
type textarea "x"
type textarea "material included in maintenance price/sp billed inv 402932 While on site, orde…"
type textarea "x"
type textarea "material included in maintenance price/sp billed inv 402932 While on site, orde…"
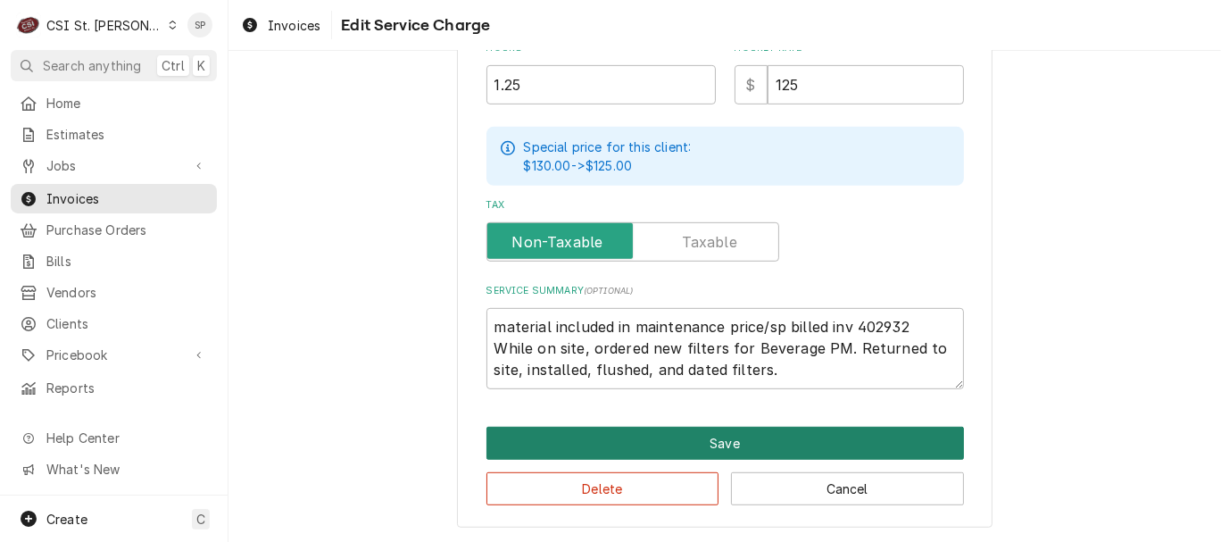
click at [670, 433] on button "Save" at bounding box center [726, 443] width 478 height 33
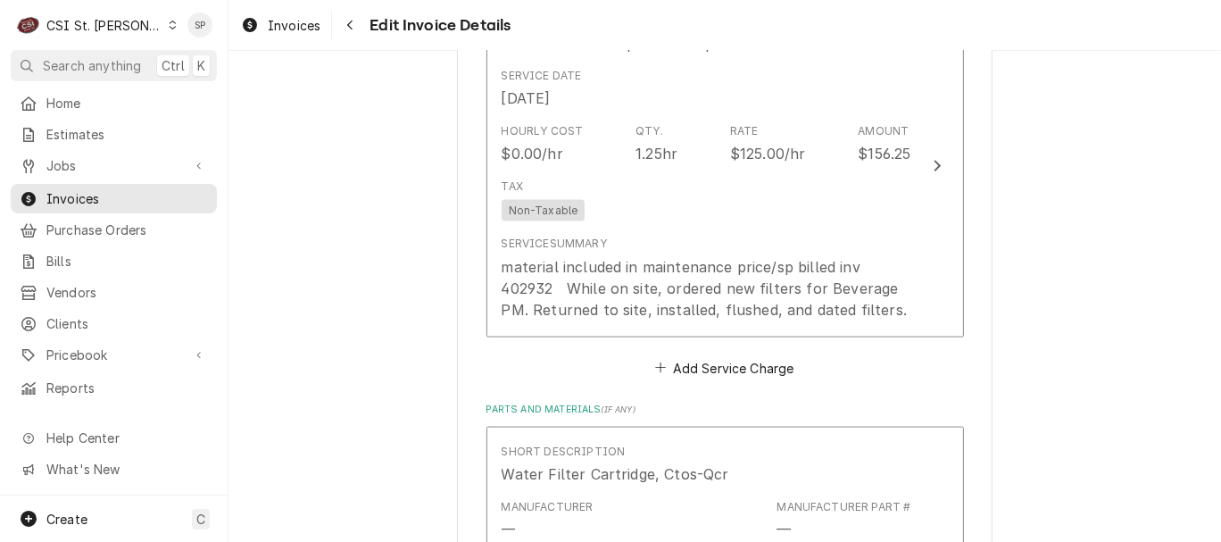
scroll to position [1939, 0]
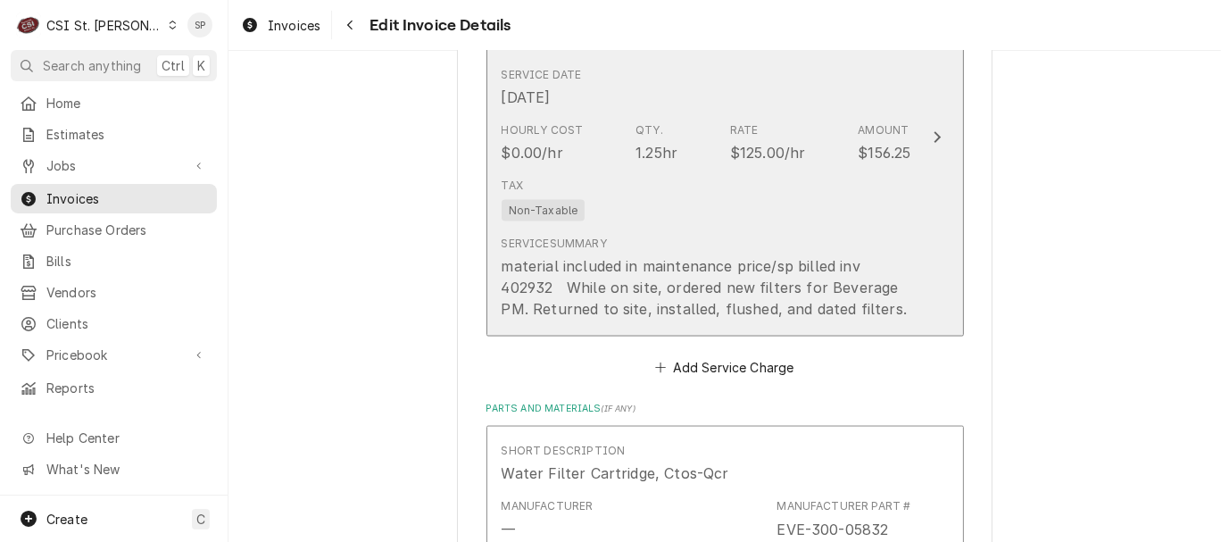
click at [673, 130] on div "Hourly Cost $0.00/hr Qty. 1.25hr Rate $125.00/hr Amount $156.25" at bounding box center [707, 142] width 410 height 55
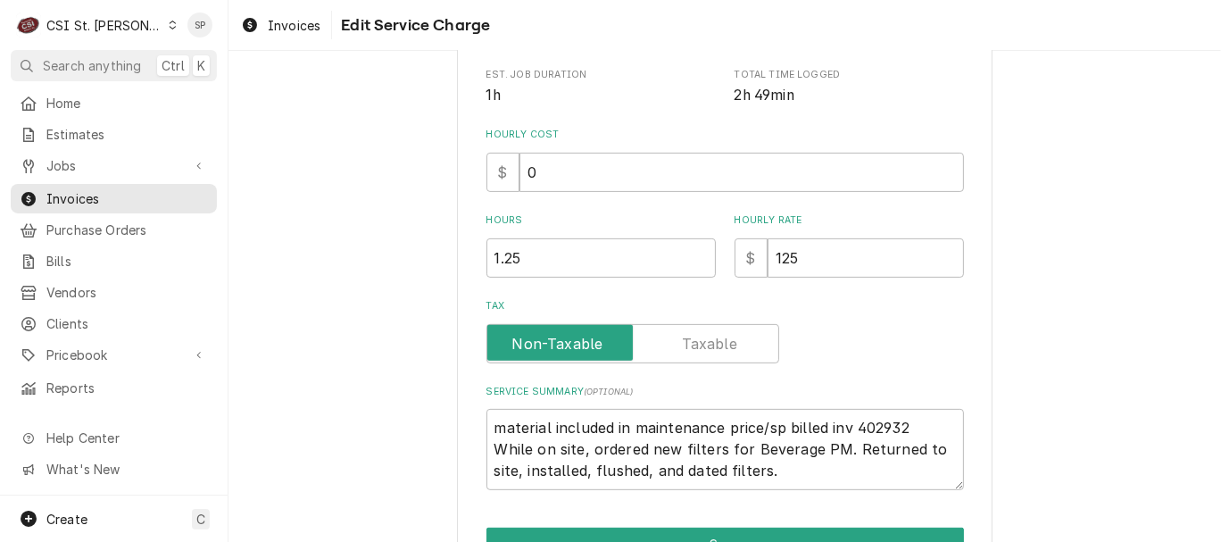
scroll to position [495, 0]
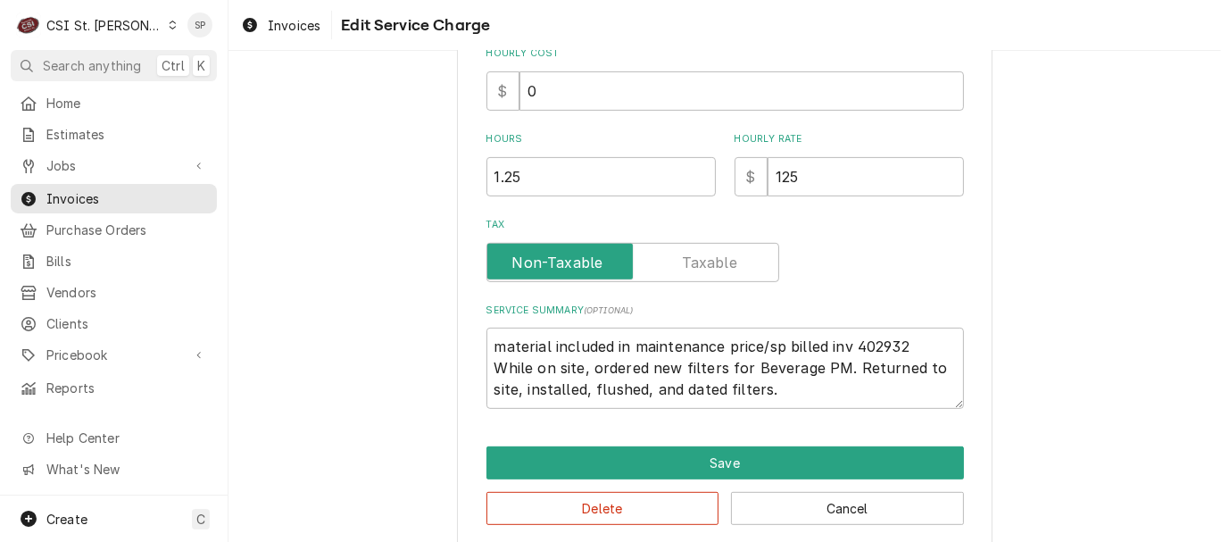
type textarea "x"
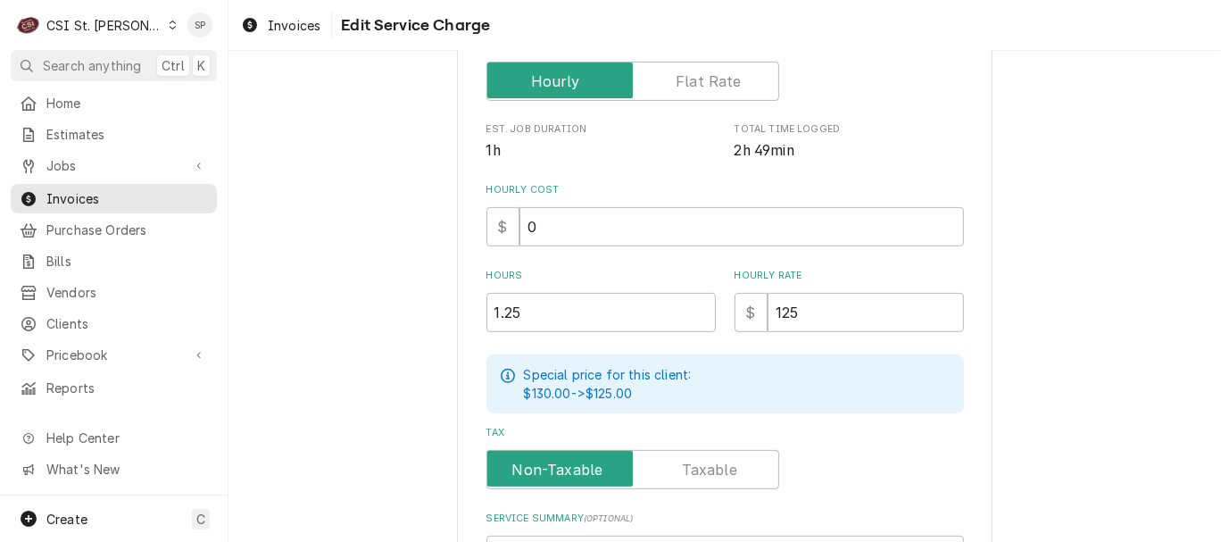
scroll to position [396, 0]
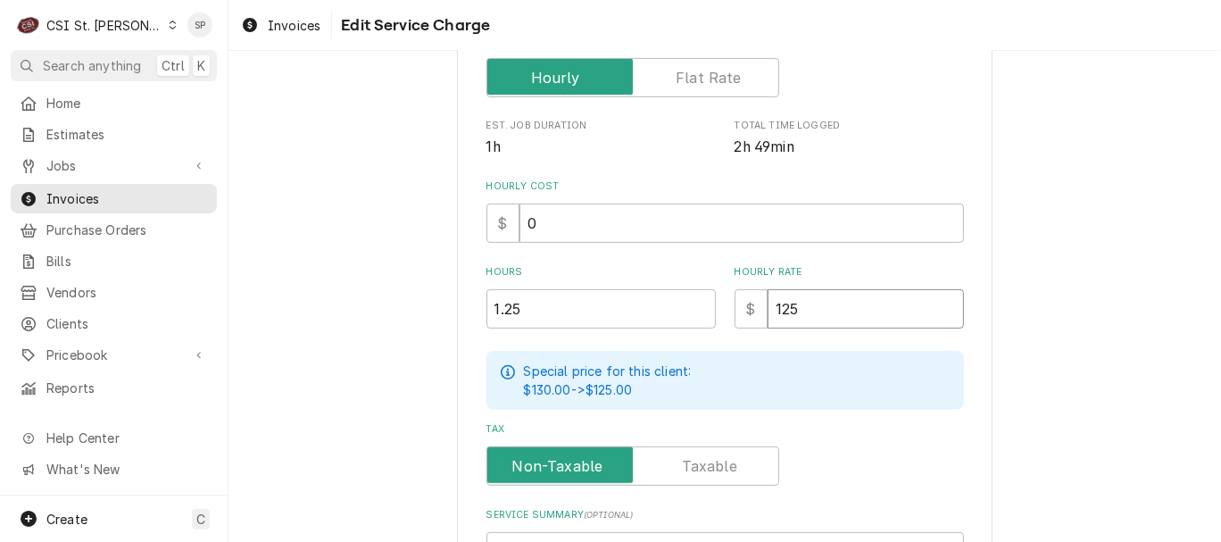
click at [800, 310] on input "125" at bounding box center [866, 308] width 196 height 39
type input "12"
type textarea "x"
type input "1"
type textarea "x"
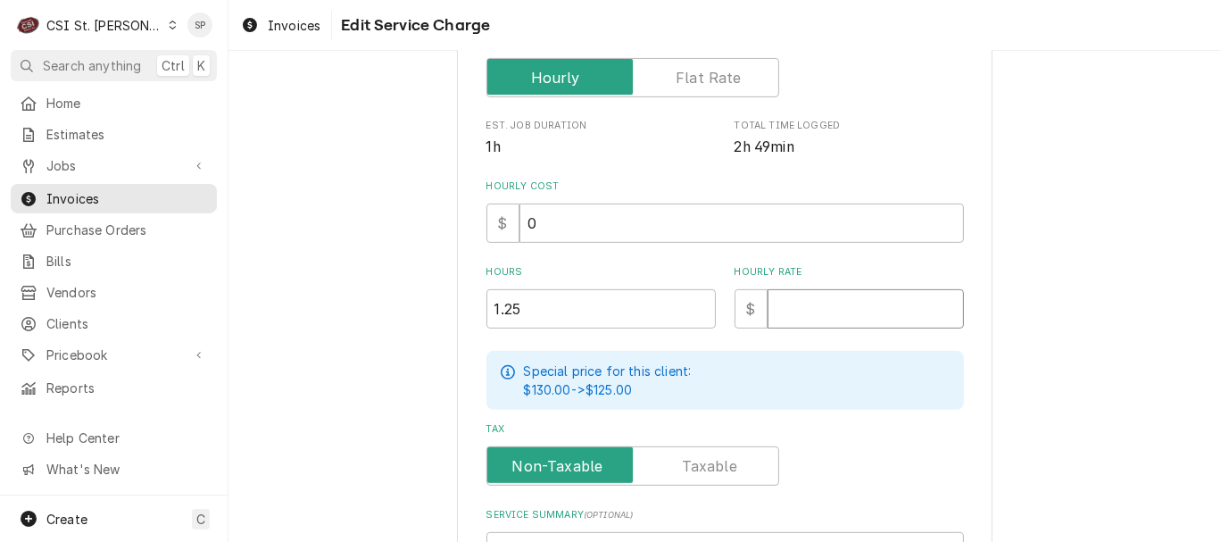
type textarea "x"
type input "0"
type textarea "x"
type input "0"
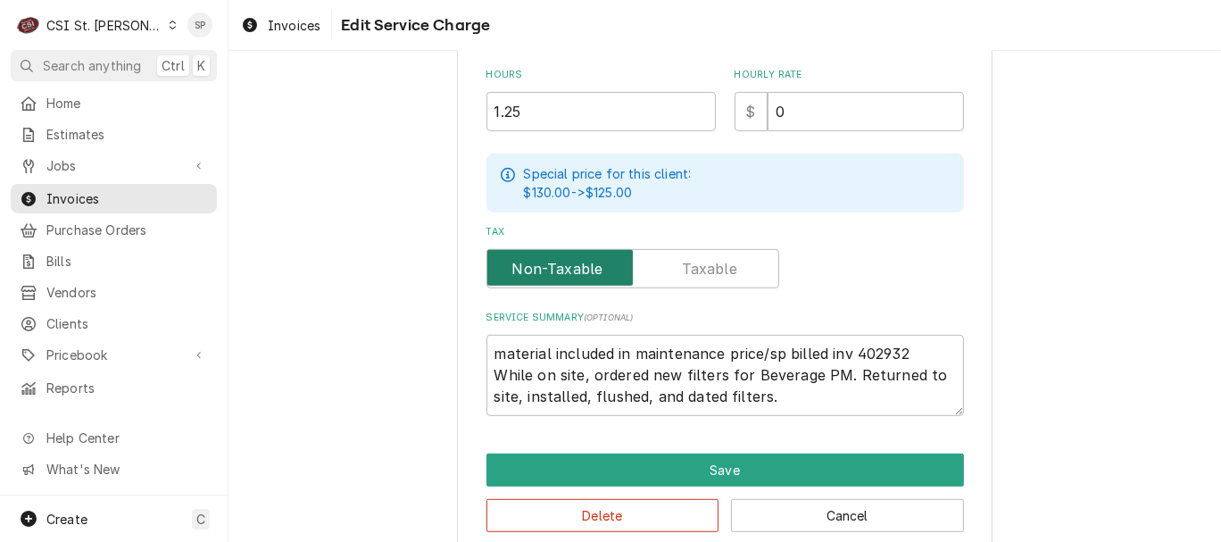
scroll to position [620, 0]
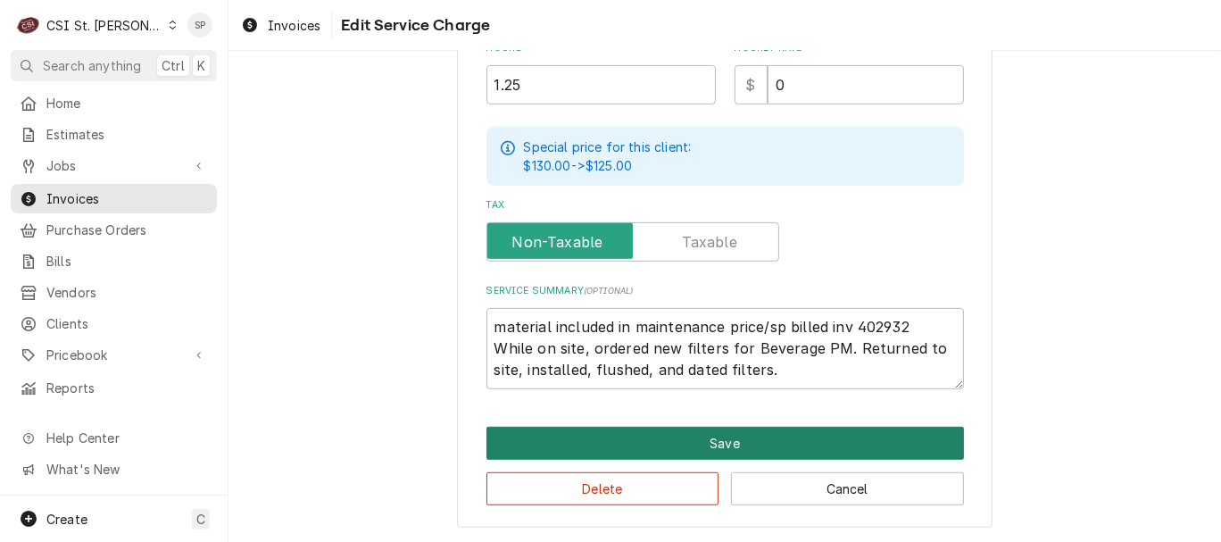
click at [682, 441] on button "Save" at bounding box center [726, 443] width 478 height 33
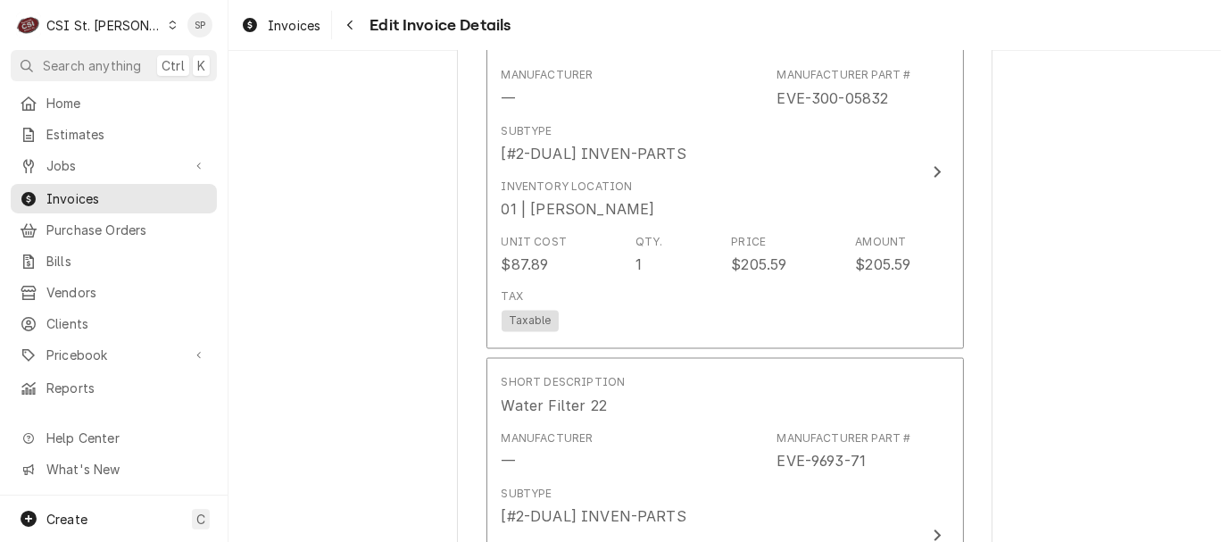
scroll to position [2370, 0]
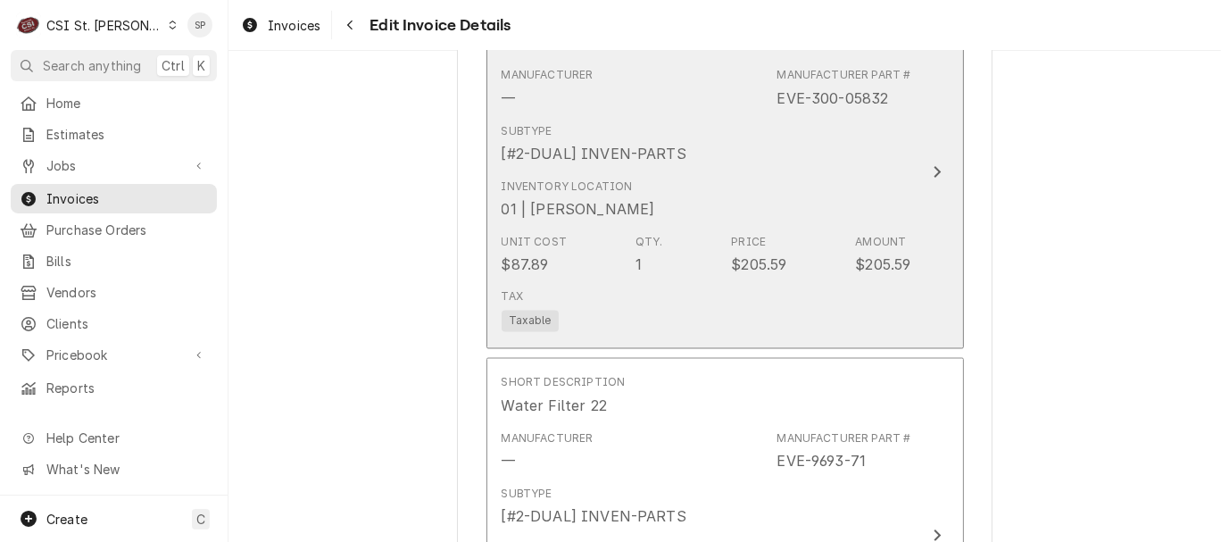
click at [731, 234] on div "Price" at bounding box center [748, 242] width 35 height 16
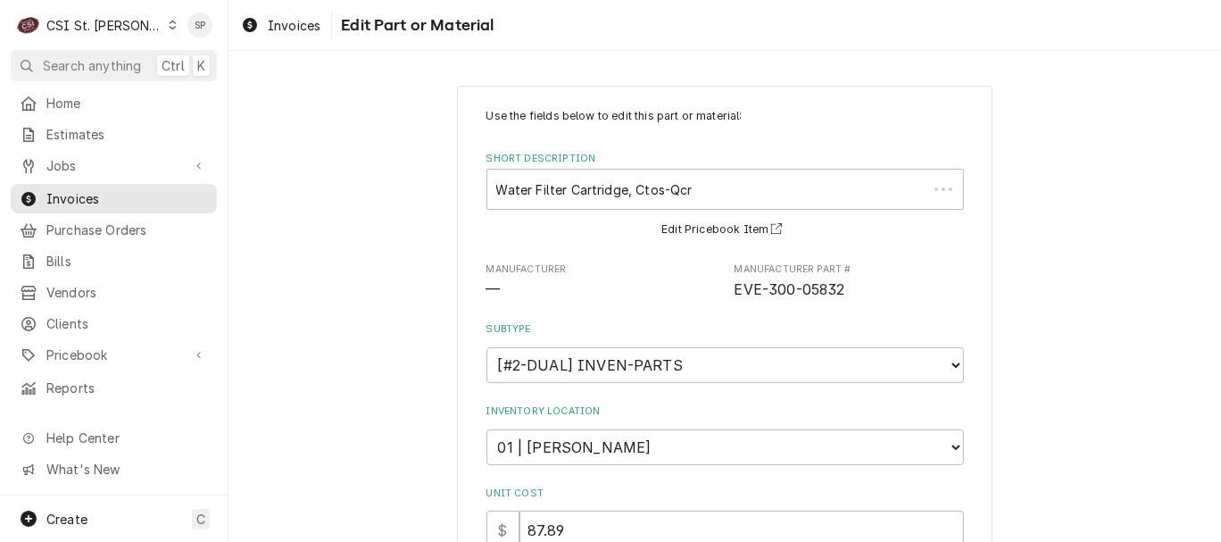
type textarea "x"
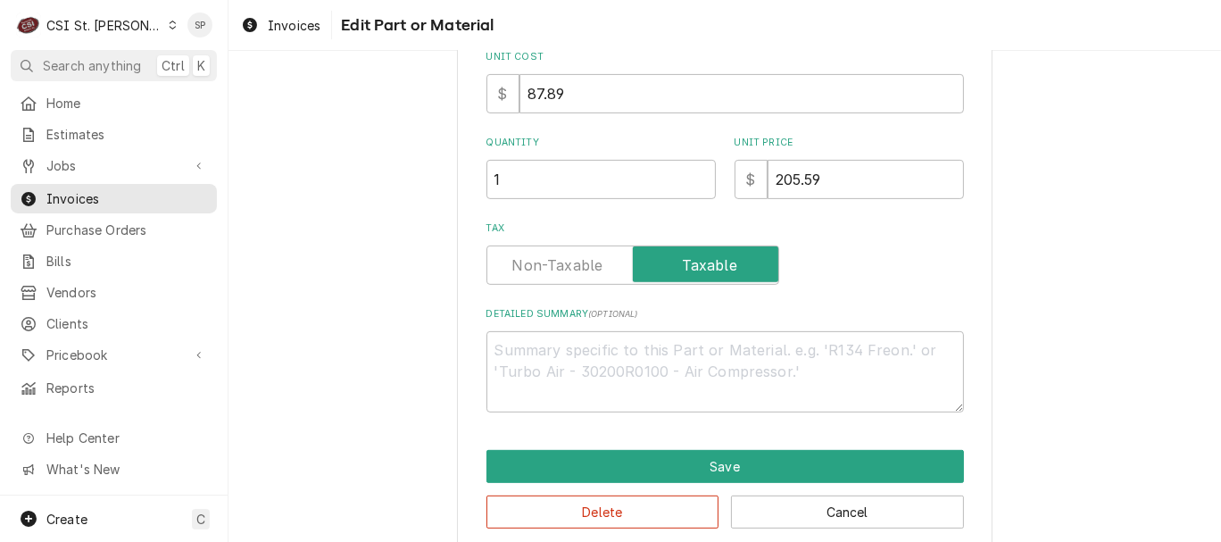
scroll to position [461, 0]
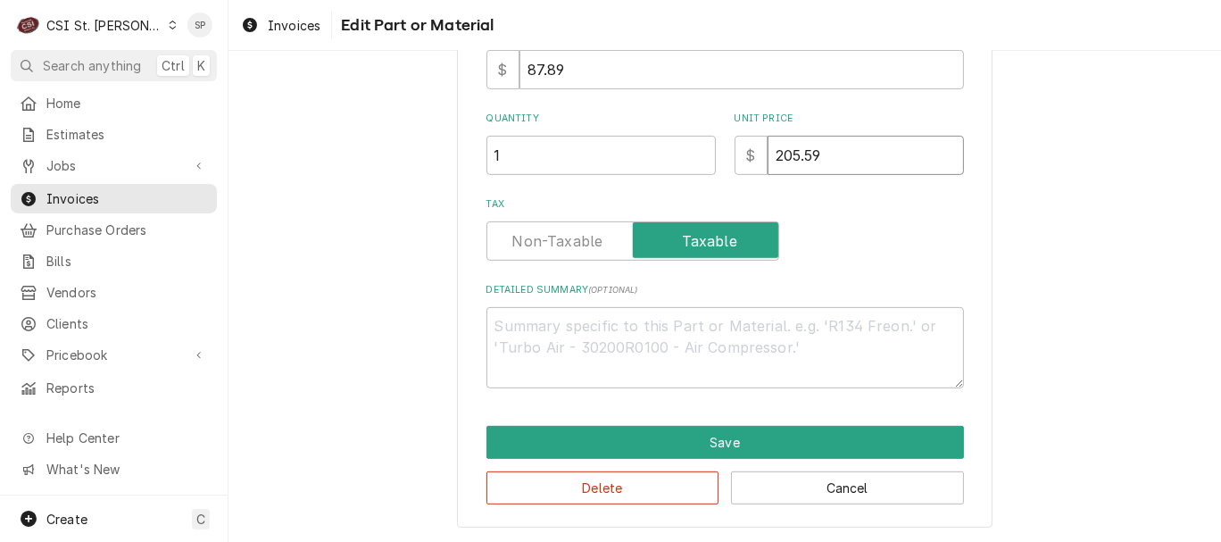
click at [821, 153] on input "205.59" at bounding box center [866, 155] width 196 height 39
type input "205.5"
type textarea "x"
type input "205"
type textarea "x"
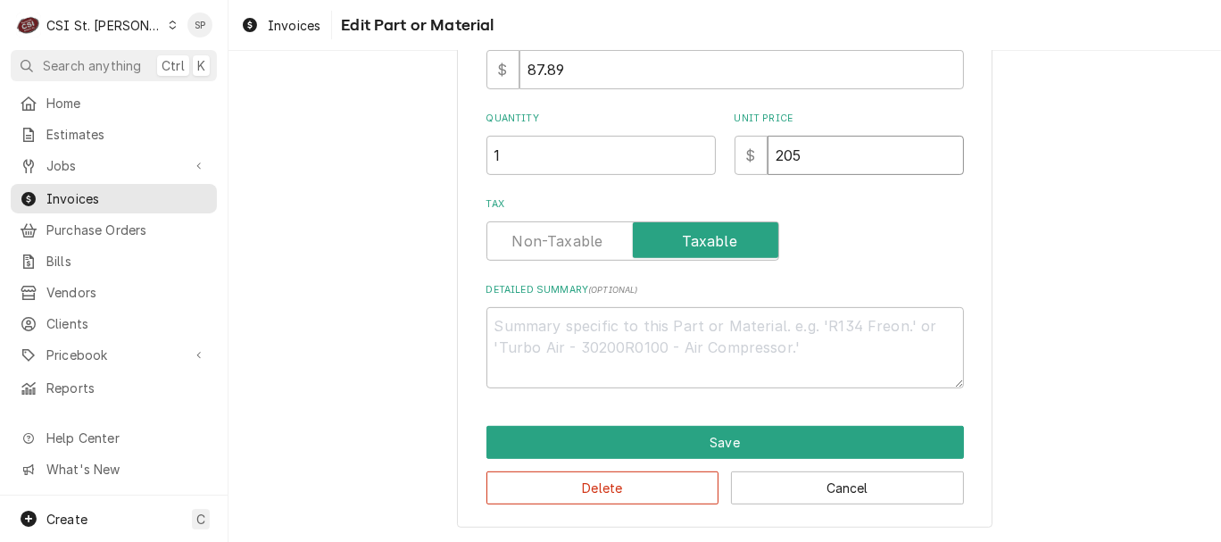
type input "20"
type textarea "x"
type input "2"
type textarea "x"
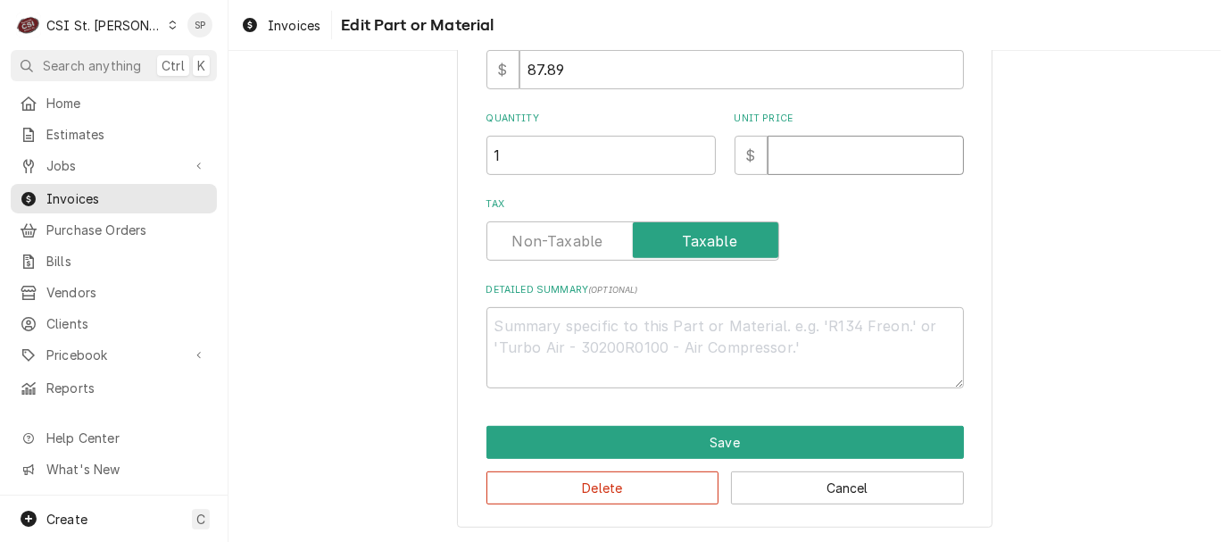
type input "0"
type textarea "x"
type input "0"
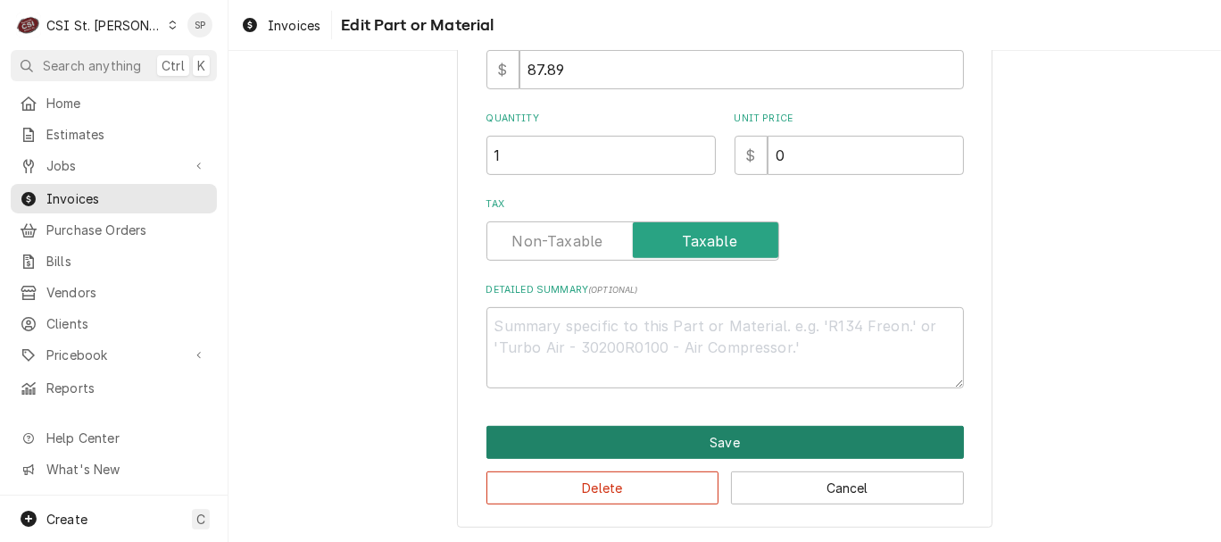
click at [612, 446] on button "Save" at bounding box center [726, 442] width 478 height 33
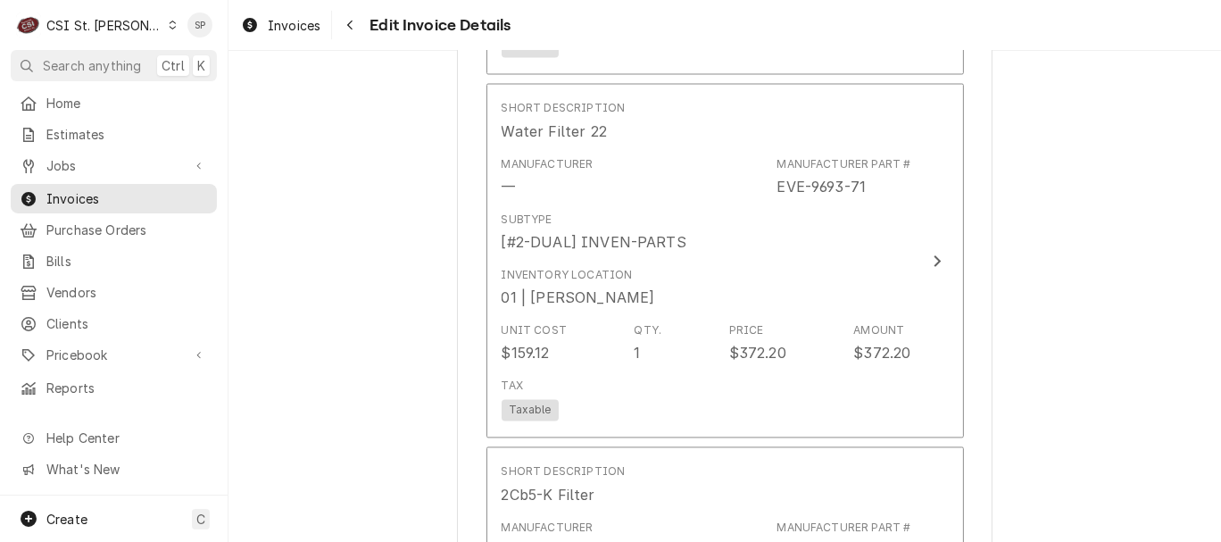
scroll to position [2682, 0]
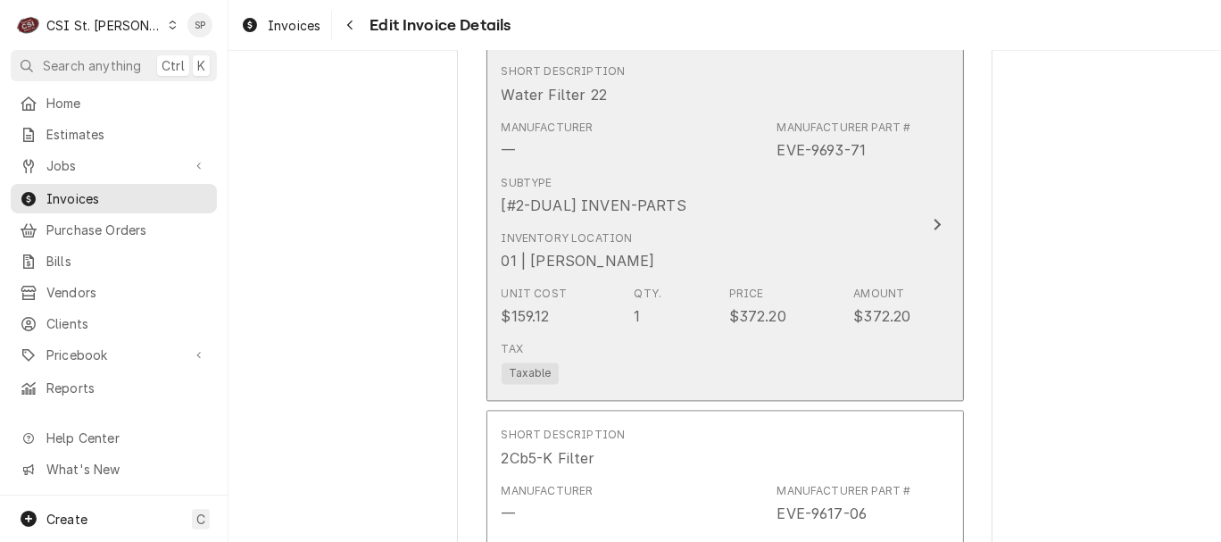
click at [620, 175] on div "Subtype [#2-DUAL] INVEN-PARTS" at bounding box center [594, 195] width 185 height 41
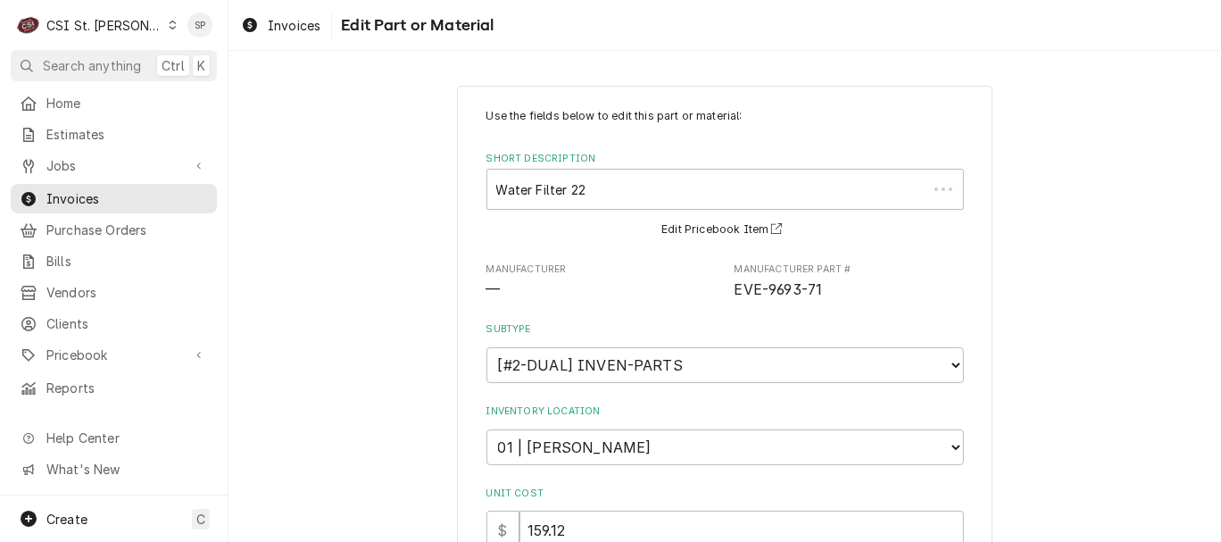
type textarea "x"
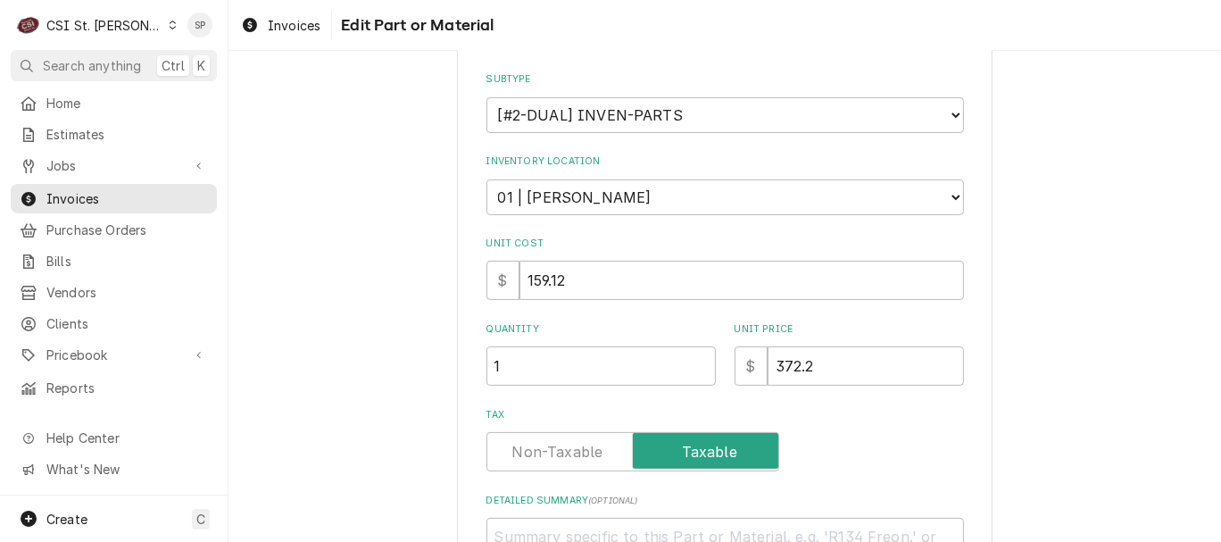
scroll to position [276, 0]
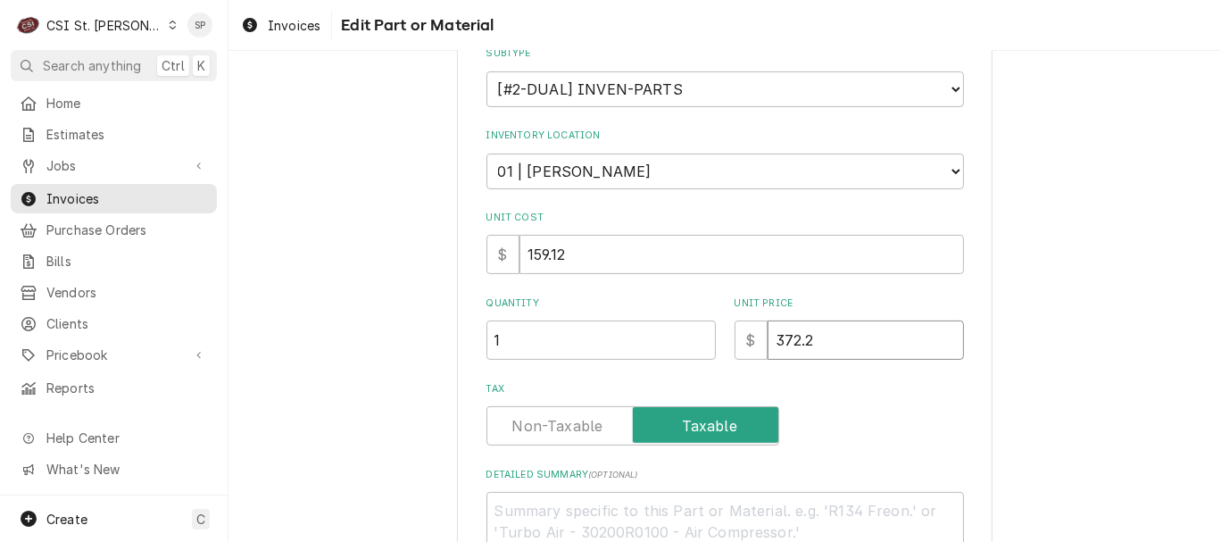
click at [822, 349] on input "372.2" at bounding box center [866, 339] width 196 height 39
type input "372"
type textarea "x"
type input "37"
type textarea "x"
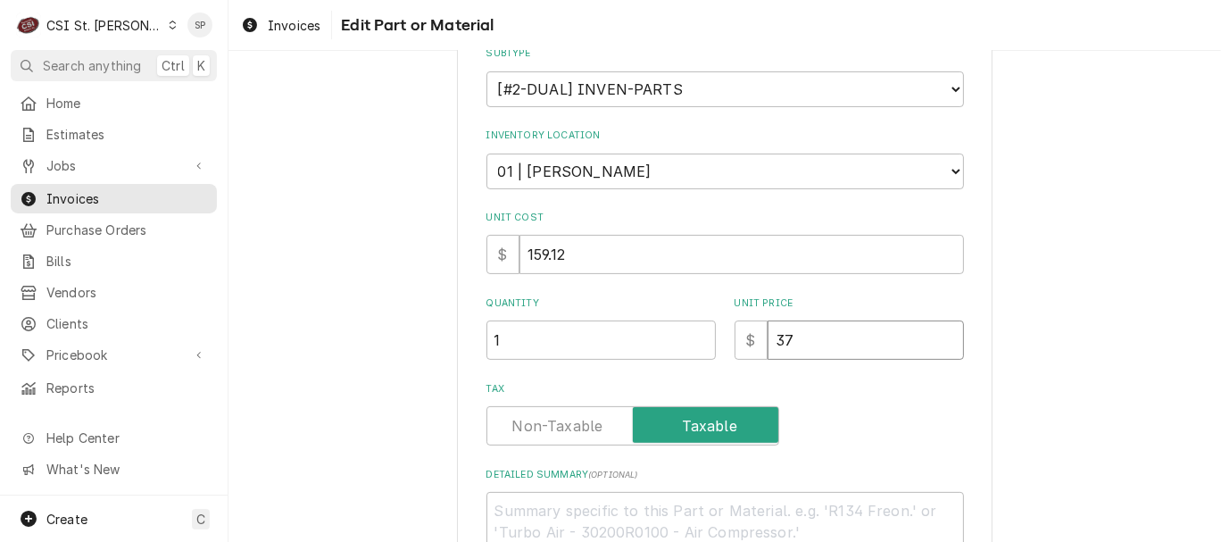
type input "3"
type textarea "x"
type input "0"
type textarea "x"
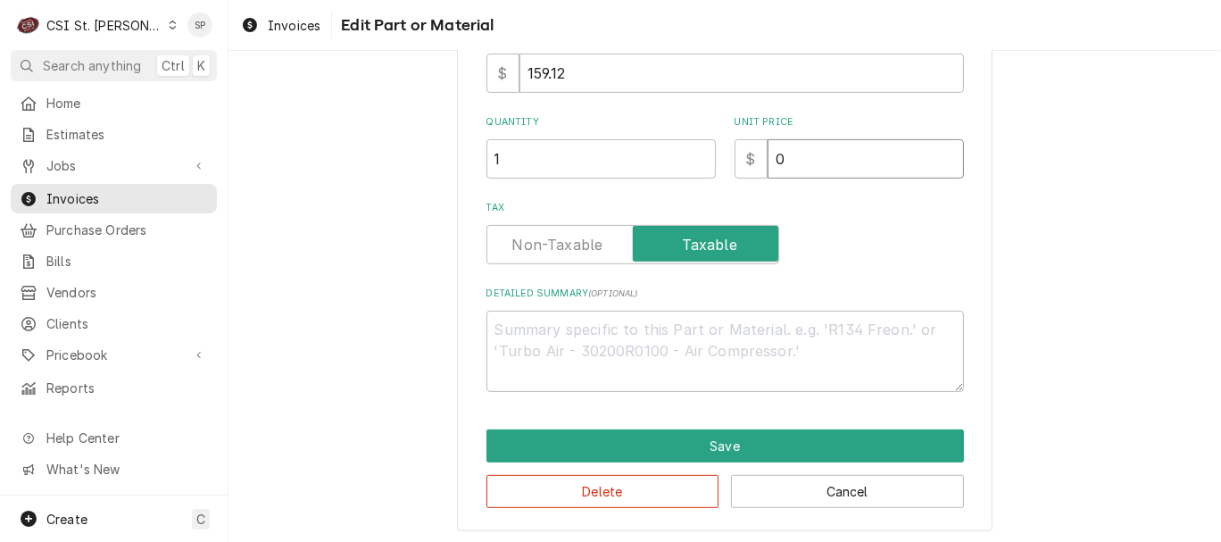
scroll to position [462, 0]
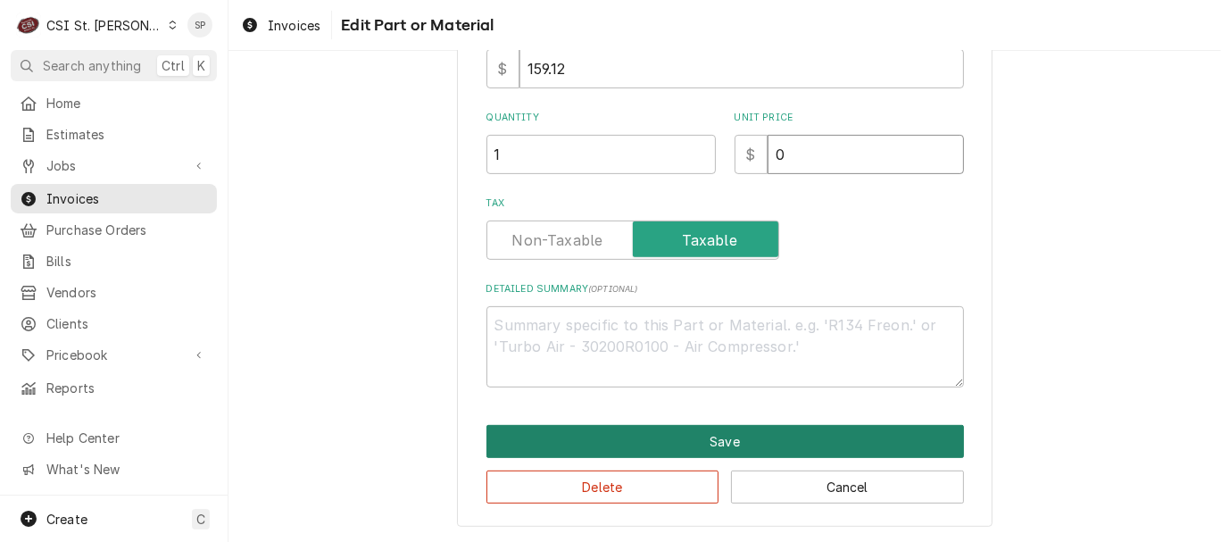
type input "0"
click at [681, 444] on button "Save" at bounding box center [726, 441] width 478 height 33
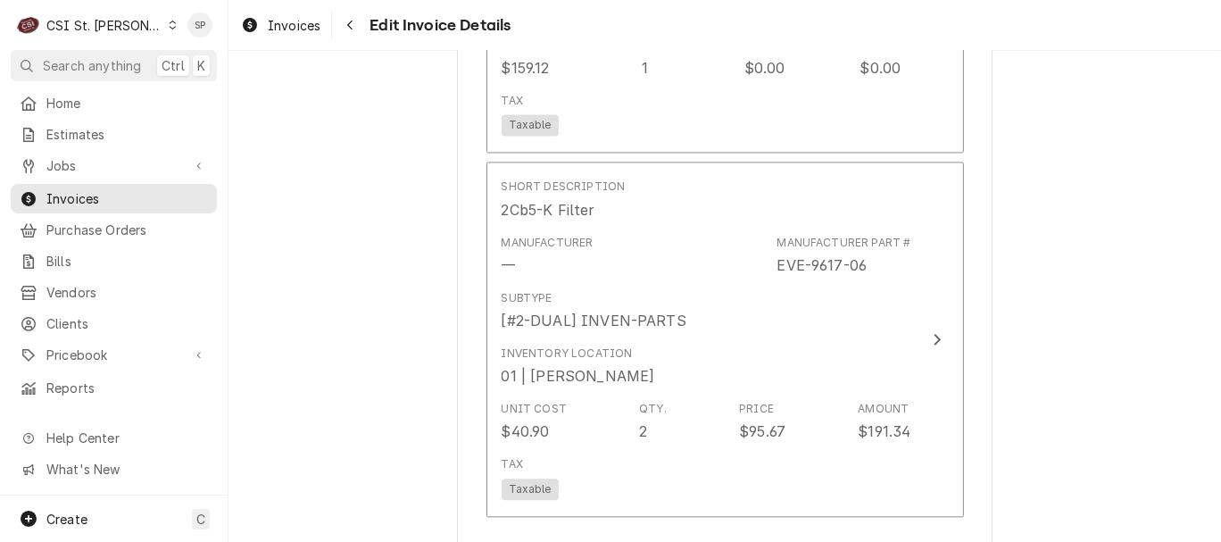
scroll to position [2969, 0]
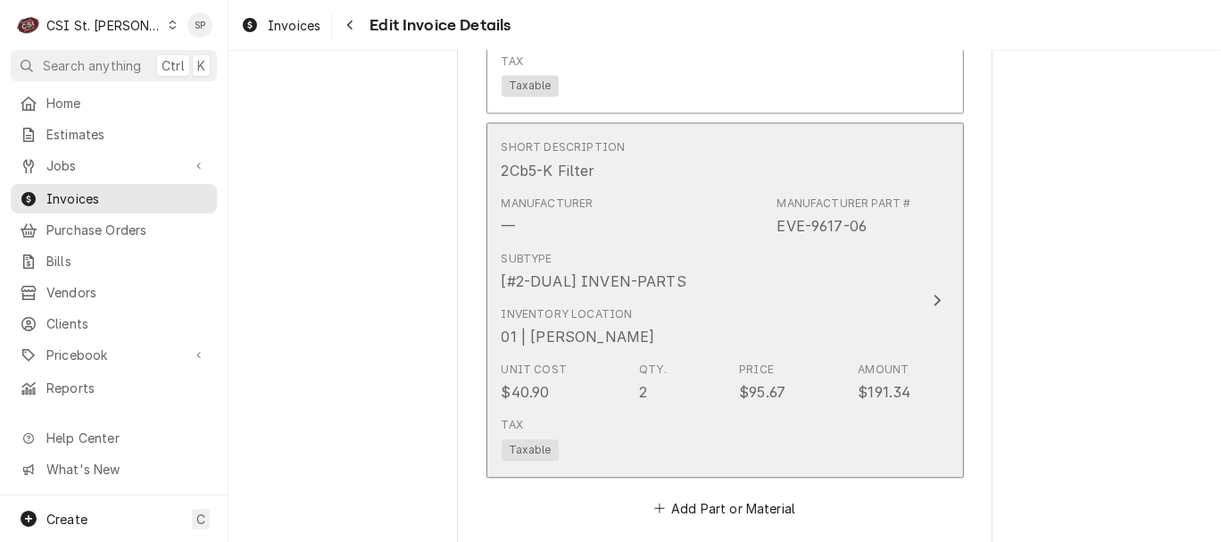
click at [679, 275] on div "Subtype [#2-DUAL] INVEN-PARTS" at bounding box center [707, 271] width 410 height 55
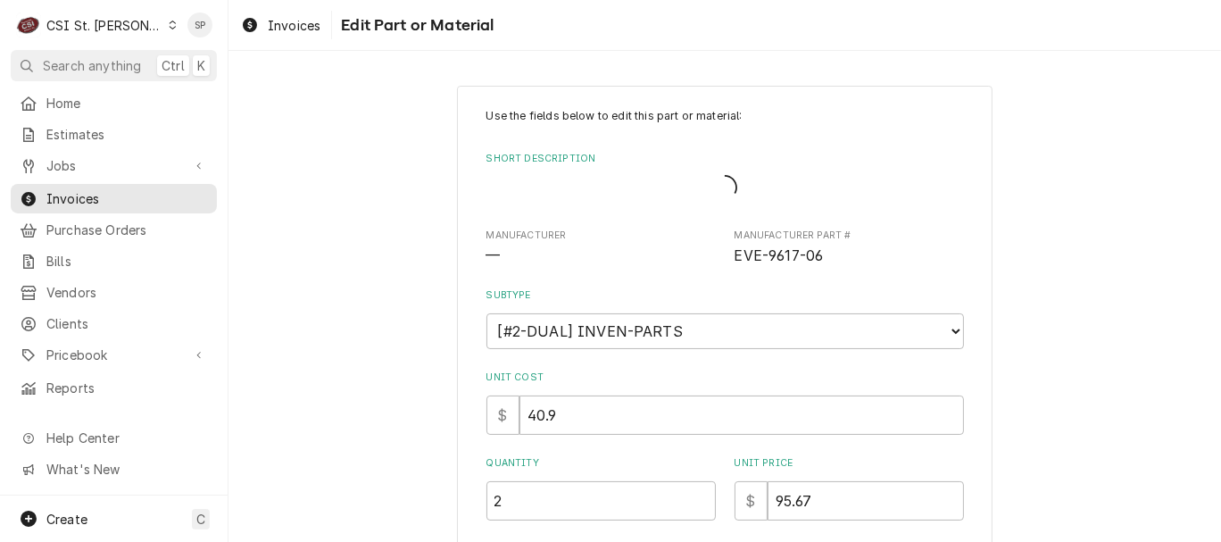
type textarea "x"
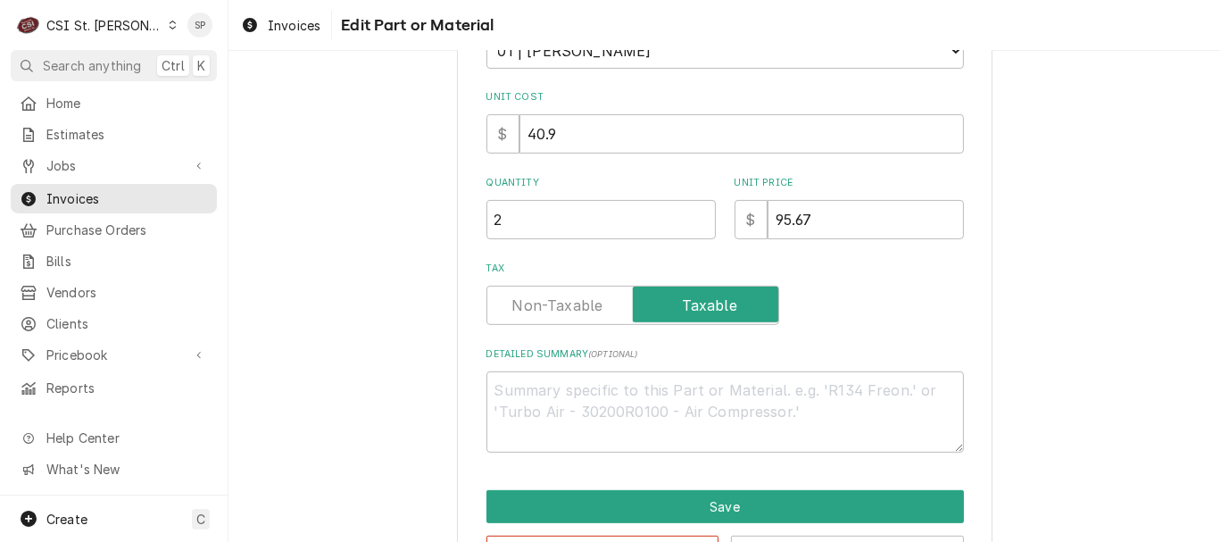
scroll to position [462, 0]
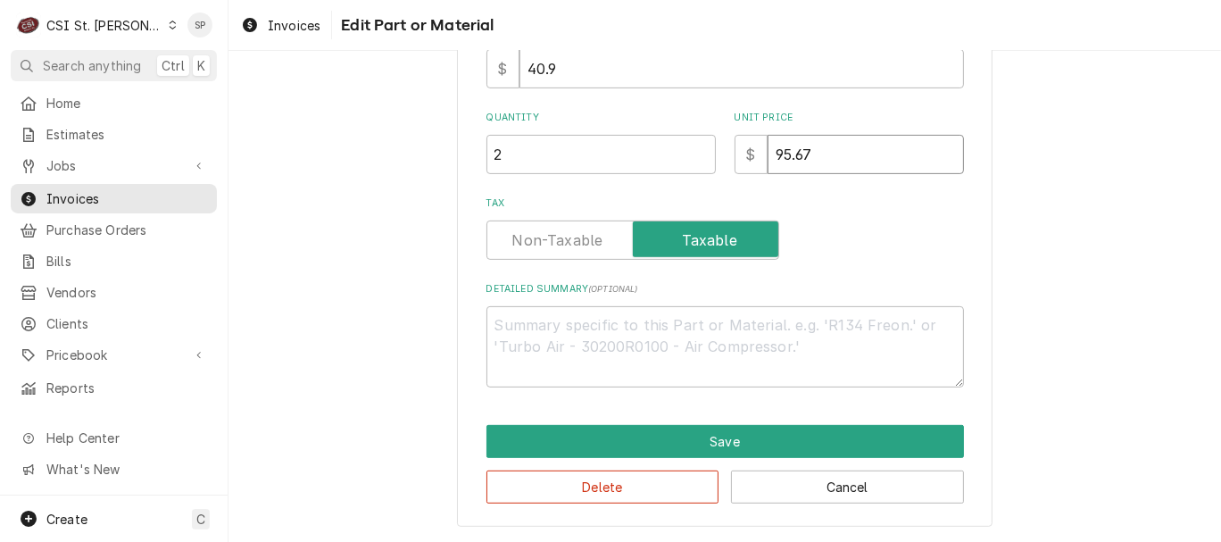
click at [818, 150] on input "95.67" at bounding box center [866, 154] width 196 height 39
type input "95.6"
type textarea "x"
type input "95"
type textarea "x"
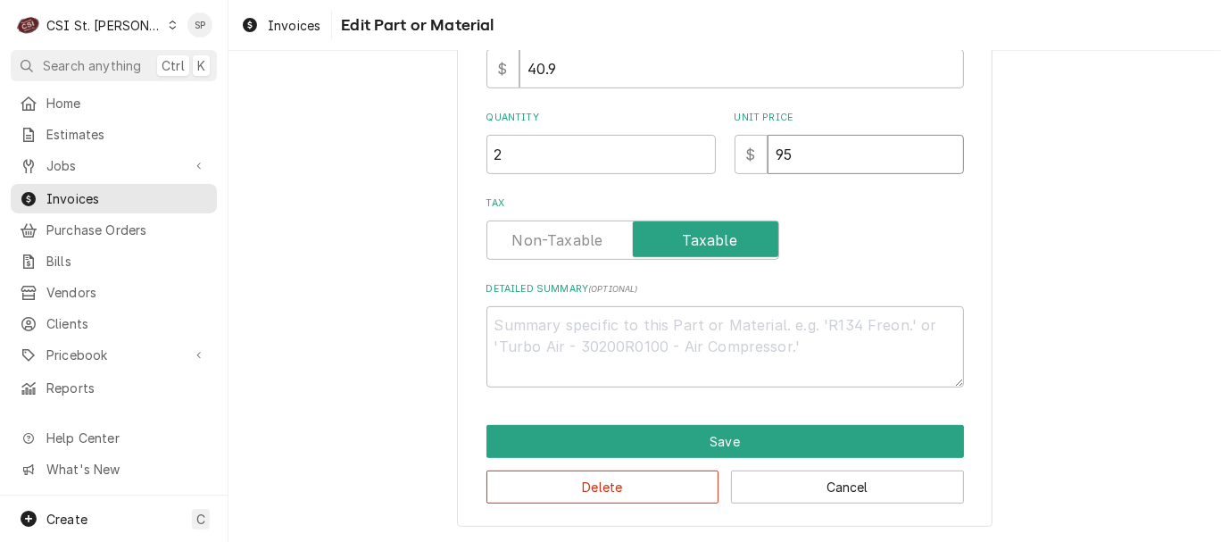
type input "9"
type textarea "x"
type input "0"
type textarea "x"
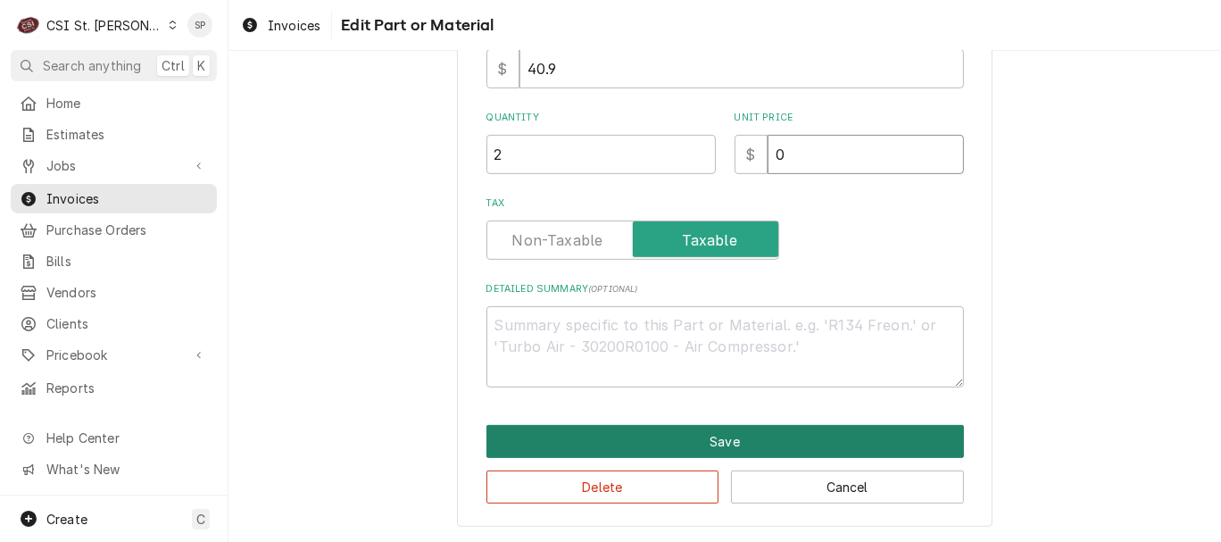
type input "0"
click at [681, 440] on button "Save" at bounding box center [726, 441] width 478 height 33
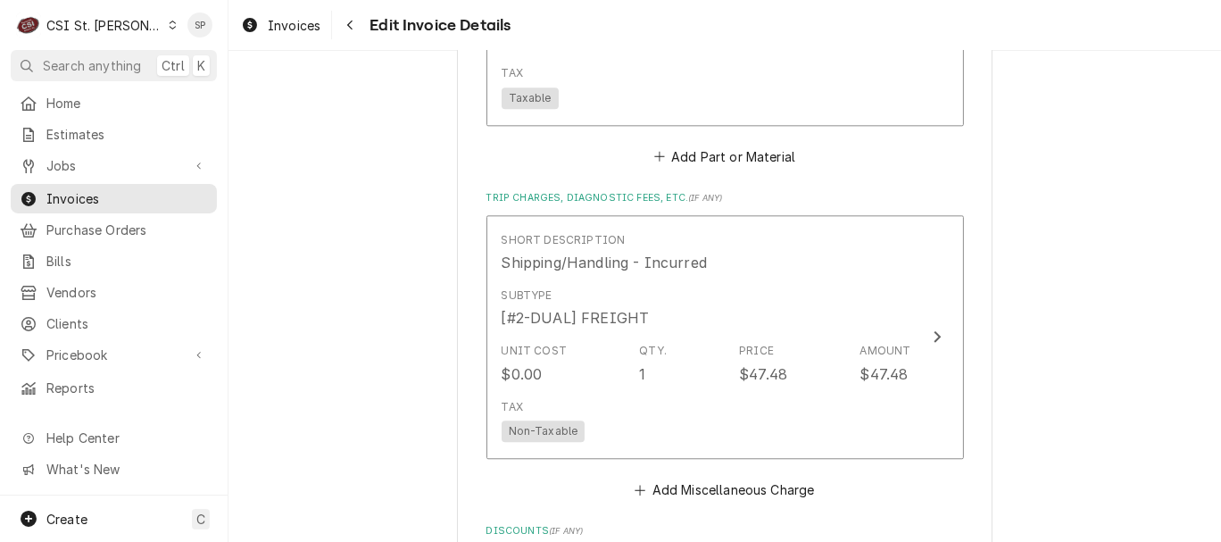
scroll to position [3351, 0]
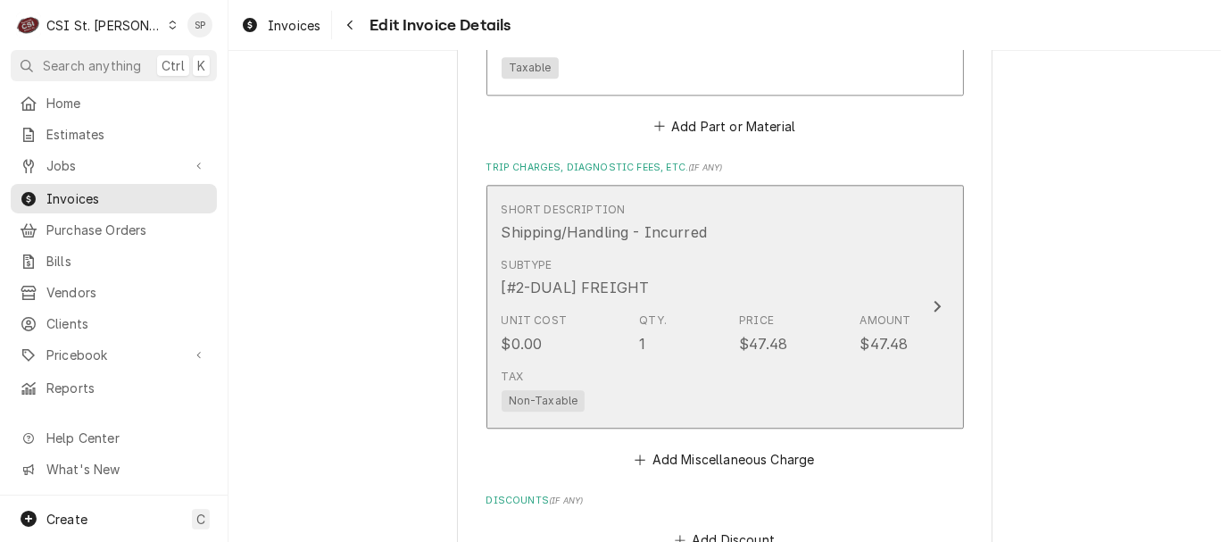
click at [615, 277] on div "[#2-DUAL] FREIGHT" at bounding box center [576, 287] width 148 height 21
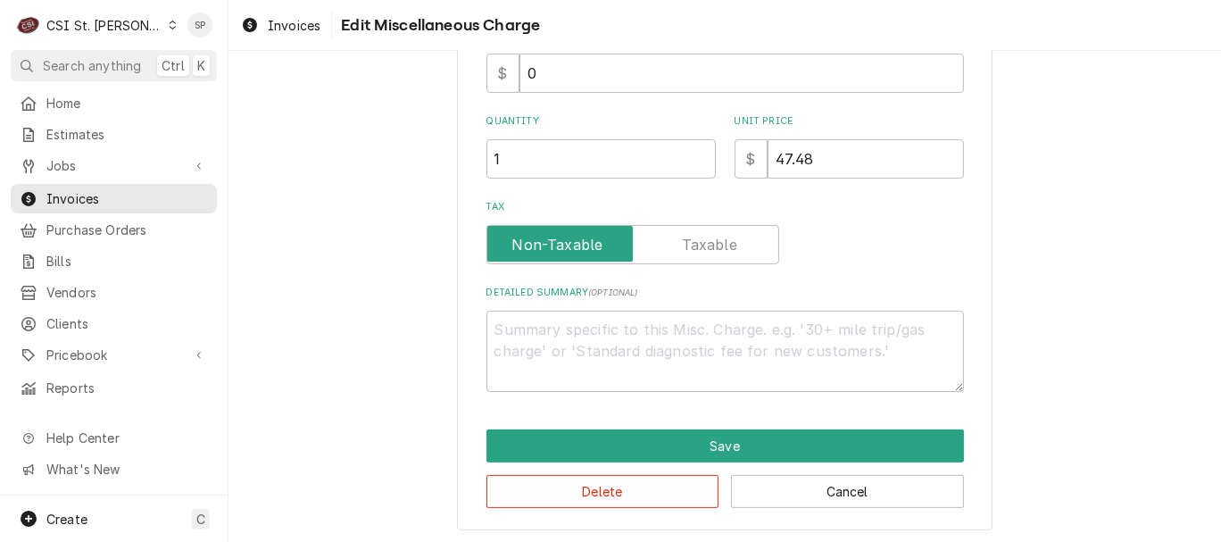
scroll to position [320, 0]
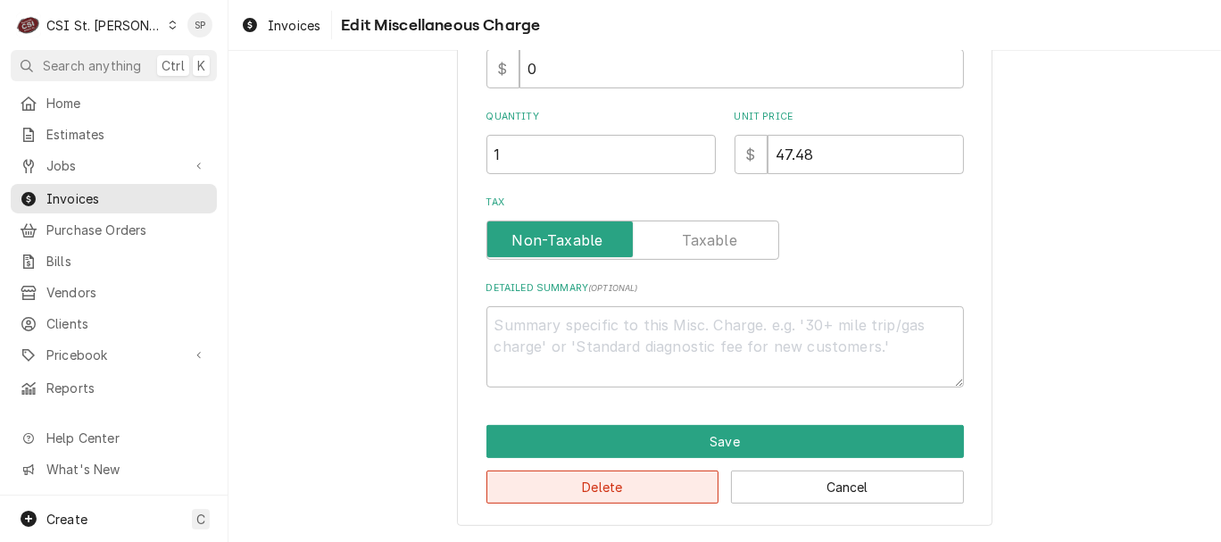
click at [574, 488] on button "Delete" at bounding box center [603, 486] width 233 height 33
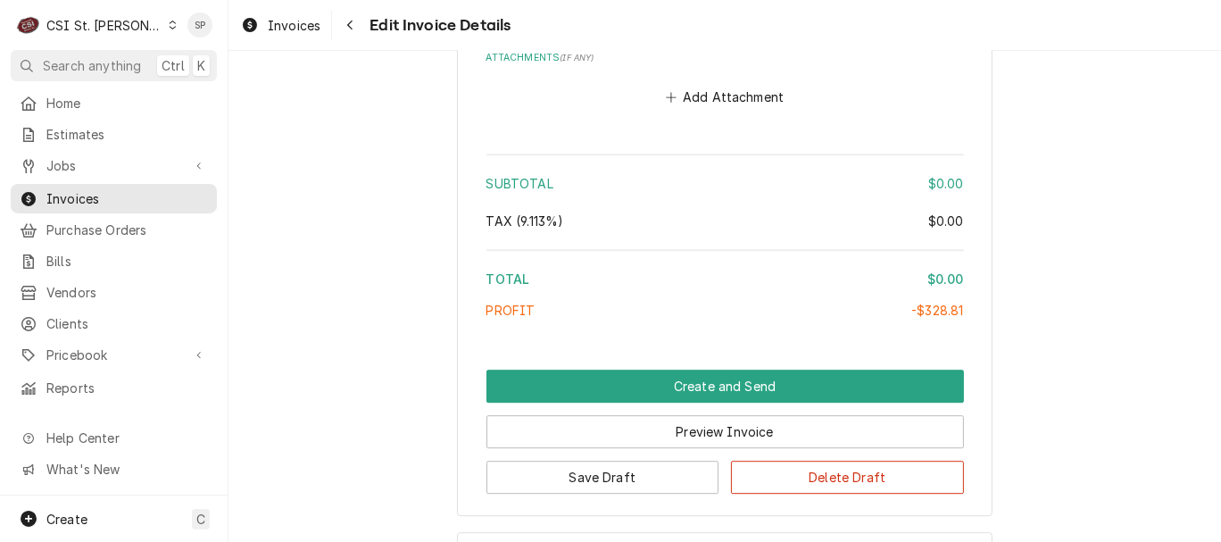
scroll to position [3920, 0]
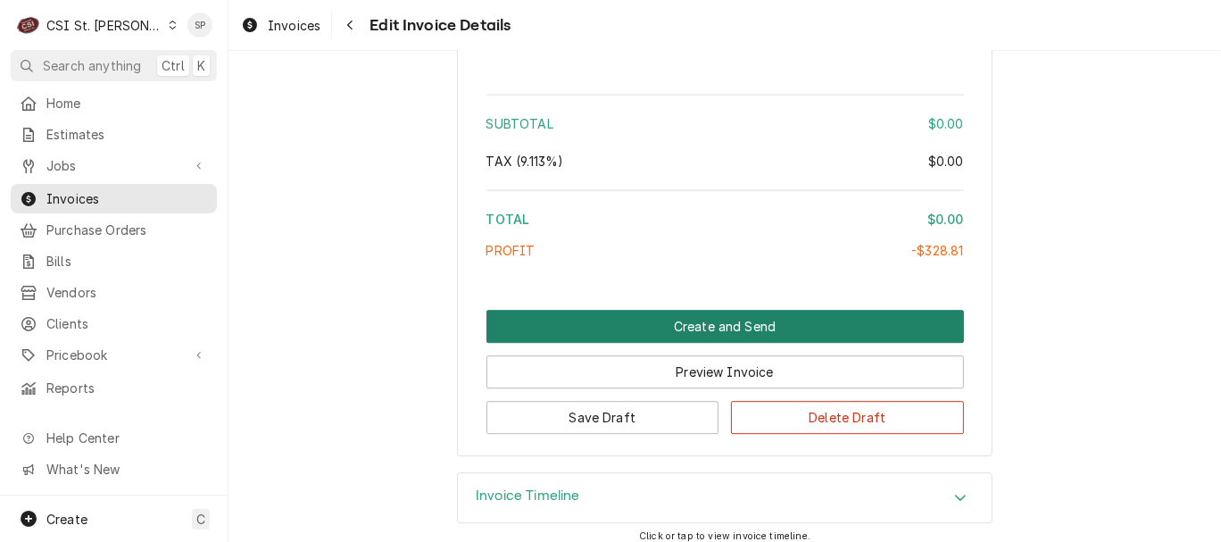
click at [681, 310] on button "Create and Send" at bounding box center [726, 326] width 478 height 33
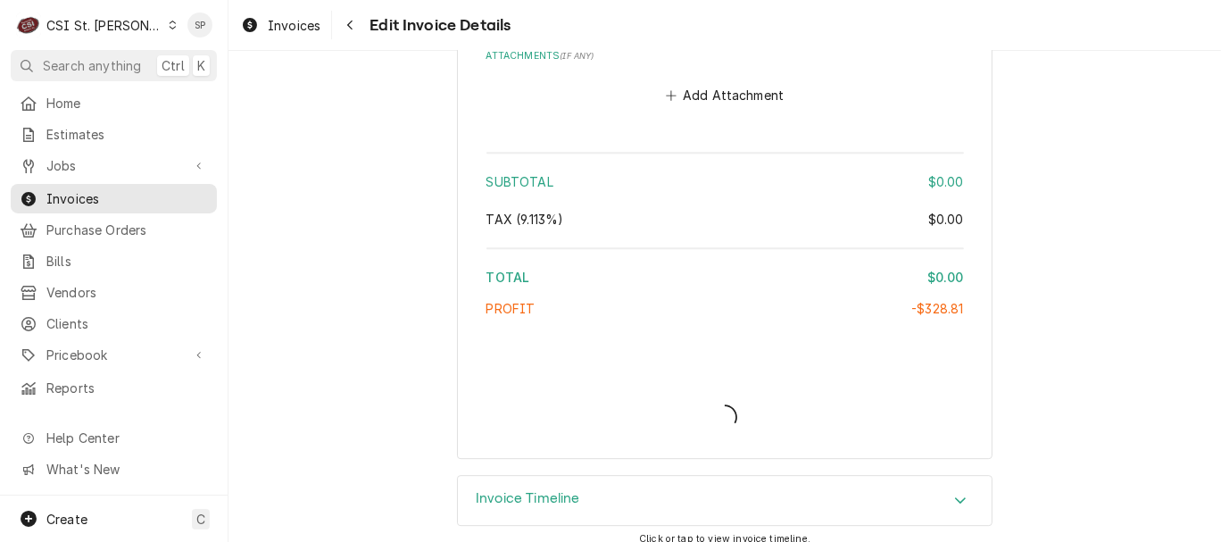
type textarea "x"
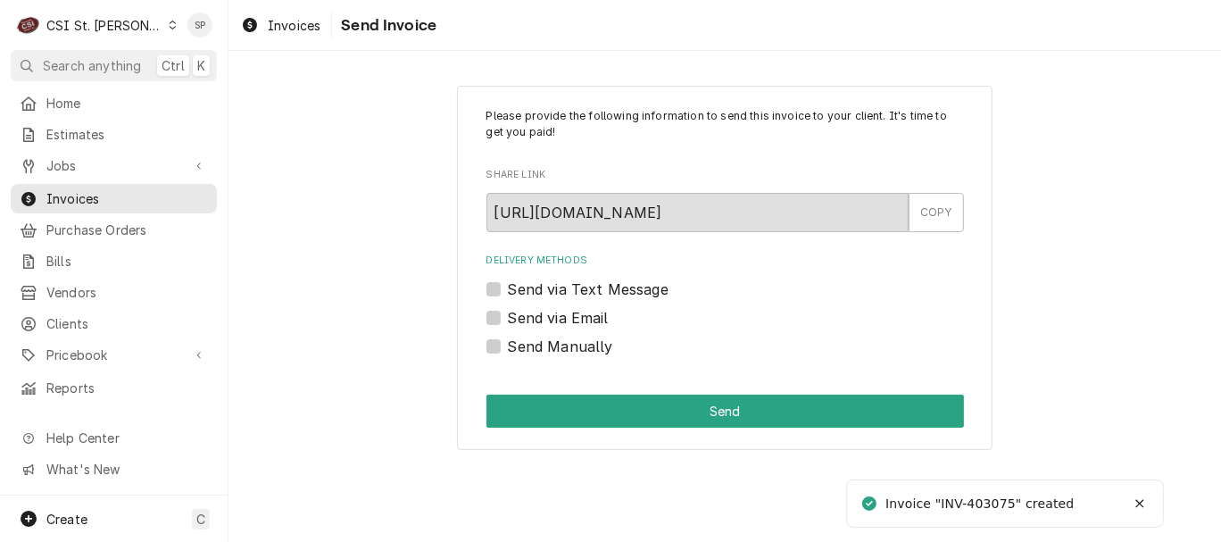
click at [508, 345] on label "Send Manually" at bounding box center [560, 346] width 105 height 21
click at [508, 345] on input "Send Manually" at bounding box center [747, 355] width 478 height 39
click at [508, 345] on label "Send Manually" at bounding box center [560, 346] width 105 height 21
click at [508, 345] on input "Send Manually" at bounding box center [747, 355] width 478 height 39
click at [508, 345] on label "Send Manually" at bounding box center [560, 346] width 105 height 21
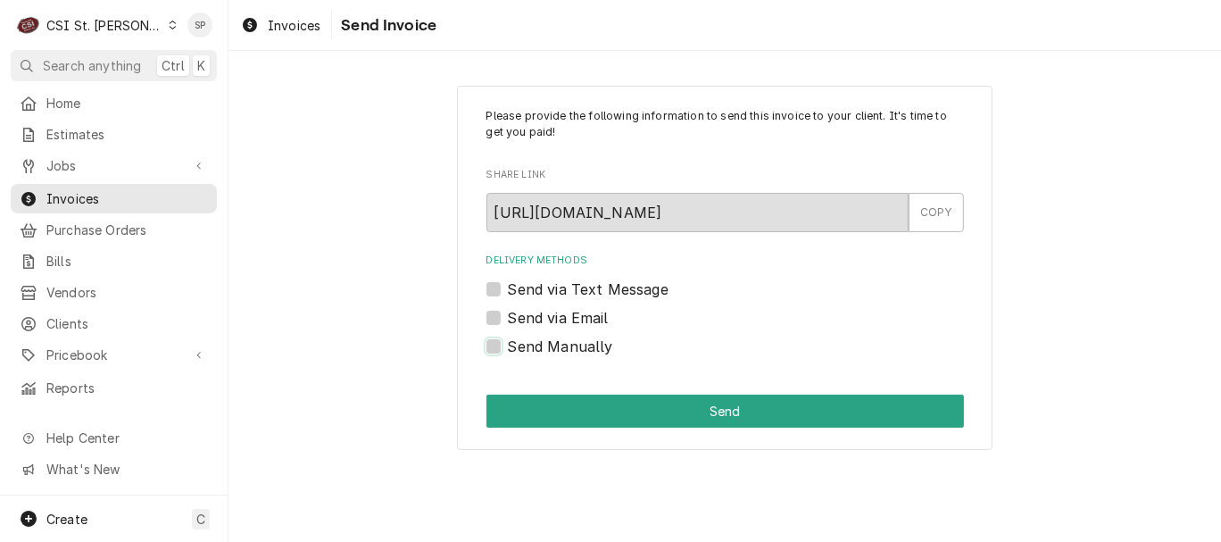
click at [508, 345] on input "Send Manually" at bounding box center [747, 355] width 478 height 39
checkbox input "true"
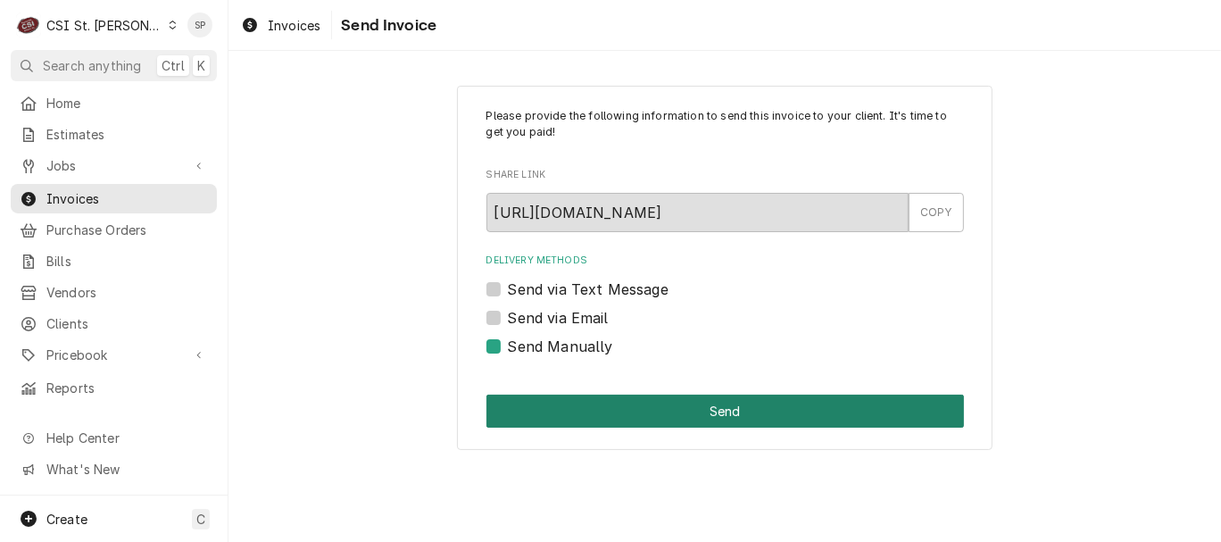
click at [705, 409] on button "Send" at bounding box center [726, 411] width 478 height 33
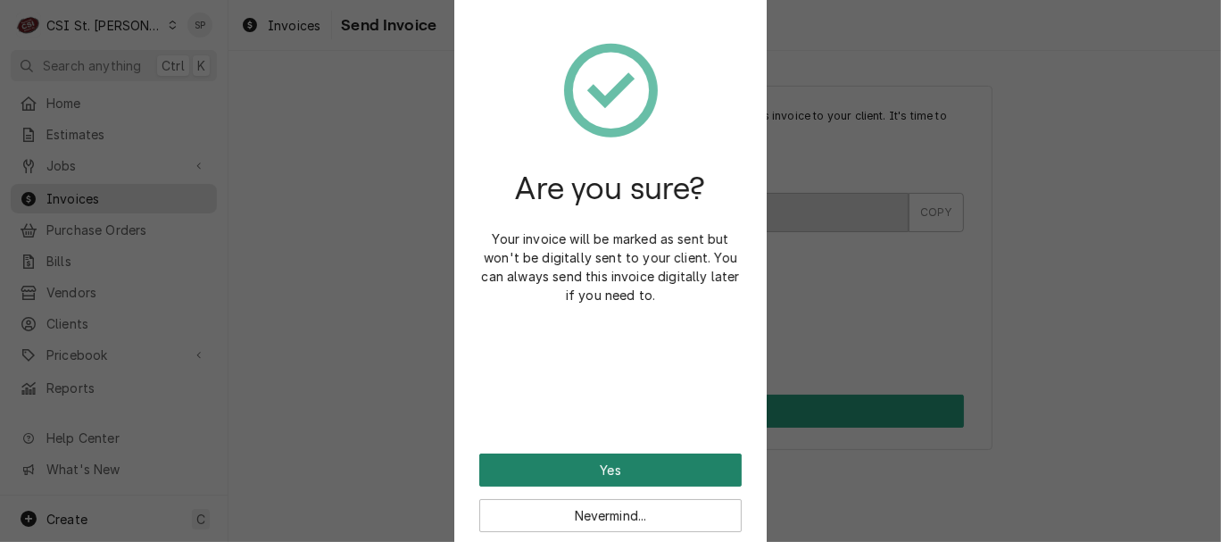
click at [629, 458] on button "Yes" at bounding box center [610, 469] width 262 height 33
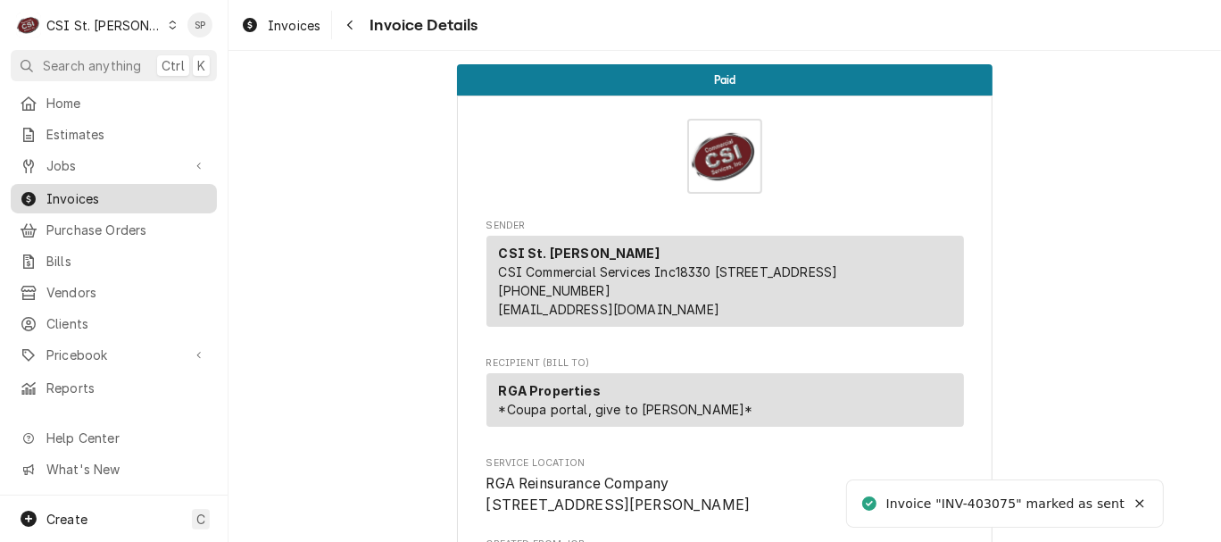
click at [101, 190] on span "Invoices" at bounding box center [127, 198] width 162 height 19
